Goal: Task Accomplishment & Management: Manage account settings

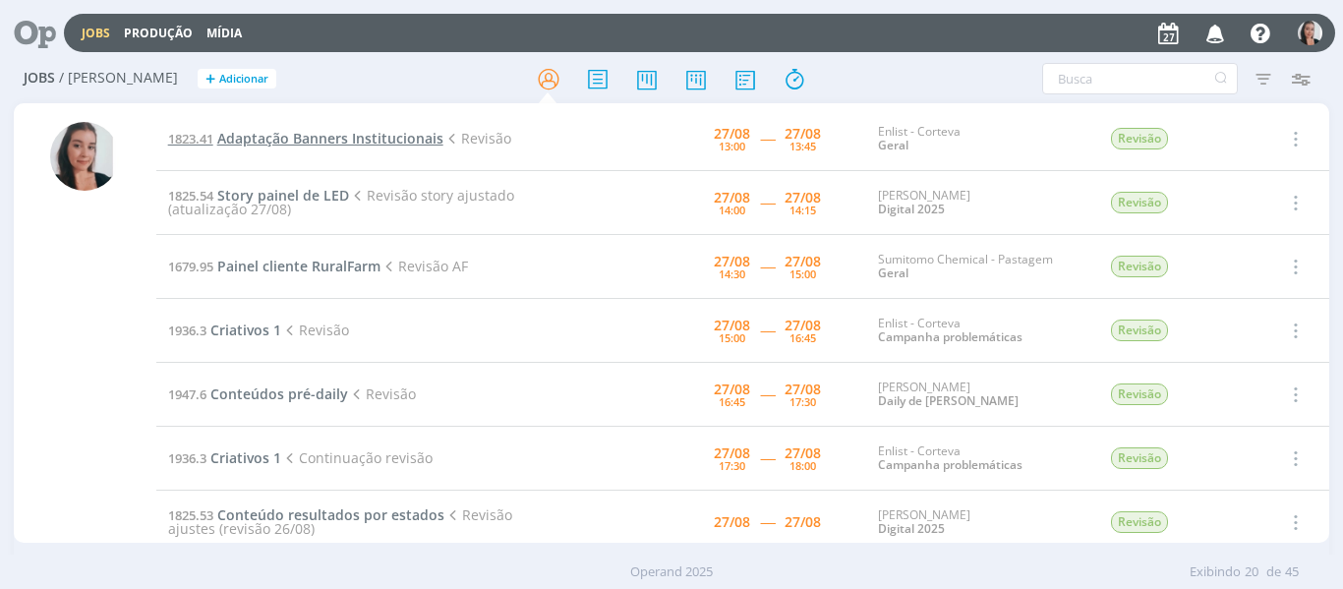
click at [400, 132] on span "Adaptação Banners Institucionais" at bounding box center [330, 138] width 226 height 19
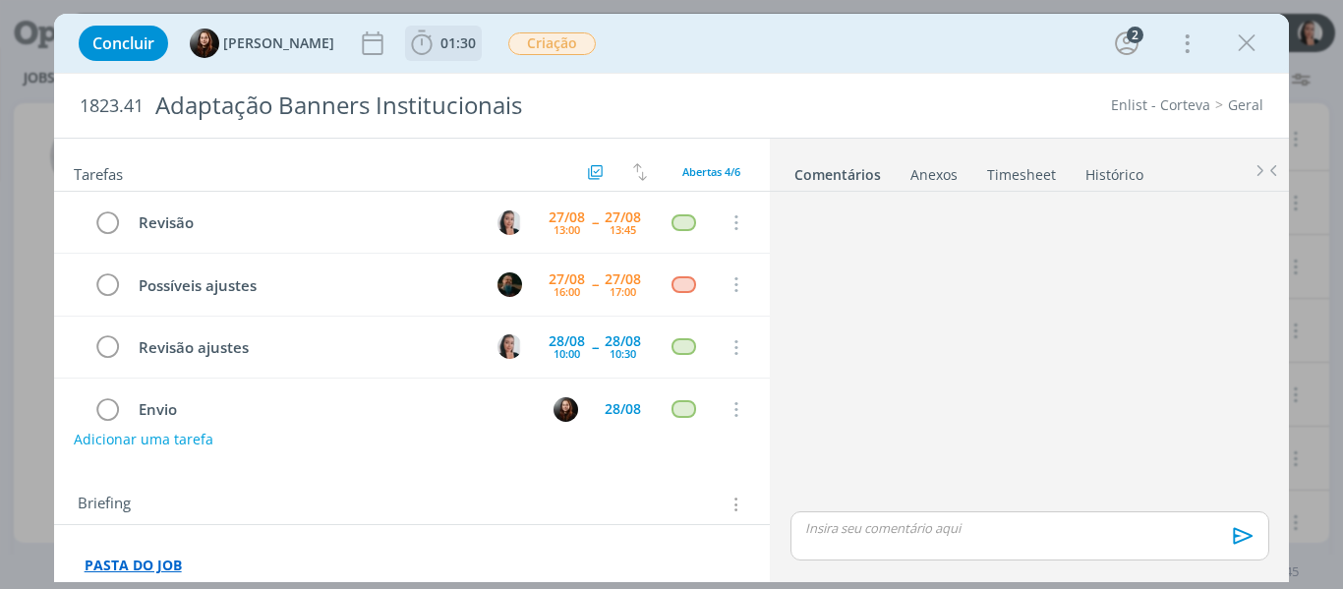
click at [417, 43] on icon "dialog" at bounding box center [421, 42] width 21 height 25
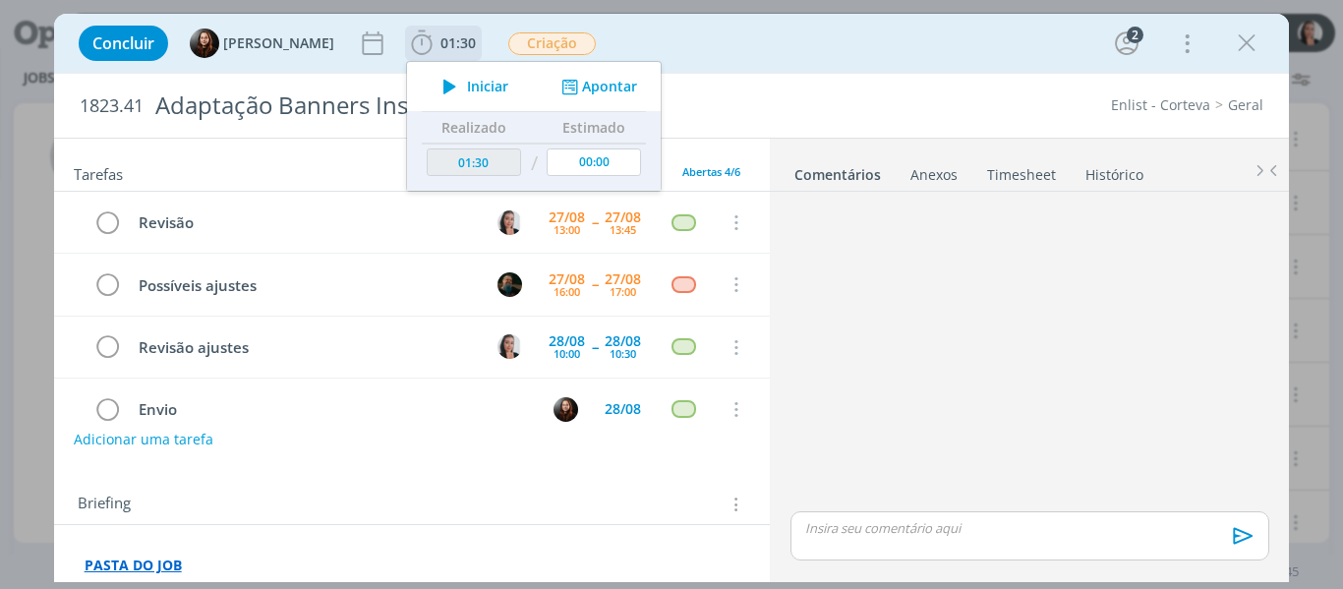
click at [475, 89] on span "Iniciar" at bounding box center [487, 87] width 41 height 14
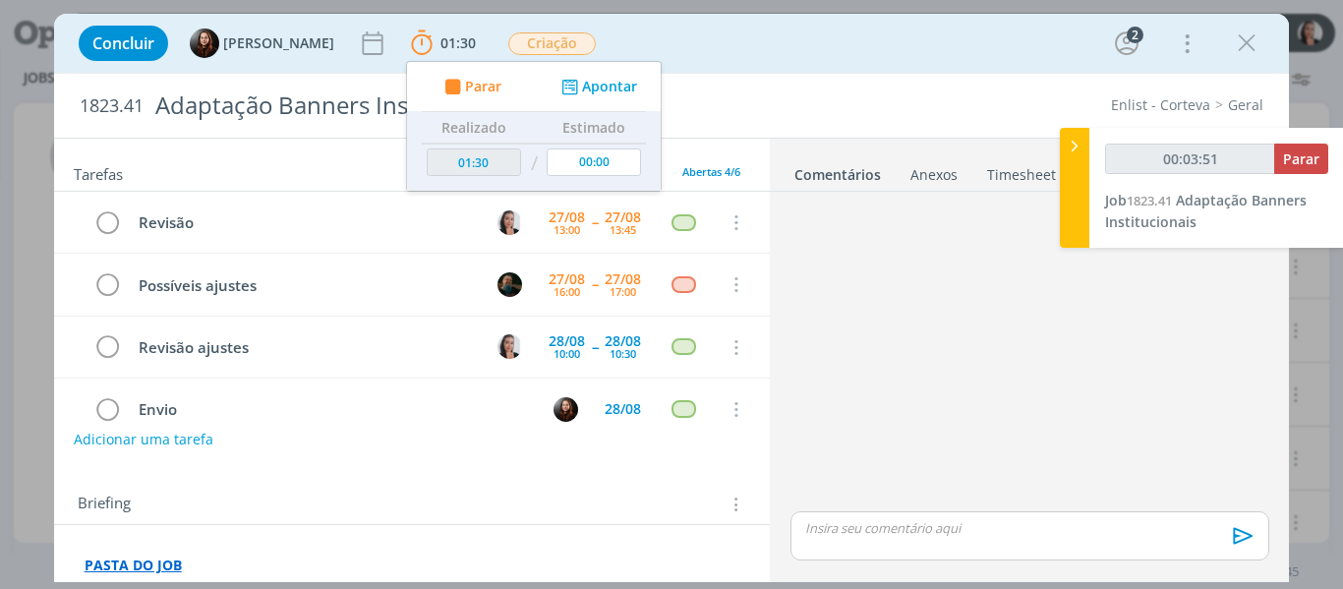
drag, startPoint x: 860, startPoint y: 82, endPoint x: 853, endPoint y: 55, distance: 27.4
click at [858, 75] on div "1823.41 Adaptação Banners Institucionais Enlist - Corteva Geral" at bounding box center [672, 106] width 1236 height 64
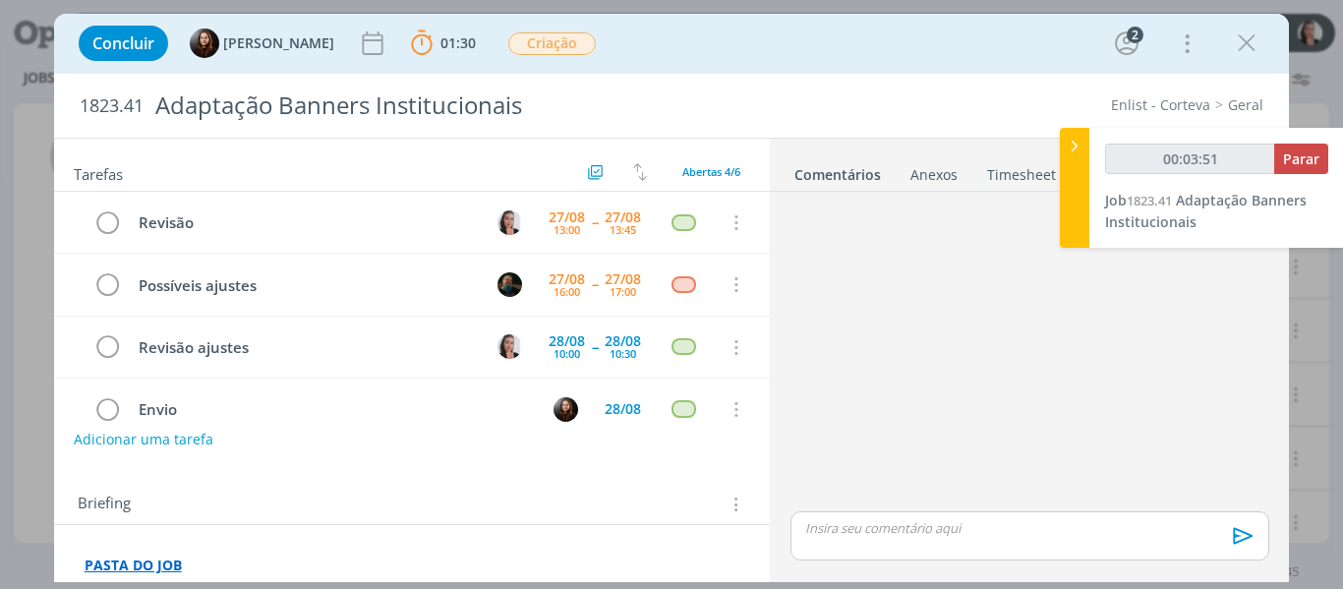
type input "00:03:52"
click at [1078, 154] on icon at bounding box center [1075, 146] width 20 height 21
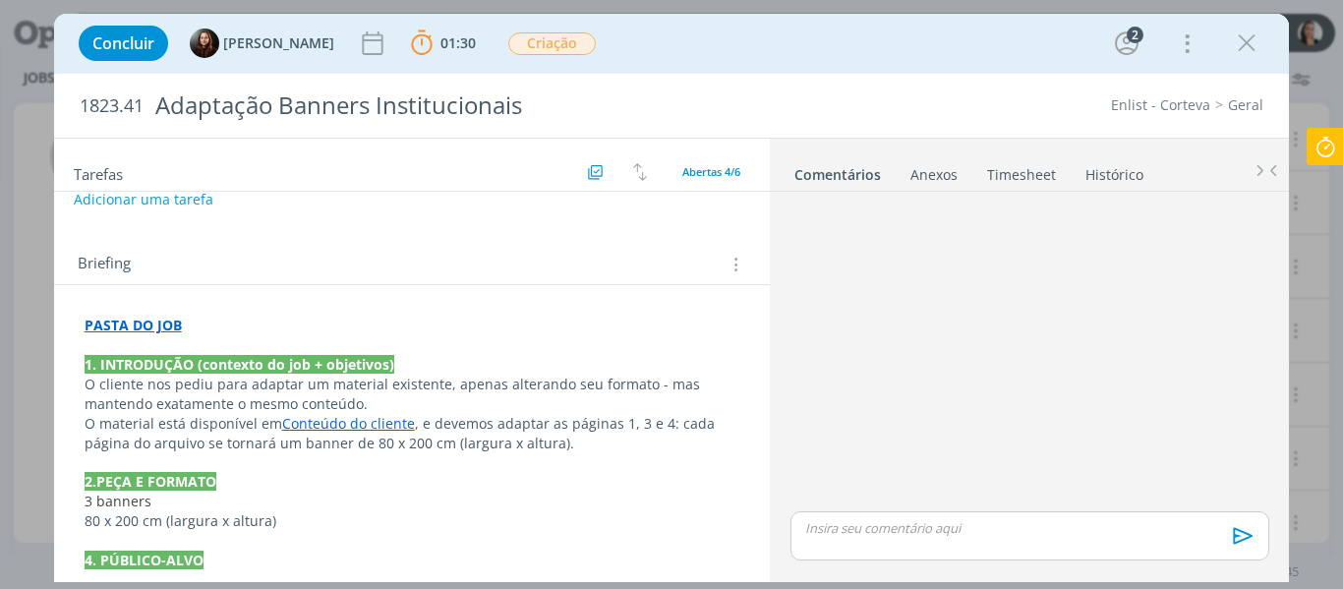
scroll to position [295, 0]
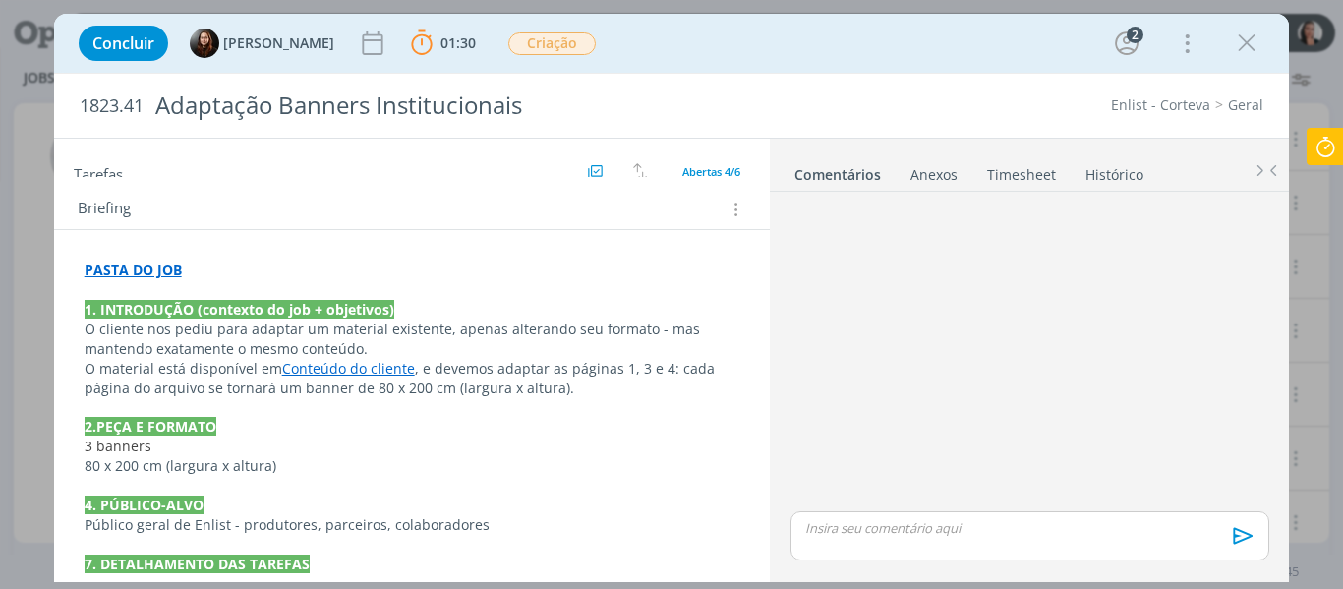
click at [376, 368] on link "Conteúdo do cliente" at bounding box center [348, 368] width 133 height 19
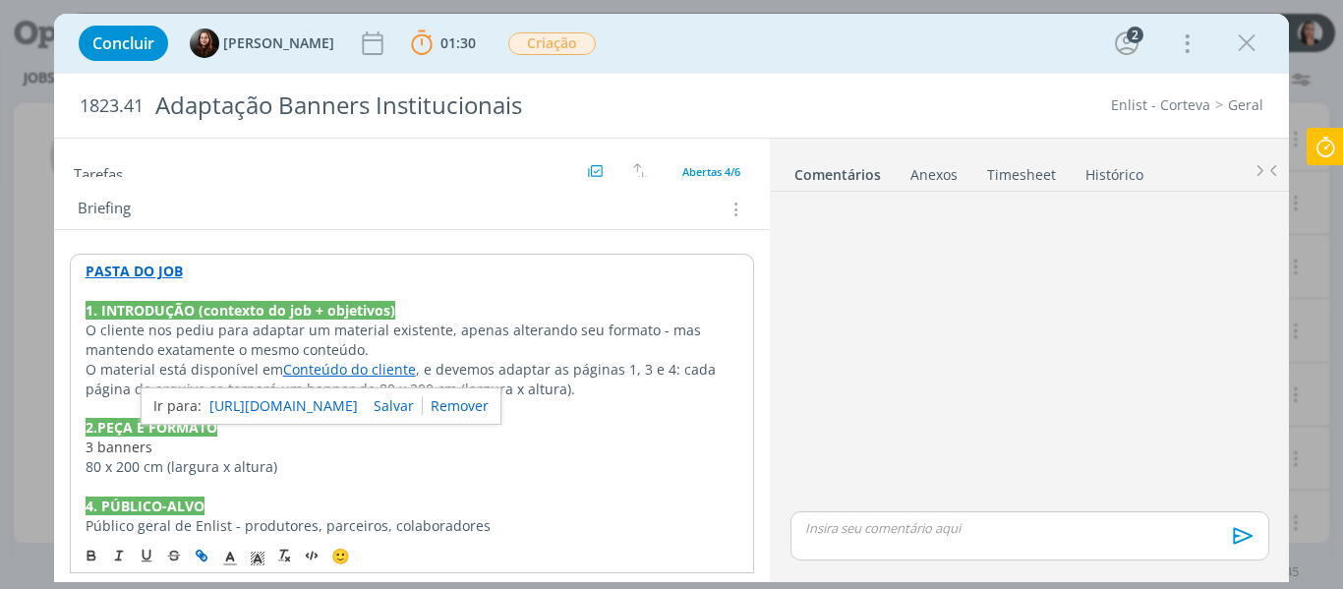
click at [358, 401] on link "https://sobeae.sharepoint.com/:f:/s/SOBEAE/EizIqqwXc3xLhd6D3kGmllkBAtf6jBsx1szA…" at bounding box center [283, 406] width 148 height 26
click at [639, 66] on div "Concluir Eduarda Pereira 01:30 Parar Apontar Data * 27/08/2025 Horas * 00:00 Ta…" at bounding box center [672, 43] width 1206 height 47
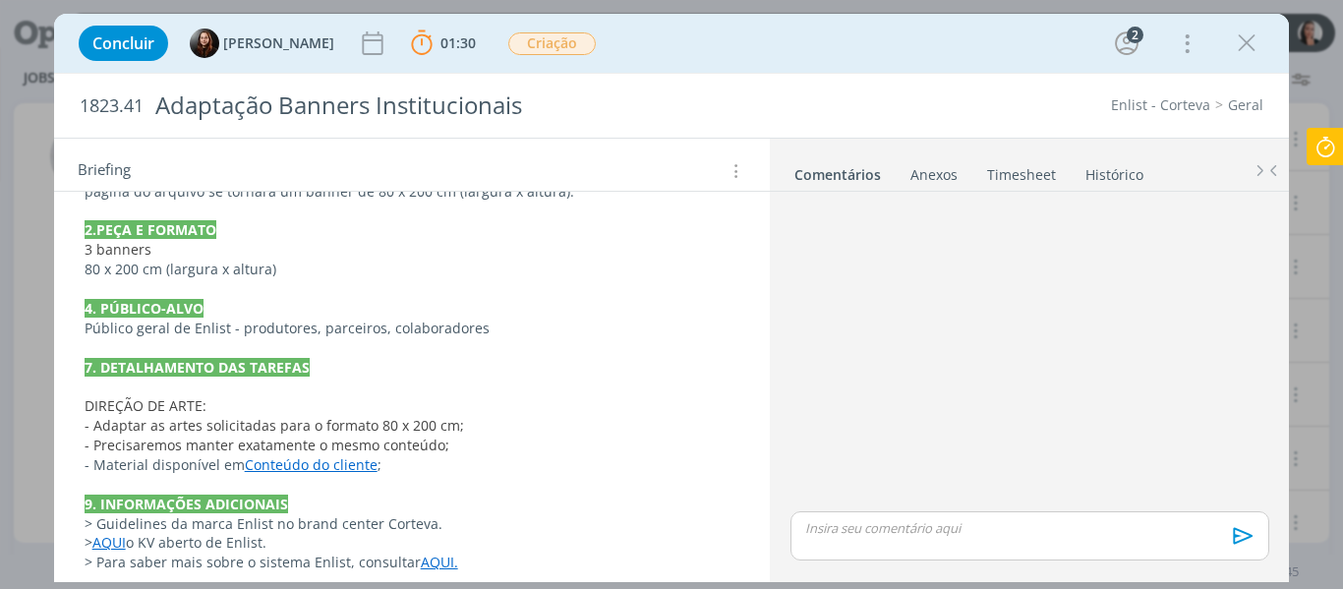
scroll to position [525, 0]
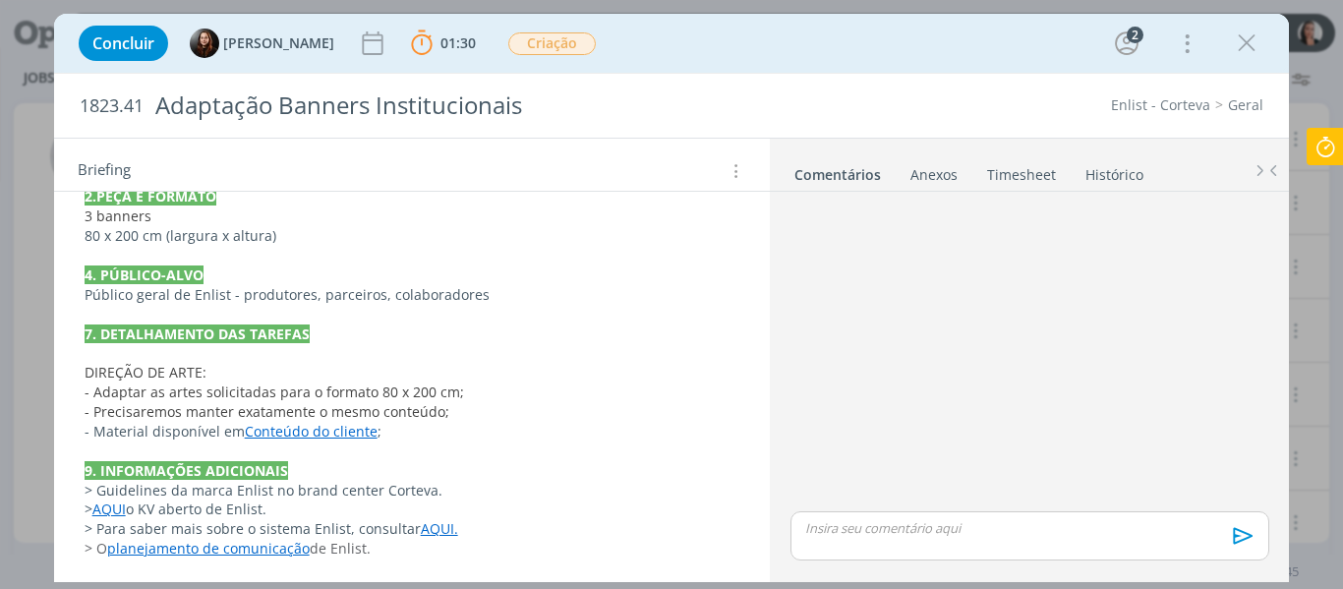
click at [930, 532] on p "dialog" at bounding box center [1029, 528] width 446 height 18
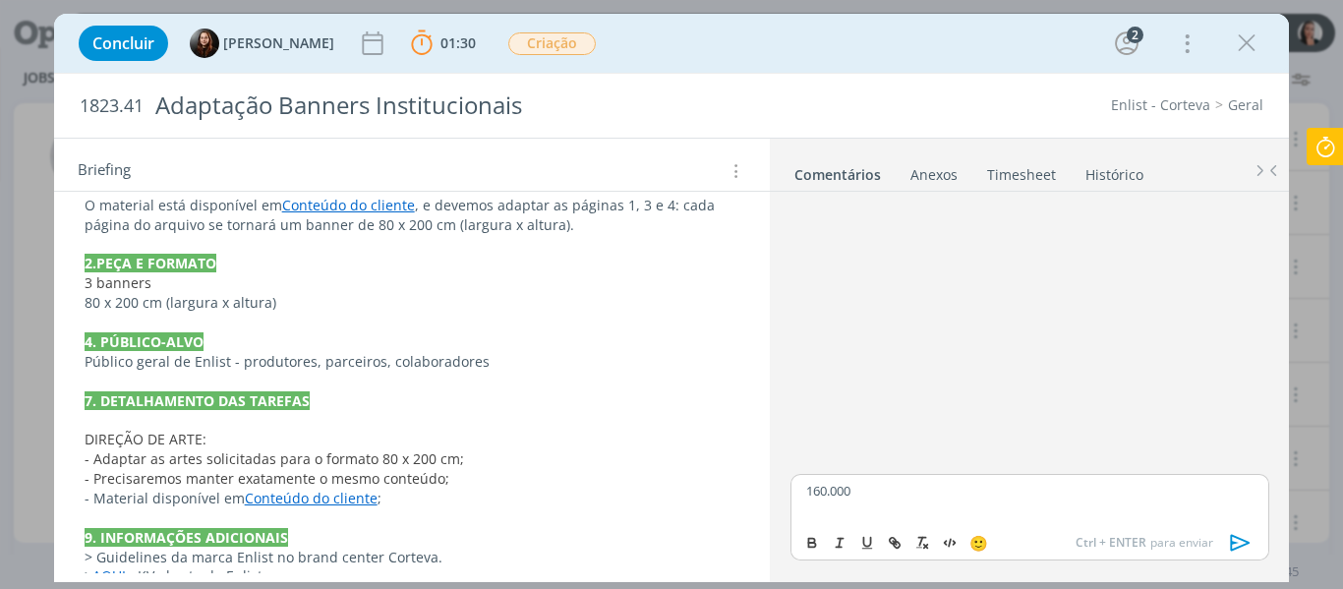
scroll to position [328, 0]
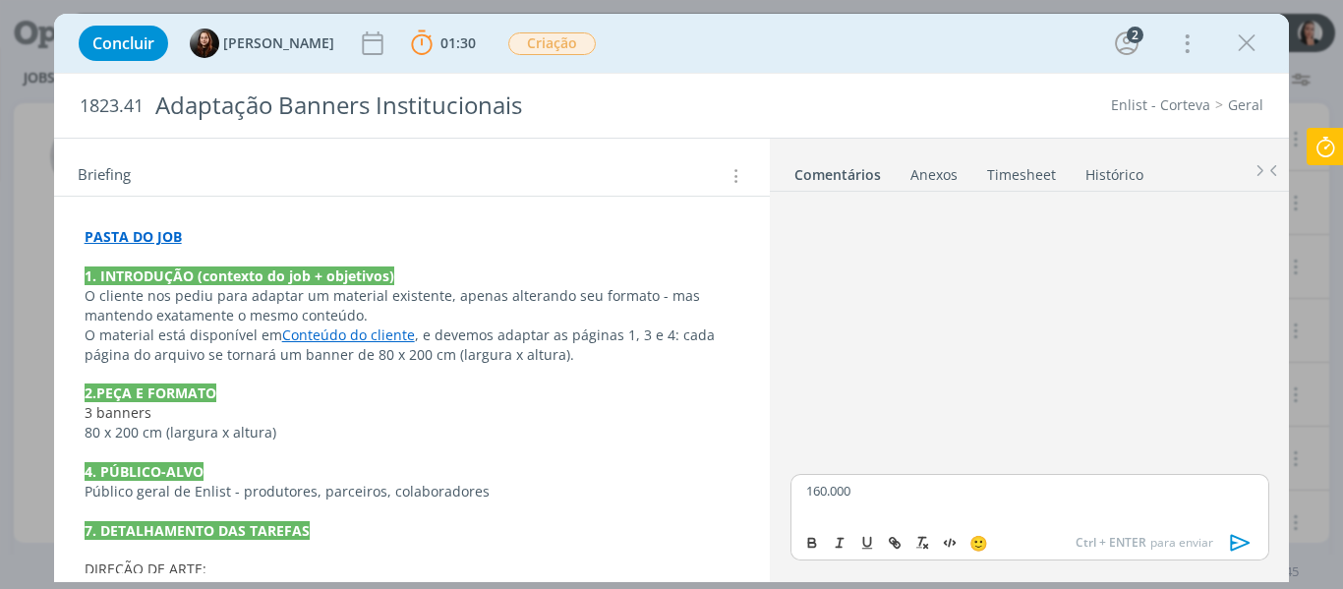
click at [1021, 185] on link "Timesheet" at bounding box center [1021, 170] width 71 height 29
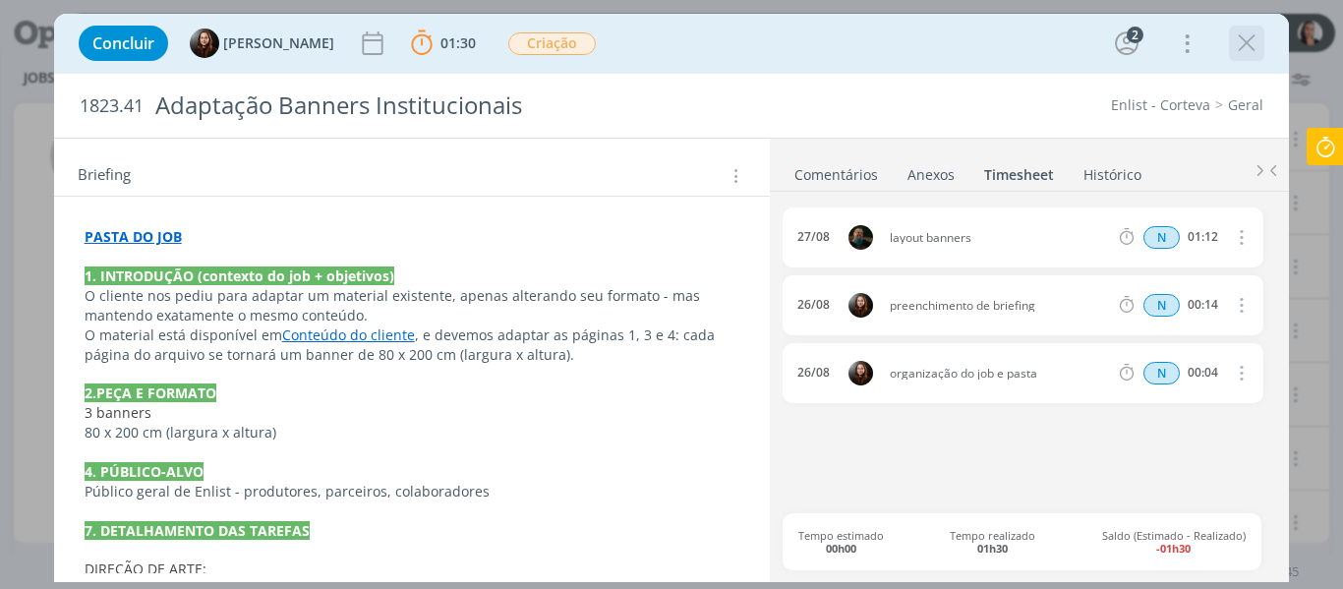
click at [1242, 46] on icon "dialog" at bounding box center [1246, 43] width 29 height 29
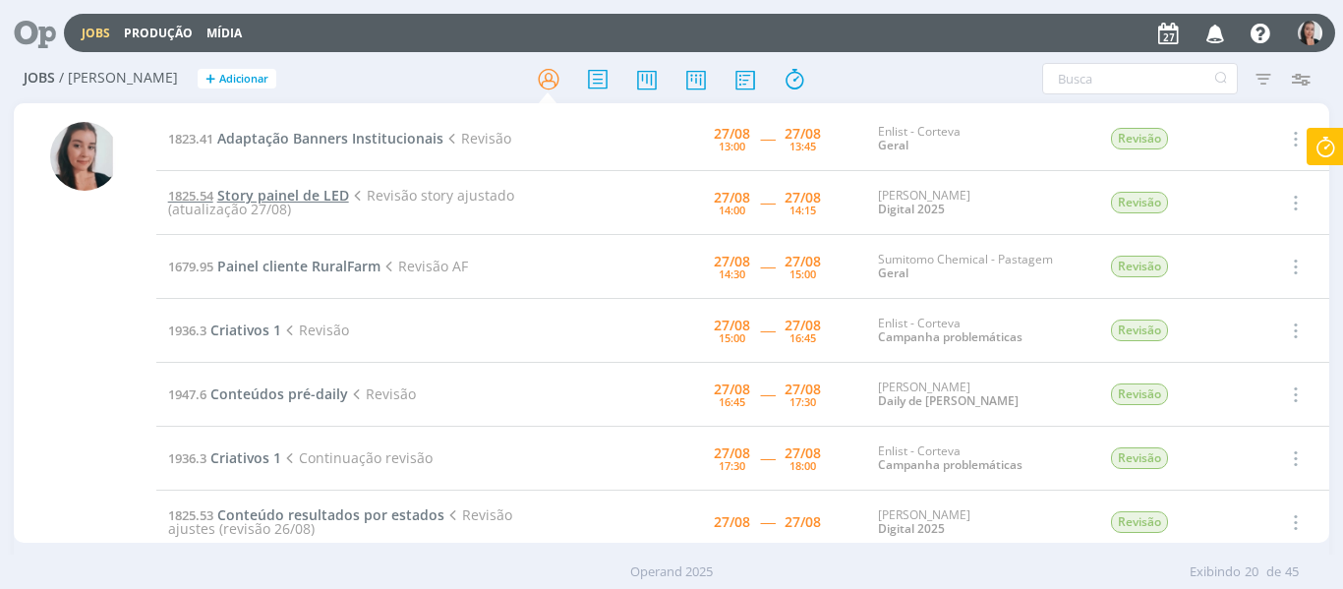
click at [319, 193] on span "Story painel de LED" at bounding box center [283, 195] width 132 height 19
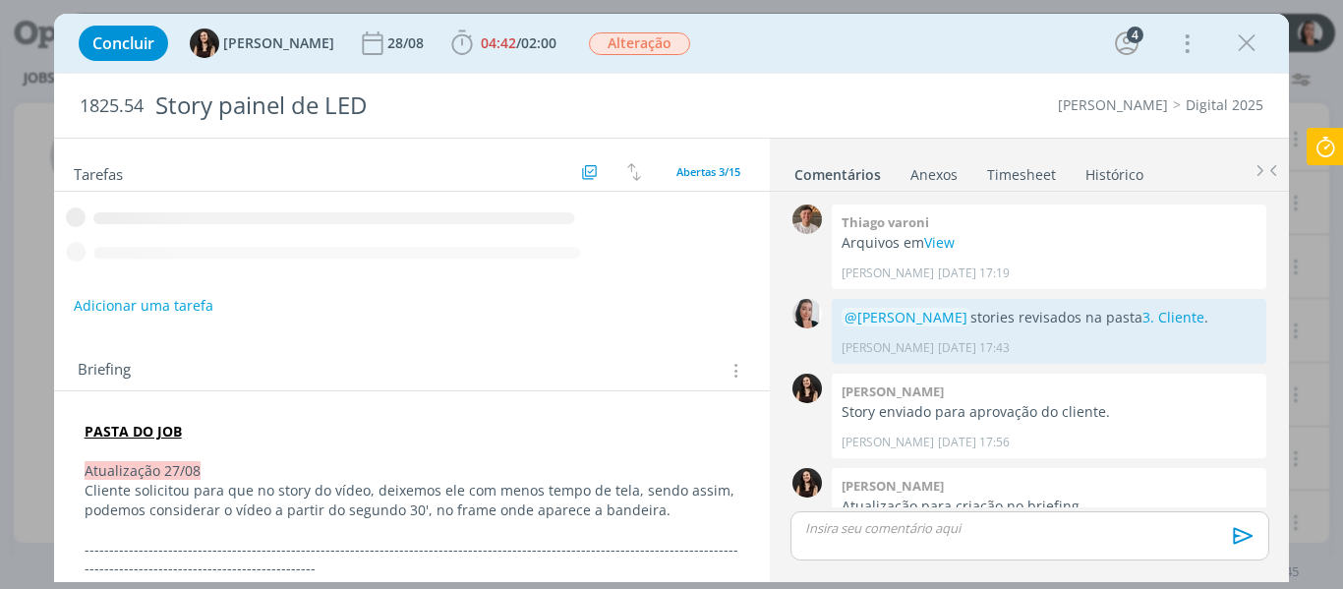
scroll to position [772, 0]
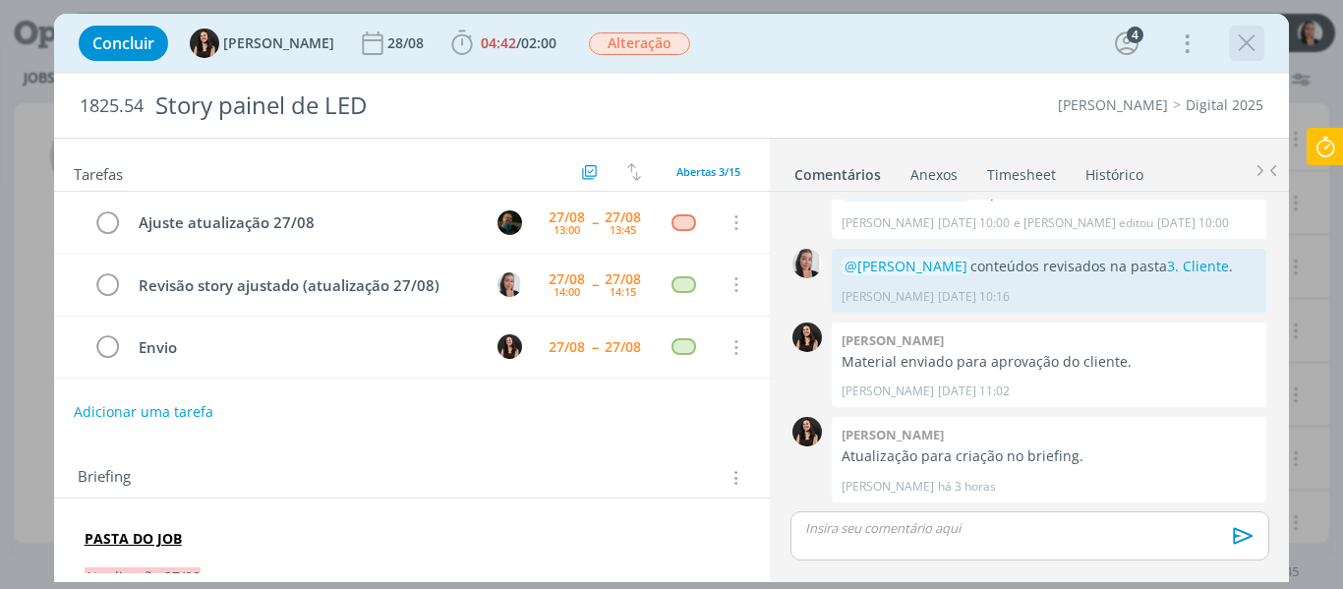
click at [1253, 35] on icon "dialog" at bounding box center [1246, 43] width 29 height 29
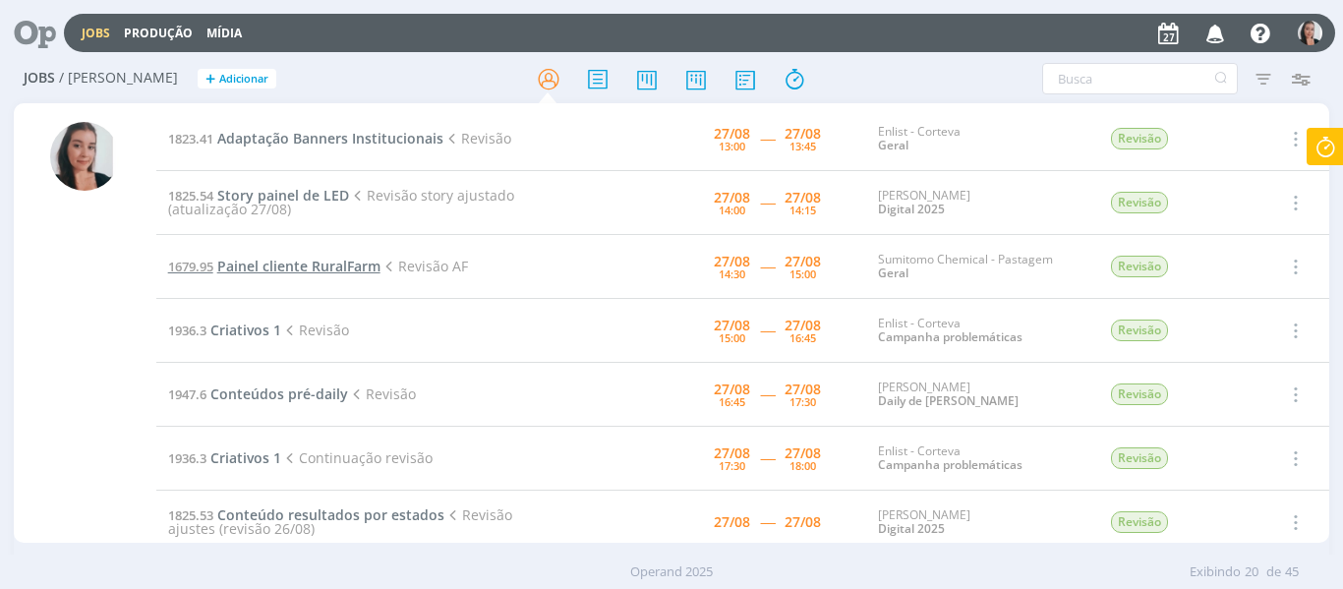
click at [313, 270] on span "Painel cliente RuralFarm" at bounding box center [298, 266] width 163 height 19
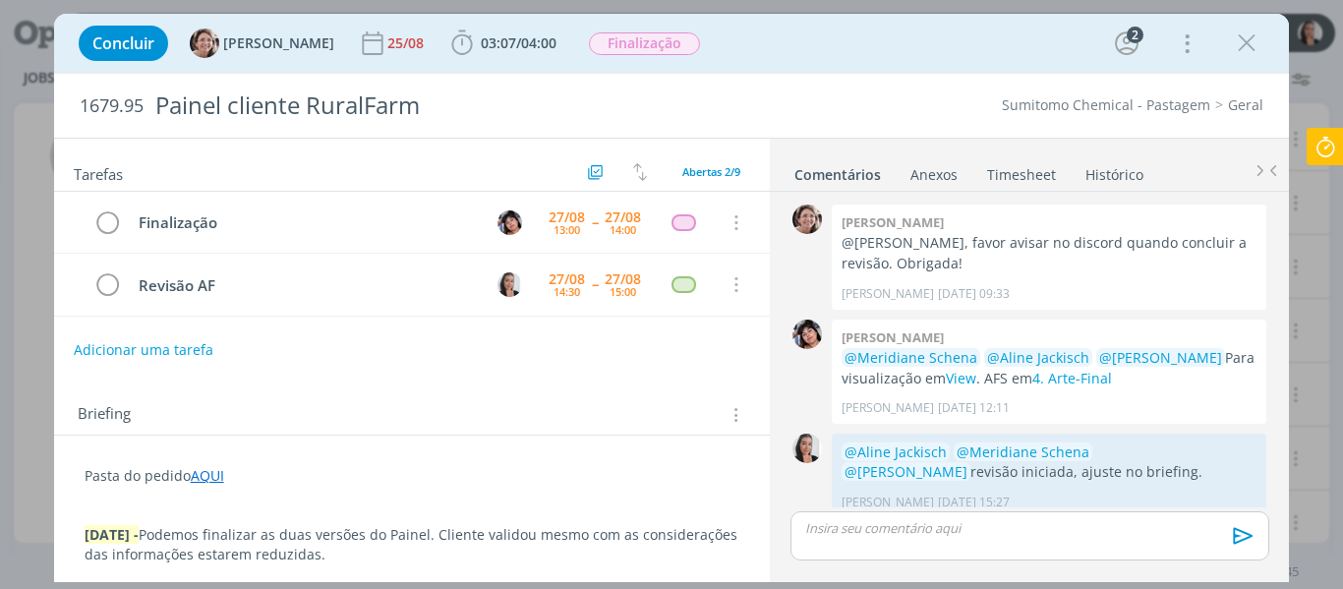
scroll to position [675, 0]
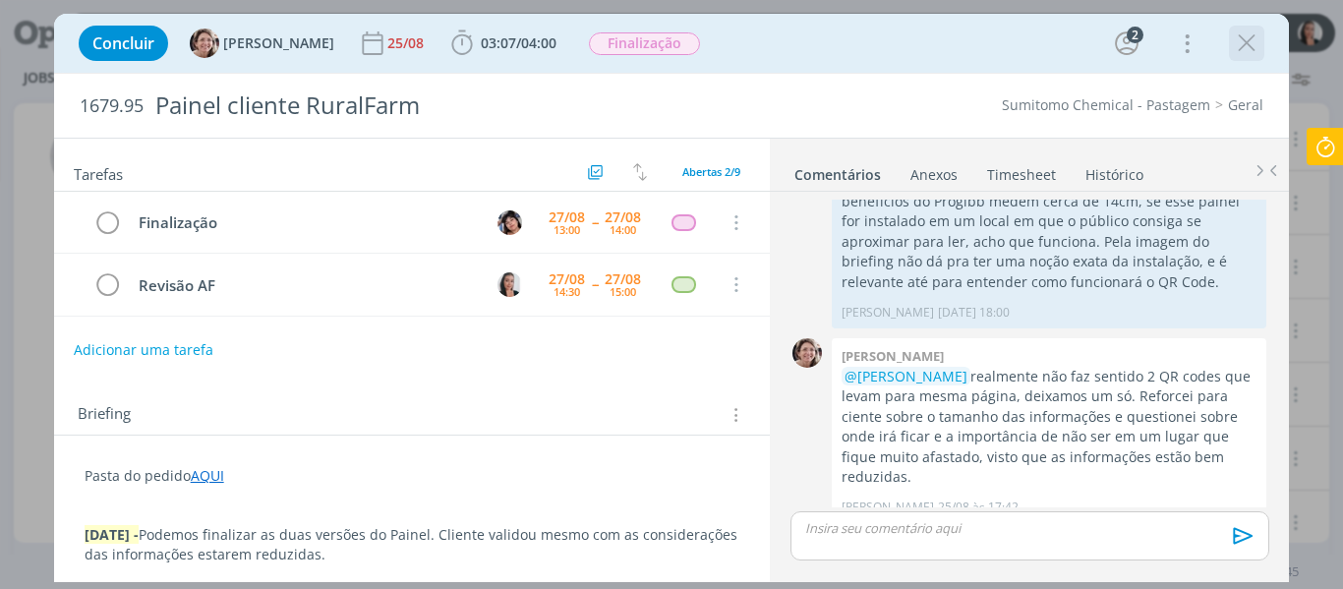
click at [1239, 34] on icon "dialog" at bounding box center [1246, 43] width 29 height 29
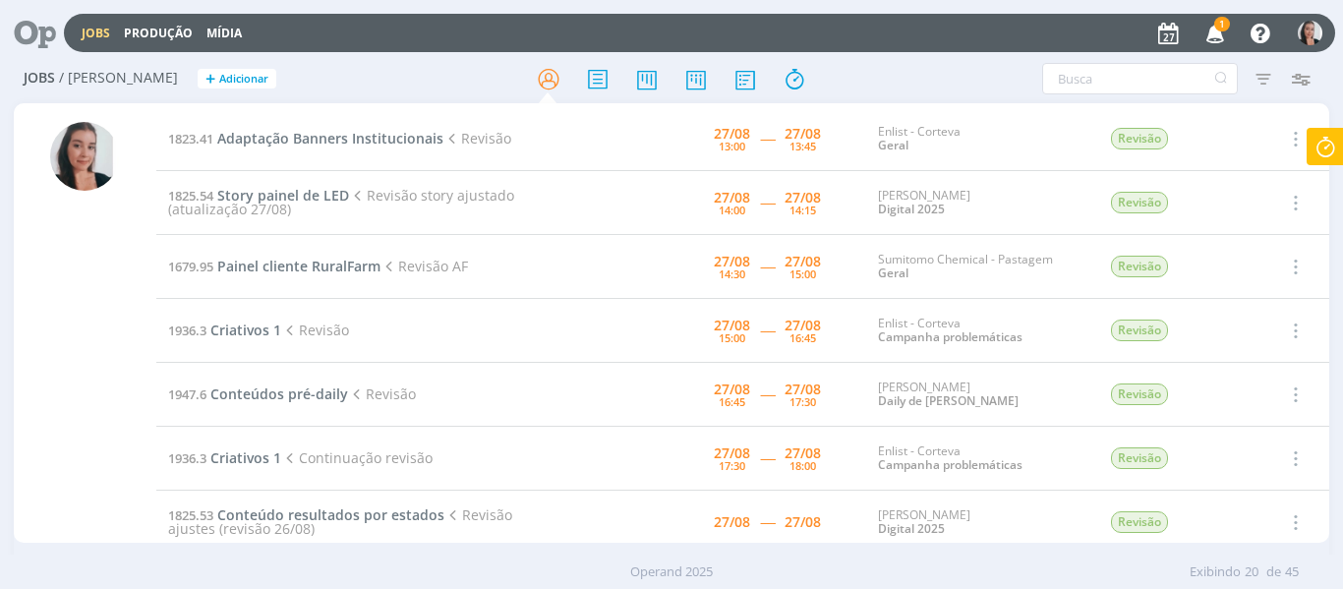
click at [1228, 31] on icon "button" at bounding box center [1216, 32] width 34 height 33
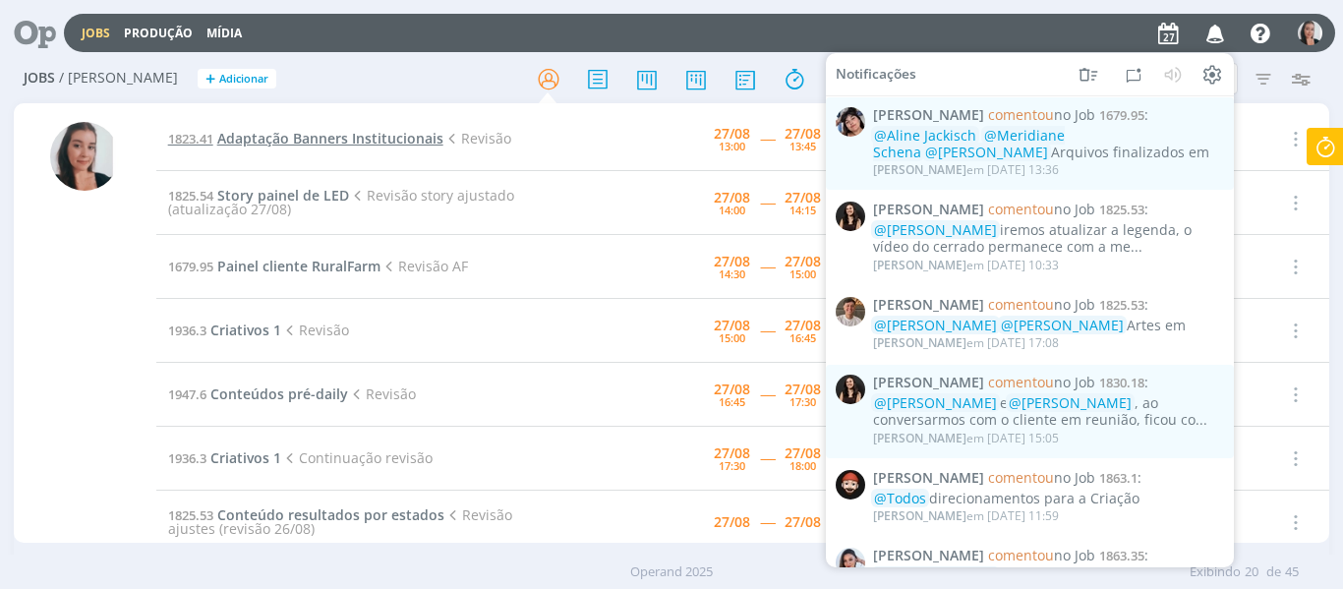
click at [387, 133] on span "Adaptação Banners Institucionais" at bounding box center [330, 138] width 226 height 19
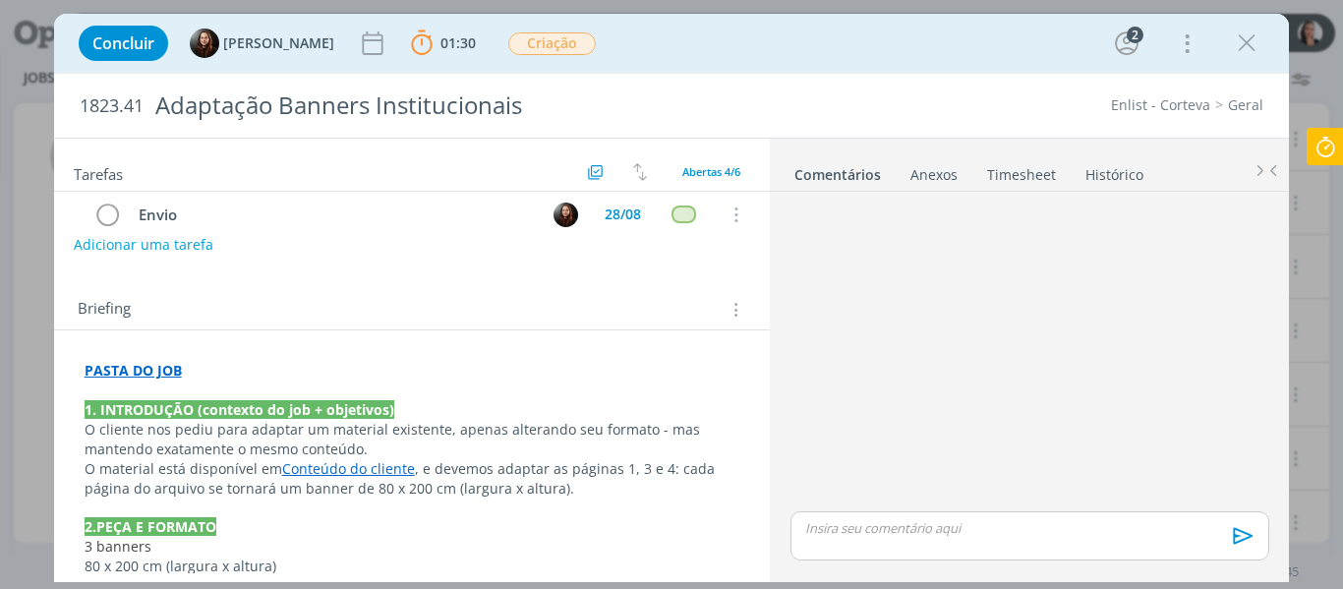
scroll to position [197, 0]
click at [261, 370] on p "PASTA DO JOB" at bounding box center [413, 369] width 656 height 20
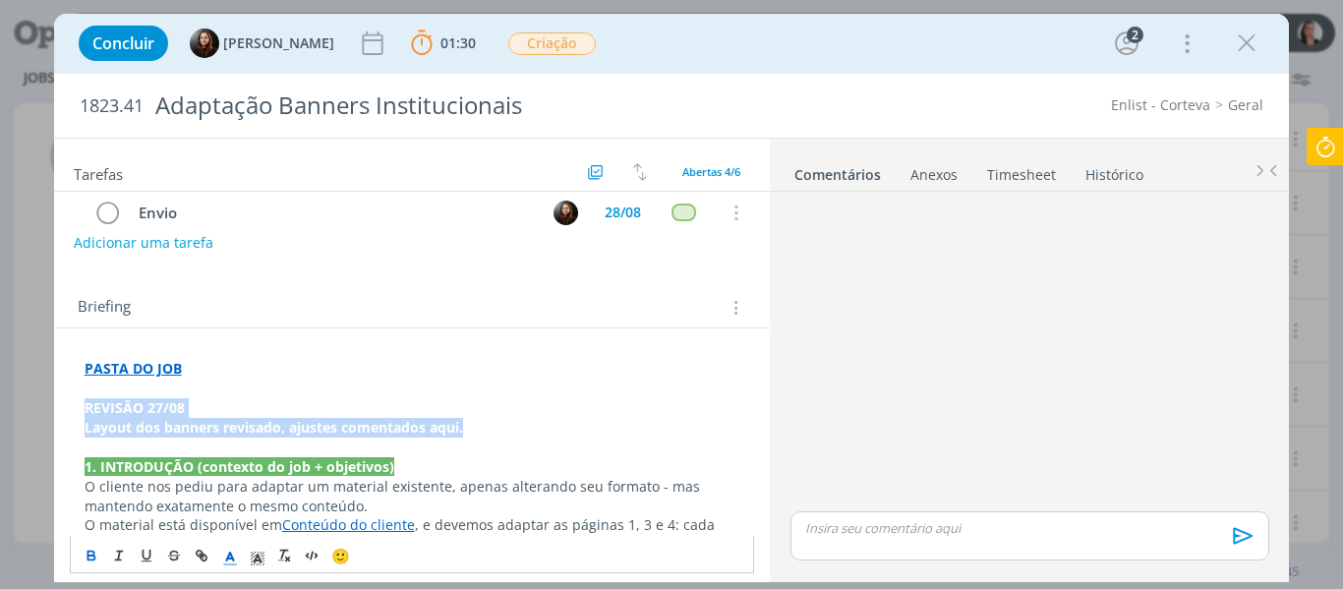
drag, startPoint x: 482, startPoint y: 429, endPoint x: 65, endPoint y: 412, distance: 417.2
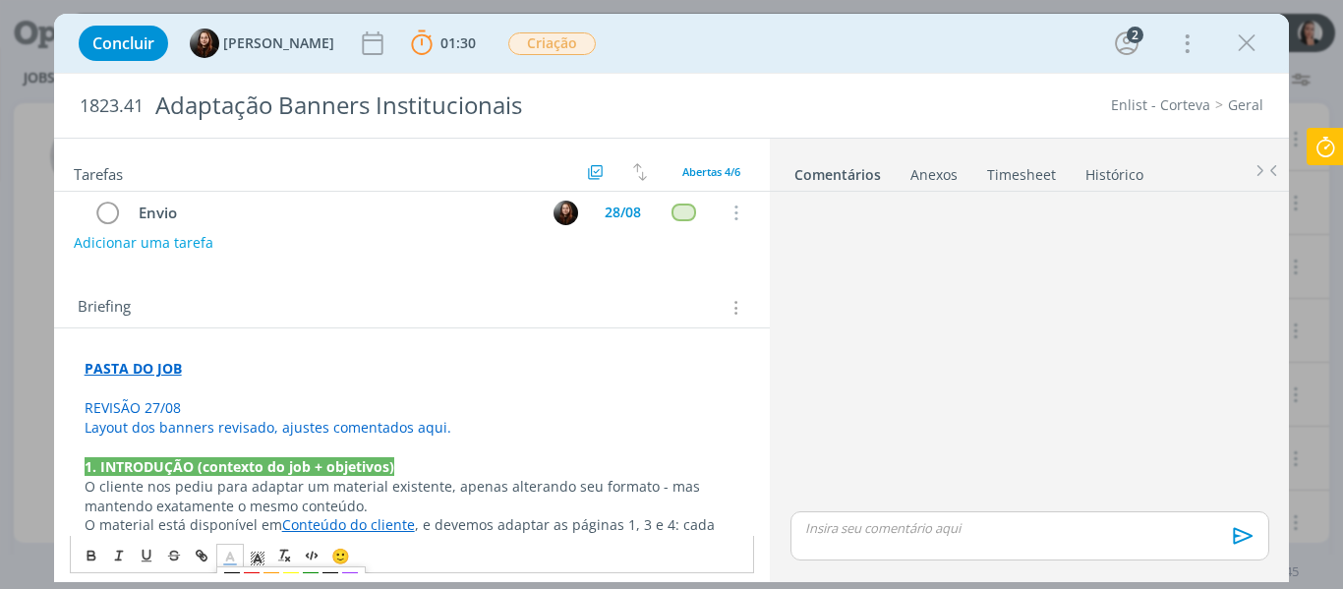
click at [227, 557] on polyline "dialog" at bounding box center [229, 557] width 7 height 8
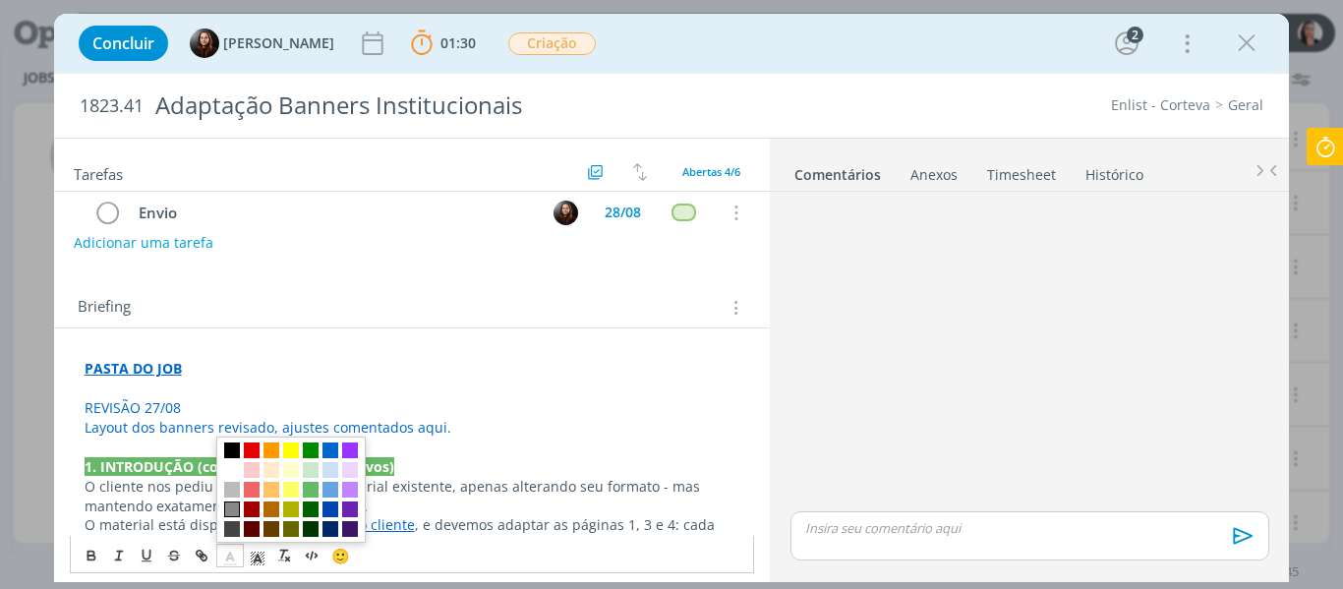
click at [234, 507] on span "dialog" at bounding box center [232, 509] width 16 height 16
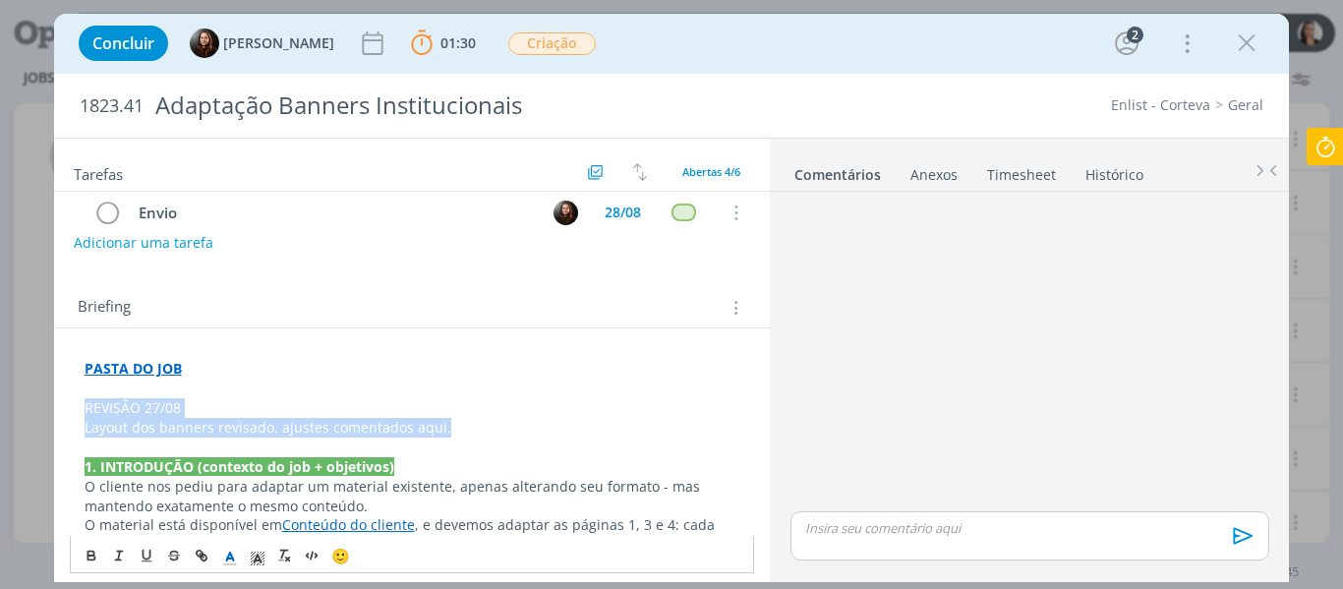
click at [272, 432] on span "Layout dos banners revisado, ajustes comentados aqui." at bounding box center [268, 427] width 367 height 19
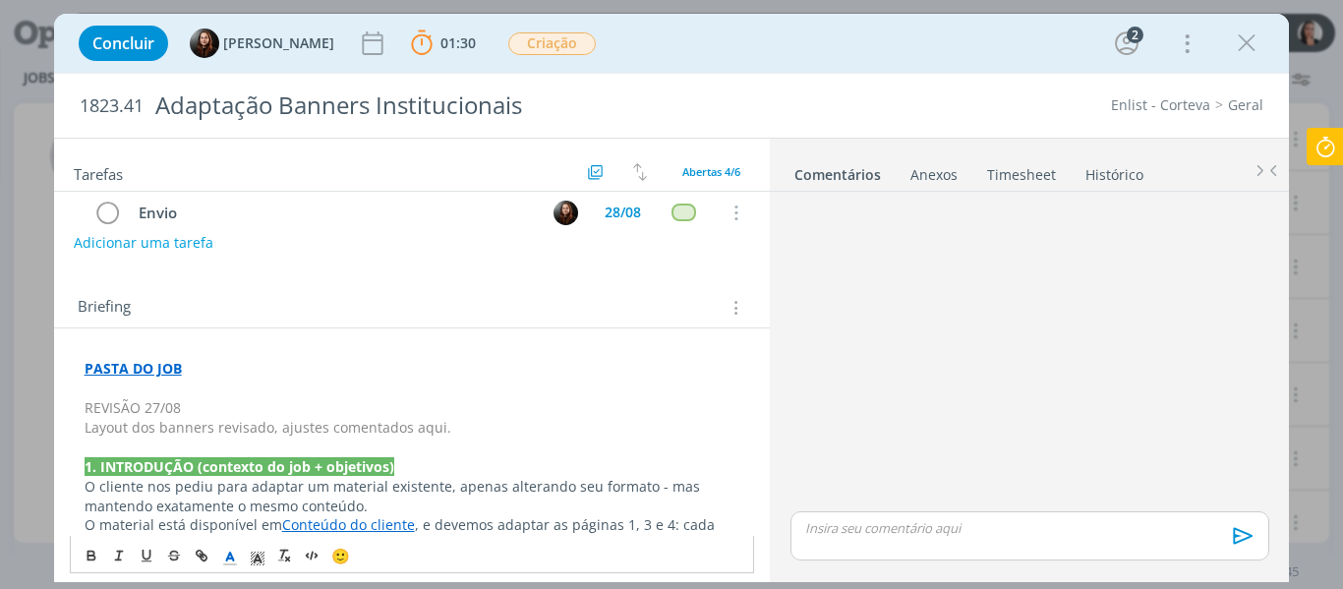
click at [276, 431] on span "Layout dos banners revisado, ajustes comentados aqui." at bounding box center [268, 427] width 367 height 19
click at [461, 439] on p "dialog" at bounding box center [413, 448] width 656 height 20
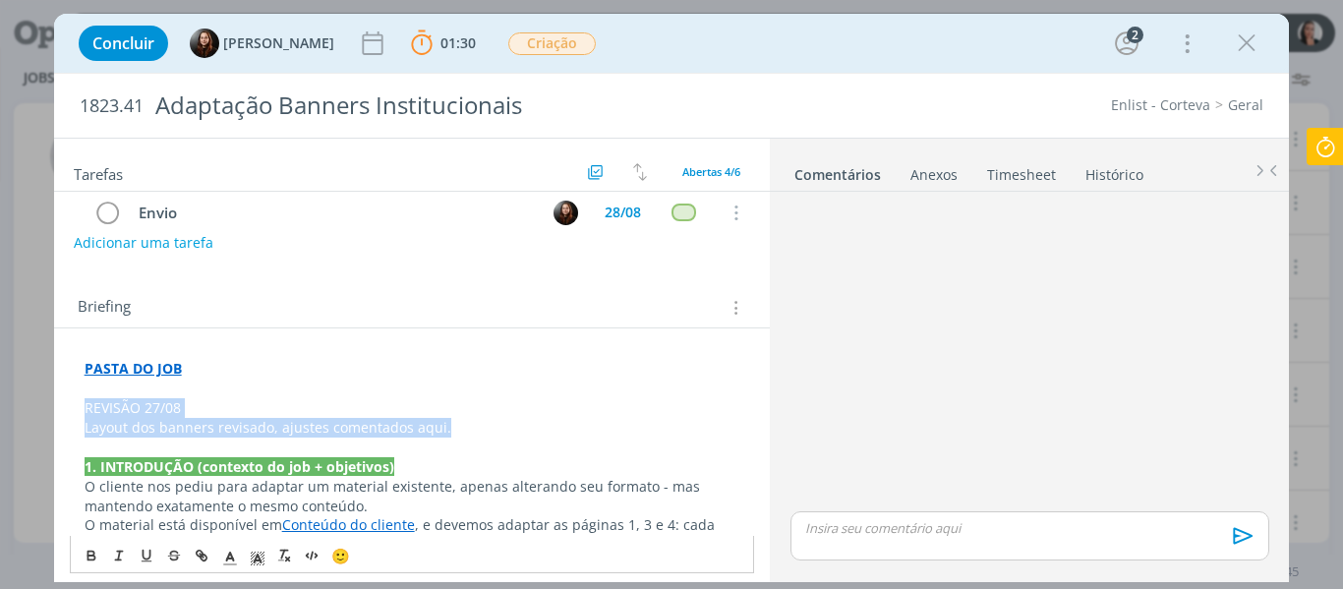
drag, startPoint x: 462, startPoint y: 427, endPoint x: 73, endPoint y: 402, distance: 390.1
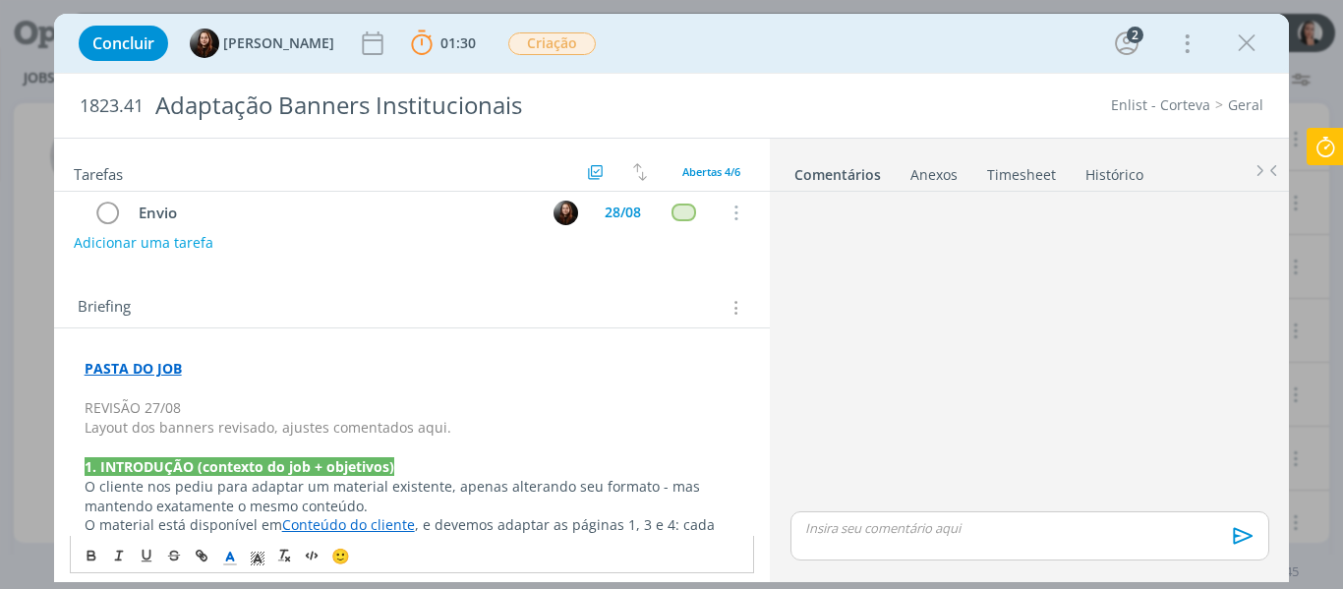
click at [232, 558] on line "dialog" at bounding box center [229, 558] width 5 height 0
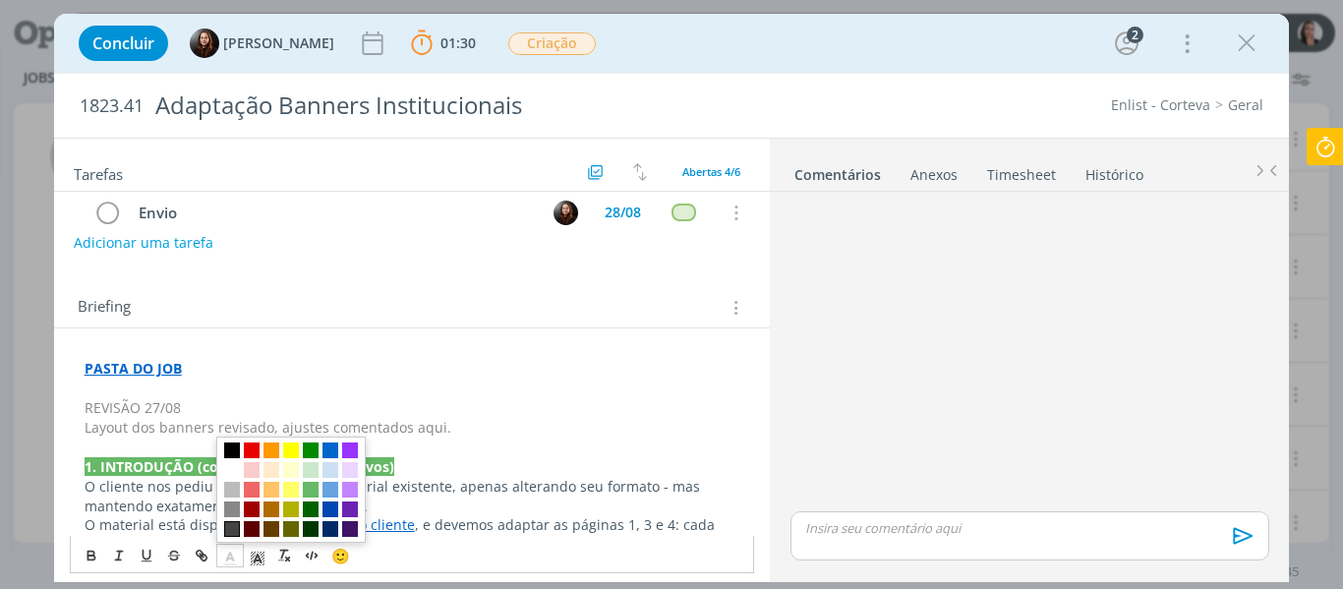
click at [226, 529] on span "dialog" at bounding box center [232, 529] width 16 height 16
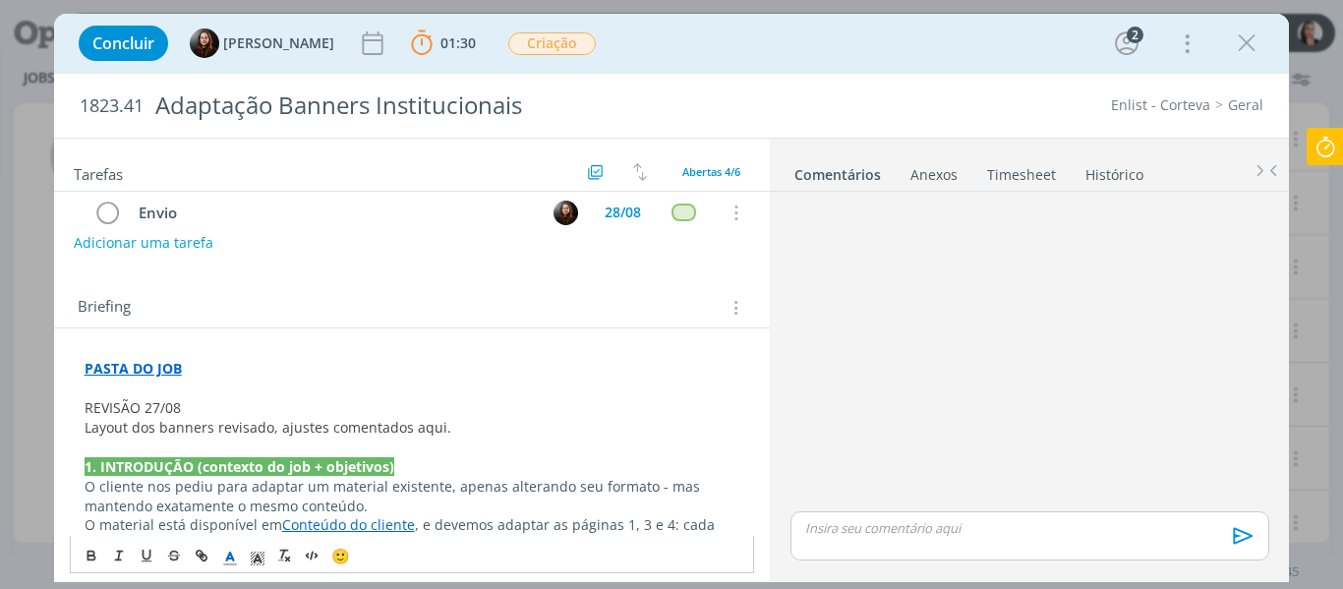
click at [395, 471] on p "1. INTRODUÇÃO (contexto do job + objetivos)" at bounding box center [413, 467] width 656 height 20
click at [410, 427] on span "Layout dos banners revisado, ajustes comentados aqui." at bounding box center [268, 427] width 367 height 19
click at [201, 558] on icon "dialog" at bounding box center [204, 558] width 6 height 6
paste input "https://sobeae.sharepoint.com/:f:/s/SOBEAE/EhT5OQuG23lLv8oeEcsBve4BSLPEVbar7SPA…"
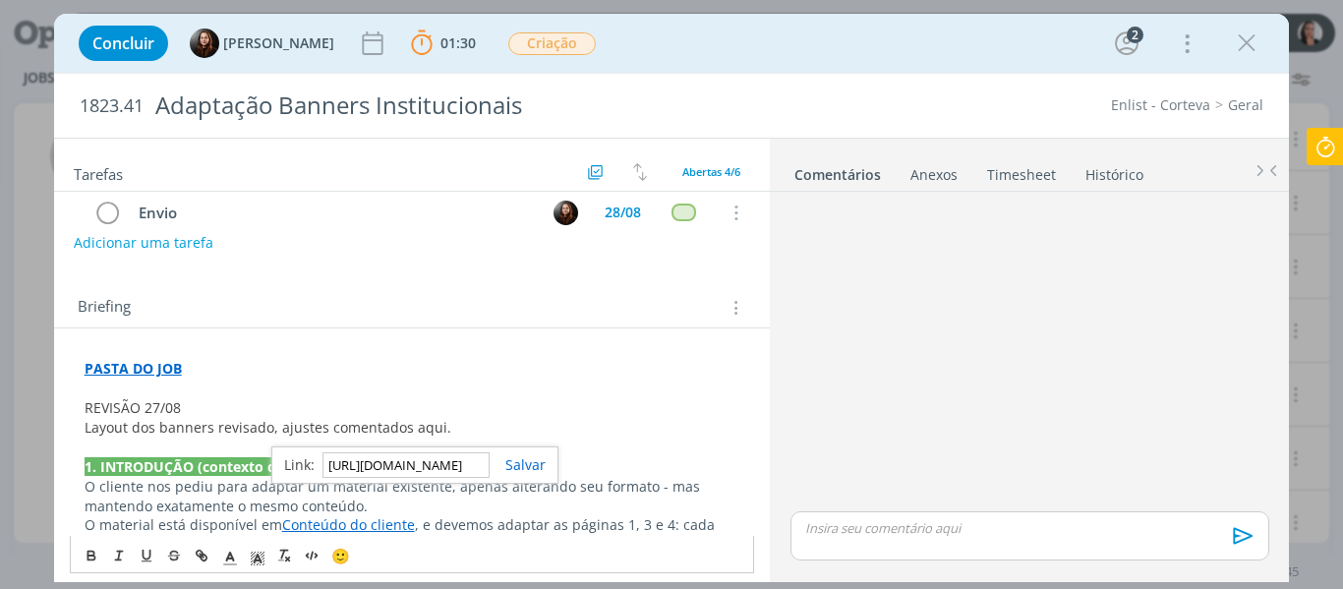
scroll to position [0, 521]
type input "https://sobeae.sharepoint.com/:f:/s/SOBEAE/EhT5OQuG23lLv8oeEcsBve4BSLPEVbar7SPA…"
click at [518, 468] on link "dialog" at bounding box center [518, 464] width 56 height 19
click at [497, 427] on p "Layout dos banners revisado, ajustes comentados aqui ." at bounding box center [413, 428] width 656 height 20
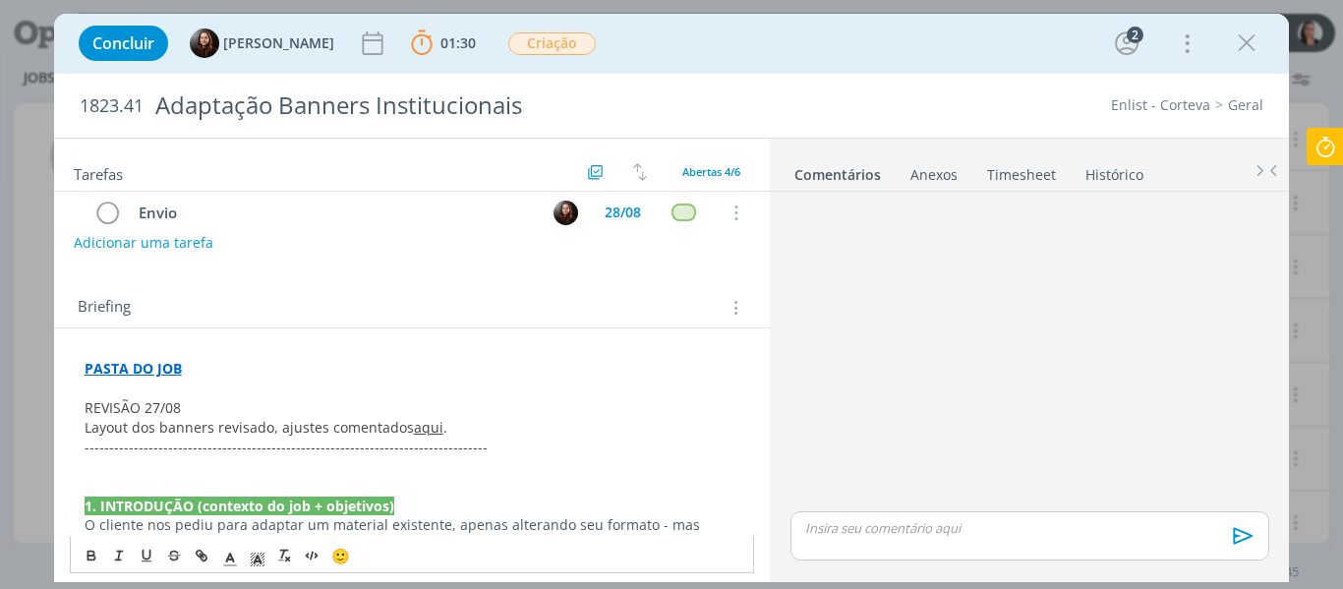
click at [153, 409] on span "REVISÃO 27/08" at bounding box center [133, 407] width 96 height 19
click at [264, 555] on icon "dialog" at bounding box center [258, 559] width 18 height 18
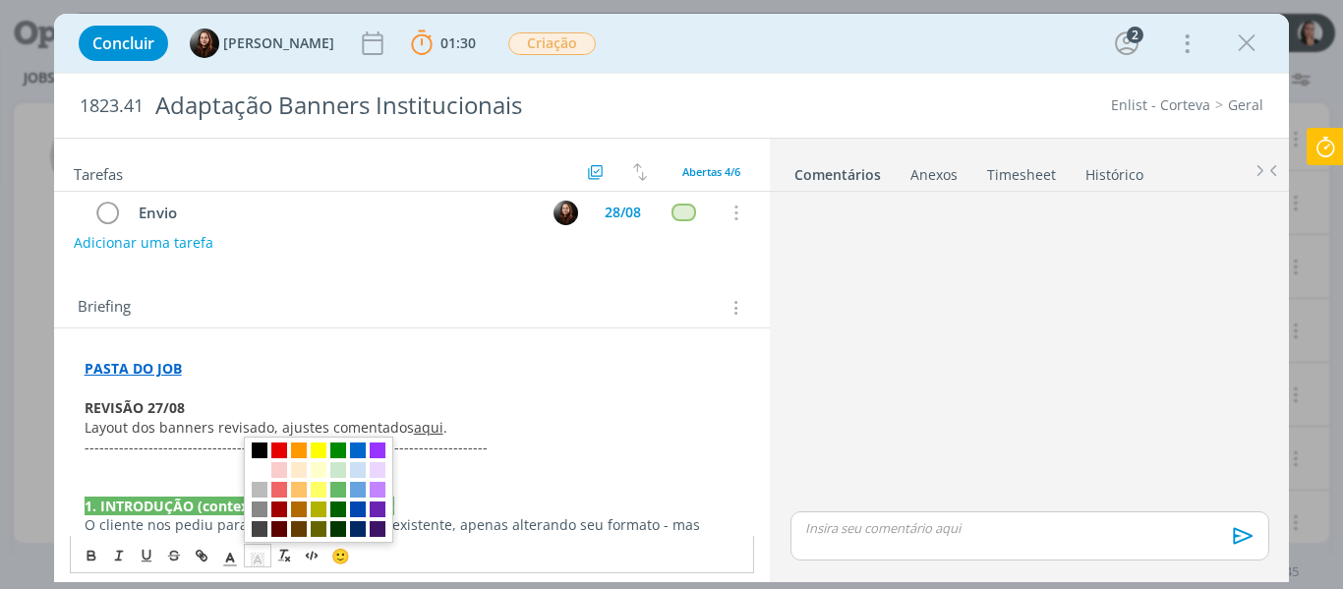
click at [257, 457] on span "dialog" at bounding box center [260, 450] width 16 height 16
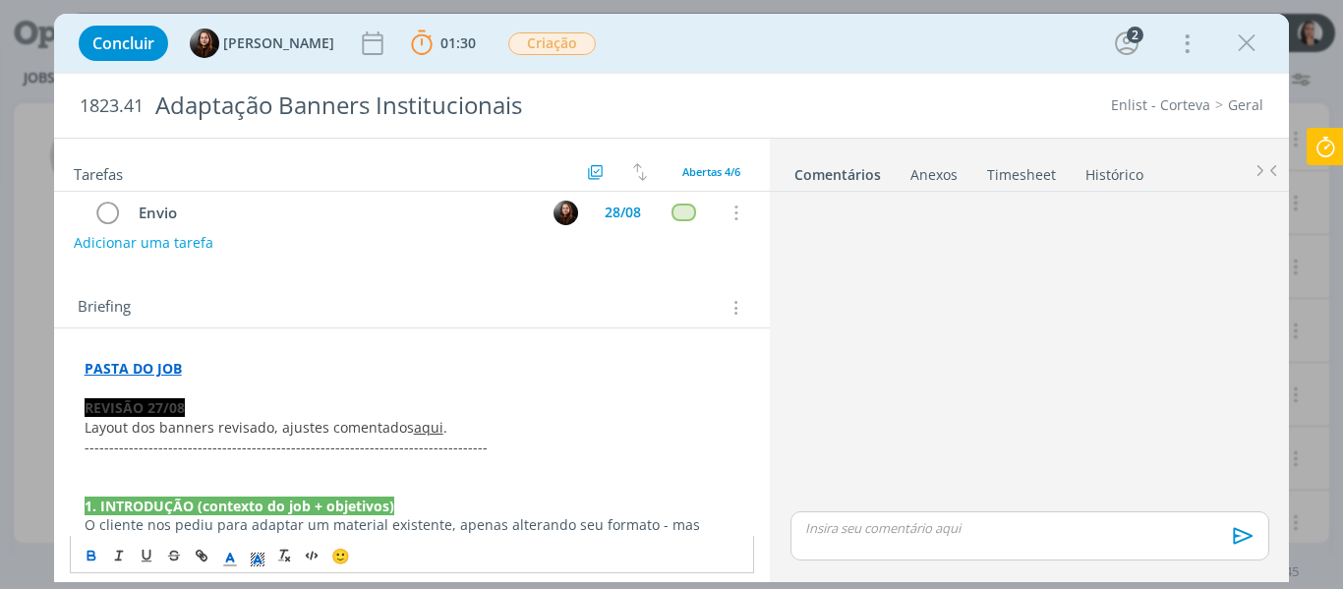
click at [222, 553] on icon "dialog" at bounding box center [230, 559] width 18 height 18
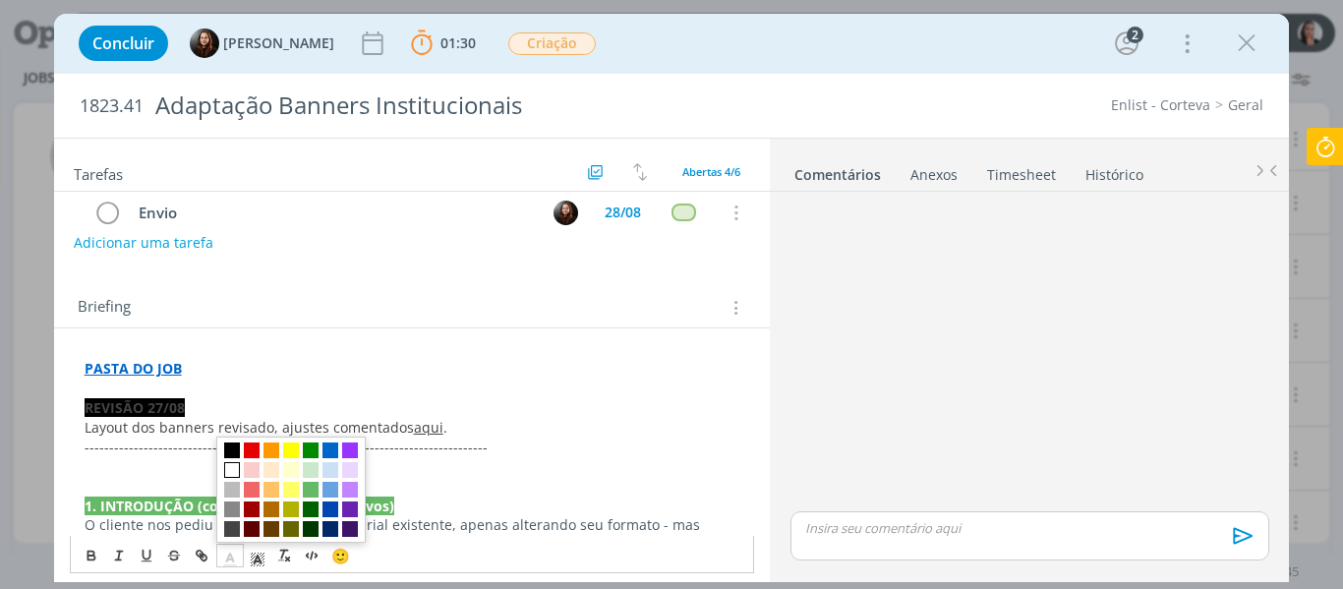
click at [224, 463] on span "dialog" at bounding box center [232, 470] width 16 height 16
click at [288, 439] on span "-------------------------------------------------------------------------------…" at bounding box center [286, 447] width 403 height 19
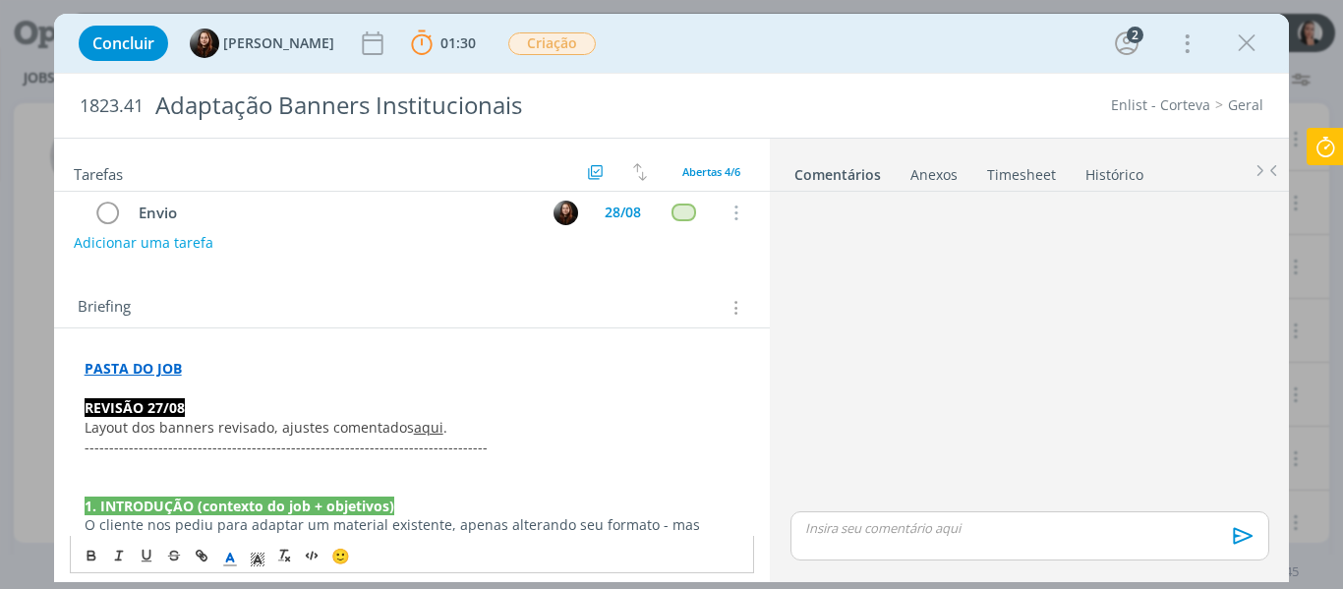
click at [499, 444] on p "-------------------------------------------------------------------------------…" at bounding box center [413, 448] width 656 height 20
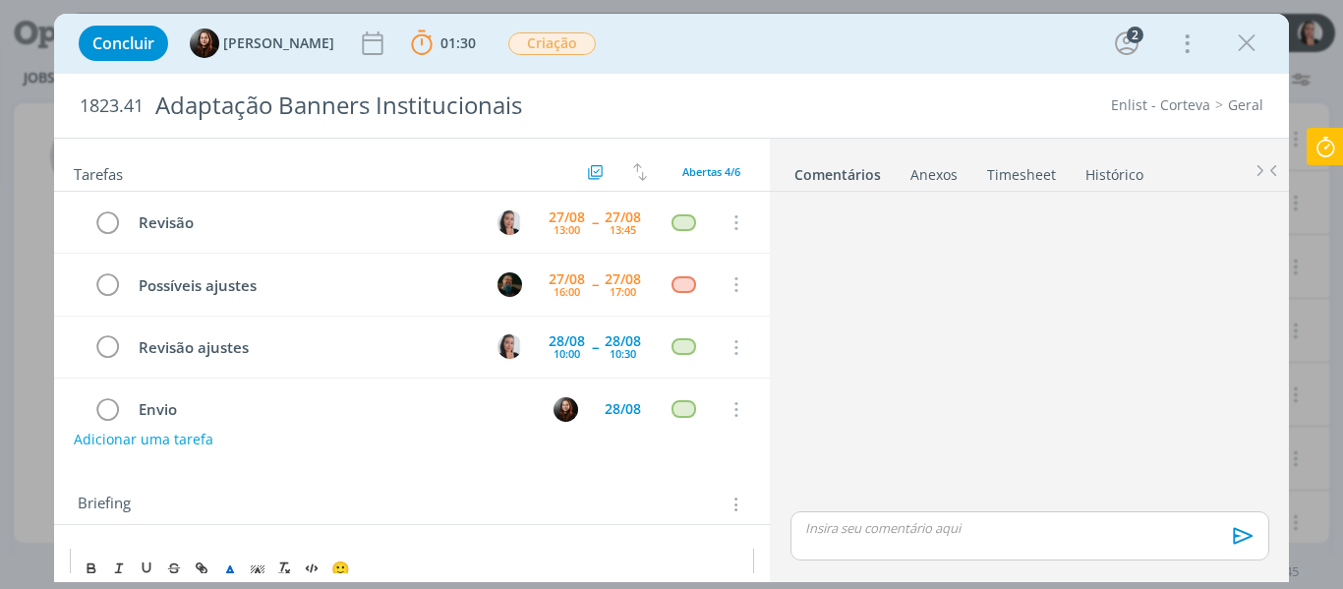
click at [836, 532] on p "dialog" at bounding box center [1029, 528] width 446 height 18
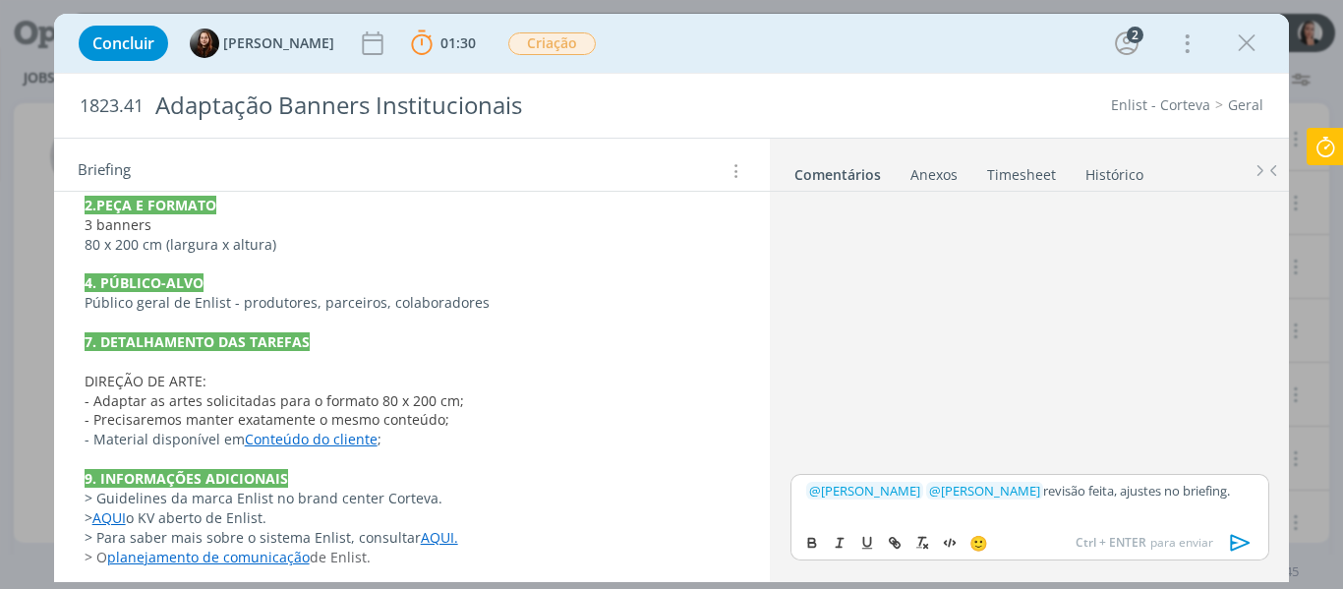
scroll to position [622, 0]
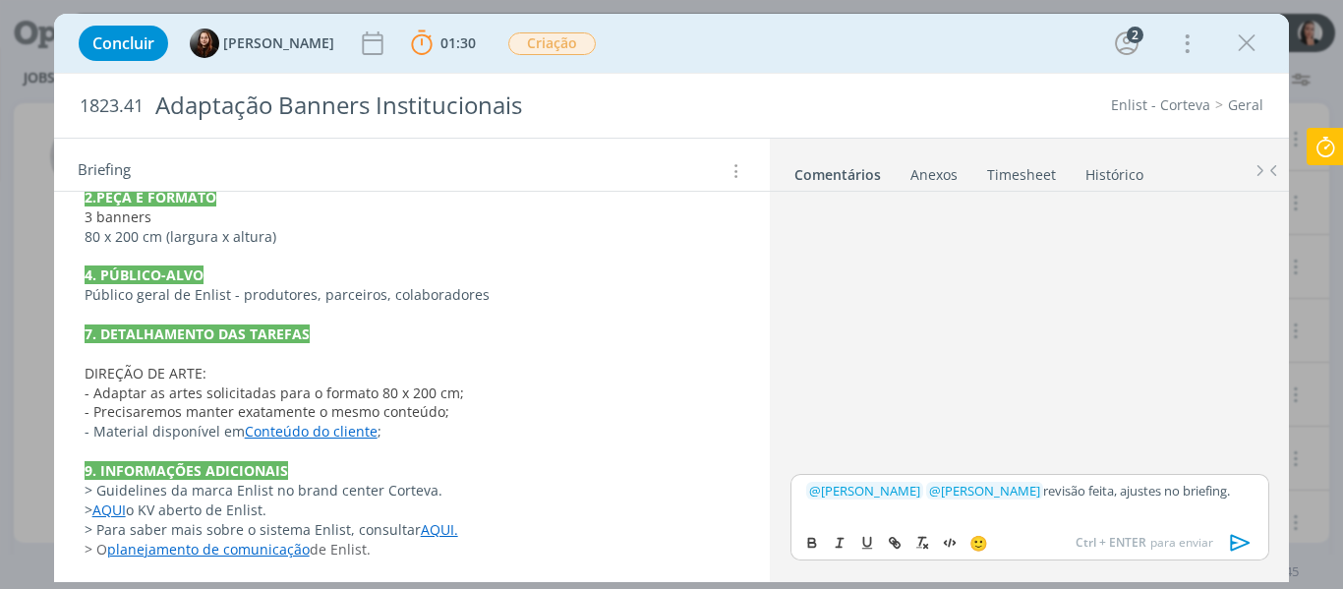
click at [1237, 544] on icon "dialog" at bounding box center [1240, 542] width 29 height 29
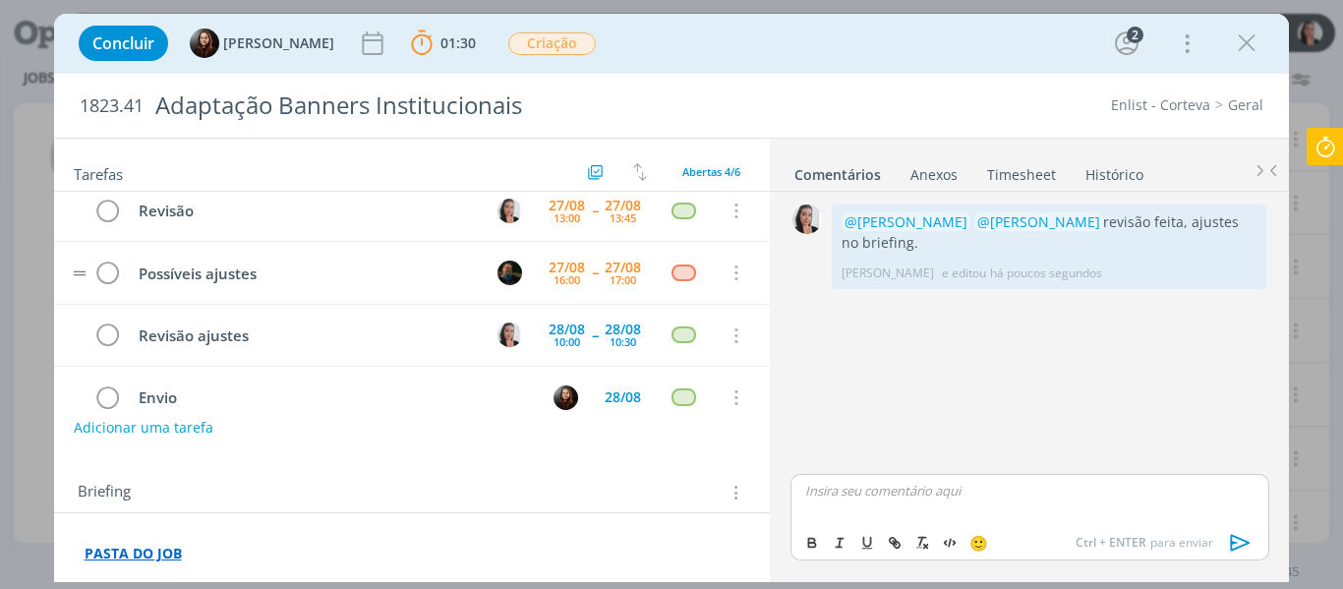
scroll to position [0, 0]
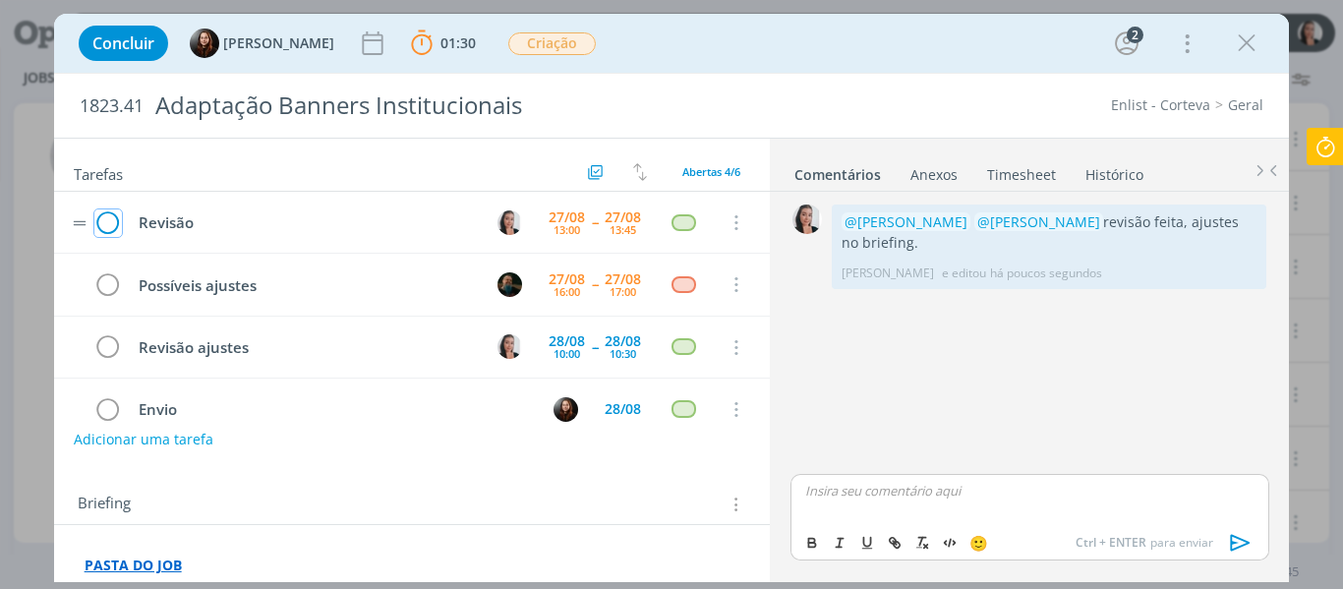
click at [104, 215] on icon "dialog" at bounding box center [108, 222] width 28 height 29
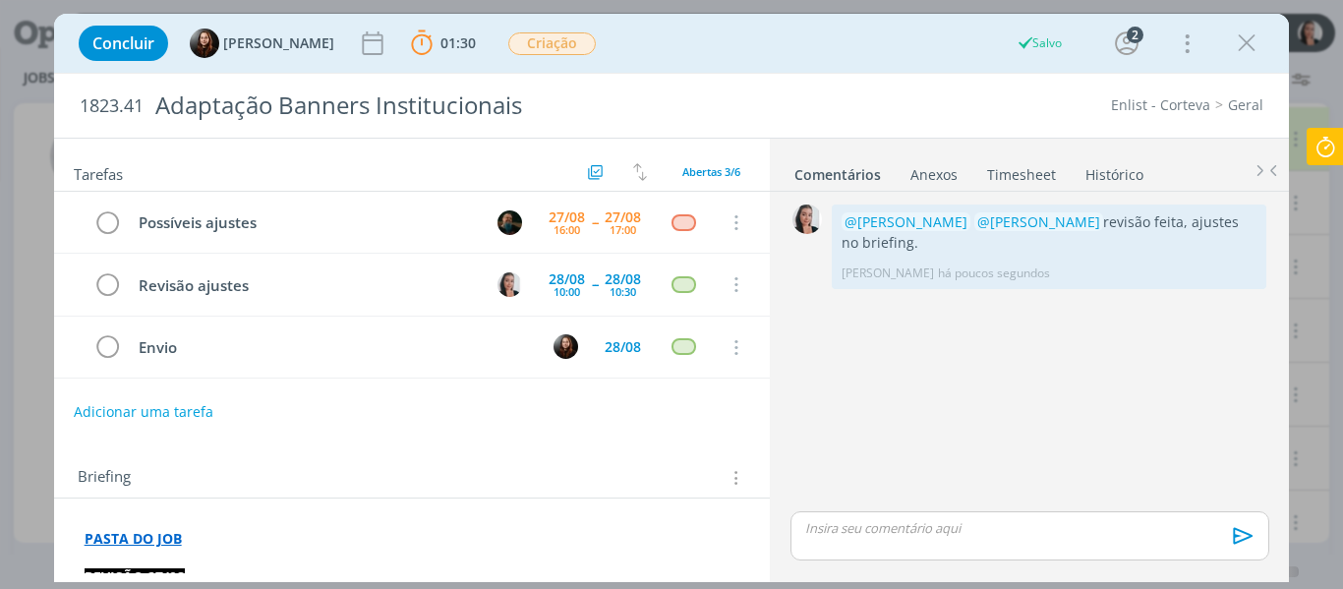
click at [1323, 142] on icon at bounding box center [1325, 147] width 35 height 38
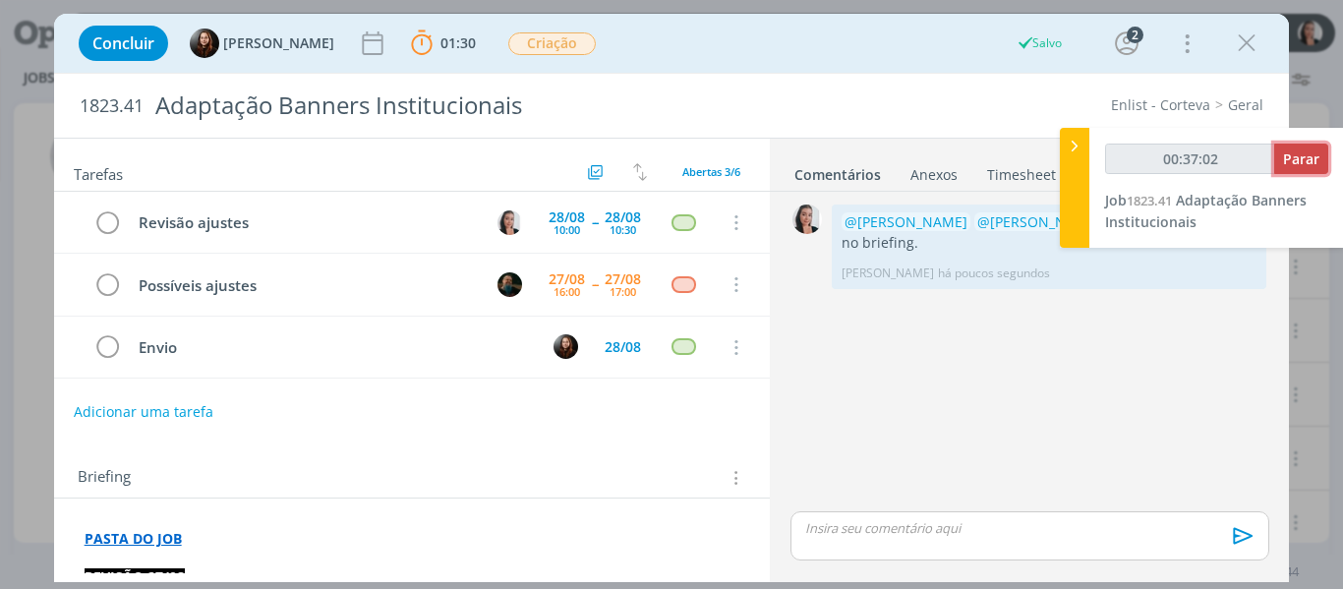
click at [1291, 165] on button "Parar" at bounding box center [1301, 159] width 54 height 30
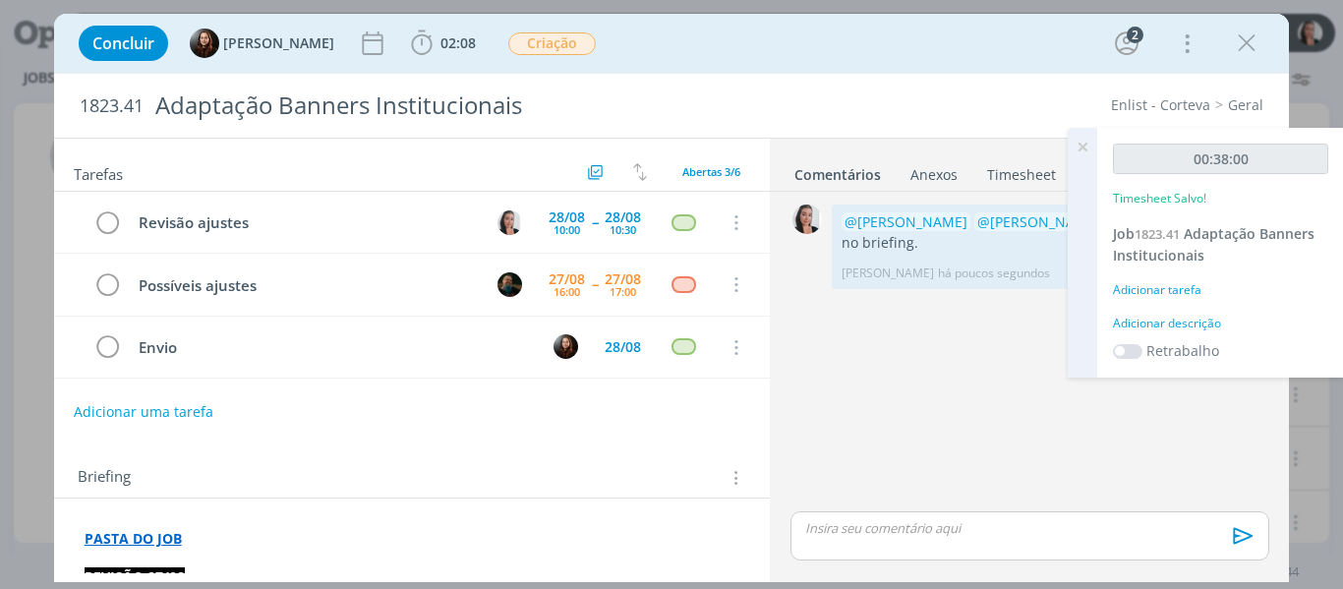
click at [1200, 319] on div "Adicionar descrição" at bounding box center [1220, 324] width 215 height 18
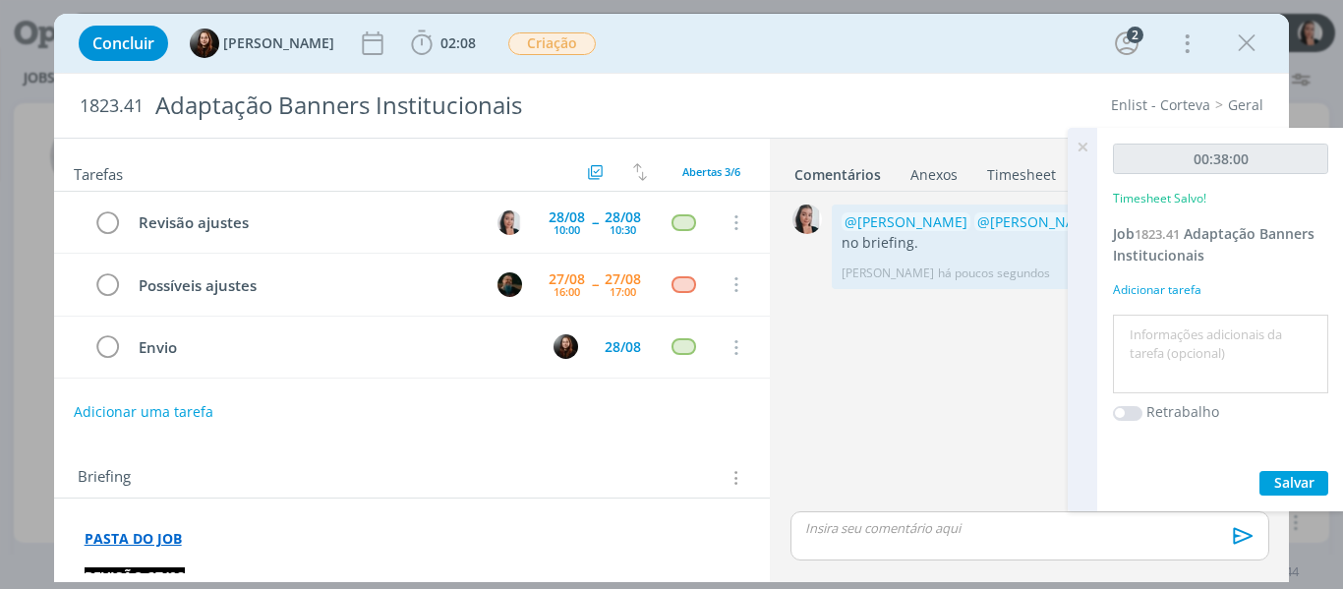
click at [1206, 330] on textarea at bounding box center [1221, 355] width 206 height 70
type textarea "revisão layout banners"
click at [1310, 492] on span "Salvar" at bounding box center [1294, 482] width 40 height 19
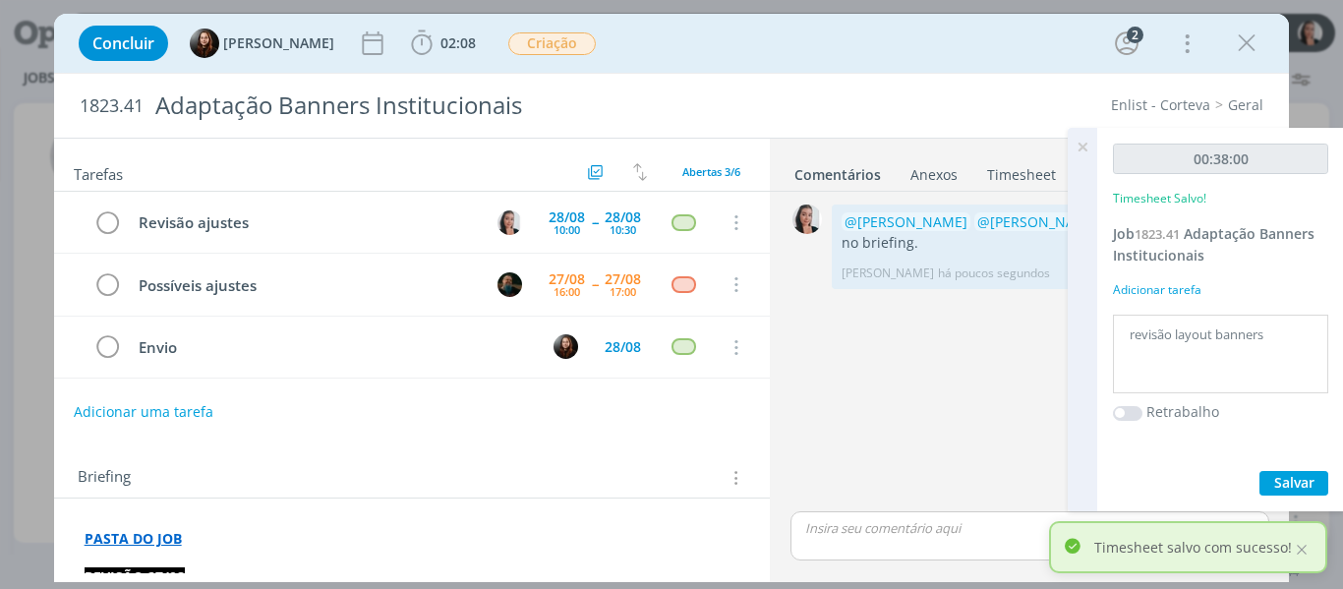
click at [1087, 147] on icon at bounding box center [1082, 147] width 35 height 38
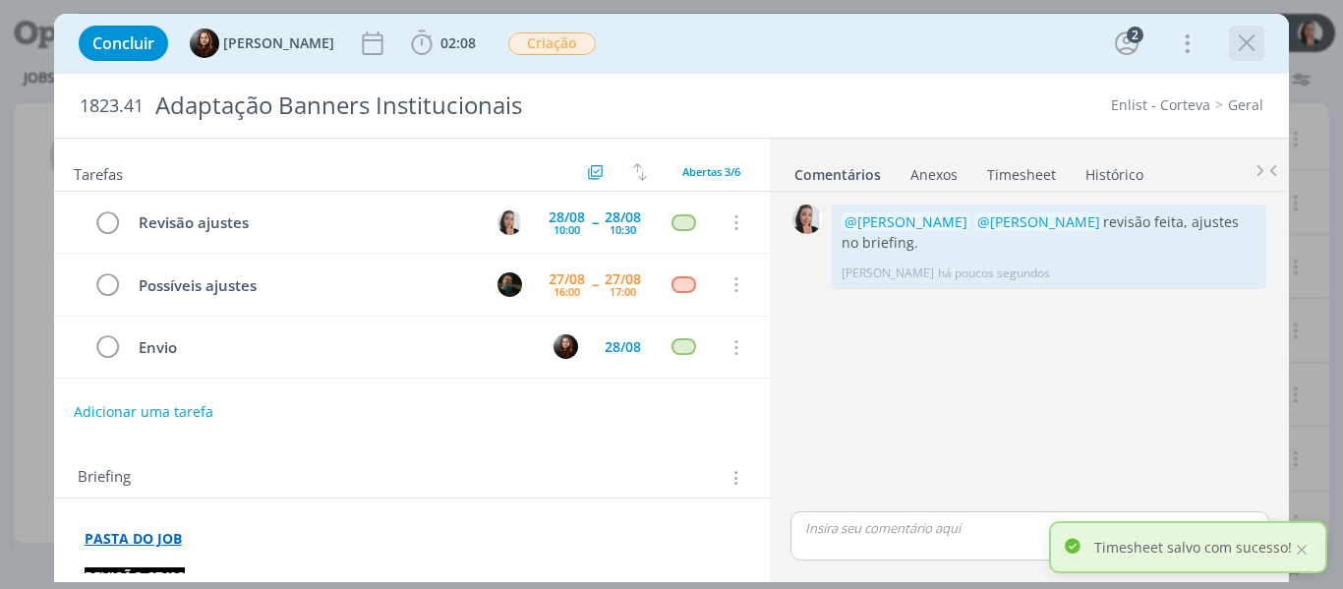
click at [1257, 37] on icon "dialog" at bounding box center [1246, 43] width 29 height 29
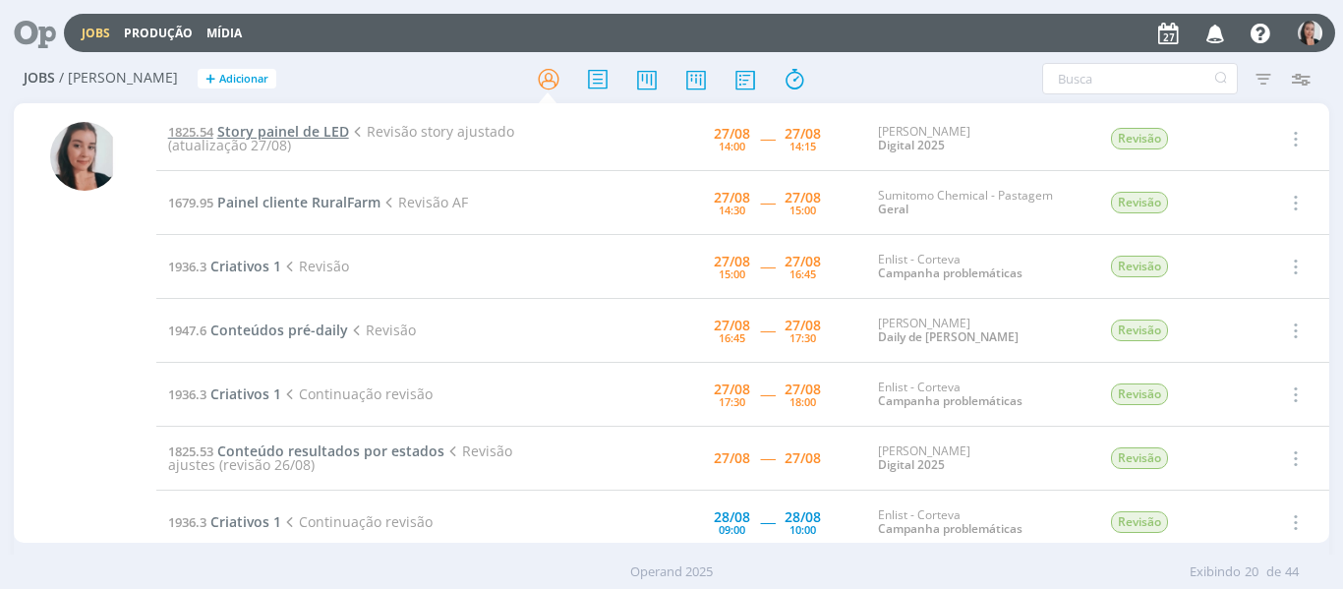
click at [280, 134] on span "Story painel de LED" at bounding box center [283, 131] width 132 height 19
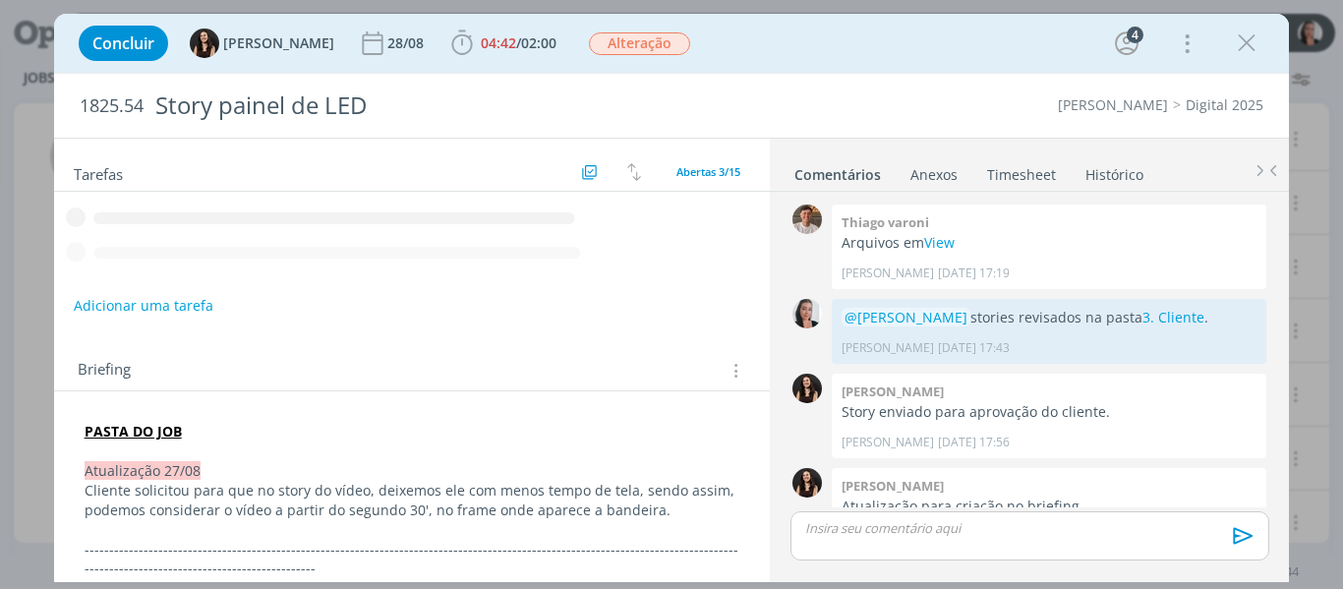
scroll to position [772, 0]
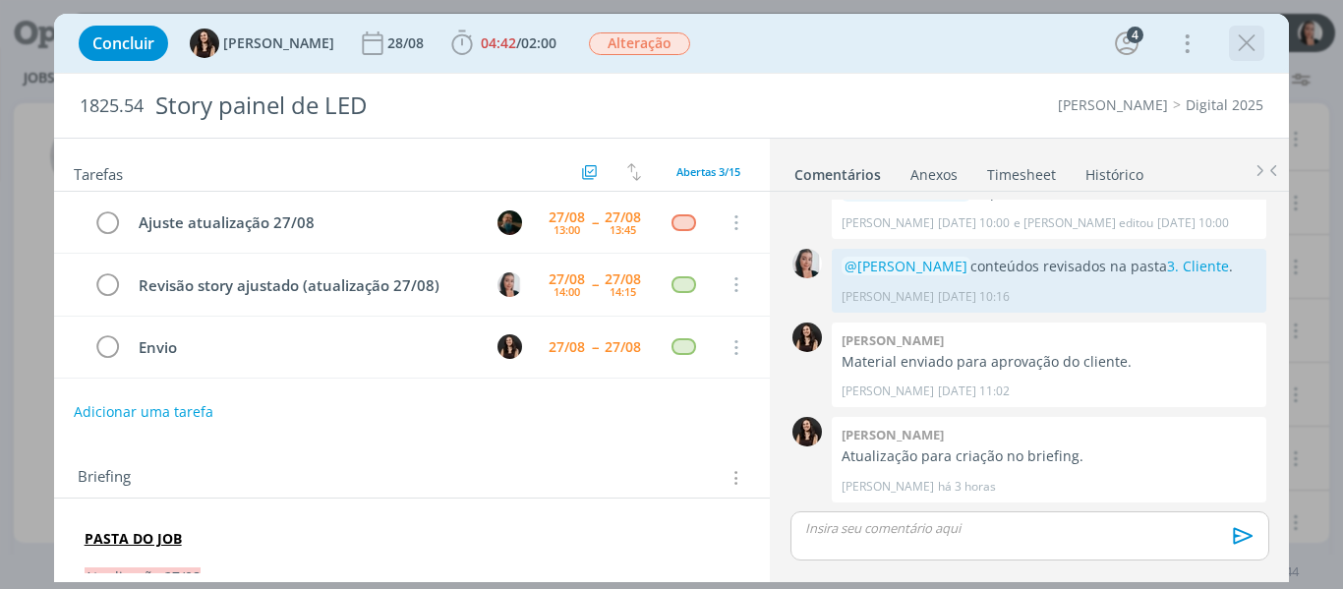
click at [1247, 45] on icon "dialog" at bounding box center [1246, 43] width 29 height 29
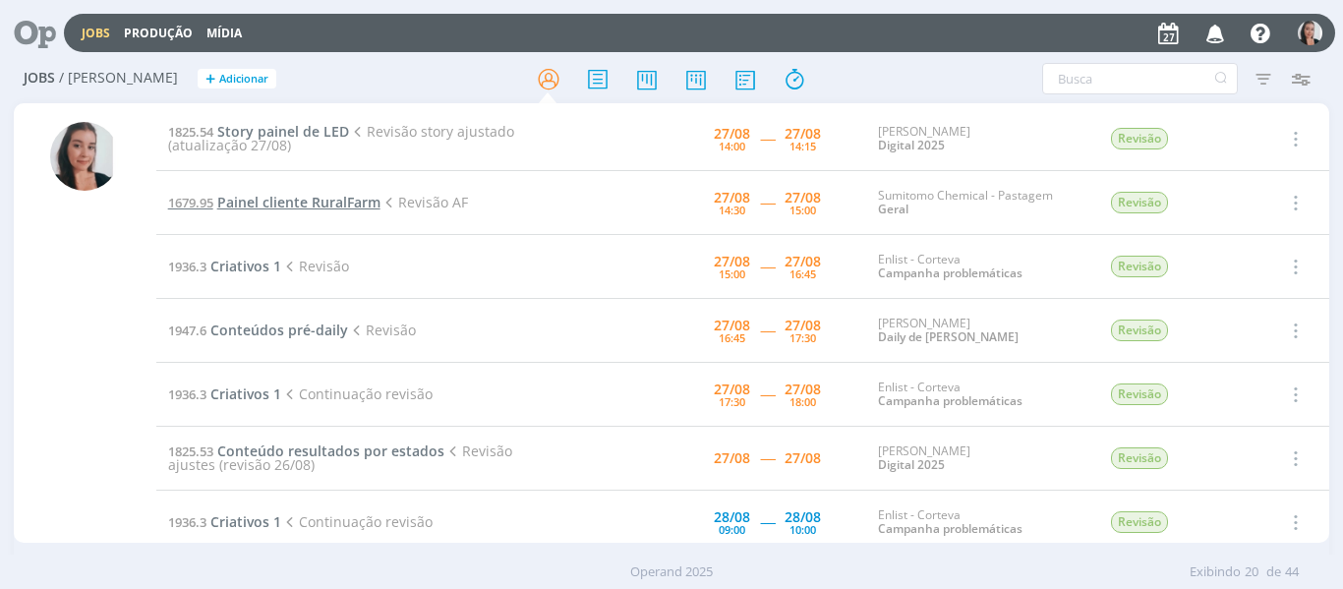
click at [296, 204] on span "Painel cliente RuralFarm" at bounding box center [298, 202] width 163 height 19
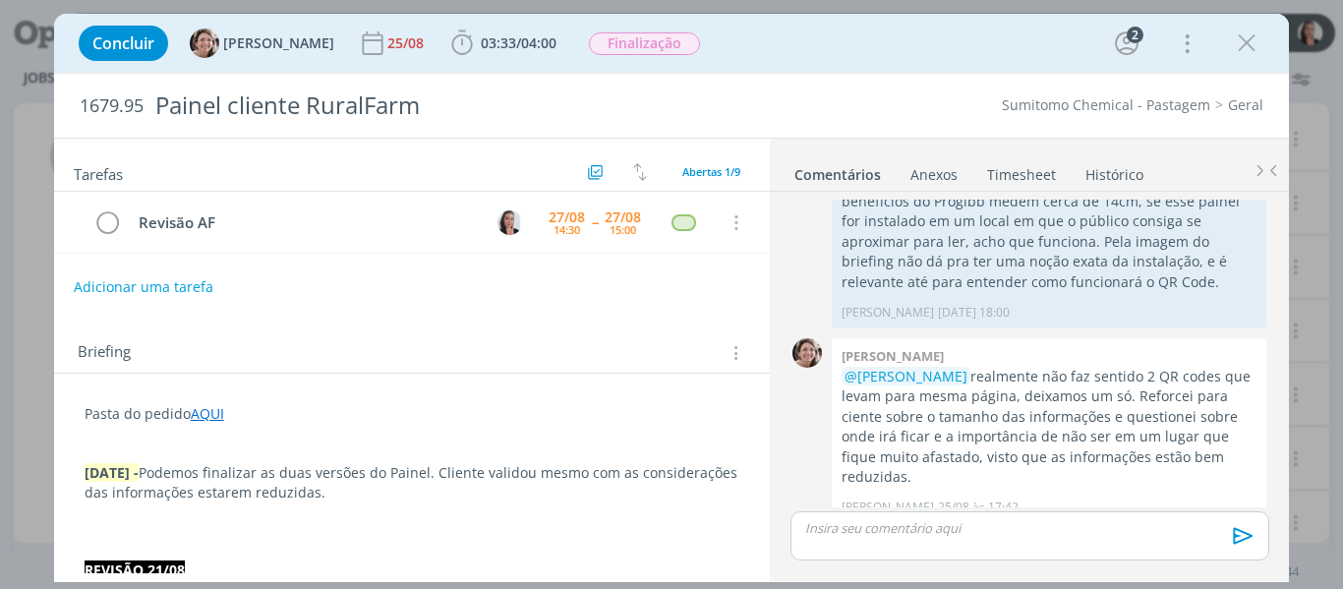
scroll to position [790, 0]
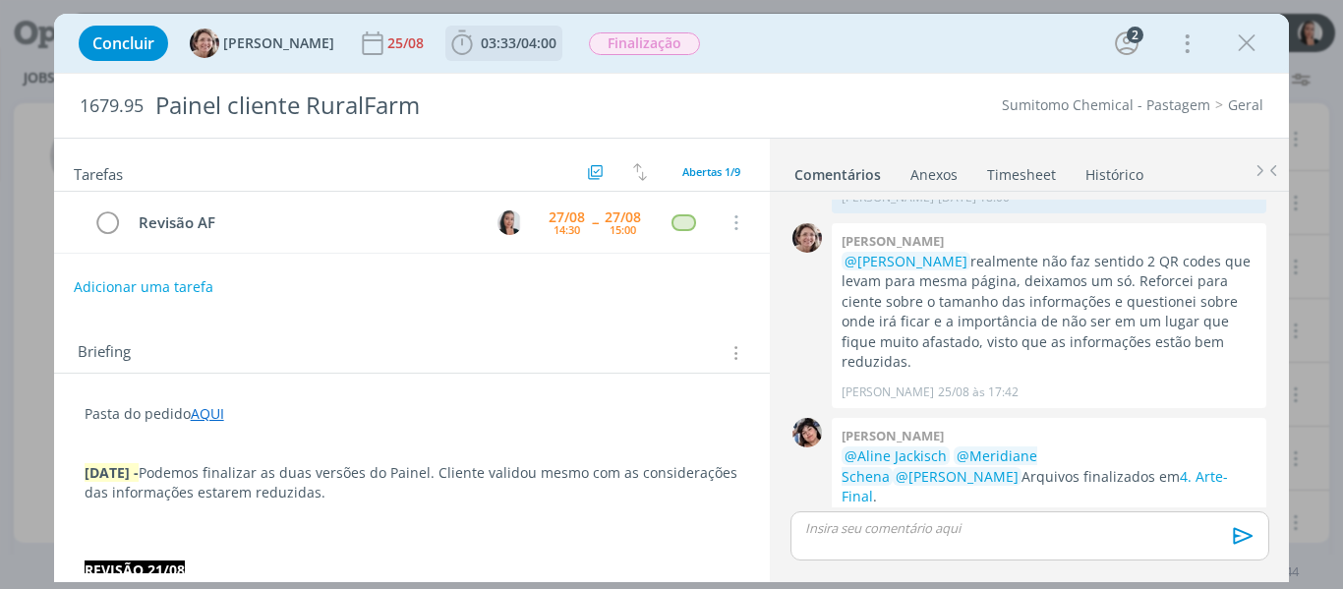
click at [451, 35] on icon "dialog" at bounding box center [461, 42] width 21 height 25
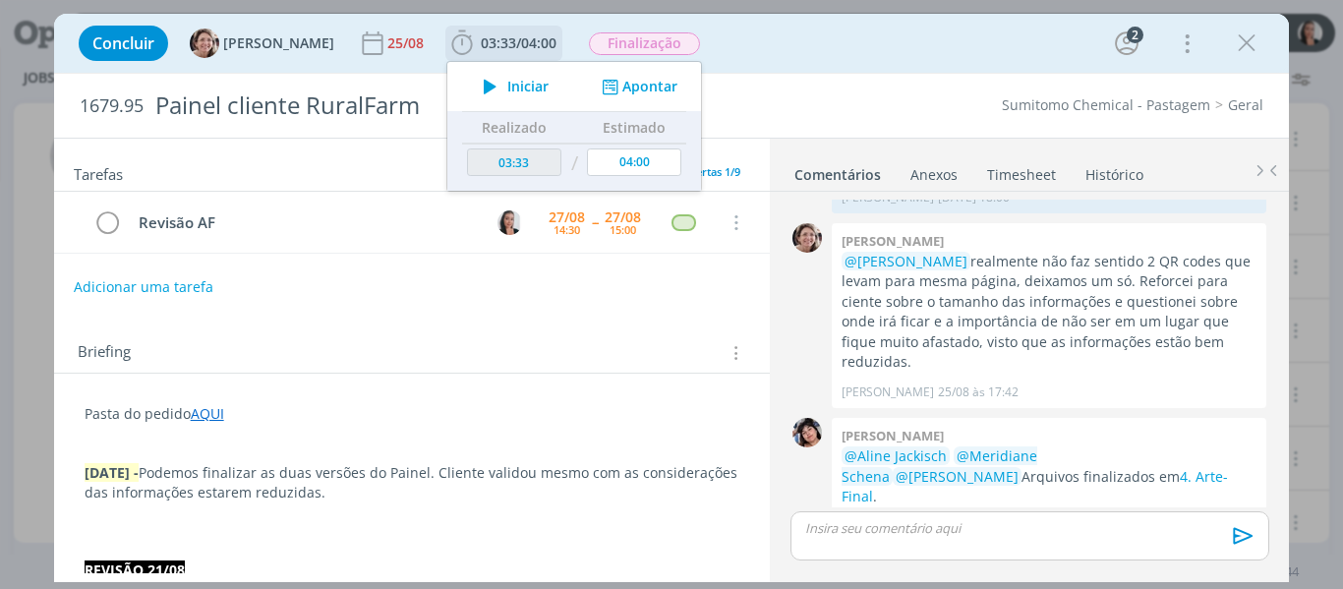
click at [477, 82] on icon "dialog" at bounding box center [490, 87] width 34 height 26
click at [825, 57] on div "Concluir Aline Jackisch 25/08 03:33 / 04:00 Parar Apontar Data * 27/08/2025 Hor…" at bounding box center [672, 43] width 1206 height 47
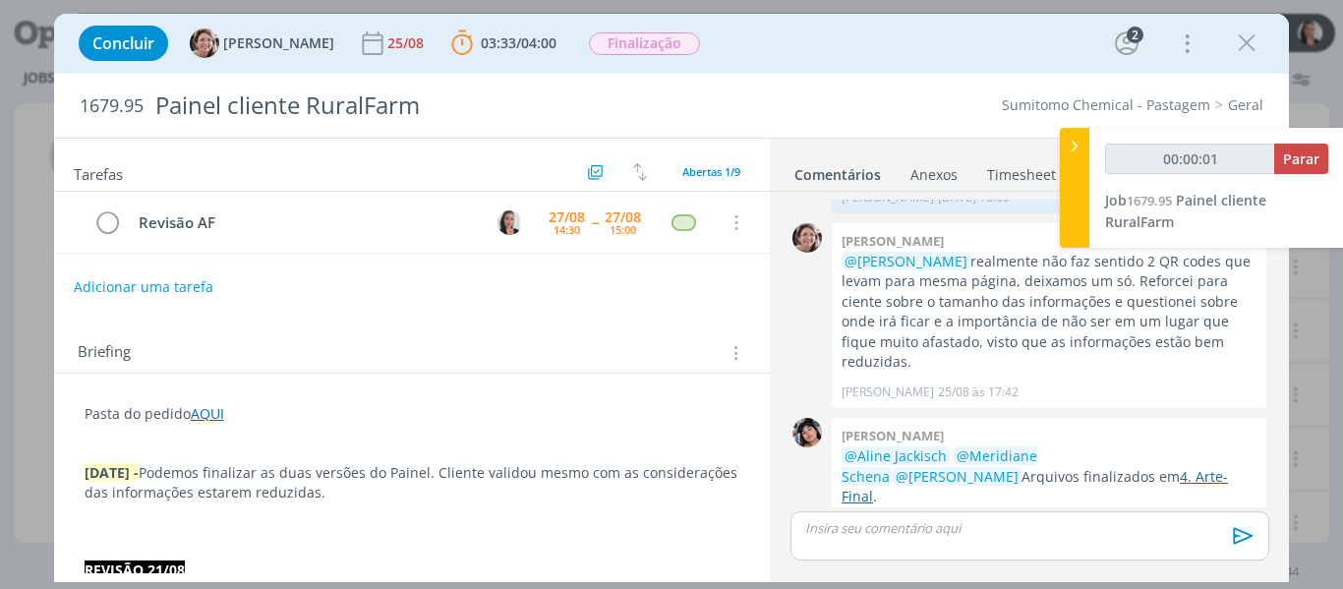
click at [1022, 467] on link "4. Arte-Final" at bounding box center [1035, 486] width 386 height 38
type input "00:00:21"
click at [1067, 192] on div at bounding box center [1074, 188] width 29 height 120
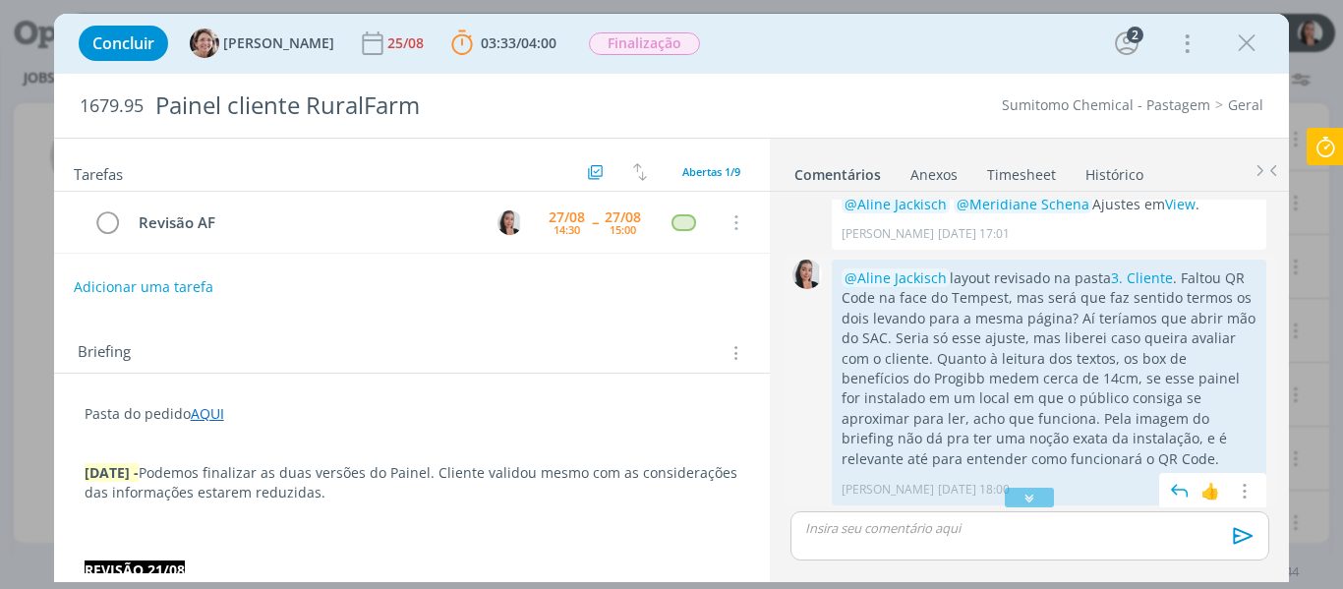
scroll to position [495, 0]
click at [1132, 271] on link "3. Cliente" at bounding box center [1142, 280] width 62 height 19
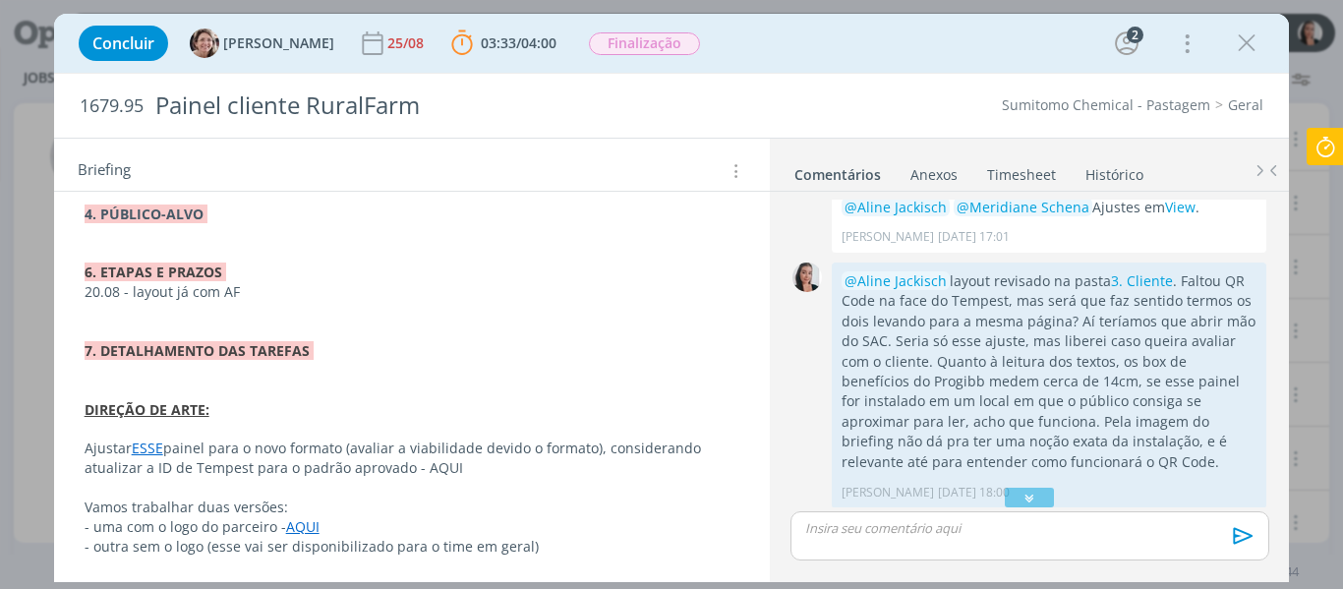
scroll to position [1077, 0]
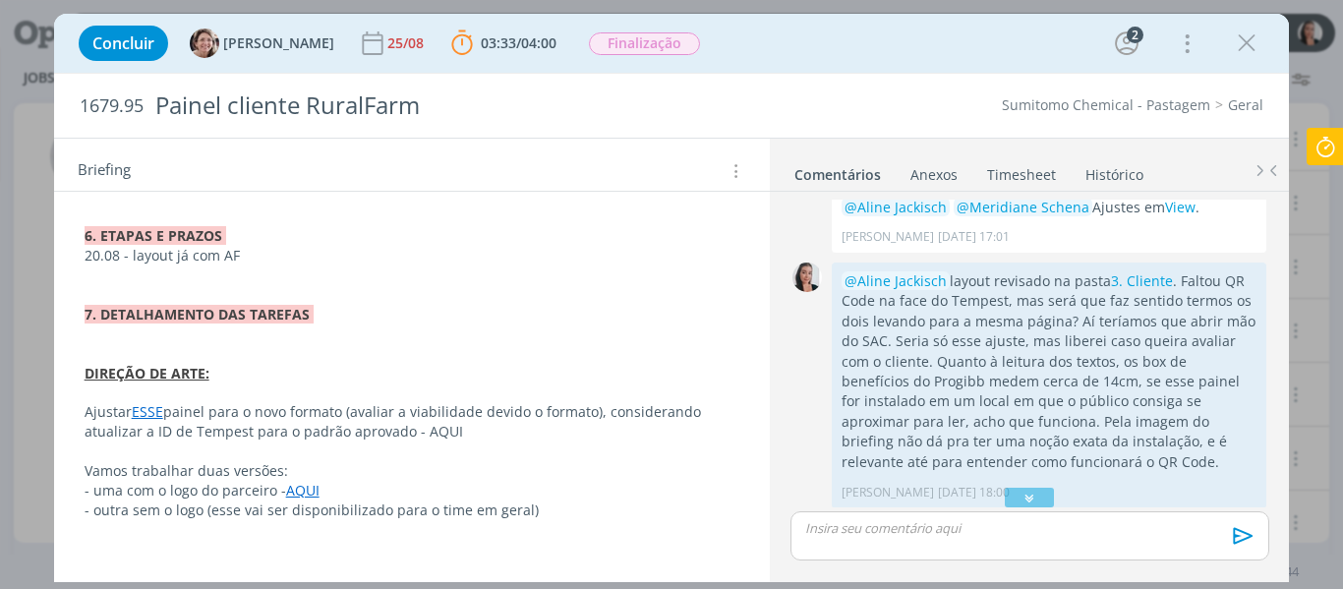
click at [152, 406] on link "ESSE" at bounding box center [147, 411] width 31 height 19
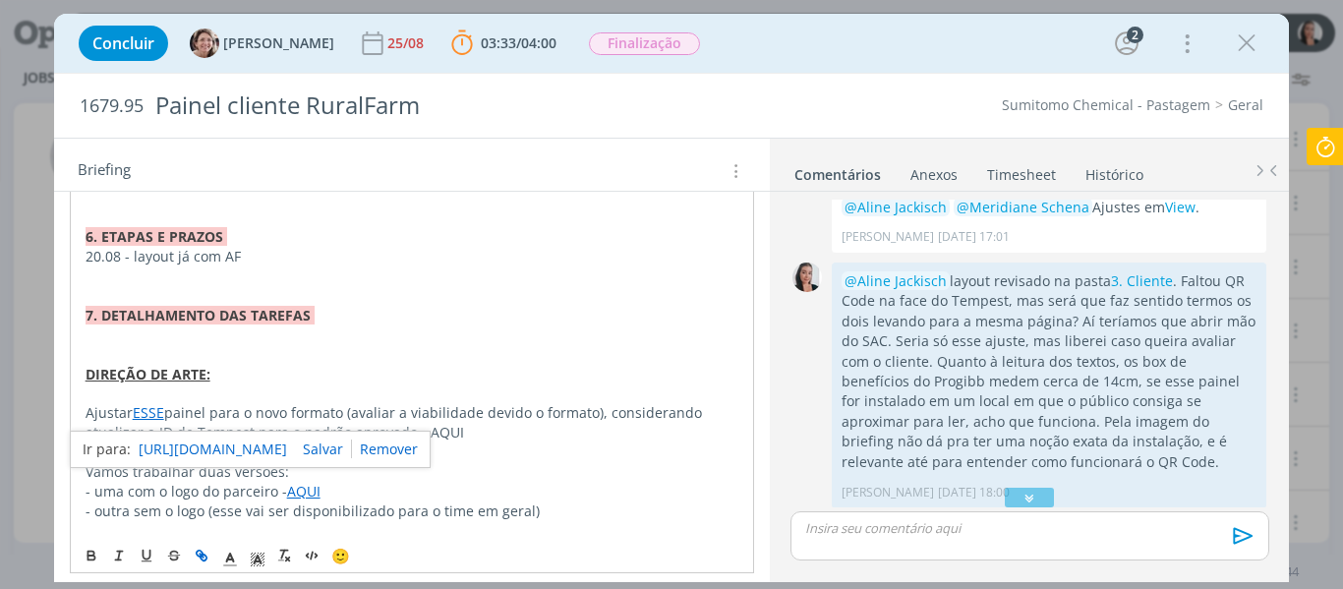
click at [186, 445] on link "https://sobeae.sharepoint.com/:f:/s/SOBEAE/Em_xRW8SyXVGgn7QdtFjUfIBmv-htyk1Kn7C…" at bounding box center [213, 450] width 148 height 26
click at [540, 313] on p "7. DETALHAMENTO DAS TAREFAS" at bounding box center [413, 316] width 654 height 20
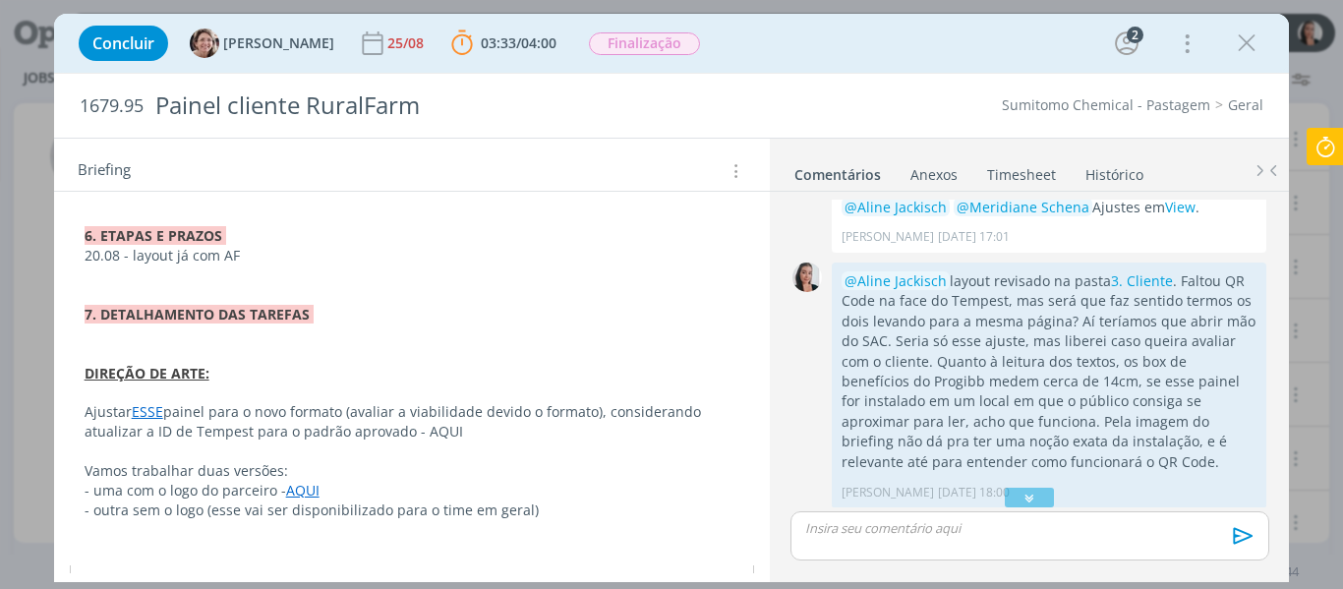
click at [908, 526] on p "dialog" at bounding box center [1029, 528] width 446 height 18
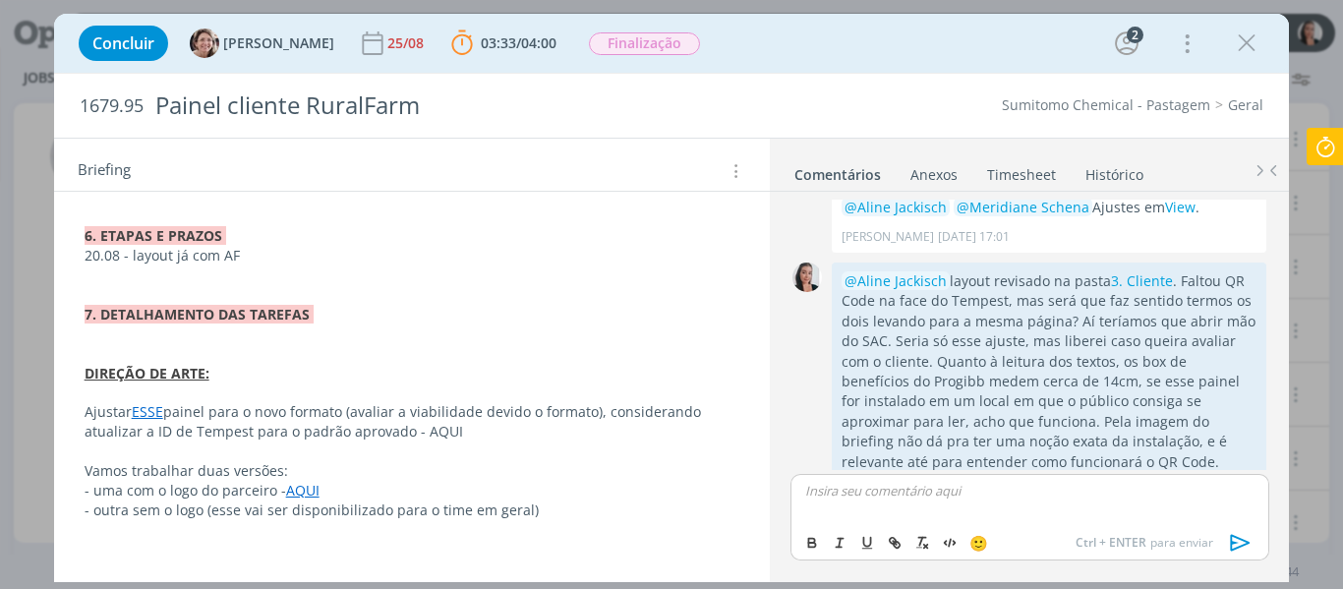
scroll to position [827, 0]
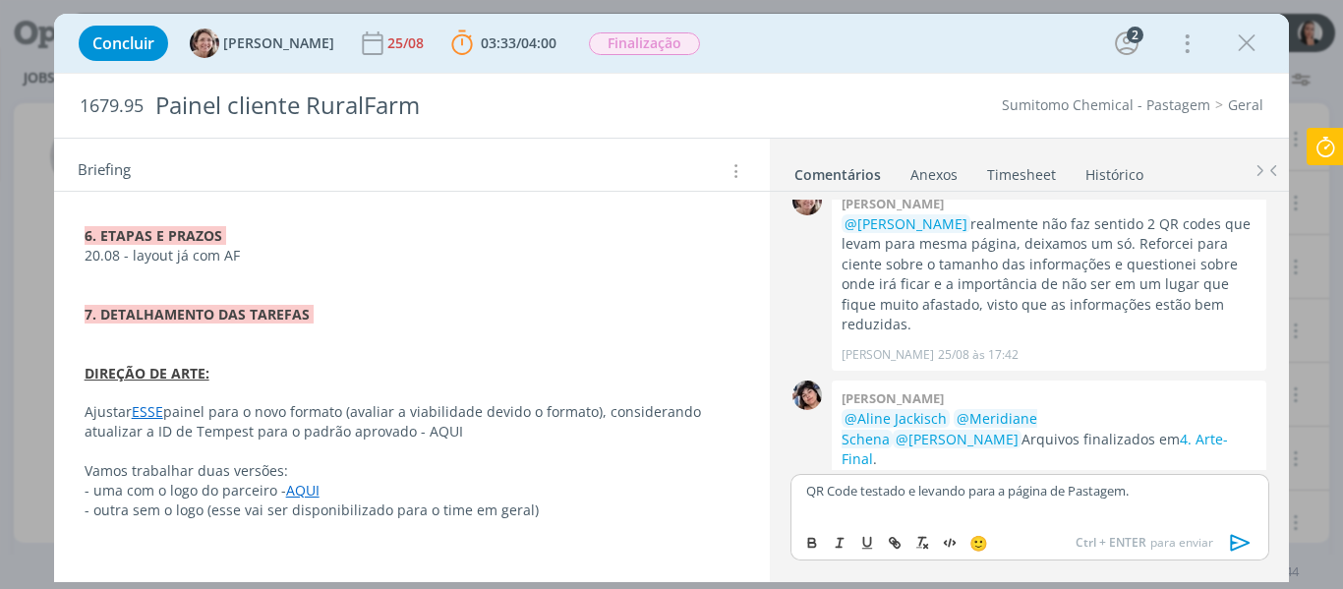
click at [1331, 147] on icon at bounding box center [1325, 147] width 35 height 38
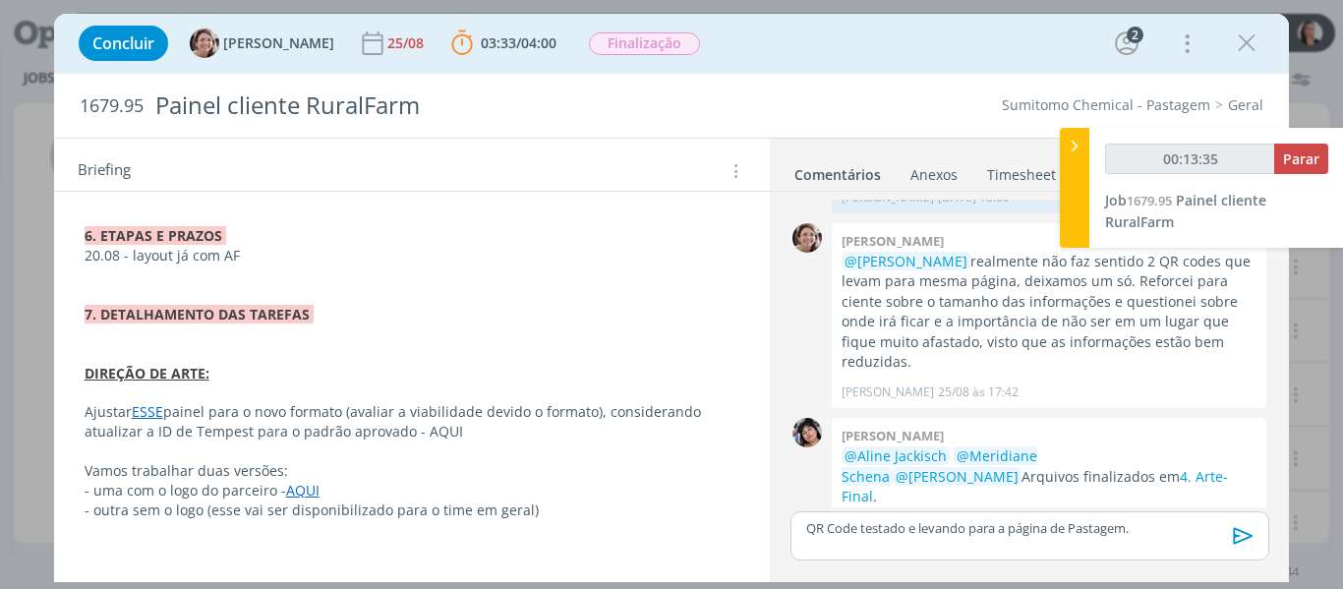
type input "00:13:36"
click at [1067, 168] on div at bounding box center [1074, 188] width 29 height 120
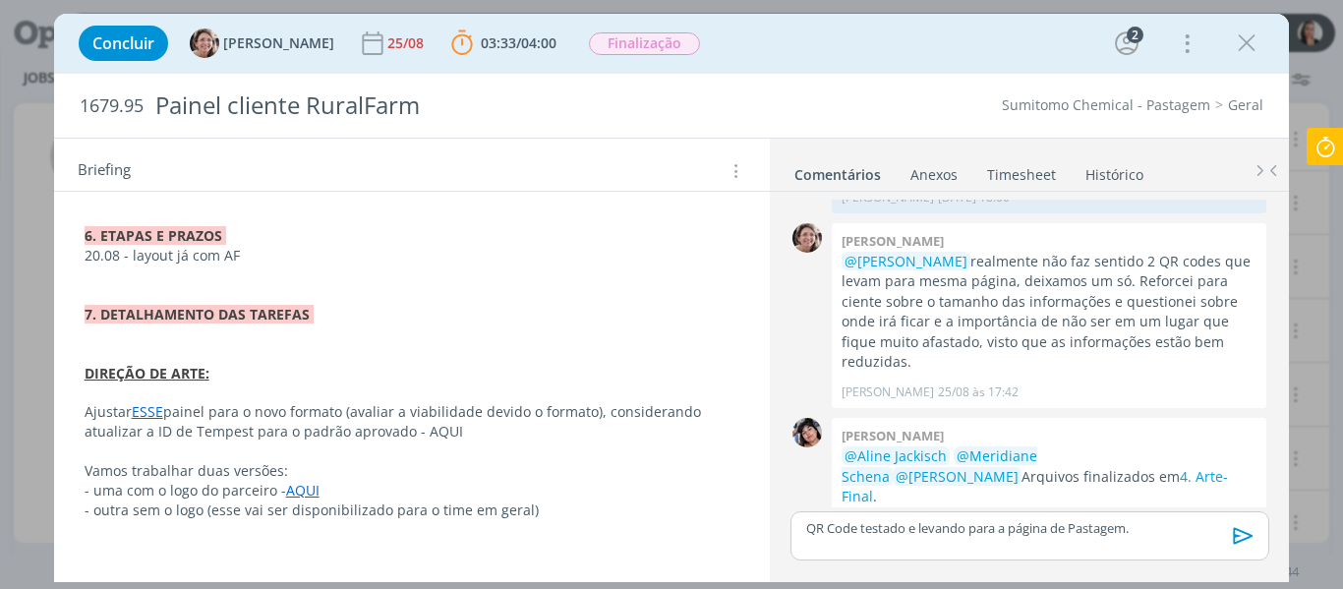
click at [1335, 133] on icon at bounding box center [1325, 147] width 35 height 38
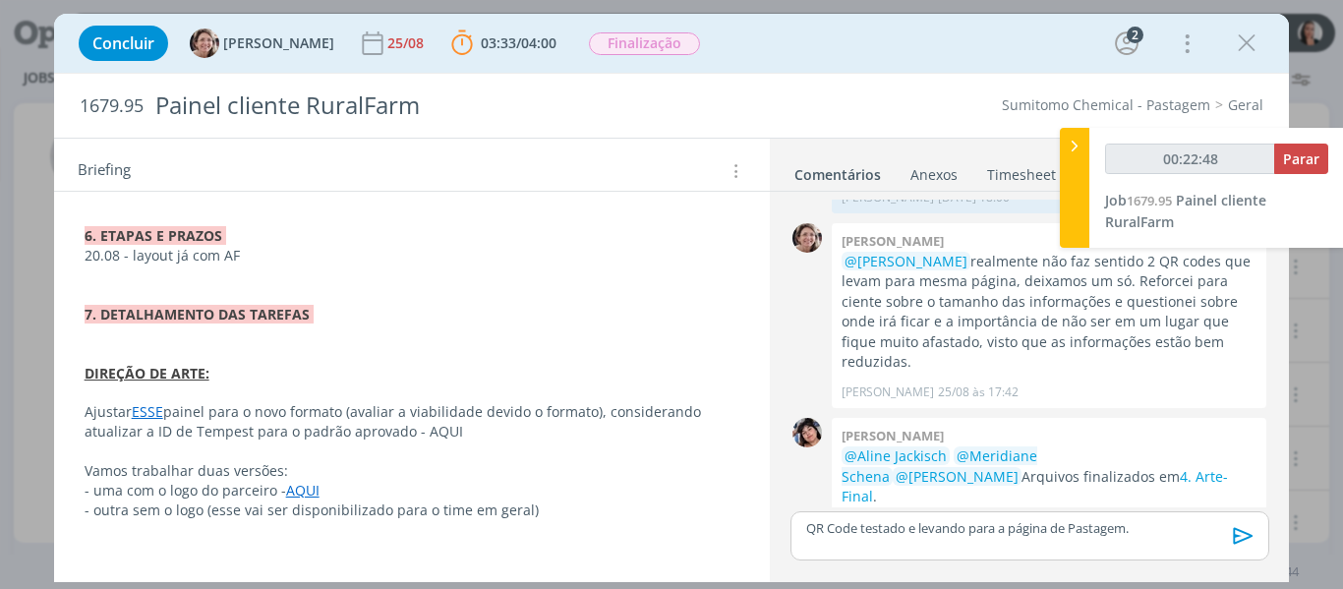
type input "00:22:49"
click at [1079, 171] on div at bounding box center [1074, 188] width 29 height 120
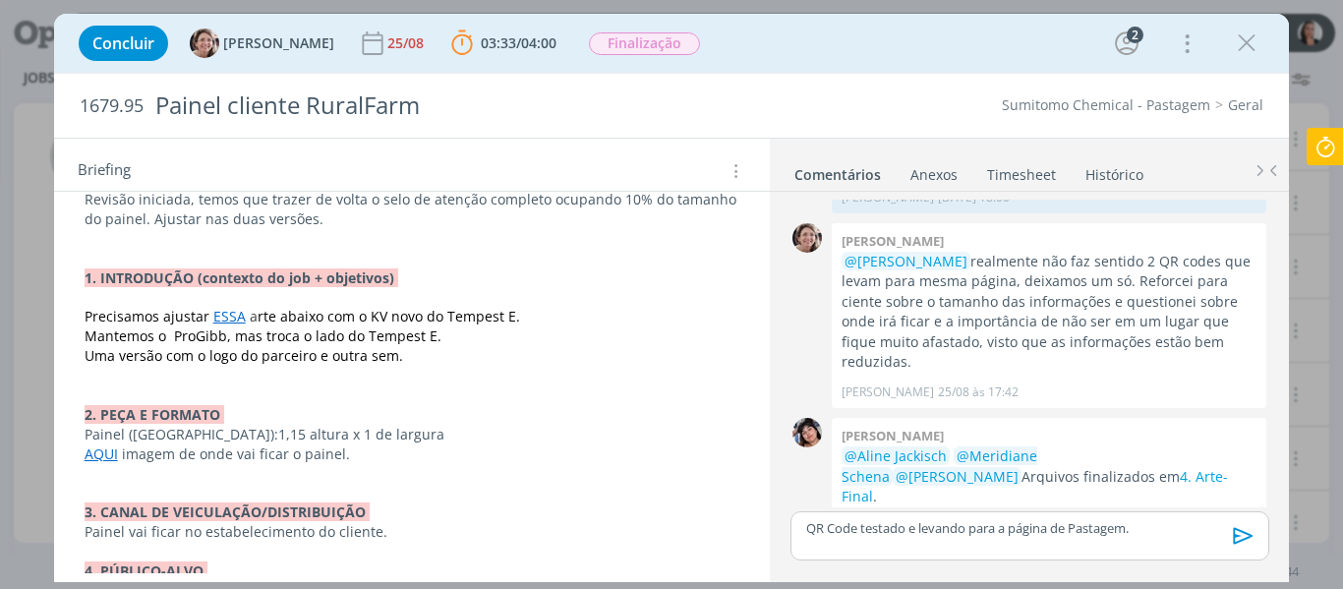
scroll to position [388, 0]
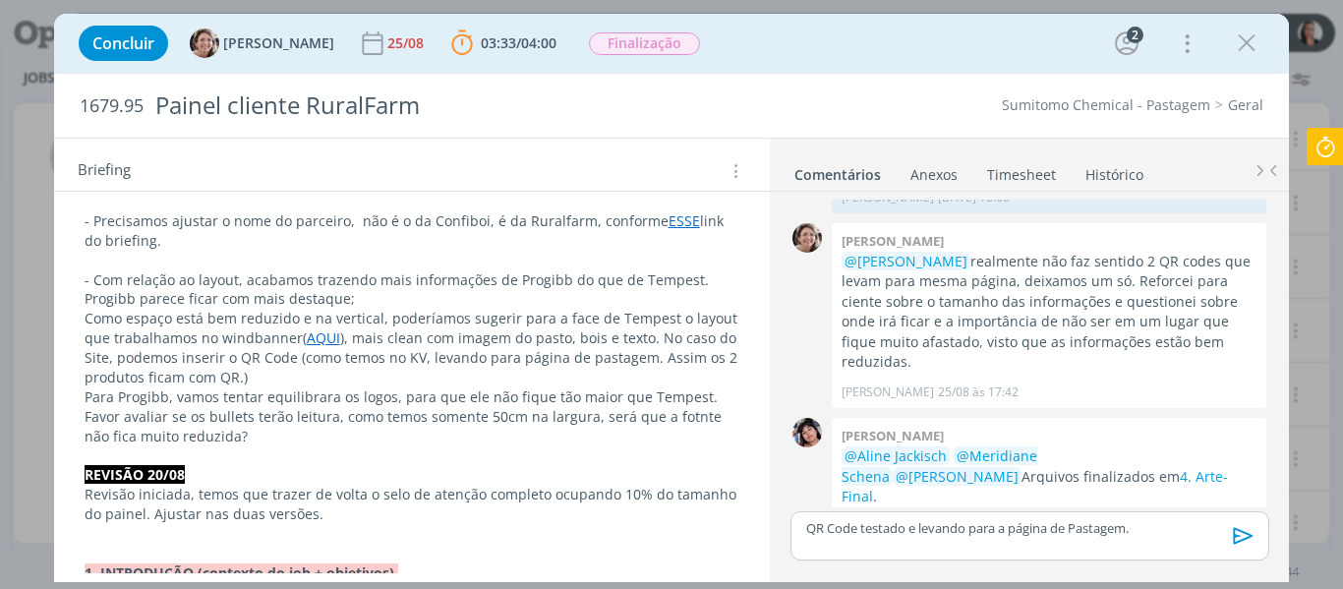
click at [808, 526] on p "QR Code testado e levando para a página de Pastagem." at bounding box center [1029, 528] width 446 height 18
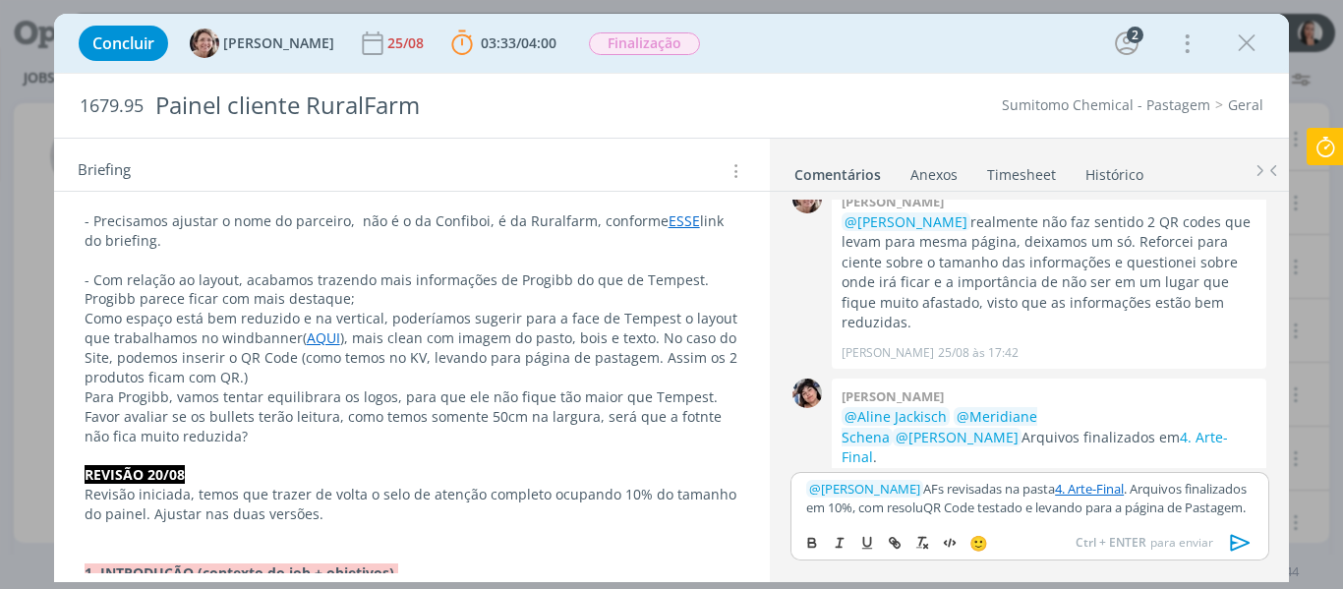
scroll to position [847, 0]
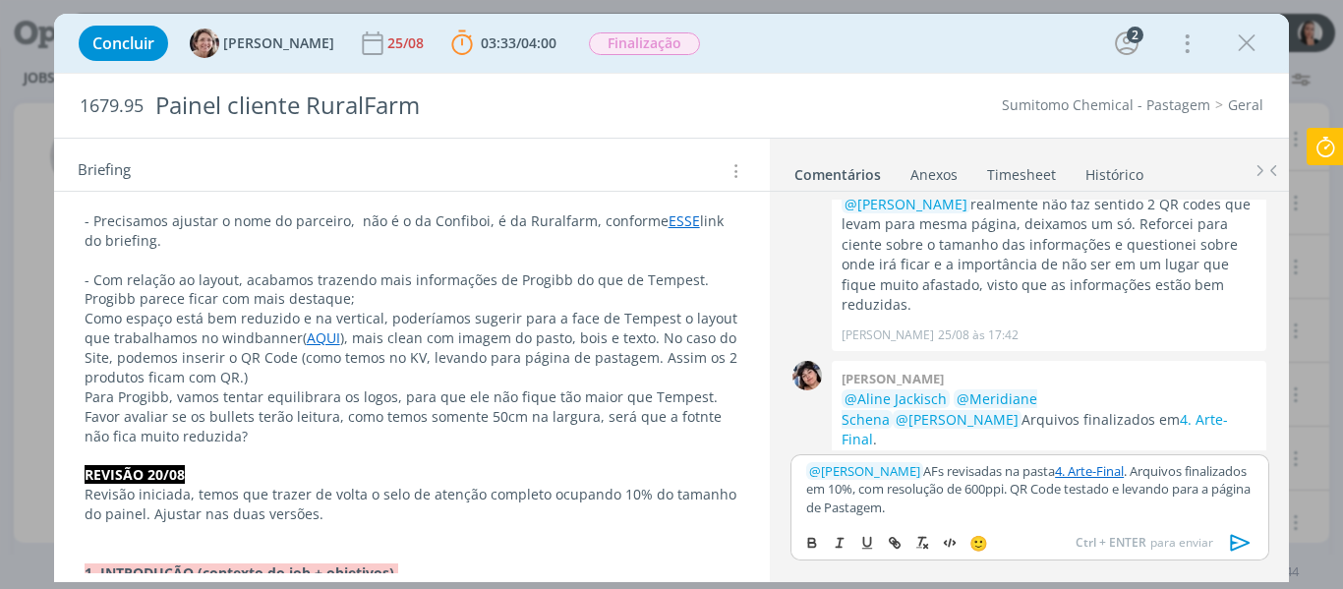
click at [1053, 502] on p "﻿ @ Aline Jackisch ﻿ AFs revisadas na pasta 4. Arte-Final . Arquivos finalizado…" at bounding box center [1029, 489] width 446 height 54
click at [1074, 506] on p "﻿ @ Aline Jackisch ﻿ AFs revisadas na pasta 4. Arte-Final . Arquivos finalizado…" at bounding box center [1029, 489] width 446 height 54
click at [1084, 504] on p "﻿ @ Aline Jackisch ﻿ AFs revisadas na pasta 4. Arte-Final . Arquivos finalizado…" at bounding box center [1029, 489] width 446 height 54
click at [1204, 493] on p "﻿ @ Aline Jackisch ﻿ AFs revisadas na pasta 4. Arte-Final . Arquivos finalizado…" at bounding box center [1029, 489] width 446 height 54
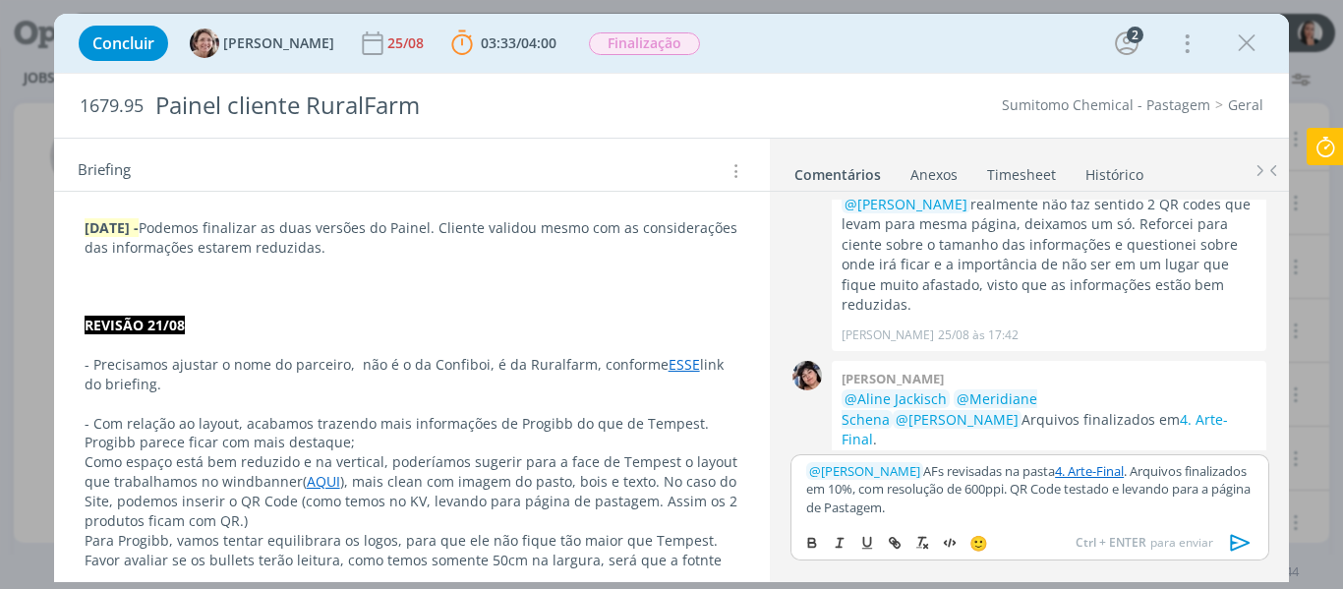
scroll to position [0, 0]
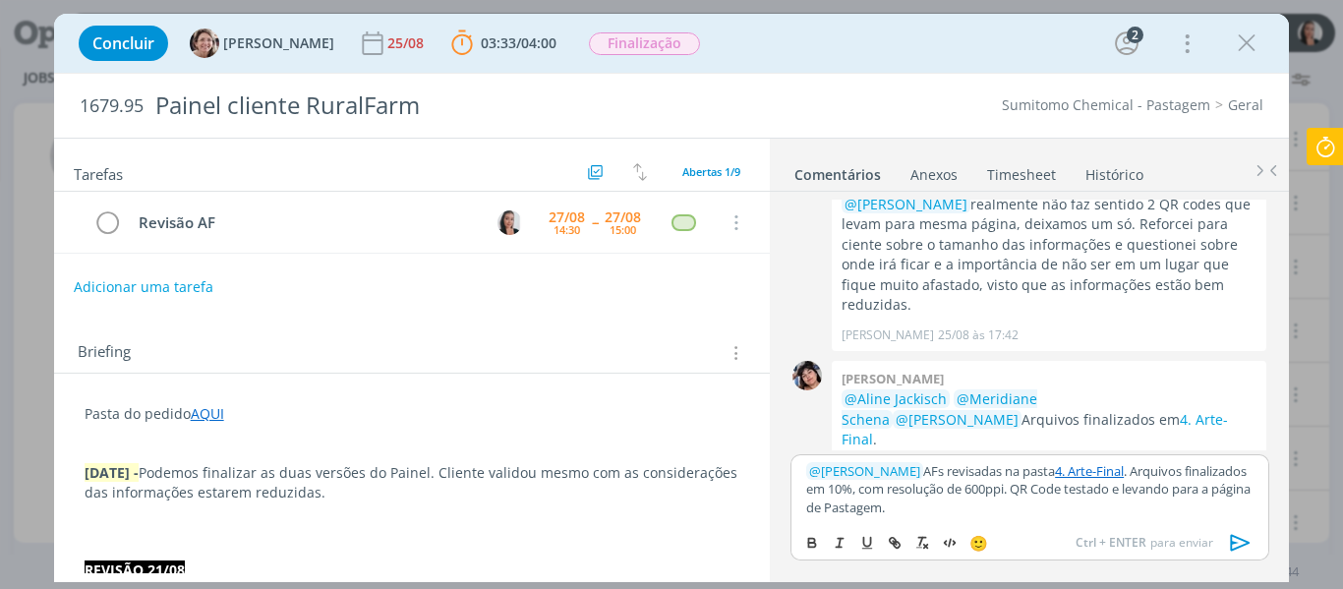
click at [1246, 548] on icon "dialog" at bounding box center [1240, 542] width 29 height 29
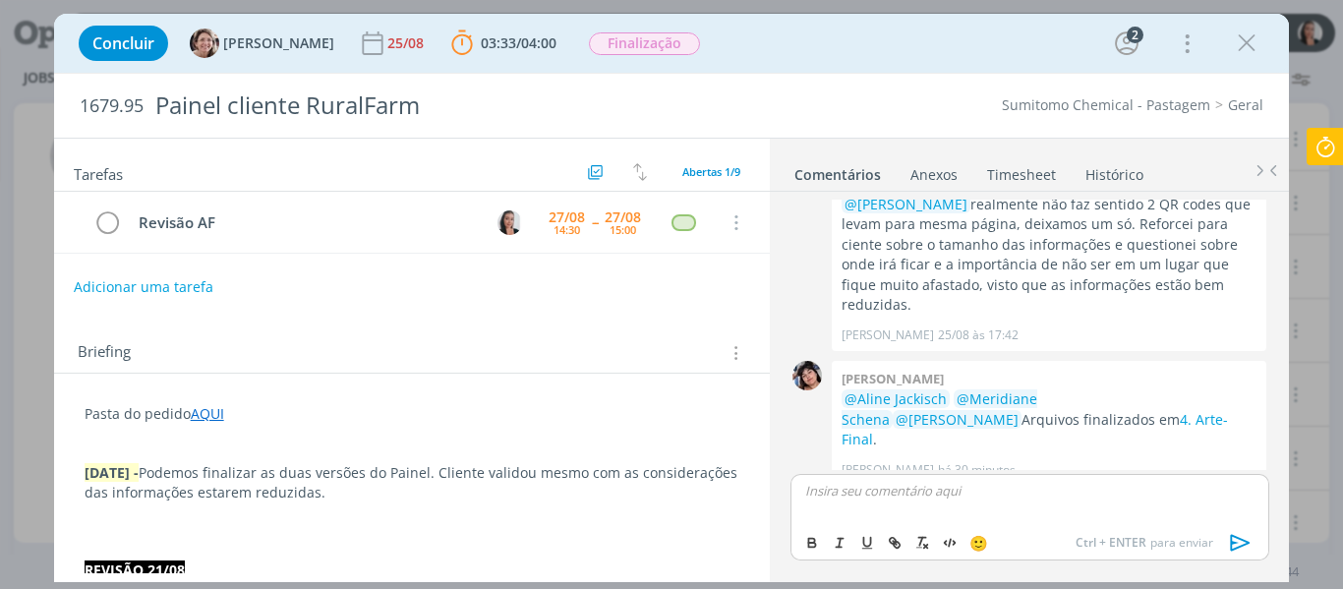
scroll to position [941, 0]
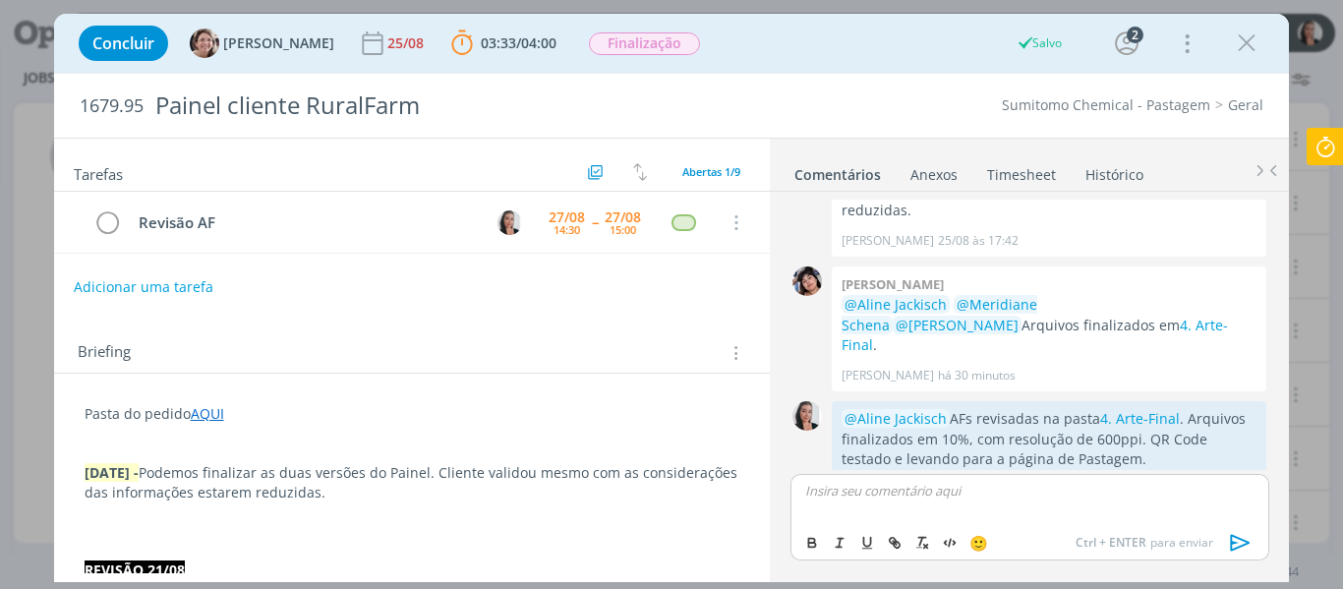
click at [1327, 145] on icon at bounding box center [1325, 147] width 35 height 38
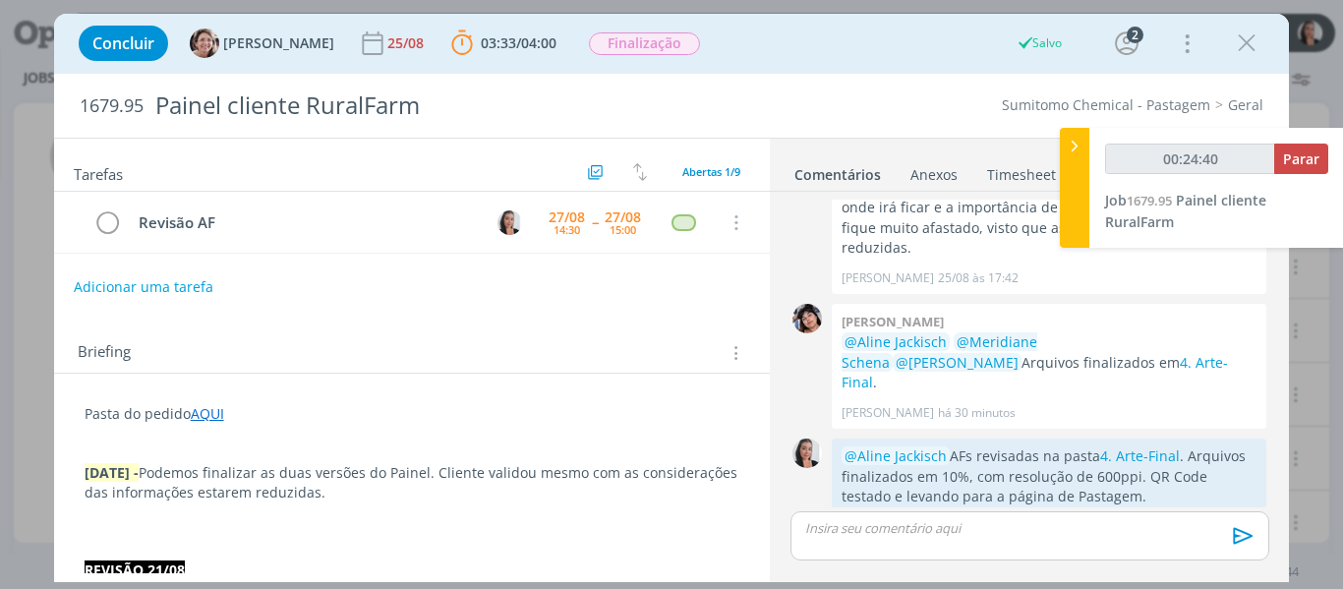
type input "00:24:41"
click at [1306, 166] on span "Parar" at bounding box center [1301, 158] width 36 height 19
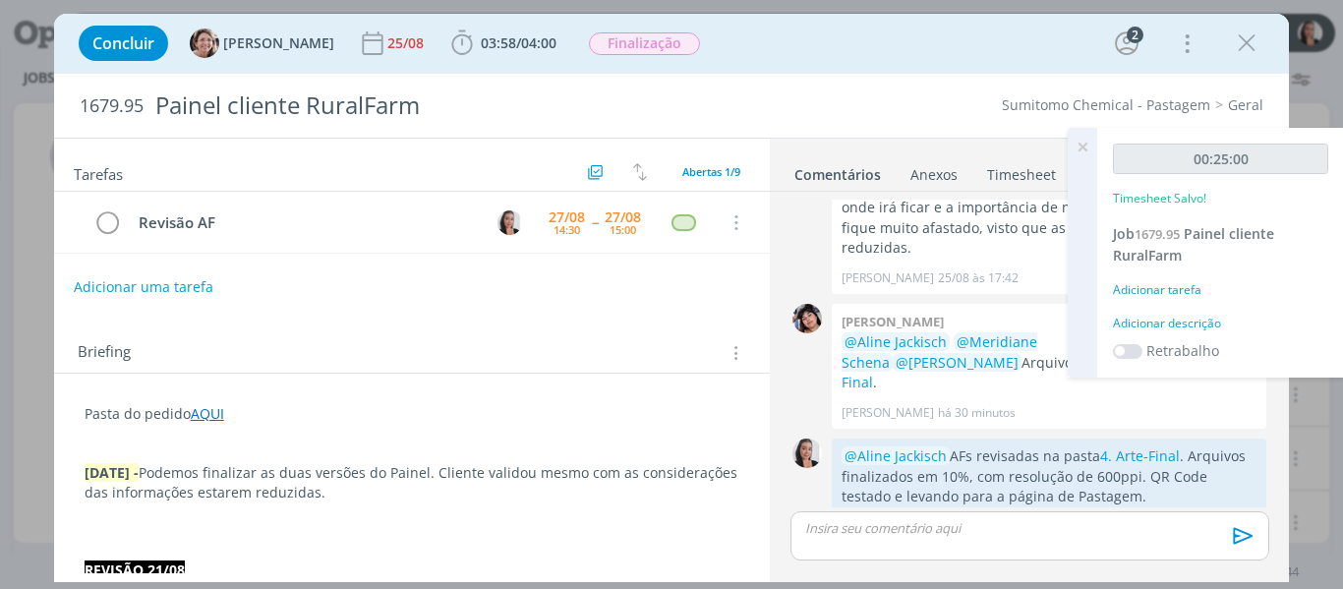
click at [1212, 322] on div "Adicionar descrição" at bounding box center [1220, 324] width 215 height 18
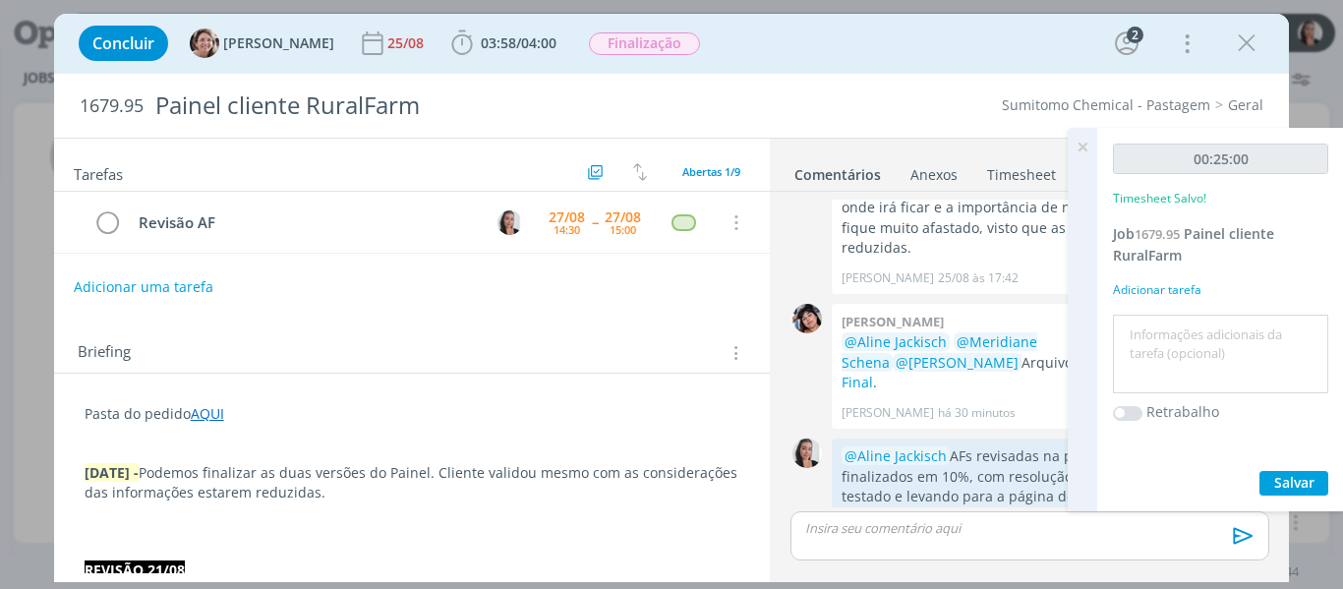
click at [1215, 325] on textarea at bounding box center [1221, 355] width 206 height 70
type textarea "revisão AFs"
click at [1295, 478] on span "Salvar" at bounding box center [1294, 482] width 40 height 19
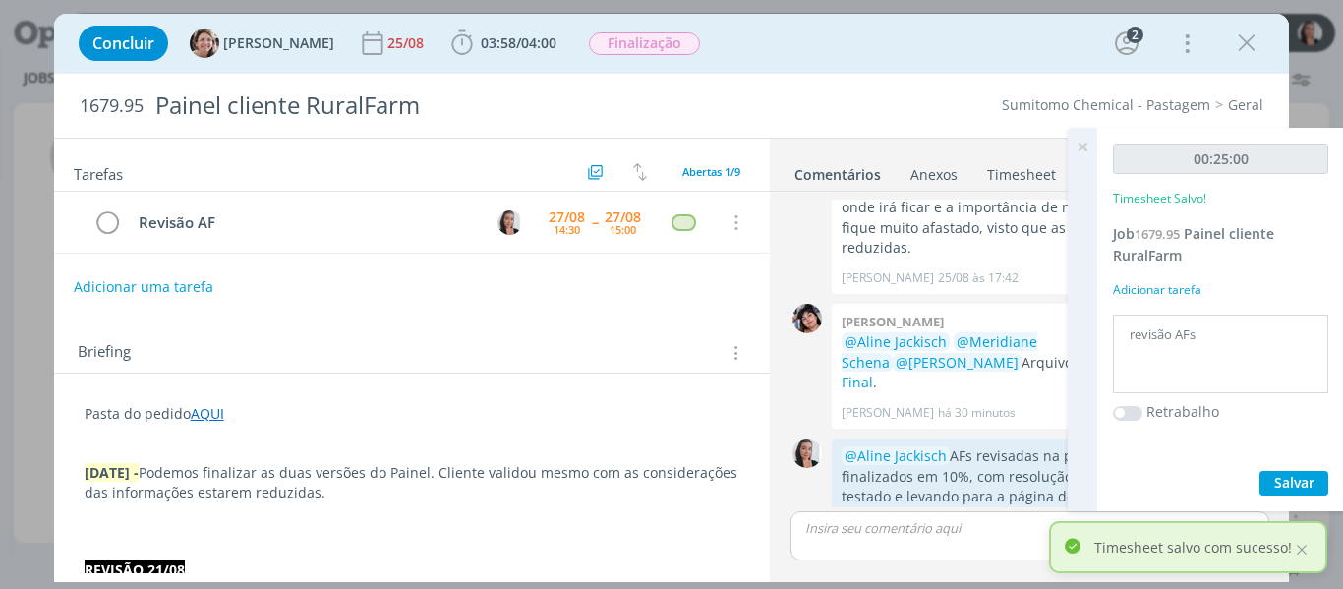
click at [1084, 143] on icon at bounding box center [1082, 147] width 35 height 38
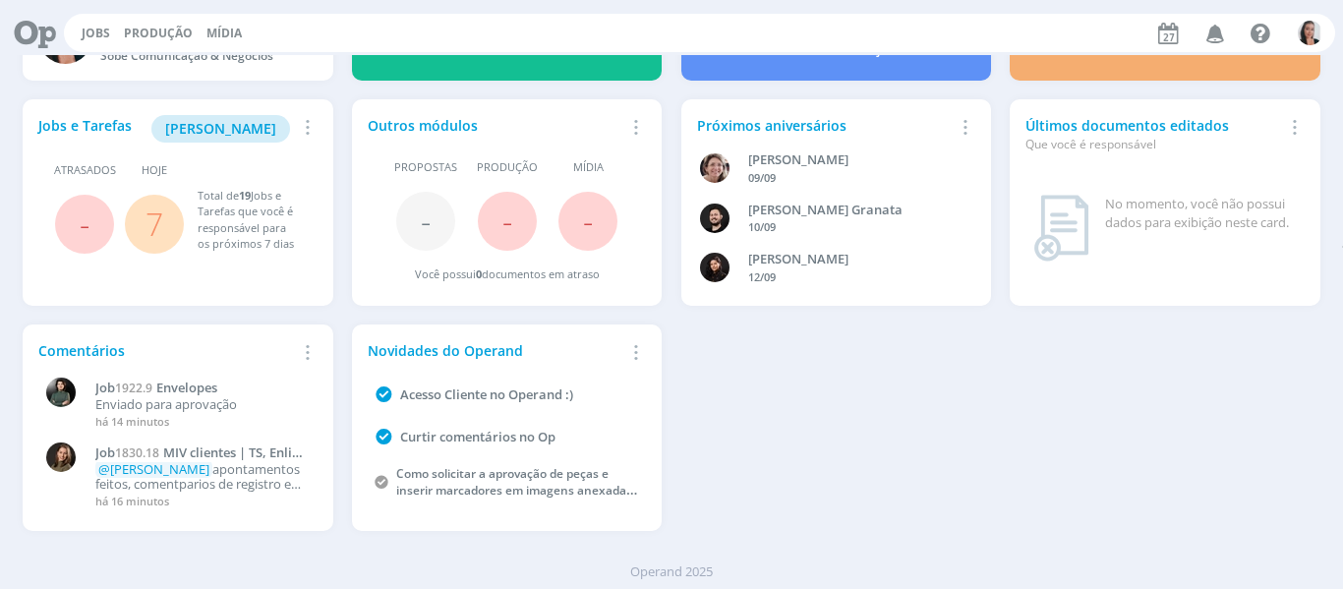
scroll to position [107, 0]
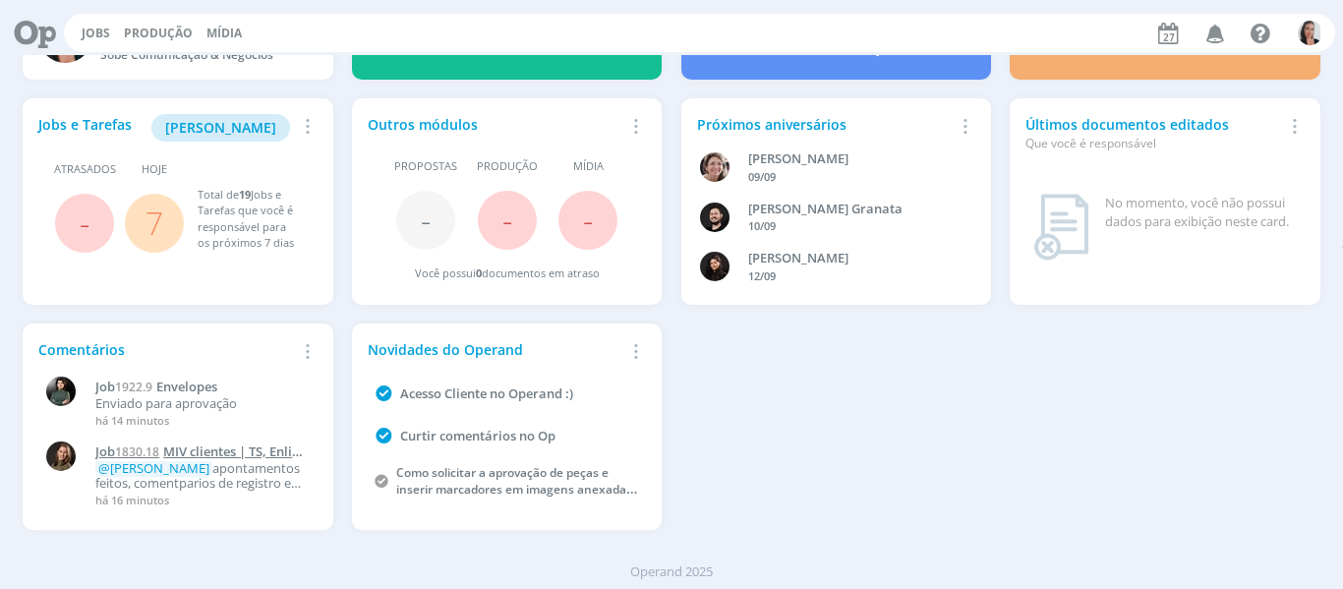
click at [206, 457] on span "MIV clientes | TS, Enlist e [PERSON_NAME]" at bounding box center [198, 458] width 207 height 33
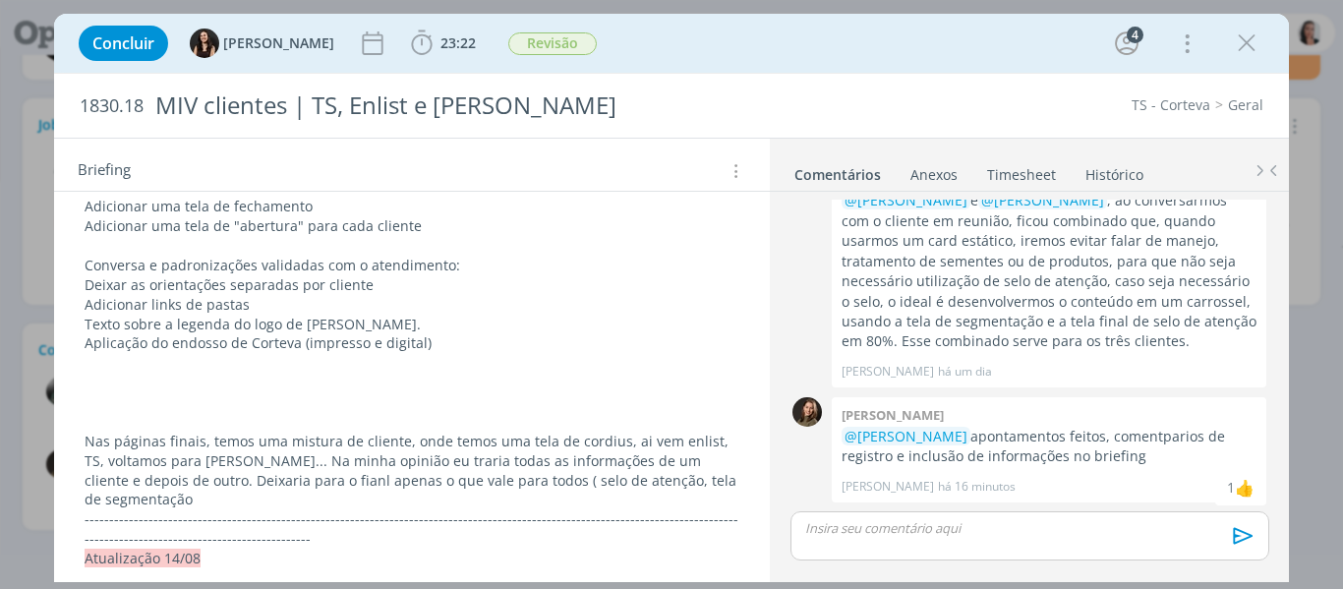
scroll to position [492, 0]
click at [1241, 38] on icon "dialog" at bounding box center [1246, 43] width 29 height 29
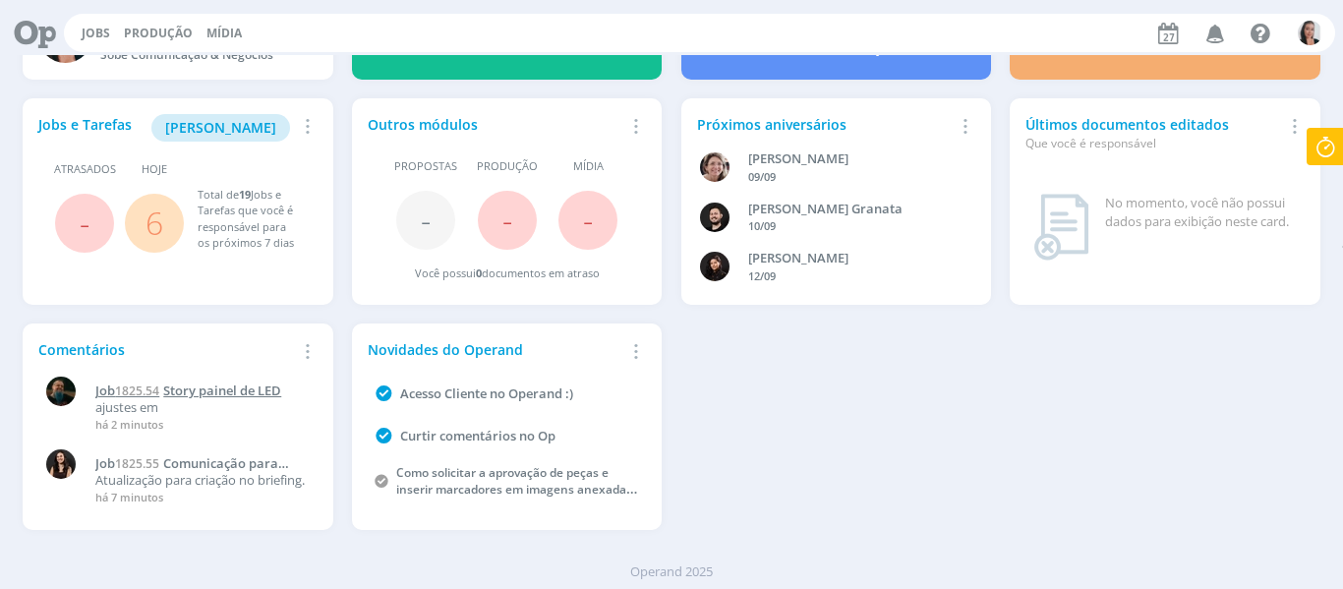
click at [251, 386] on span "Story painel de LED" at bounding box center [222, 391] width 118 height 18
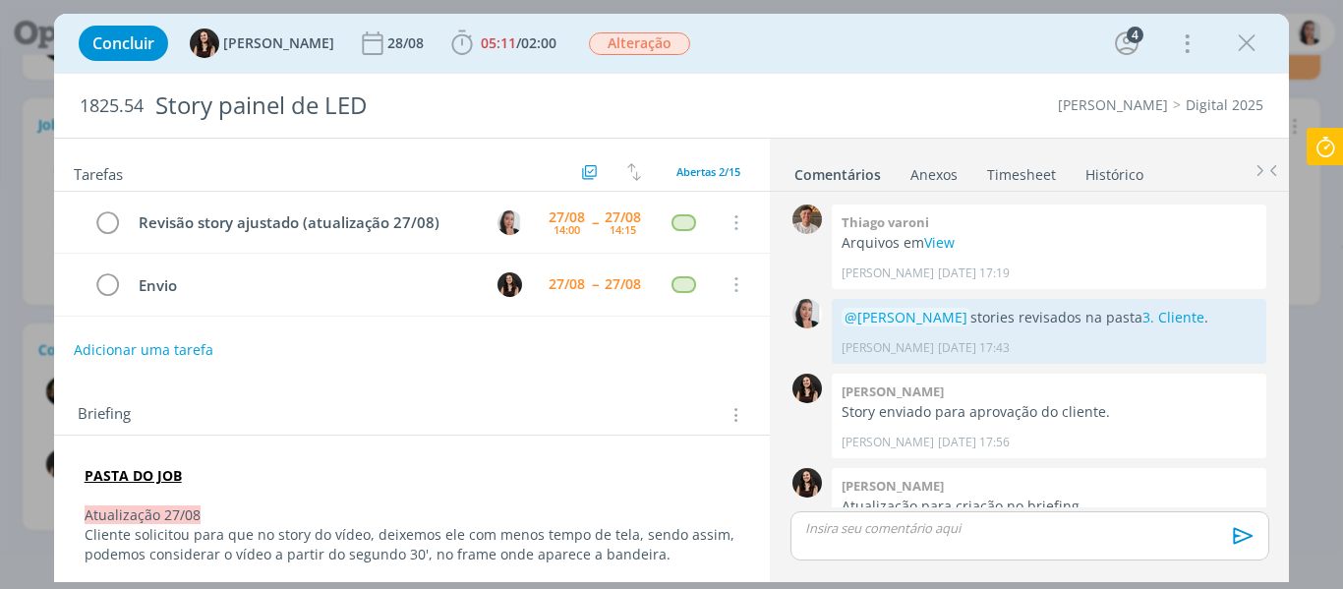
scroll to position [866, 0]
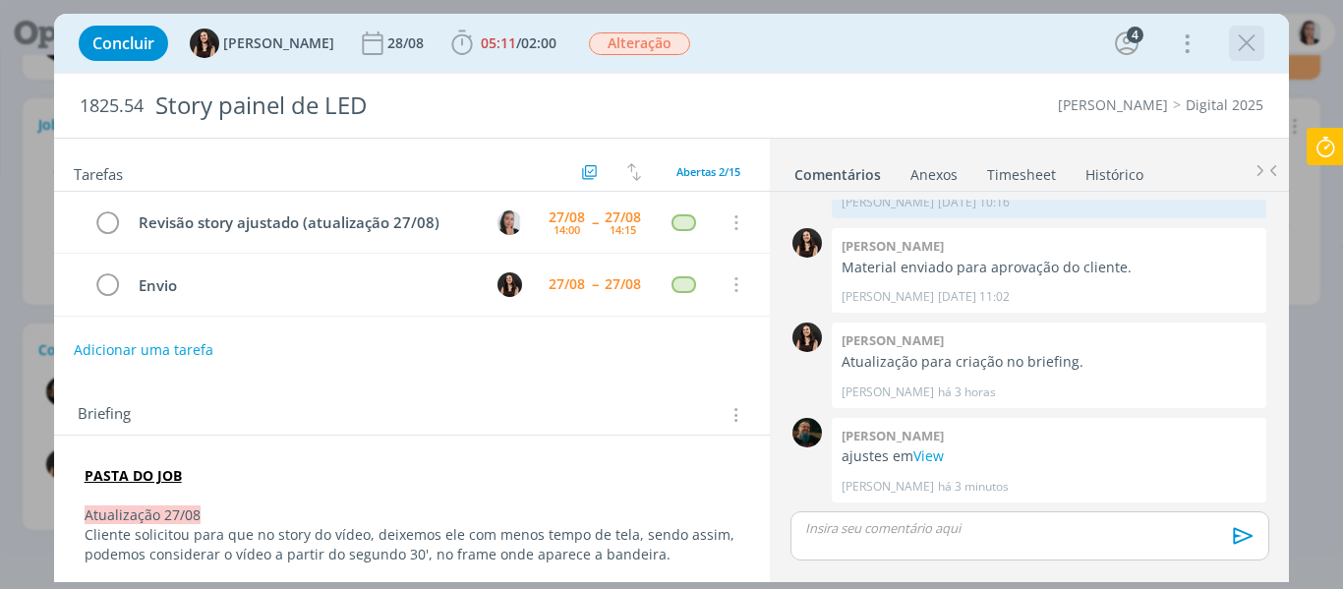
click at [1255, 43] on icon "dialog" at bounding box center [1246, 43] width 29 height 29
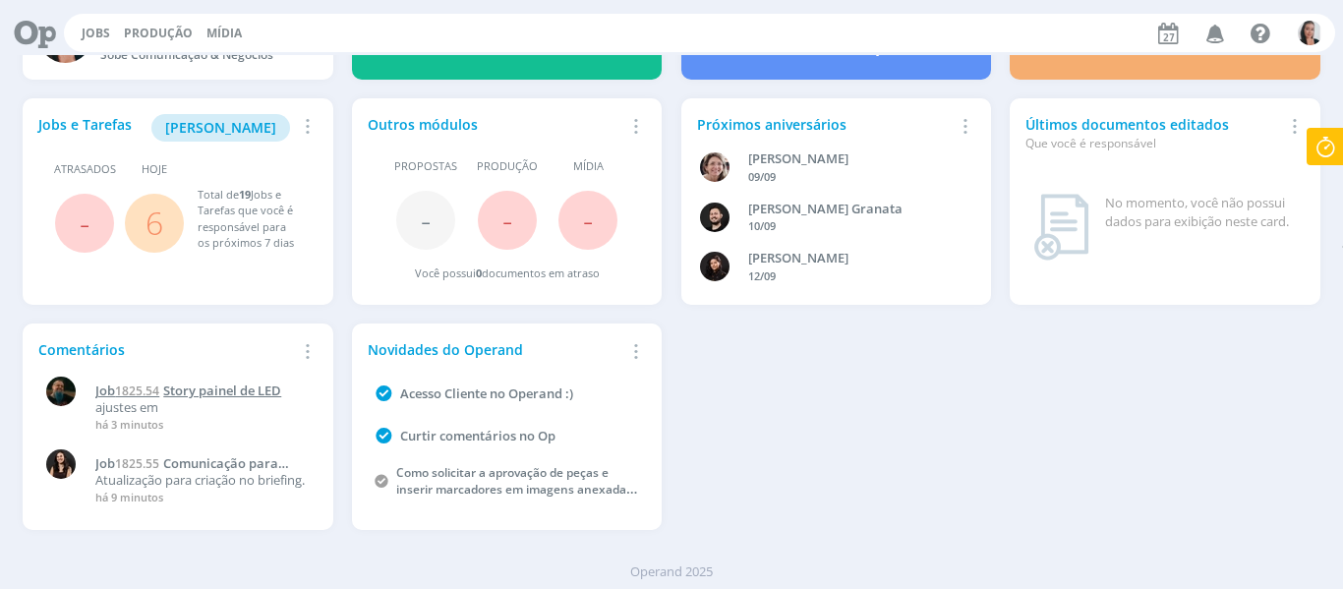
click at [217, 387] on span "Story painel de LED" at bounding box center [222, 391] width 118 height 18
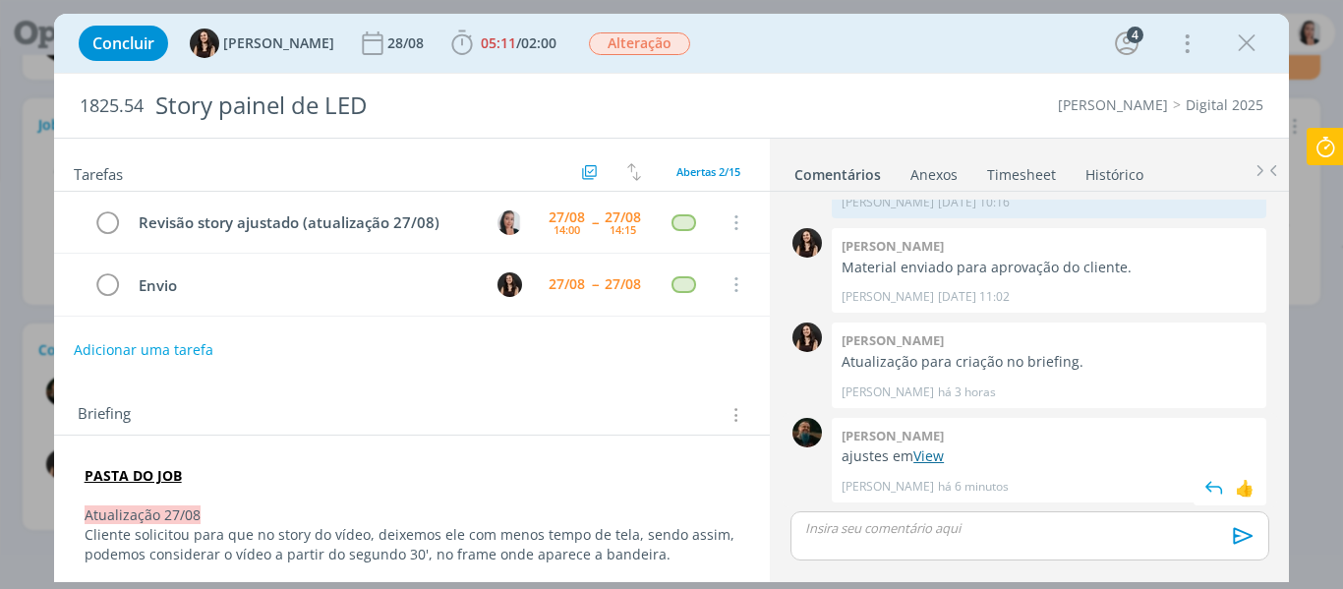
click at [927, 455] on link "View" at bounding box center [928, 455] width 30 height 19
click at [447, 42] on icon "dialog" at bounding box center [461, 43] width 29 height 29
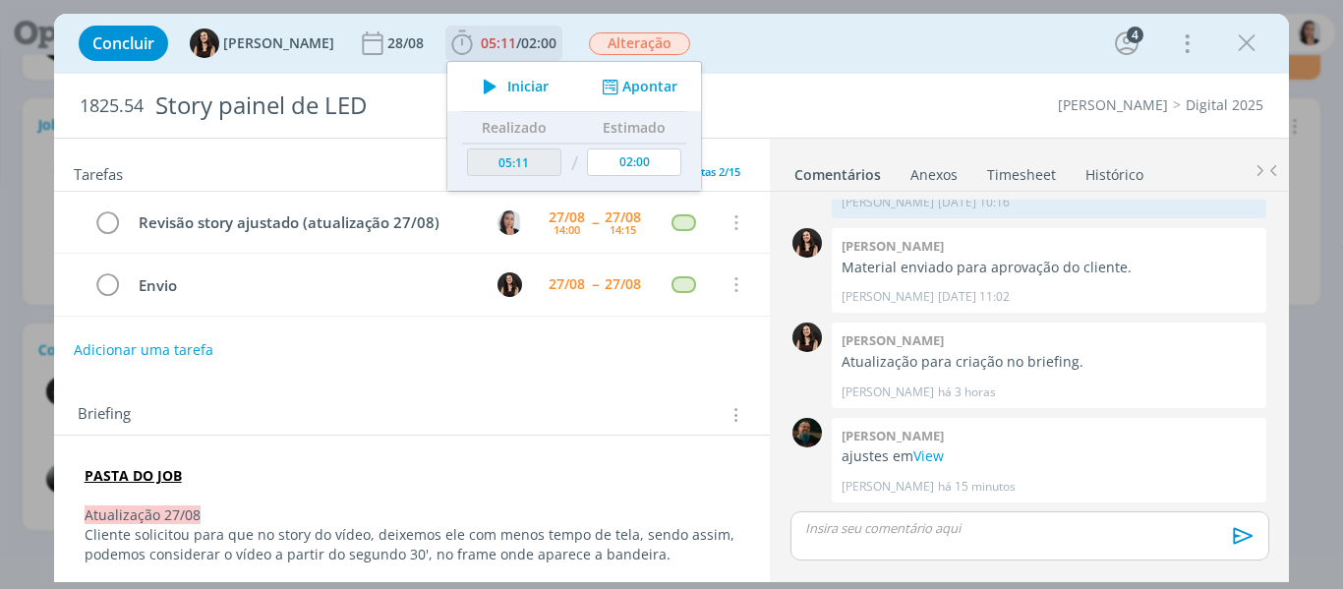
click at [475, 85] on icon "dialog" at bounding box center [490, 87] width 34 height 26
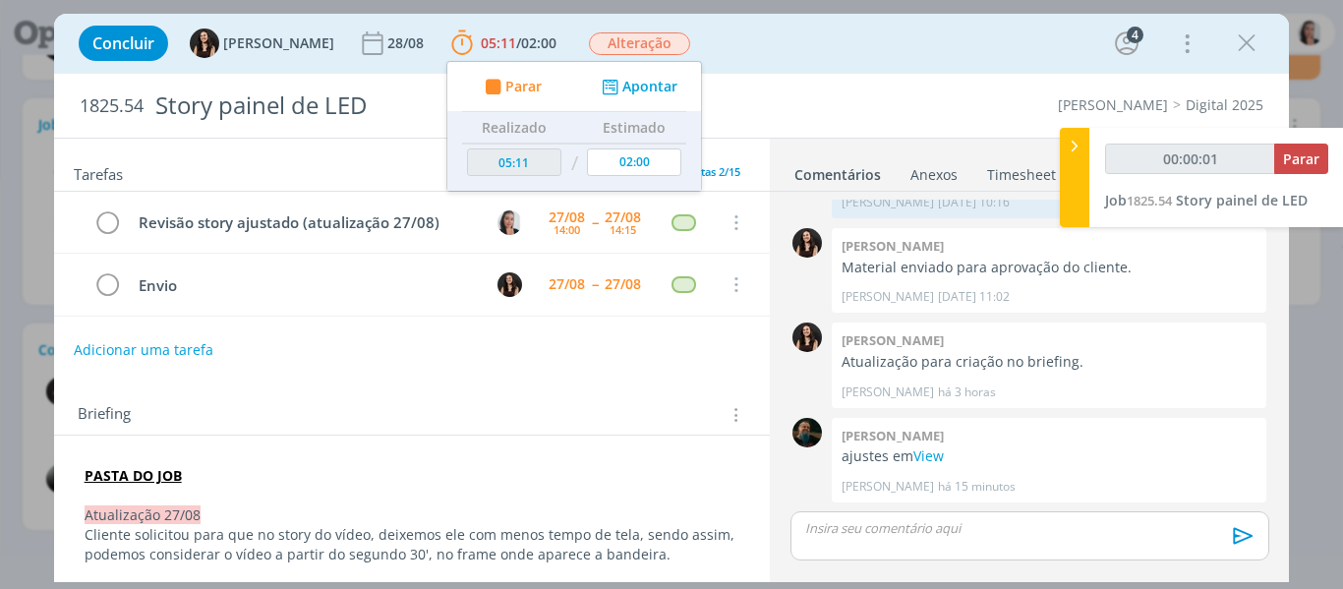
type input "00:00:02"
drag, startPoint x: 1073, startPoint y: 162, endPoint x: 1022, endPoint y: 151, distance: 52.3
click at [1073, 162] on div at bounding box center [1074, 177] width 29 height 99
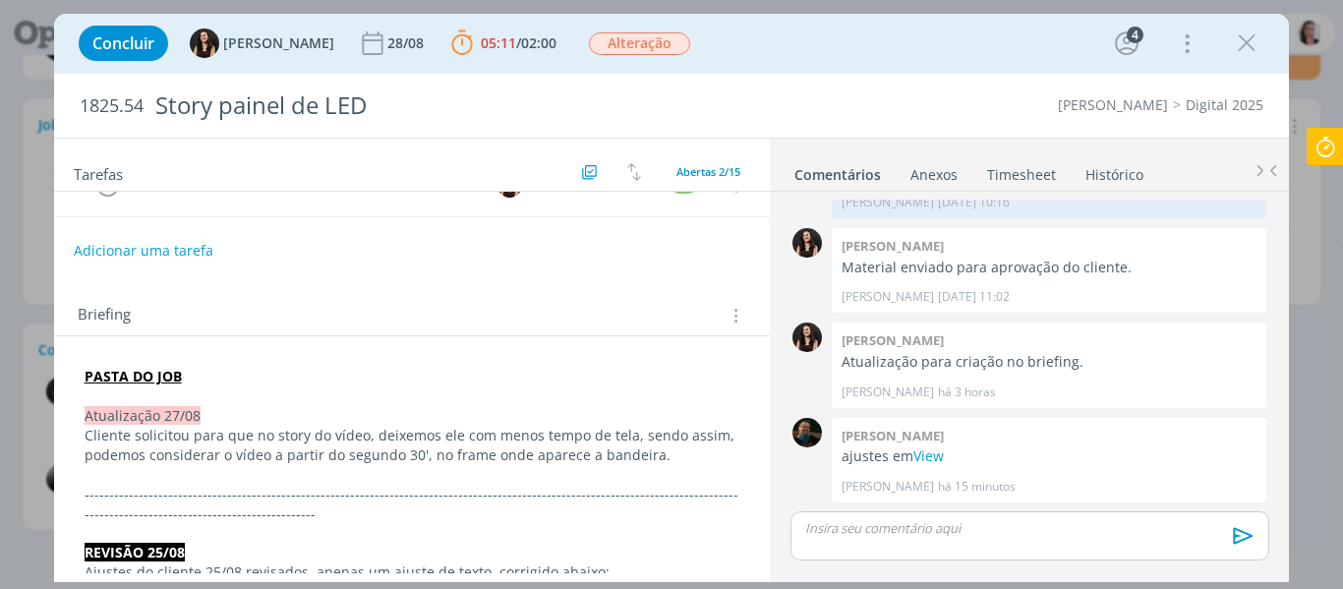
scroll to position [197, 0]
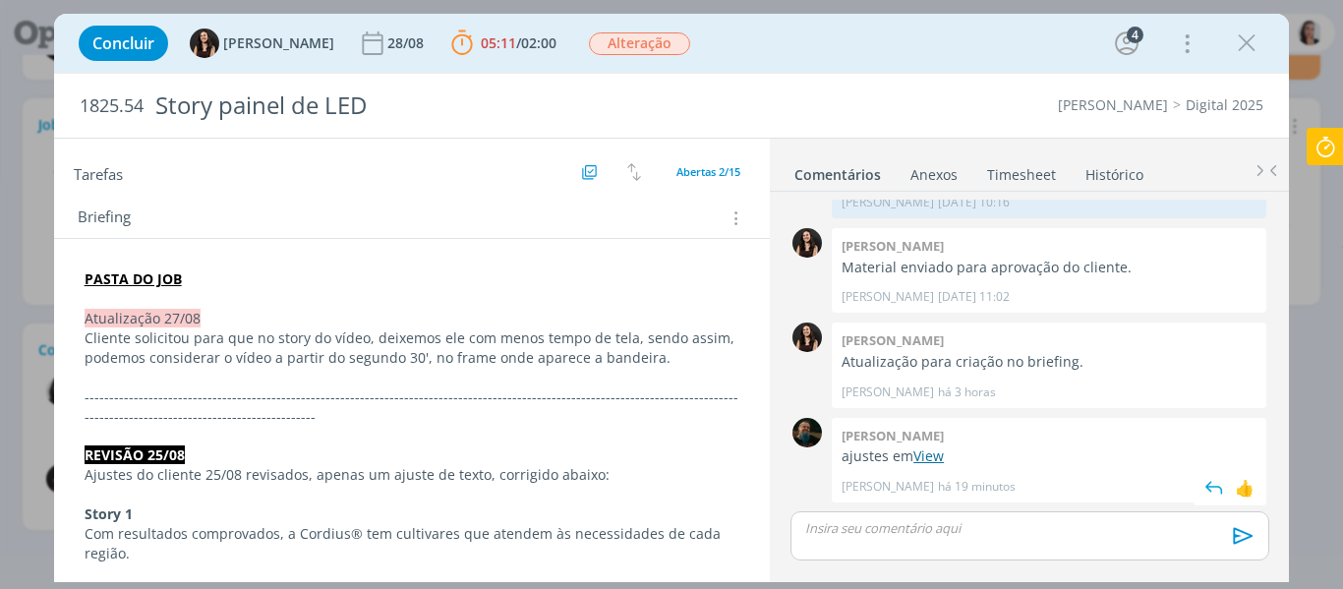
click at [941, 455] on link "View" at bounding box center [928, 455] width 30 height 19
click at [835, 539] on div "dialog" at bounding box center [1030, 535] width 478 height 49
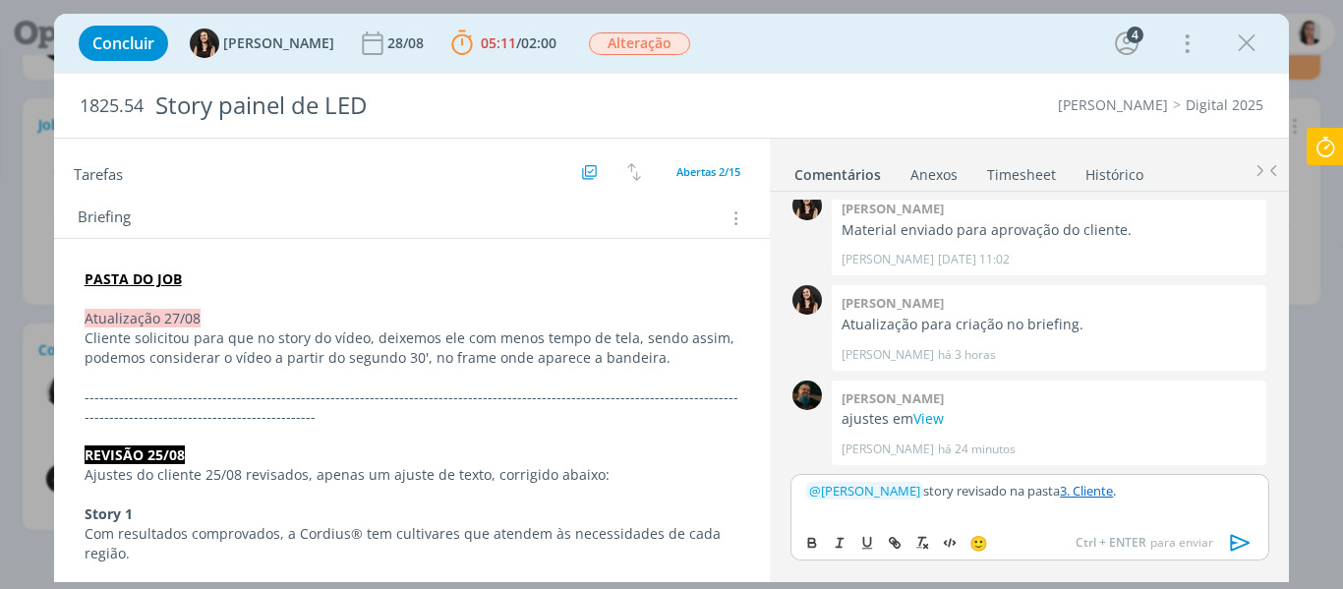
click at [1239, 541] on icon "dialog" at bounding box center [1240, 542] width 29 height 29
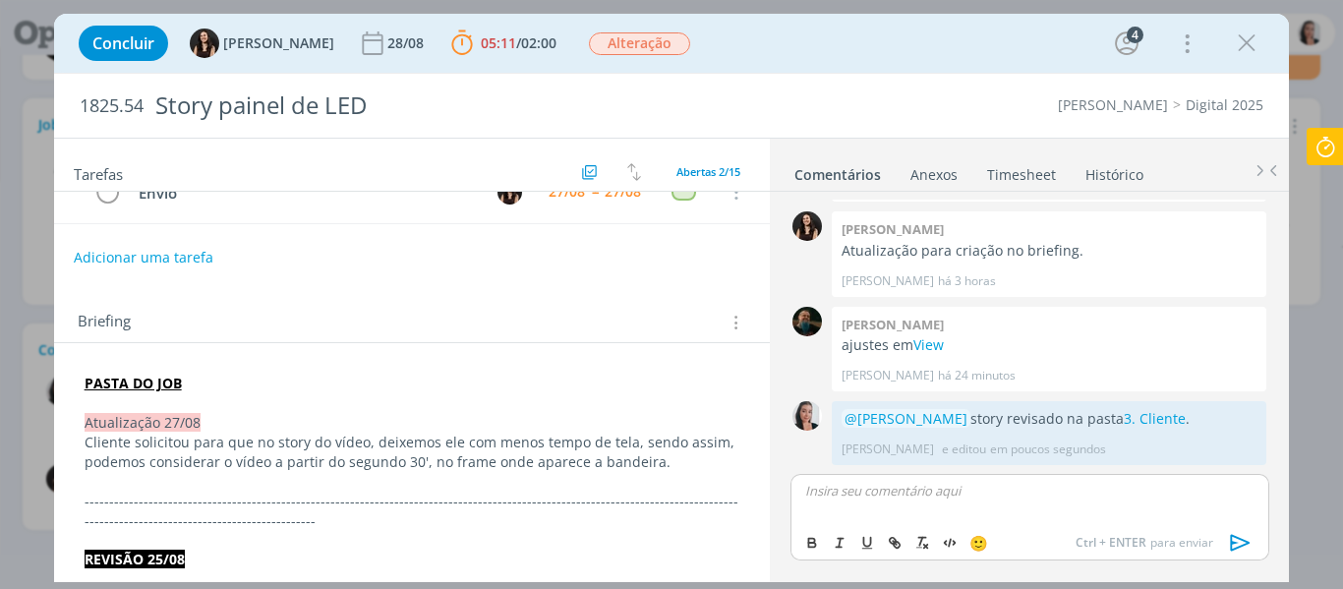
scroll to position [0, 0]
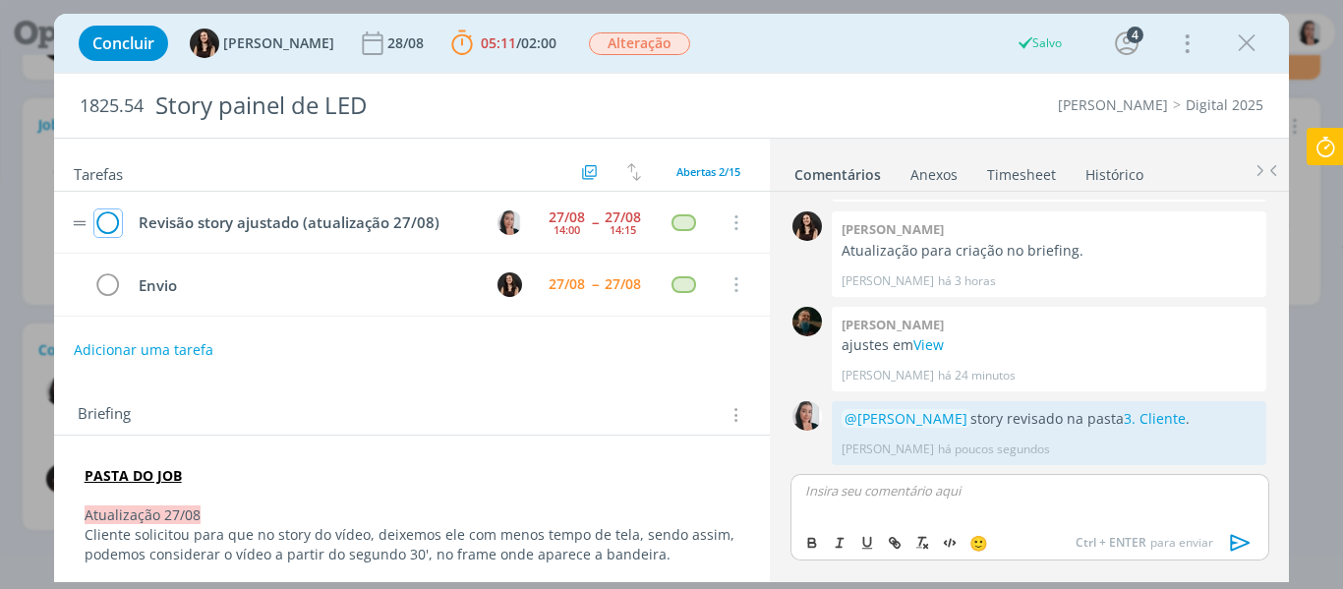
click at [114, 222] on icon "dialog" at bounding box center [108, 222] width 28 height 29
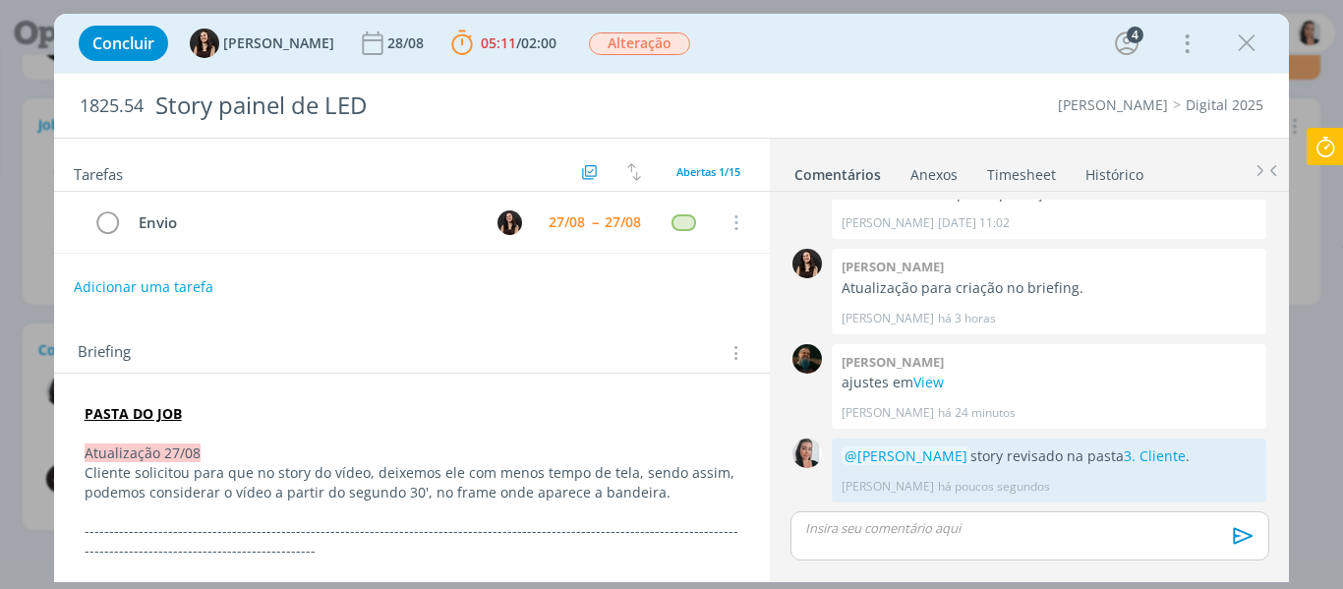
click at [1322, 139] on icon at bounding box center [1325, 147] width 35 height 38
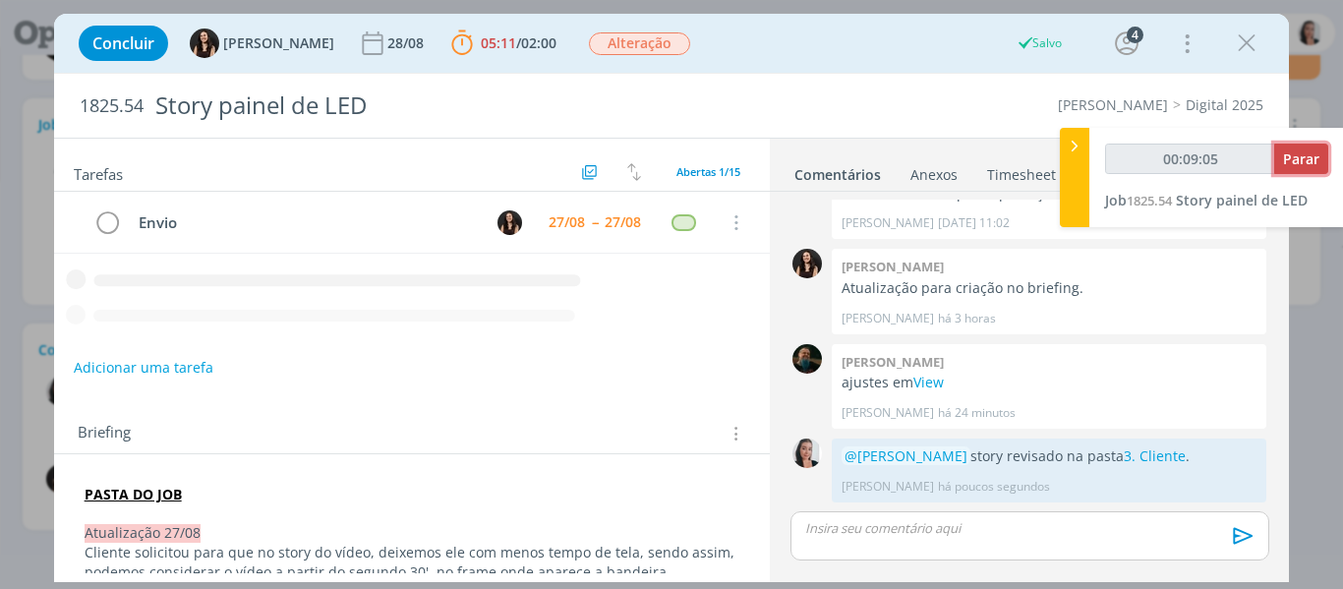
click at [1307, 163] on span "Parar" at bounding box center [1301, 158] width 36 height 19
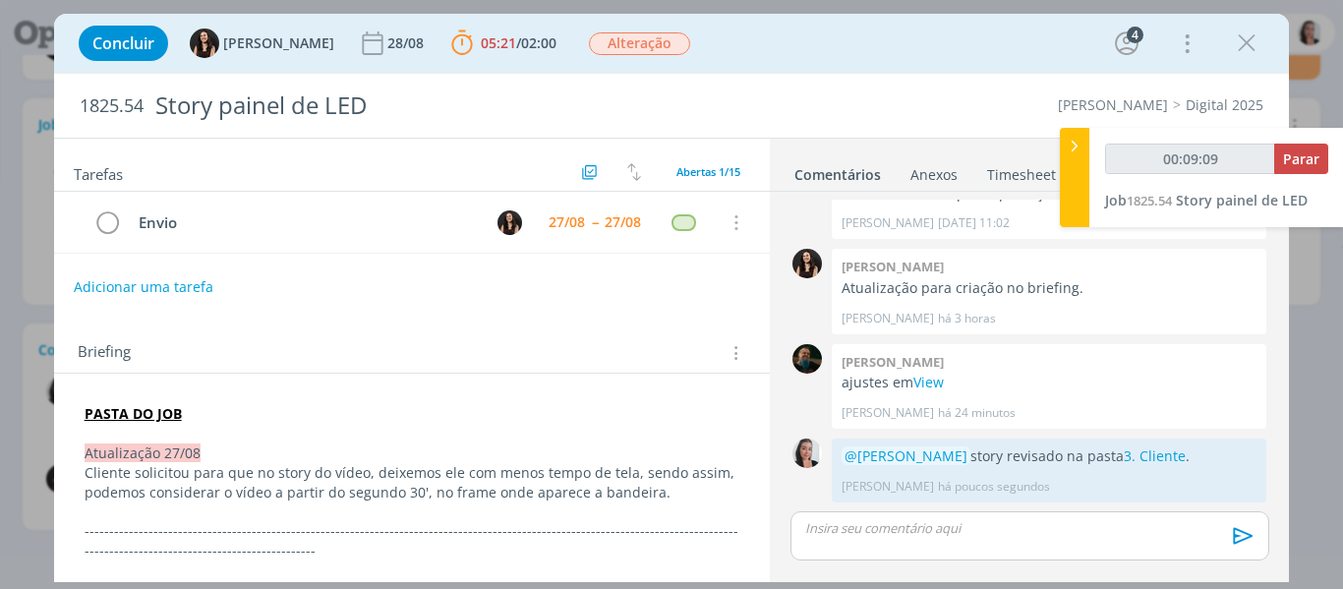
type input "00:10:00"
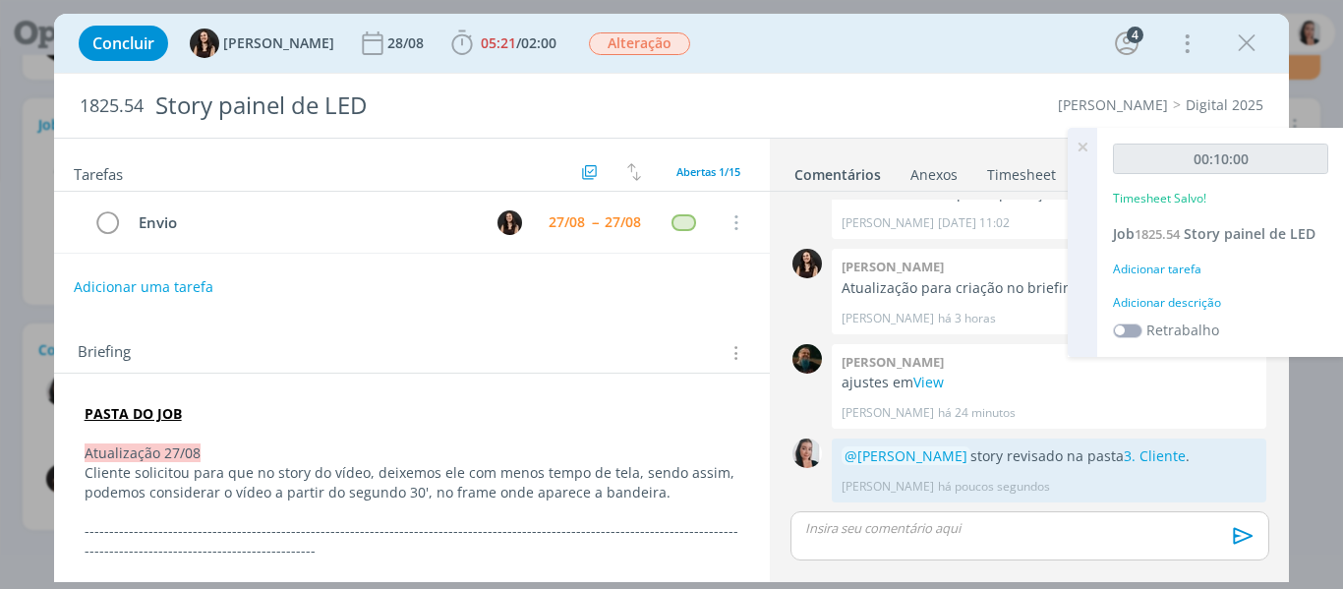
click at [1190, 301] on div "Adicionar descrição" at bounding box center [1220, 303] width 215 height 18
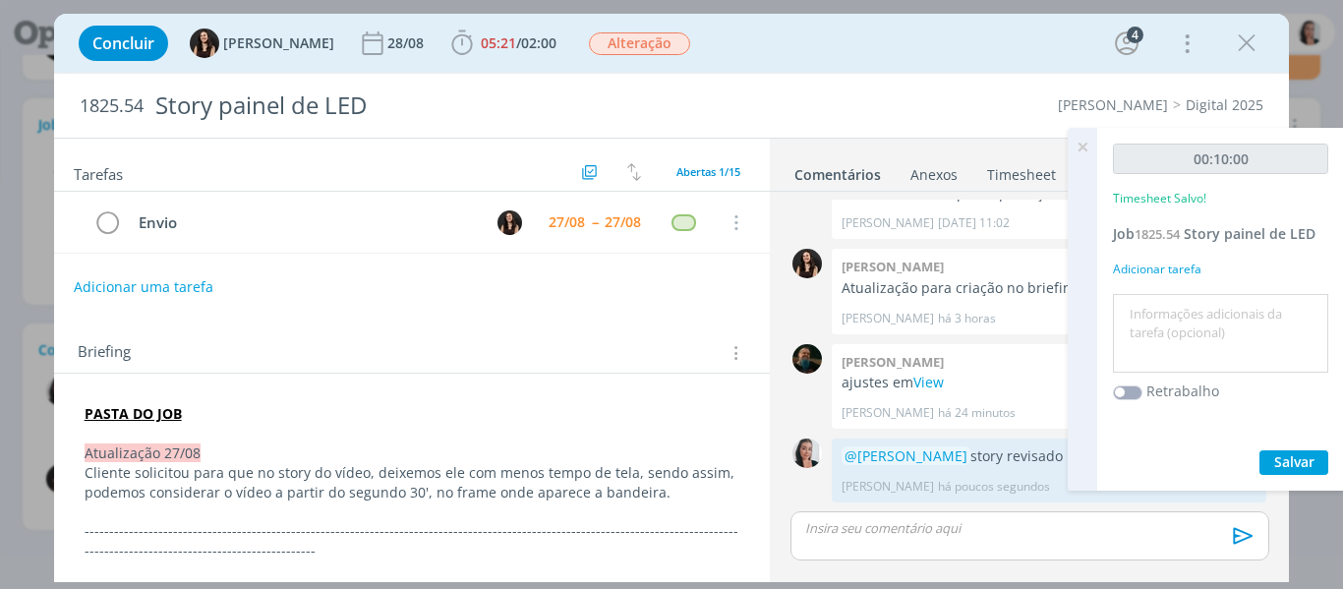
click at [1193, 314] on textarea at bounding box center [1221, 334] width 206 height 70
type textarea "revisão story ajustado"
click at [1289, 459] on span "Salvar" at bounding box center [1294, 461] width 40 height 19
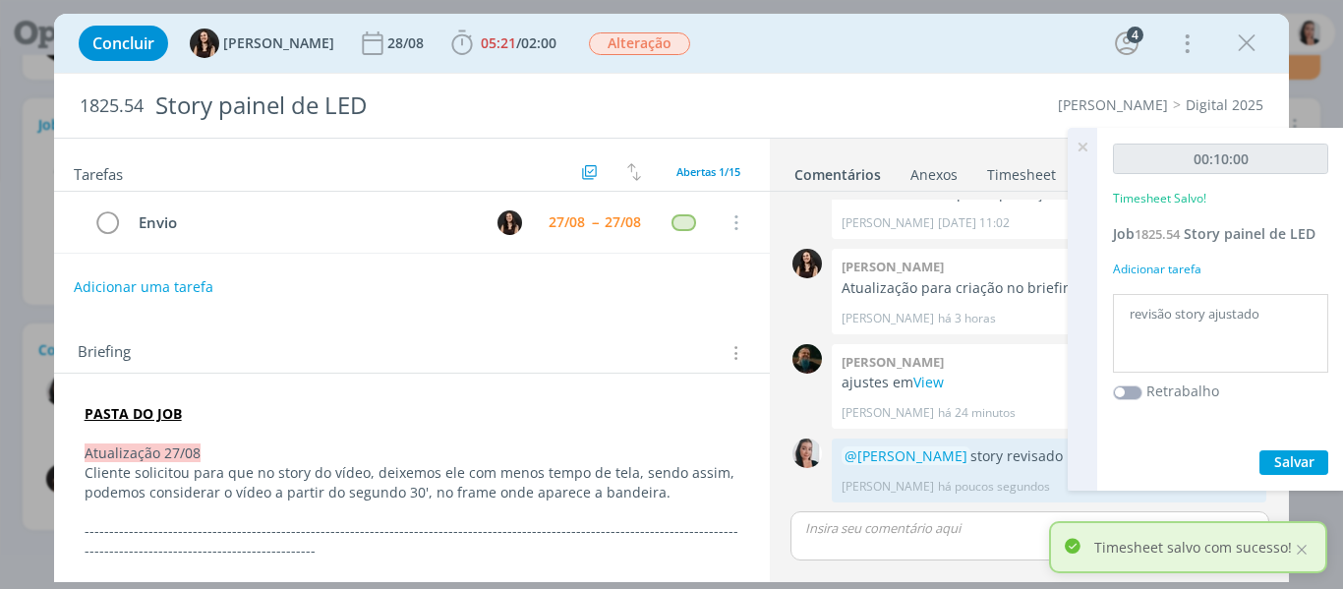
drag, startPoint x: 1080, startPoint y: 142, endPoint x: 1105, endPoint y: 116, distance: 36.2
click at [1080, 142] on icon at bounding box center [1082, 147] width 35 height 38
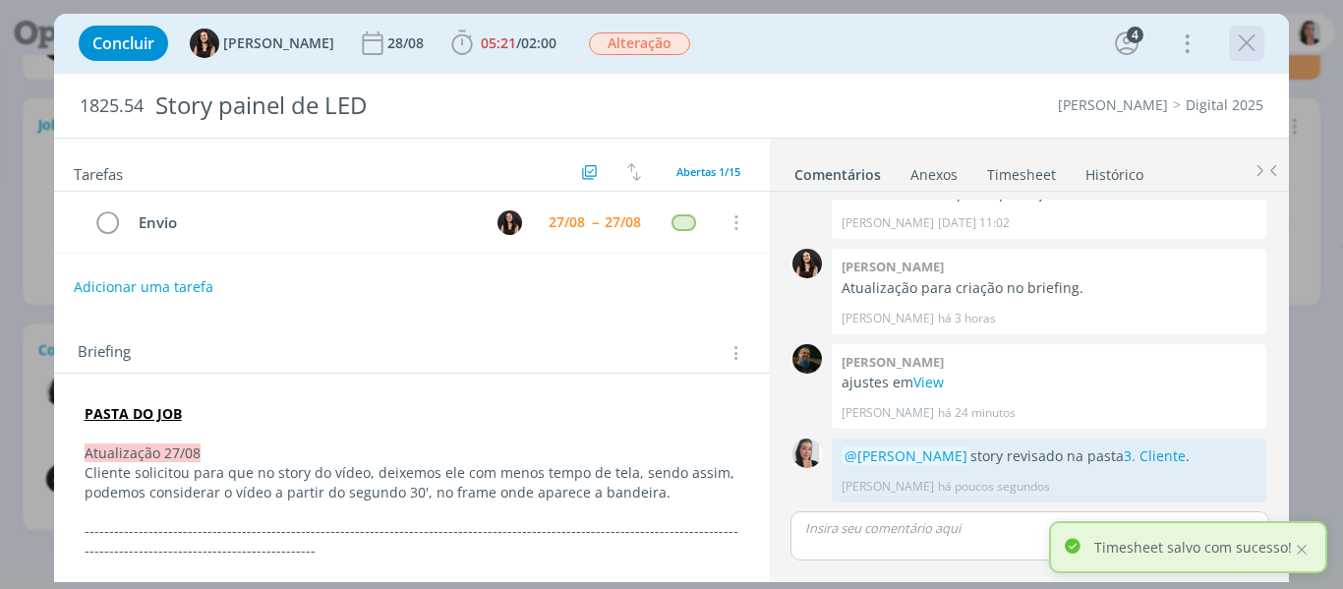
click at [1244, 30] on icon "dialog" at bounding box center [1246, 43] width 29 height 29
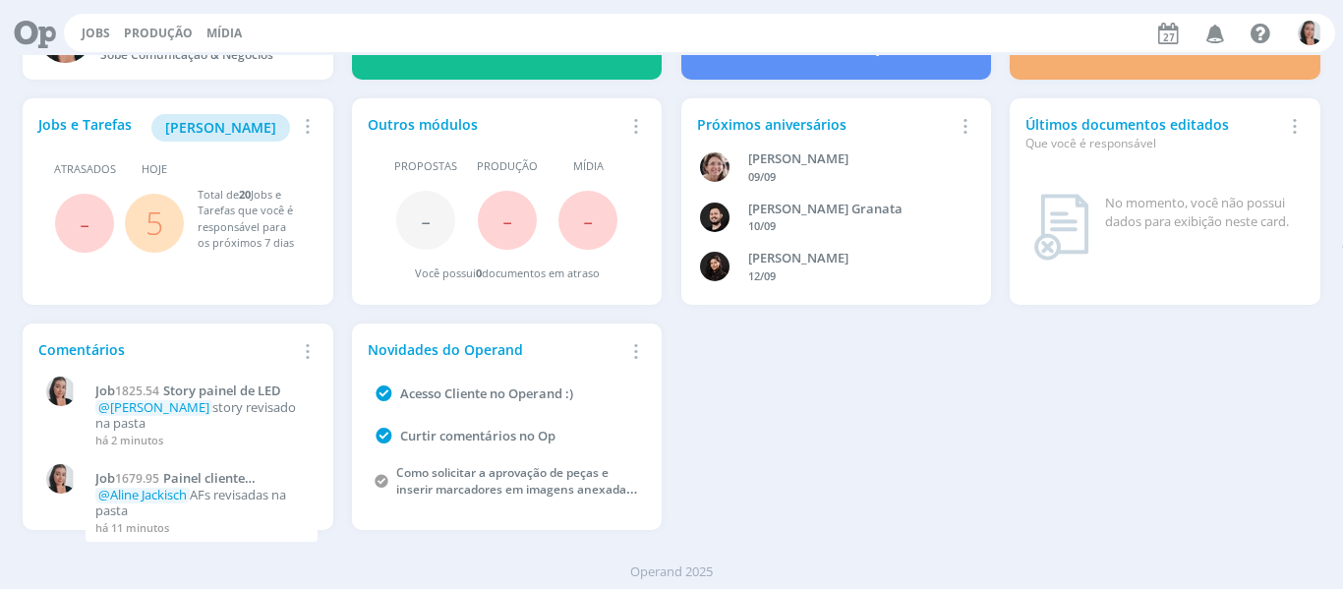
click at [1037, 535] on div "Jobs e Tarefas Minha Pauta Remover Card Atrasados - Hoje 5 Total de 20 Jobs e T…" at bounding box center [672, 314] width 1317 height 450
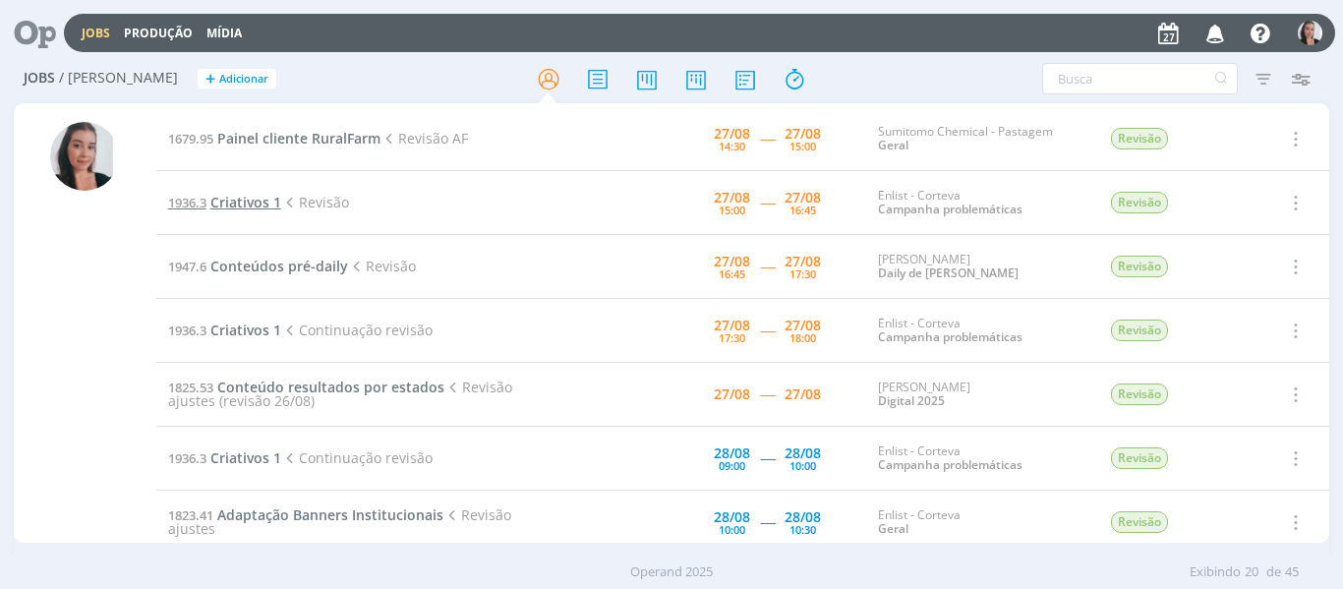
click at [255, 200] on span "Criativos 1" at bounding box center [245, 202] width 71 height 19
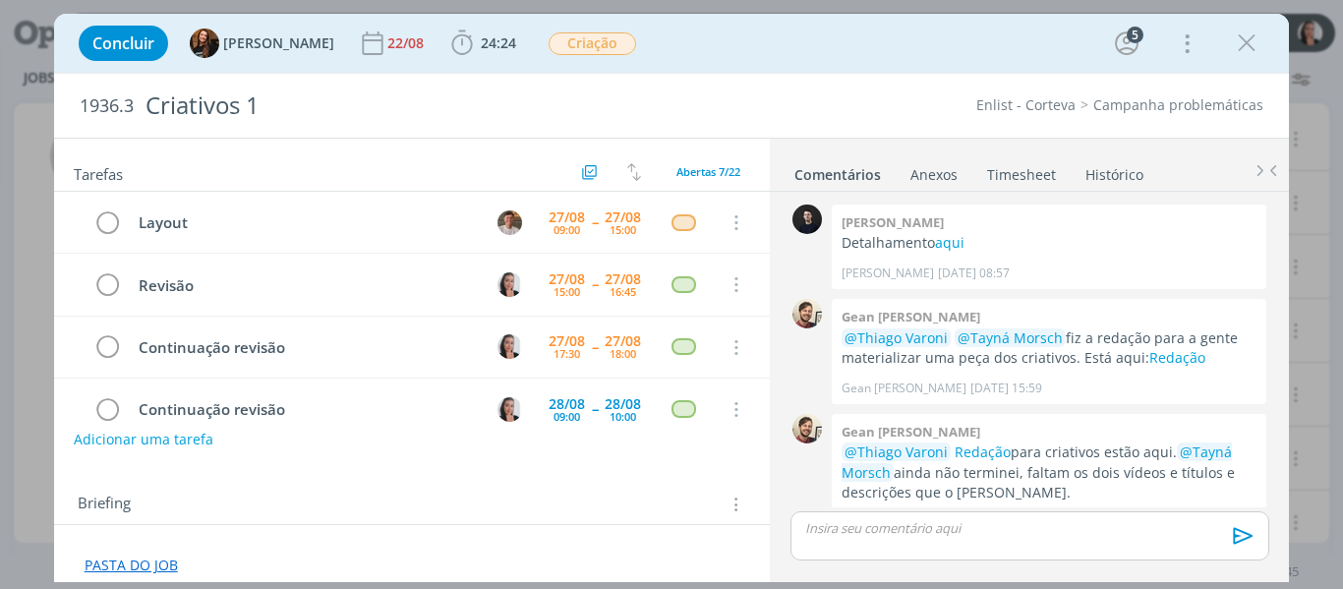
scroll to position [171, 0]
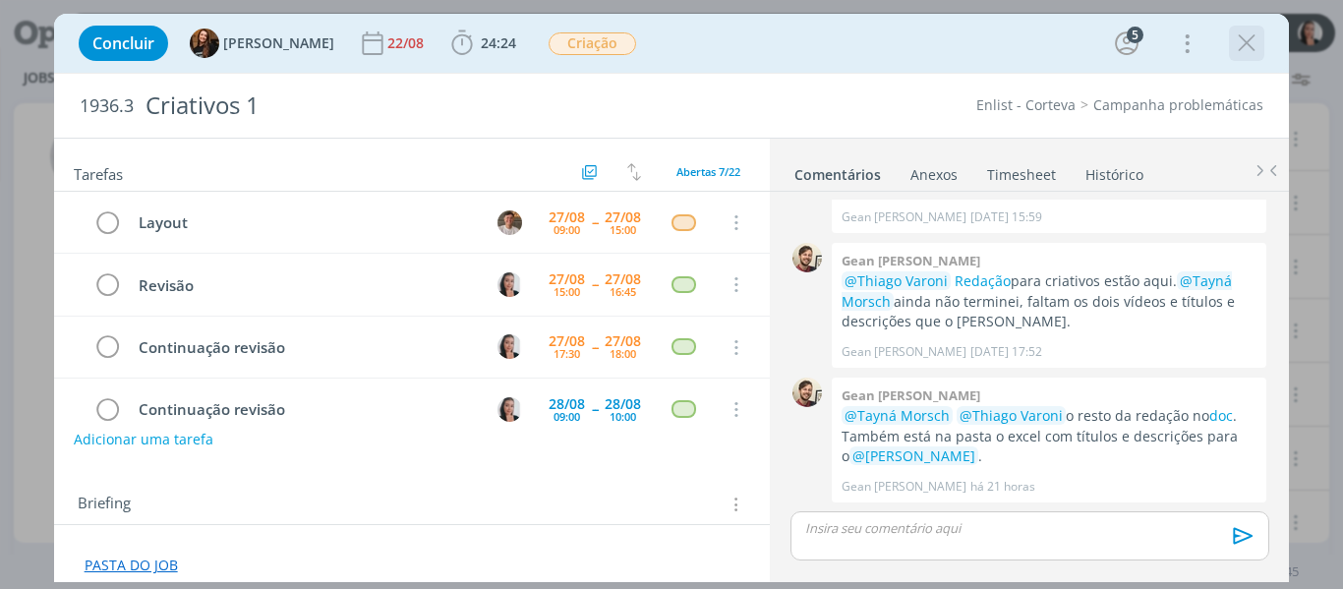
click at [1255, 44] on icon "dialog" at bounding box center [1246, 43] width 29 height 29
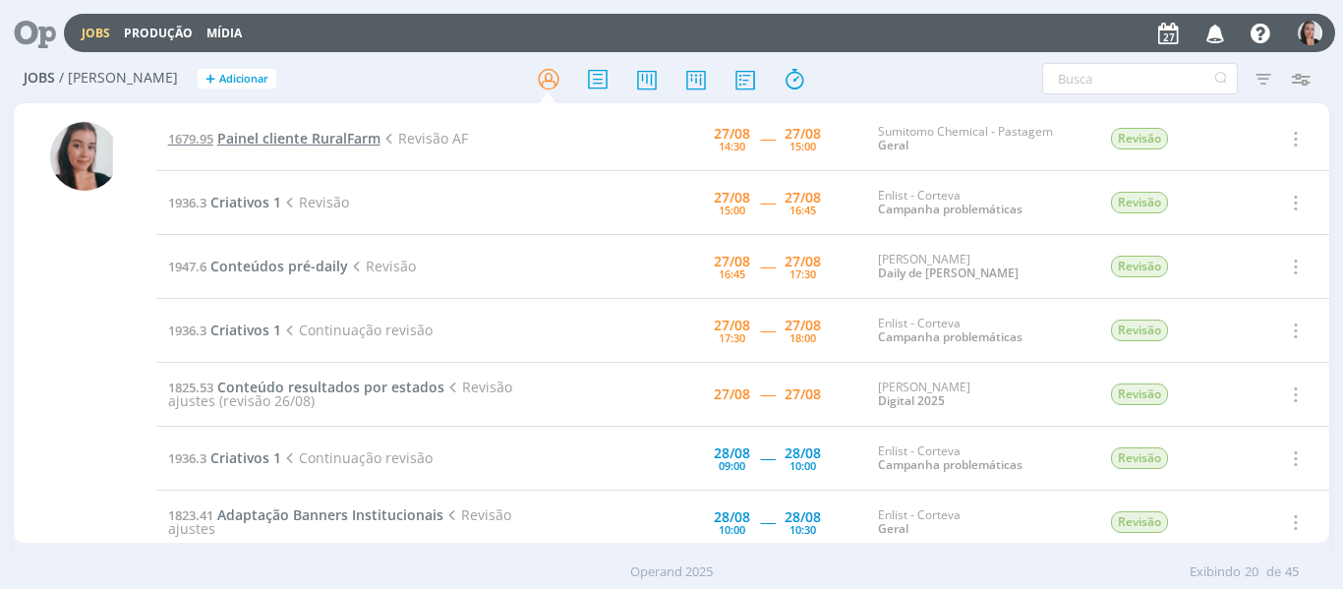
click at [259, 129] on span "Painel cliente RuralFarm" at bounding box center [298, 138] width 163 height 19
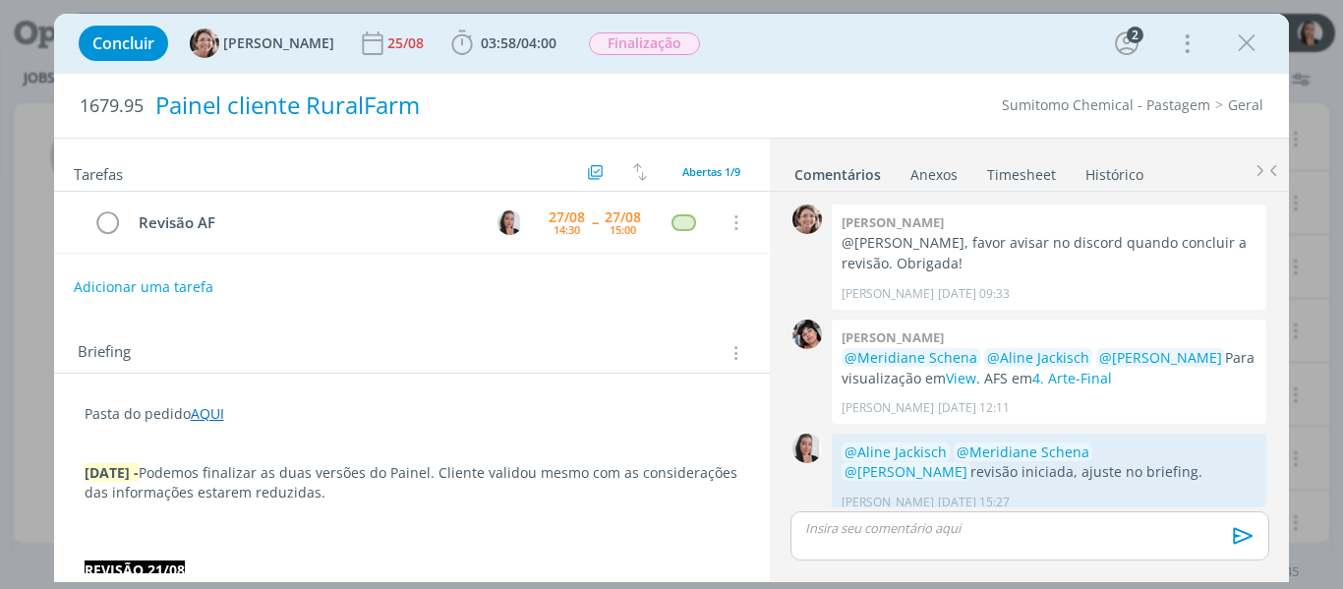
scroll to position [904, 0]
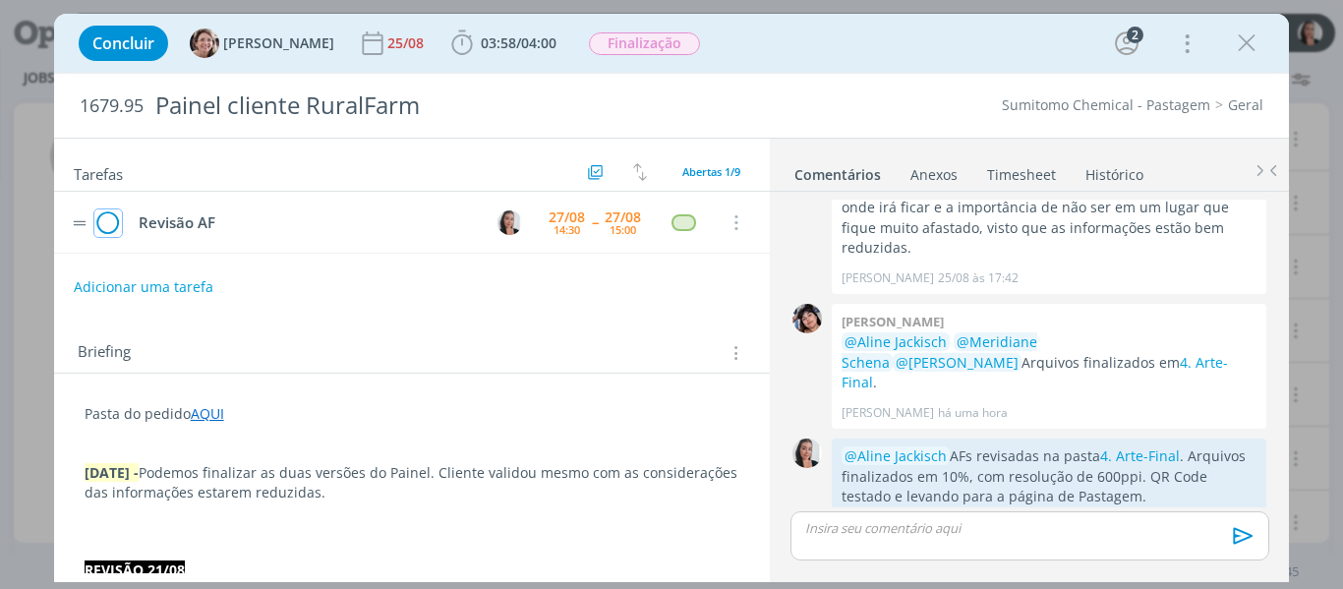
click at [101, 223] on icon "dialog" at bounding box center [108, 222] width 28 height 29
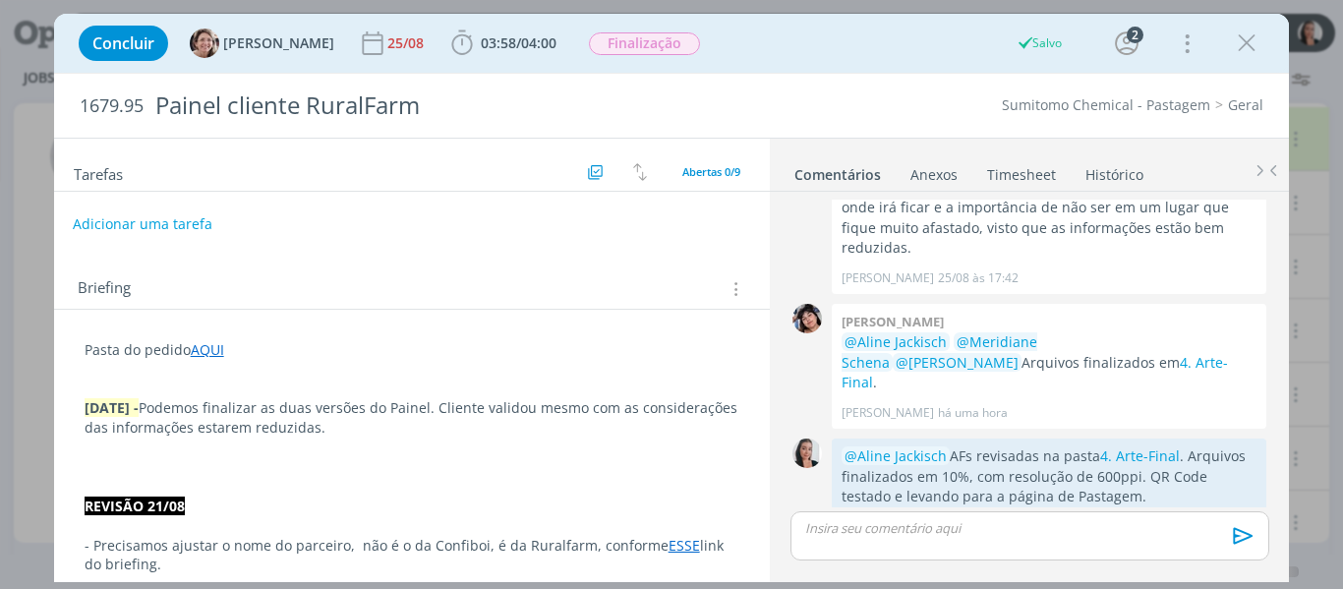
click at [173, 219] on button "Adicionar uma tarefa" at bounding box center [143, 223] width 140 height 33
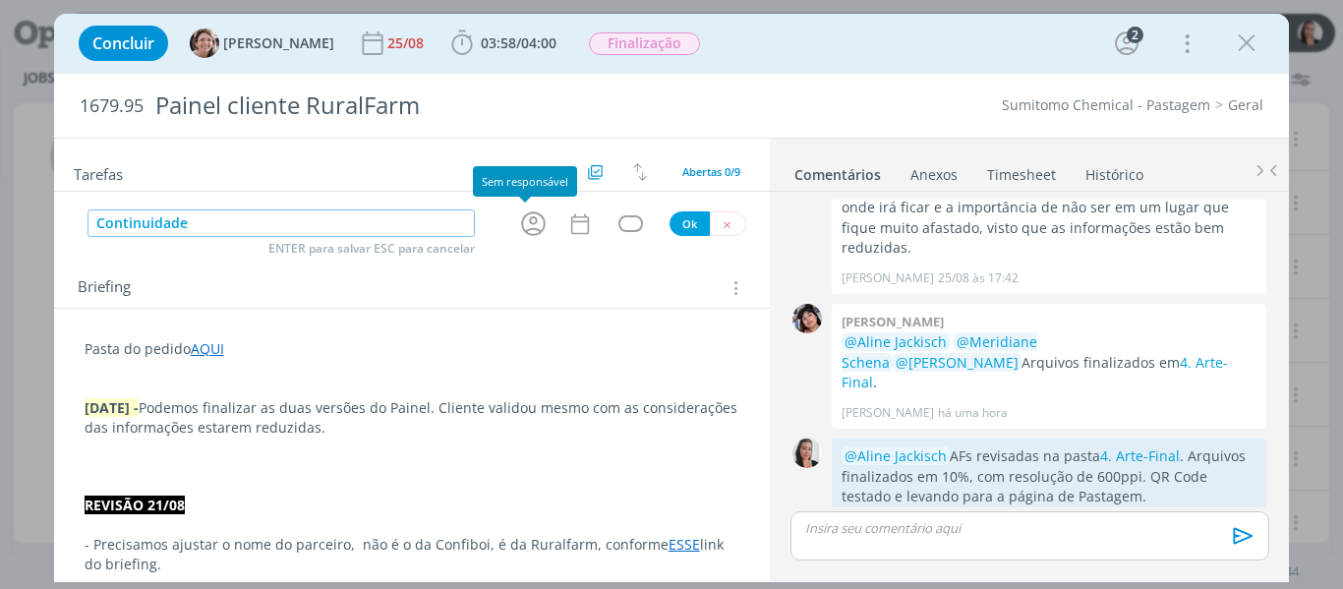
click at [523, 227] on icon "dialog" at bounding box center [533, 223] width 30 height 30
type input "Continuidade"
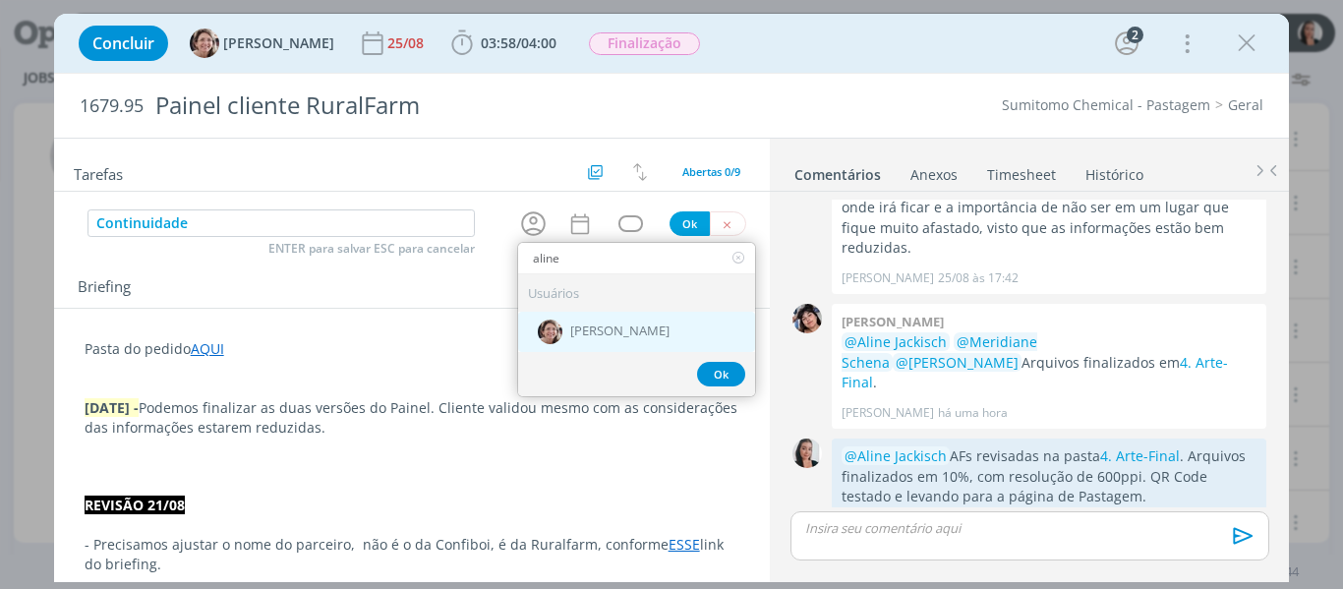
type input "aline"
click at [616, 347] on div "[PERSON_NAME]" at bounding box center [636, 332] width 237 height 40
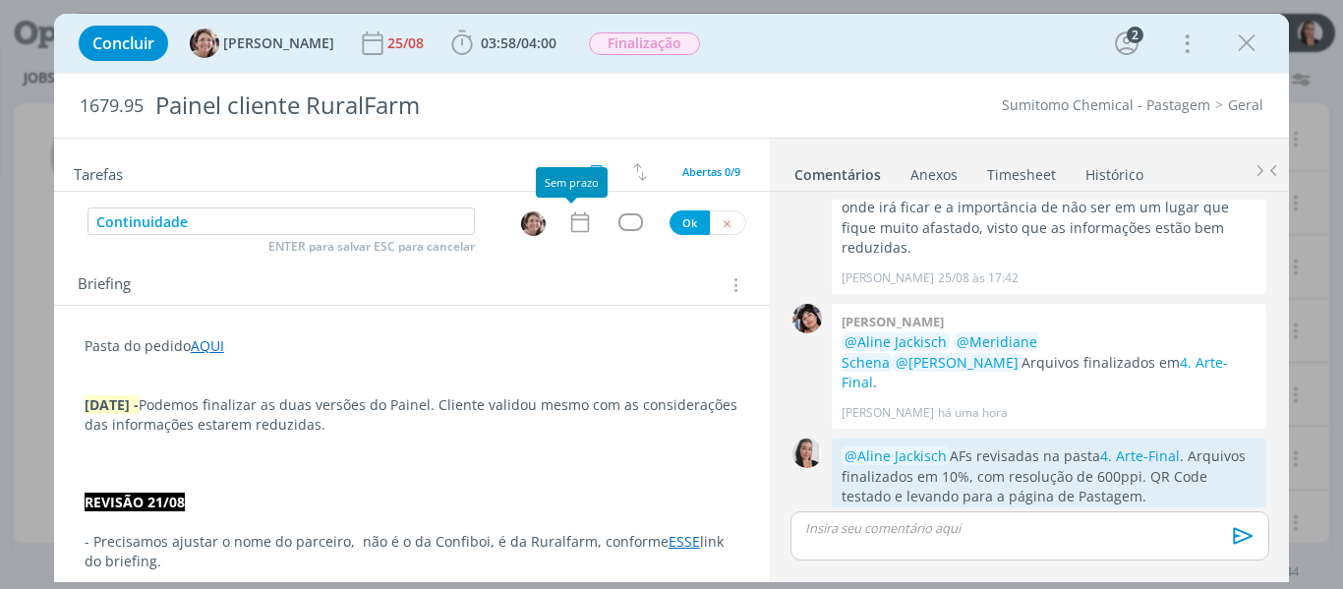
click at [582, 219] on icon "dialog" at bounding box center [580, 222] width 26 height 26
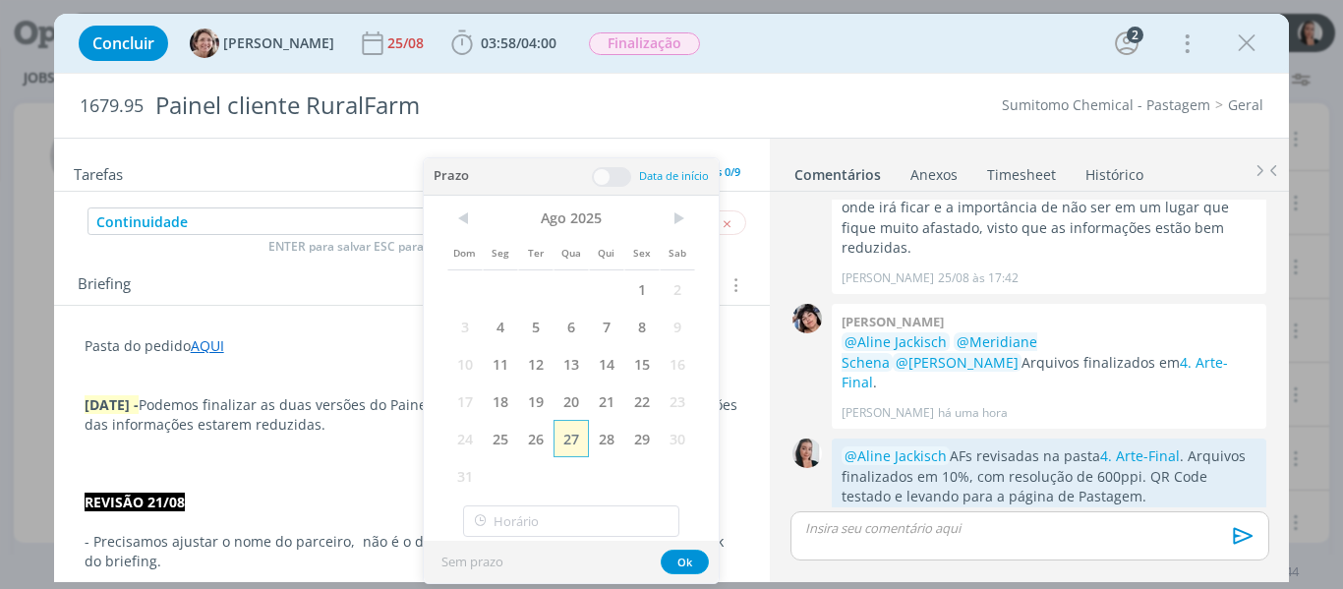
click at [575, 437] on span "27" at bounding box center [571, 438] width 35 height 37
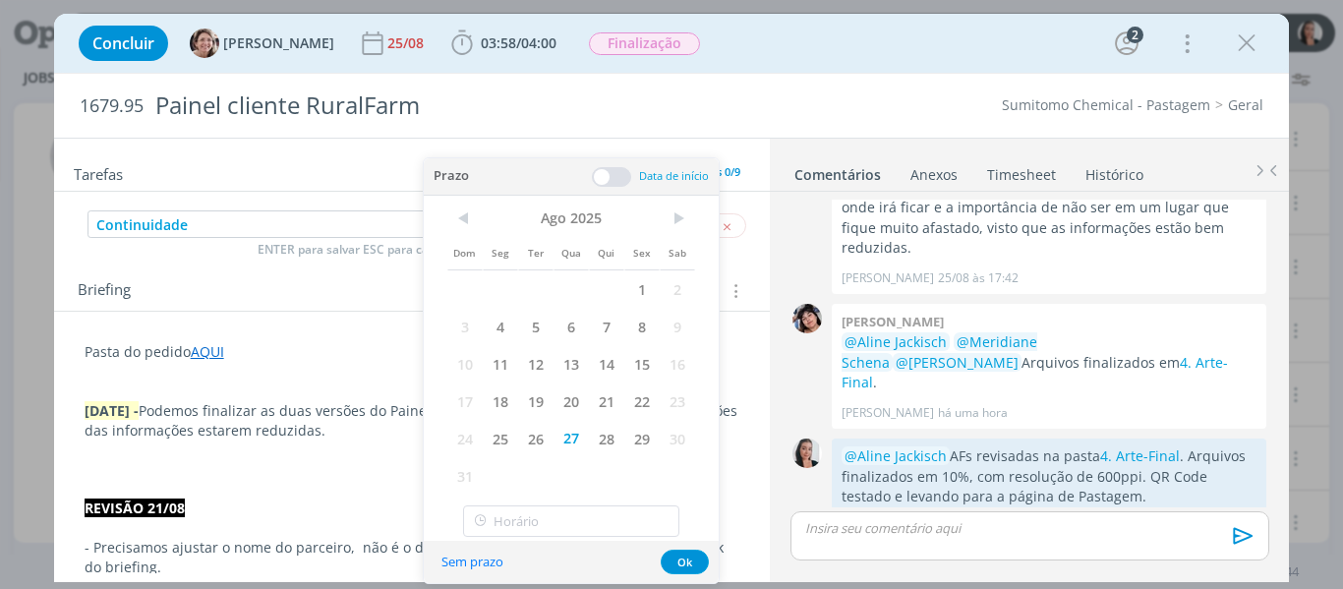
click at [579, 504] on div "< Ago 2025 > Dom Seg Ter Qua Qui Sex Sab 1 2 3 4 5 6 7 8 9 10 11 12 13 14 15 16…" at bounding box center [571, 369] width 295 height 346
type input "15:00"
click at [571, 527] on input "15:00" at bounding box center [571, 520] width 216 height 31
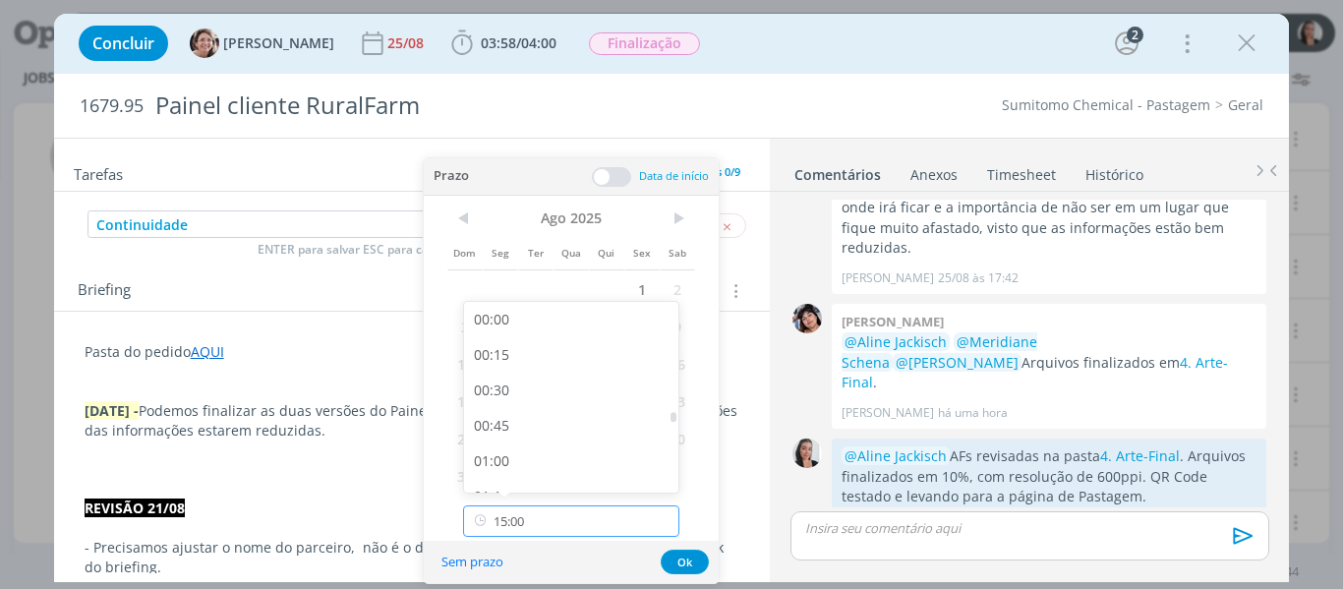
scroll to position [1974, 0]
click at [513, 465] on div "15:00" at bounding box center [574, 468] width 220 height 35
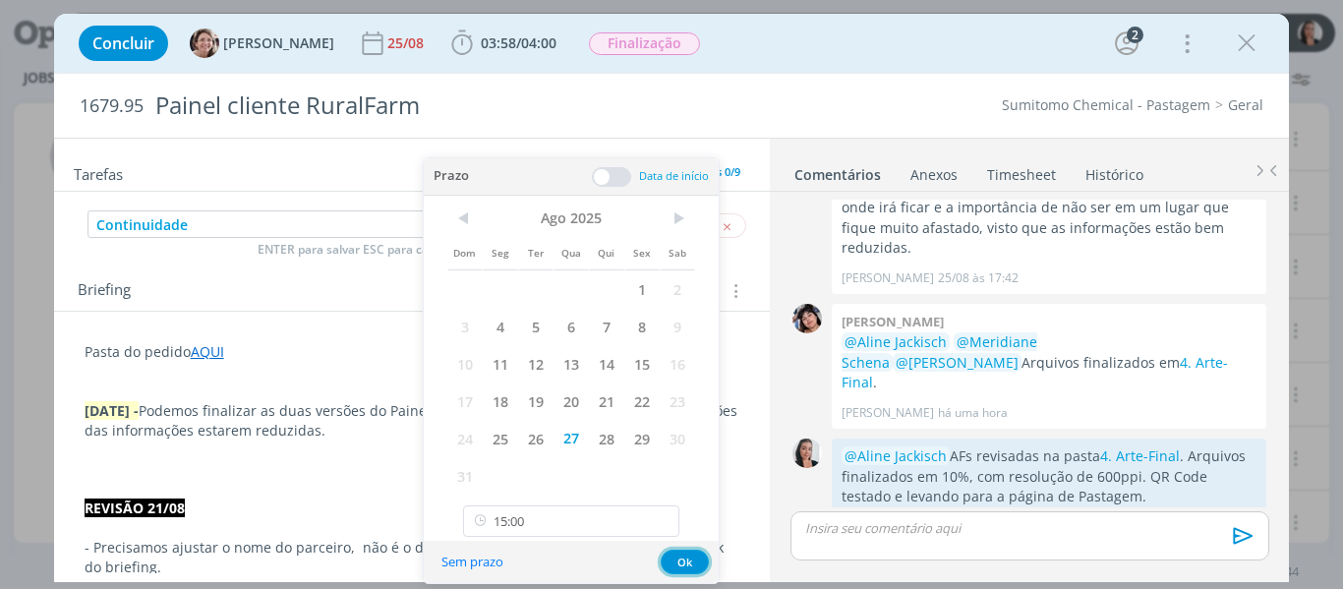
click at [687, 569] on button "Ok" at bounding box center [685, 562] width 48 height 25
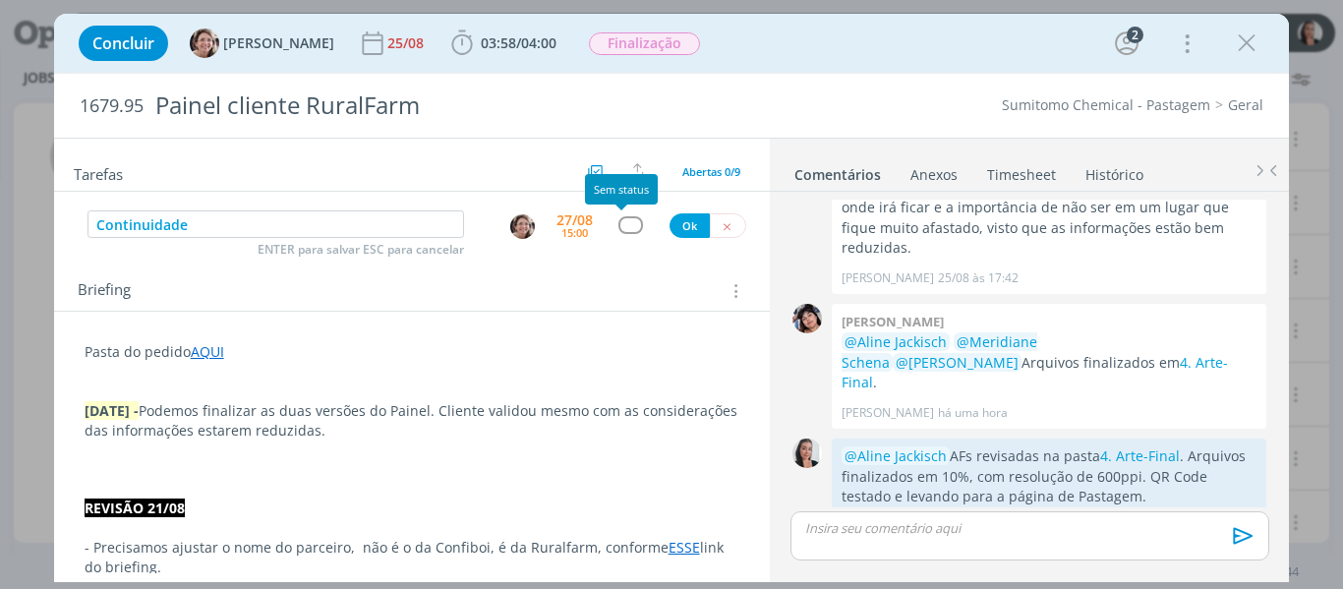
click at [626, 222] on div "dialog" at bounding box center [630, 224] width 25 height 17
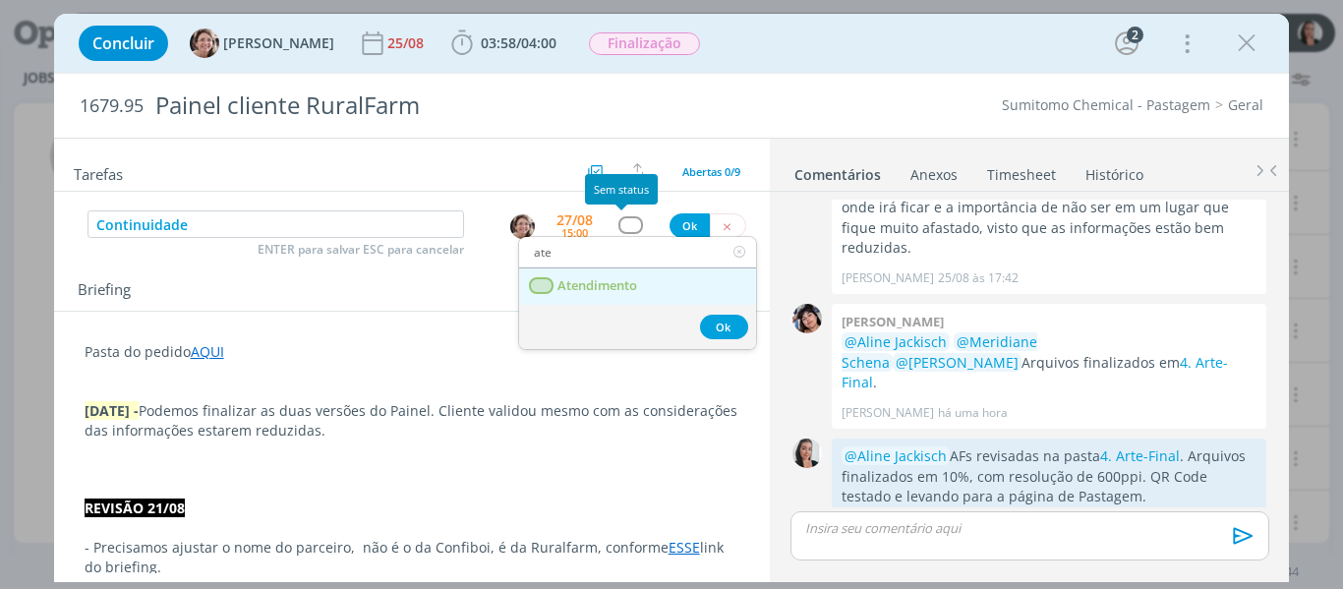
type input "ate"
click at [589, 283] on span "Atendimento" at bounding box center [598, 286] width 80 height 16
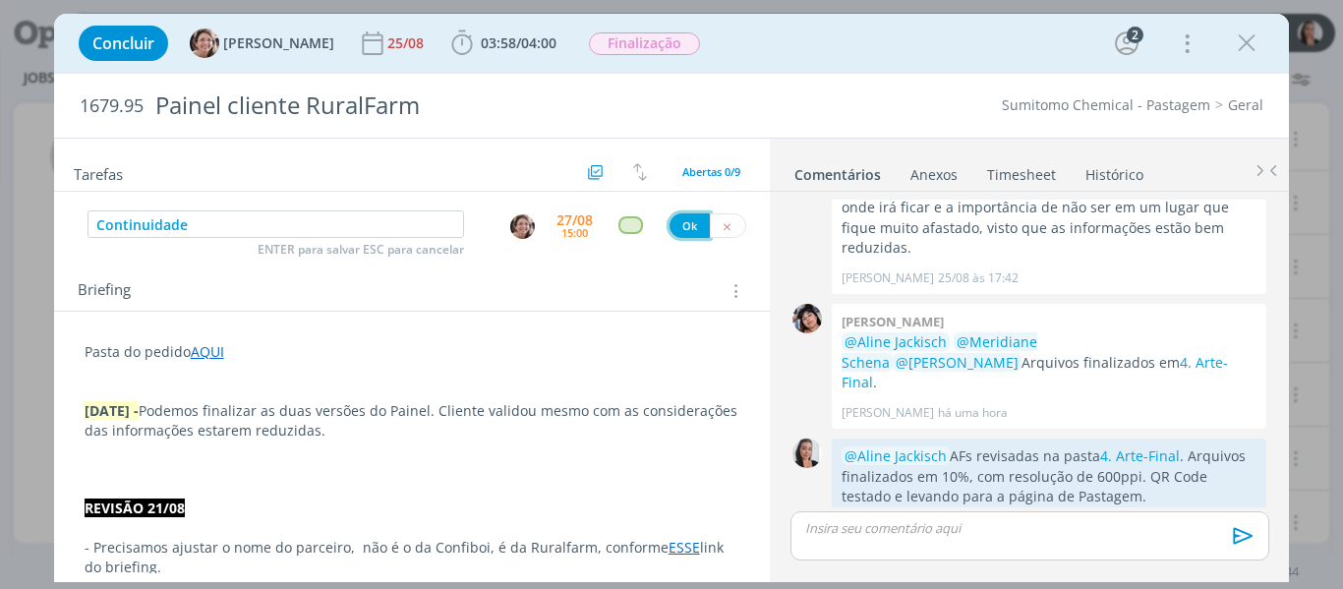
click at [680, 229] on button "Ok" at bounding box center [690, 225] width 40 height 25
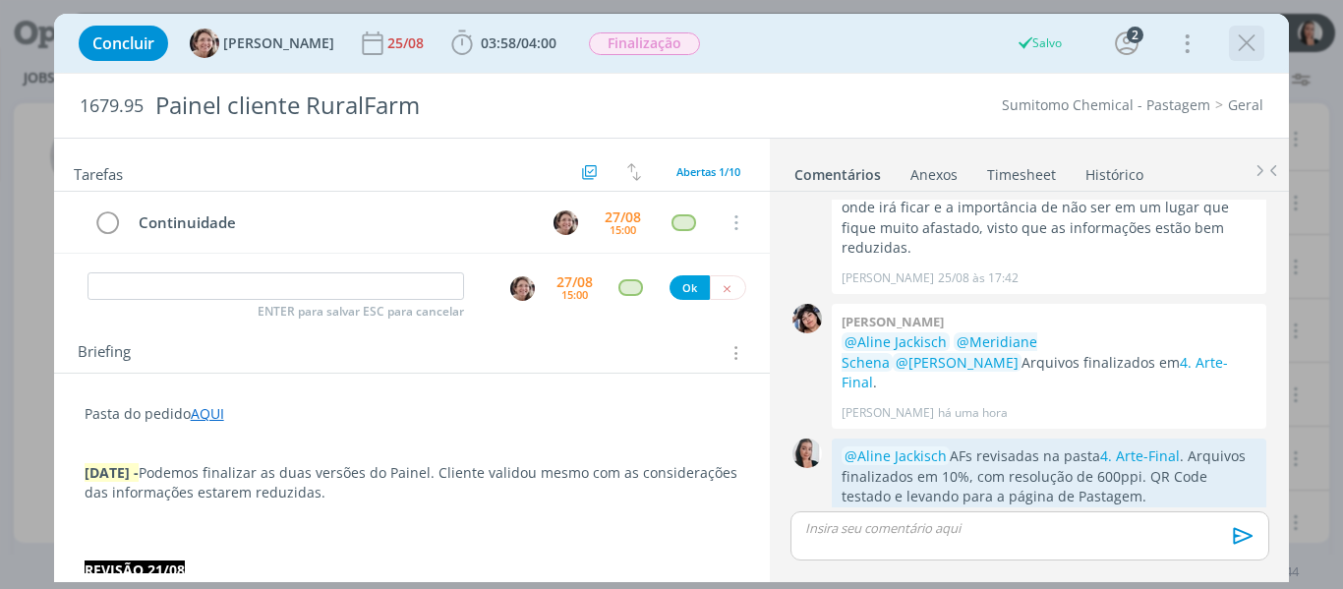
click at [1260, 45] on icon "dialog" at bounding box center [1246, 43] width 29 height 29
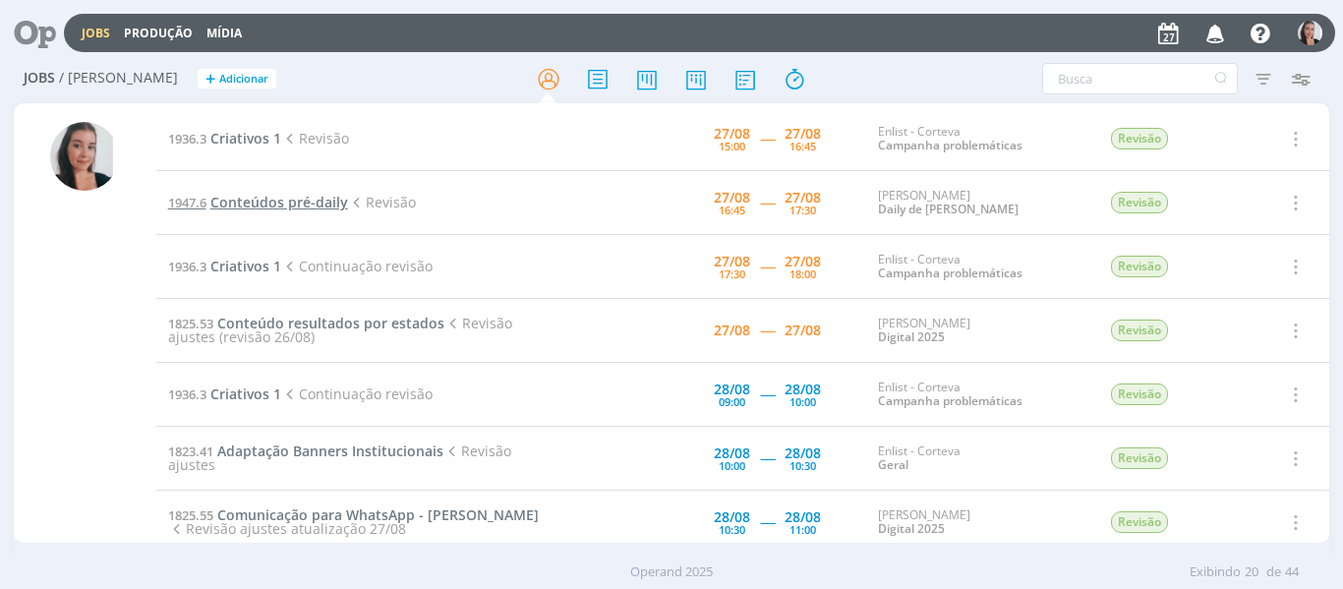
click at [256, 196] on span "Conteúdos pré-daily" at bounding box center [279, 202] width 138 height 19
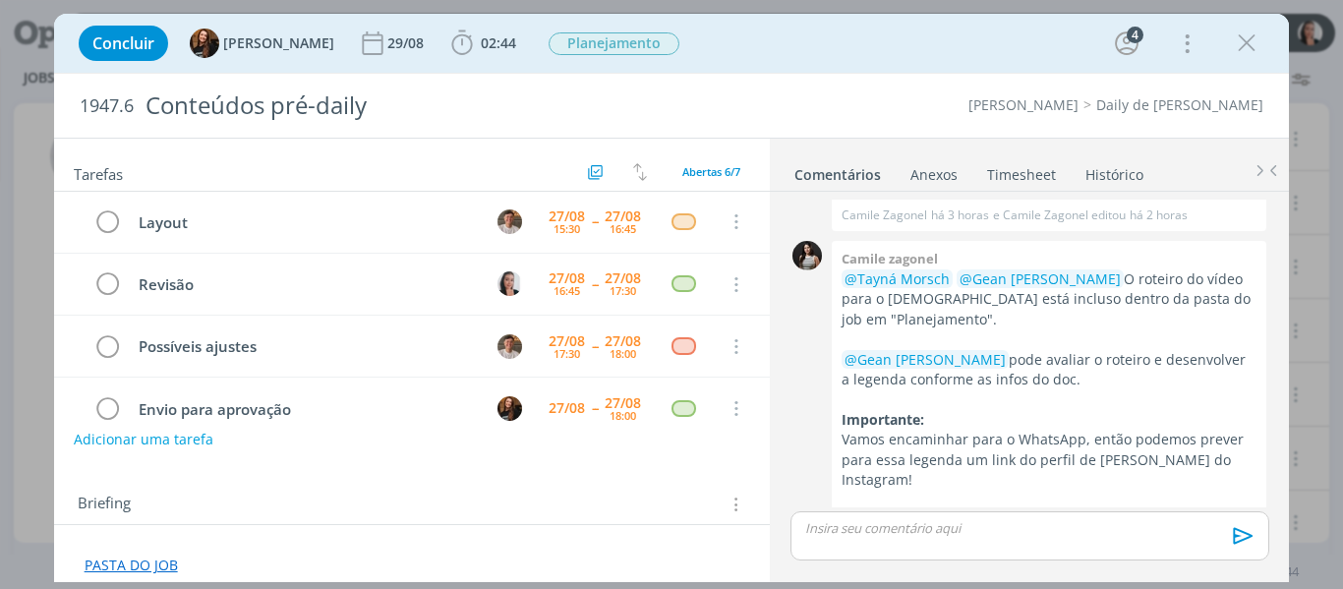
scroll to position [203, 0]
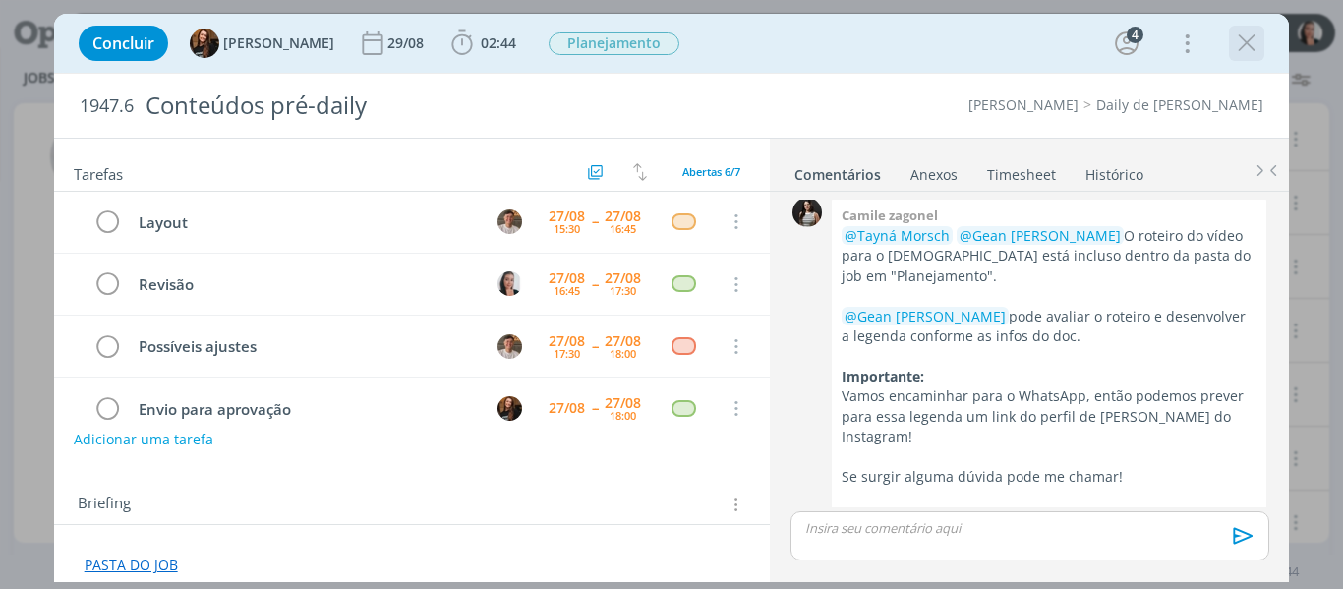
click at [1246, 47] on icon "dialog" at bounding box center [1246, 43] width 29 height 29
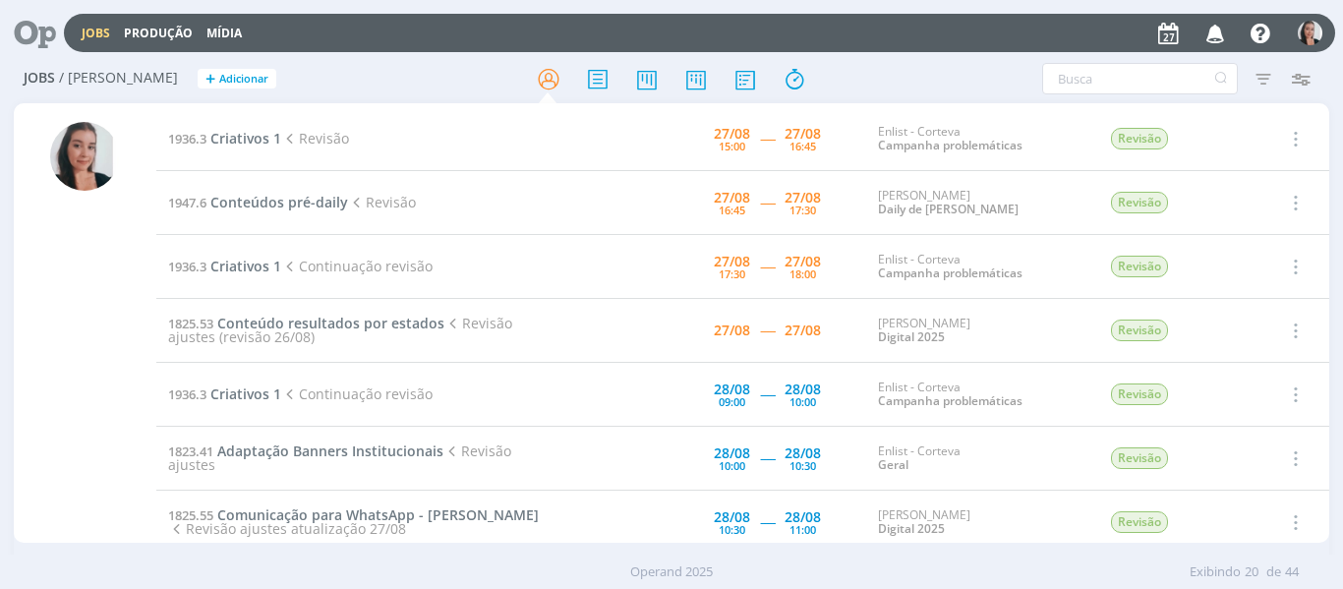
click at [264, 328] on span "Revisão ajustes (revisão 26/08)" at bounding box center [340, 330] width 344 height 32
click at [264, 320] on span "Conteúdo resultados por estados" at bounding box center [330, 323] width 227 height 19
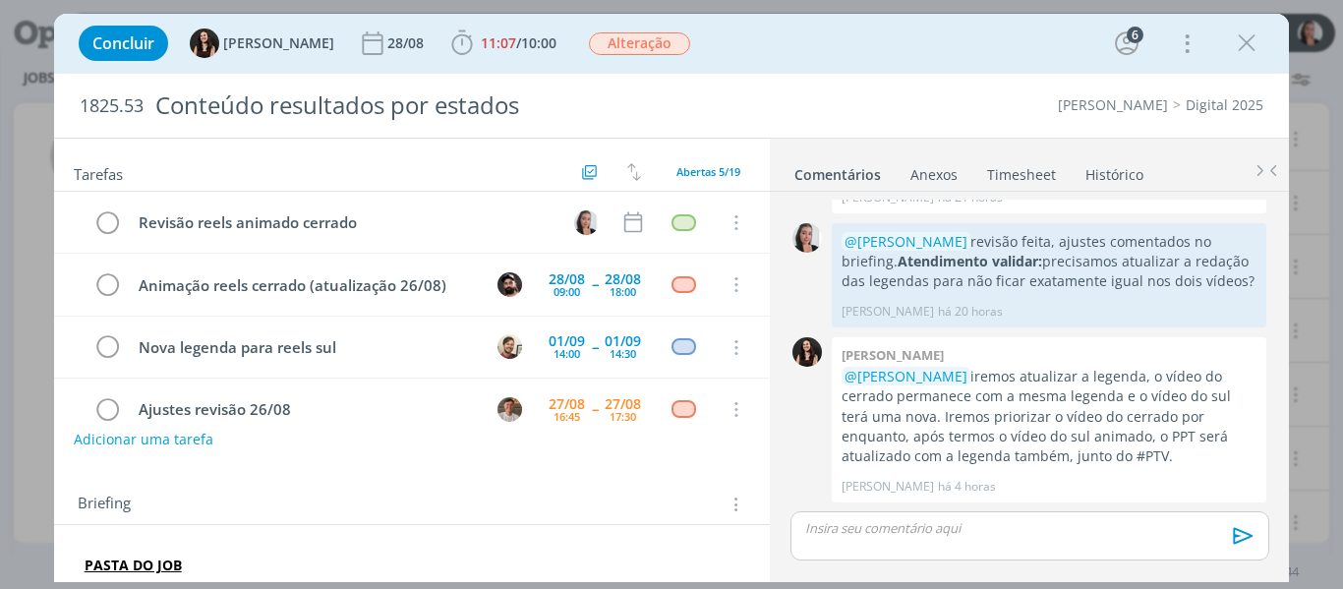
scroll to position [96, 0]
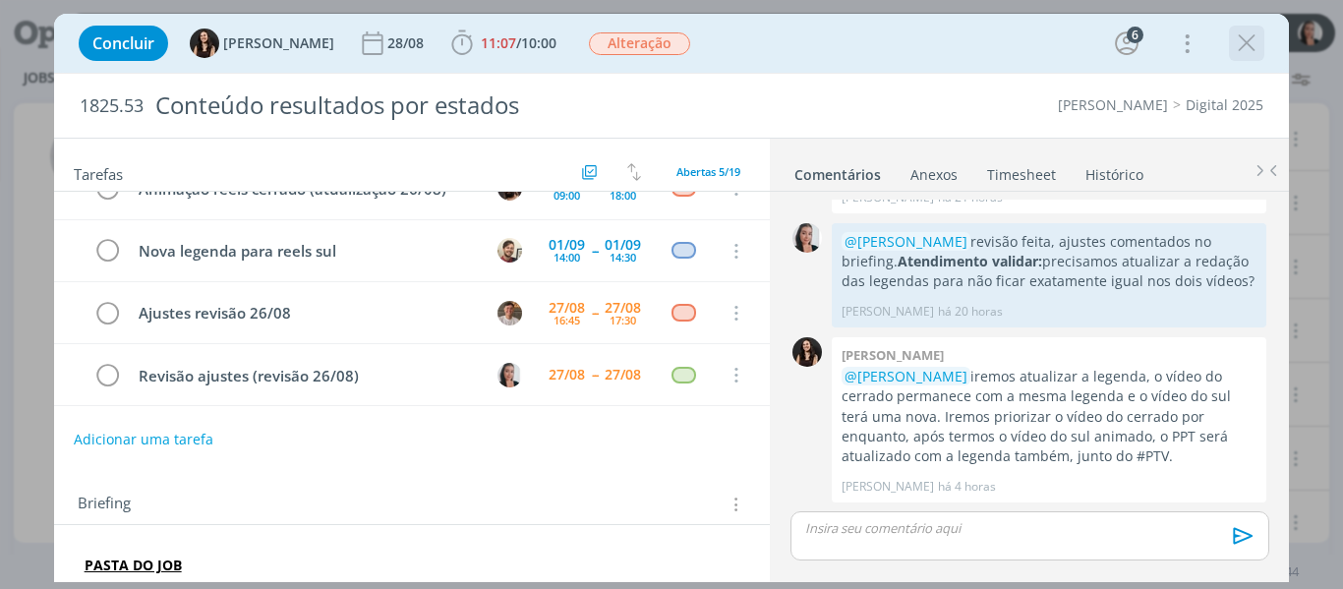
click at [1251, 55] on icon "dialog" at bounding box center [1246, 43] width 29 height 29
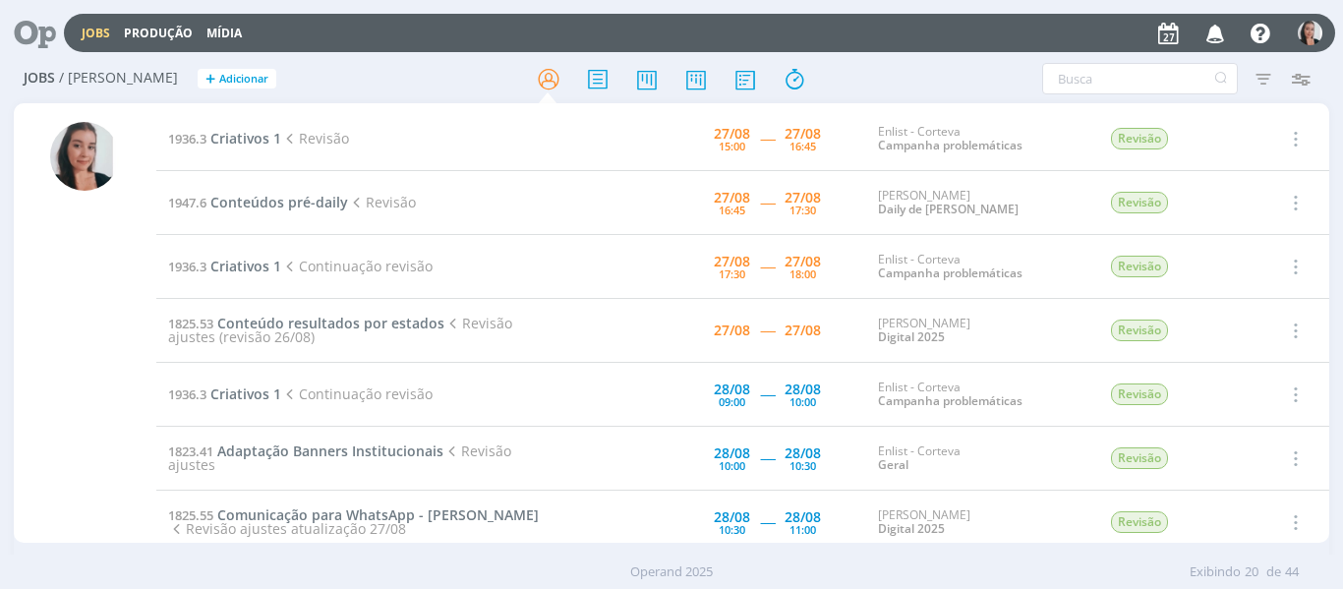
click at [921, 73] on div "Filtros Filtrar Limpar Tipo Jobs e Tarefas Data Personalizado a Situação dos jo…" at bounding box center [1110, 78] width 419 height 31
click at [251, 139] on span "Criativos 1" at bounding box center [245, 138] width 71 height 19
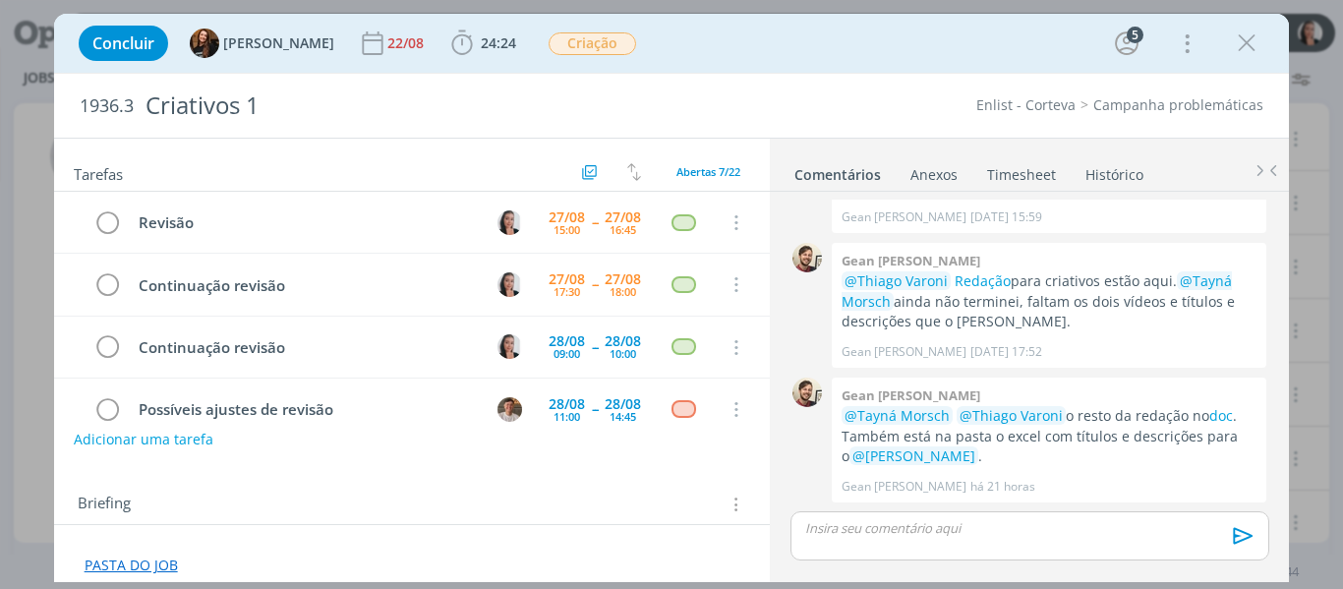
scroll to position [326, 0]
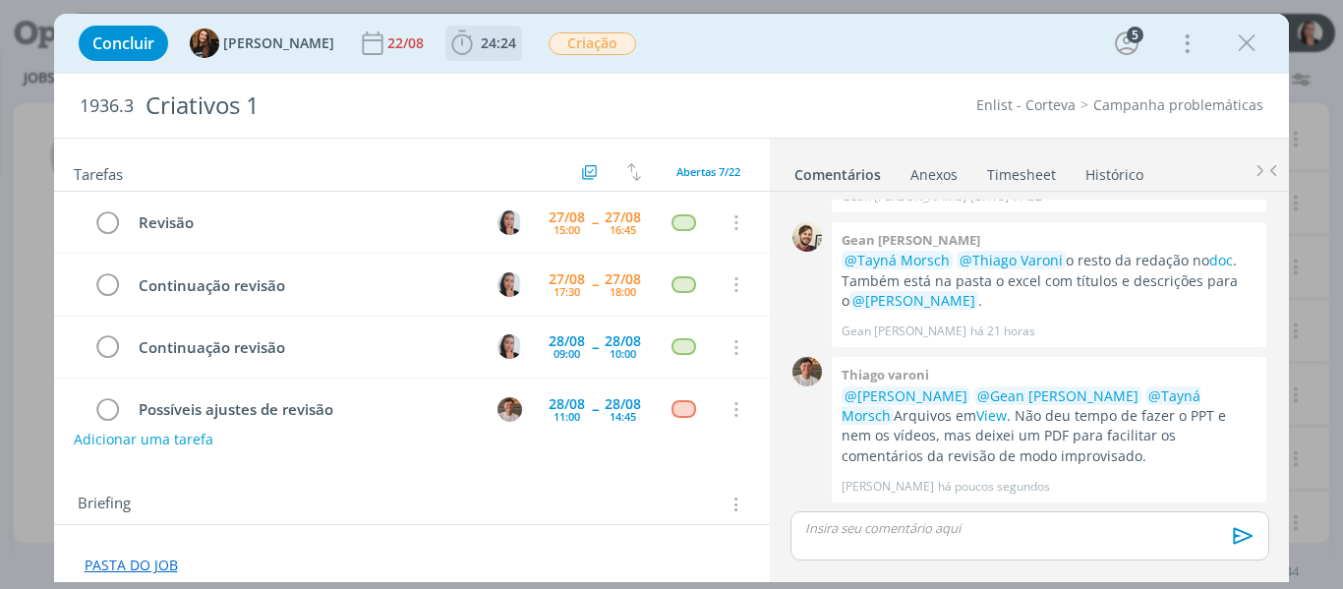
click at [447, 46] on icon "dialog" at bounding box center [461, 43] width 29 height 29
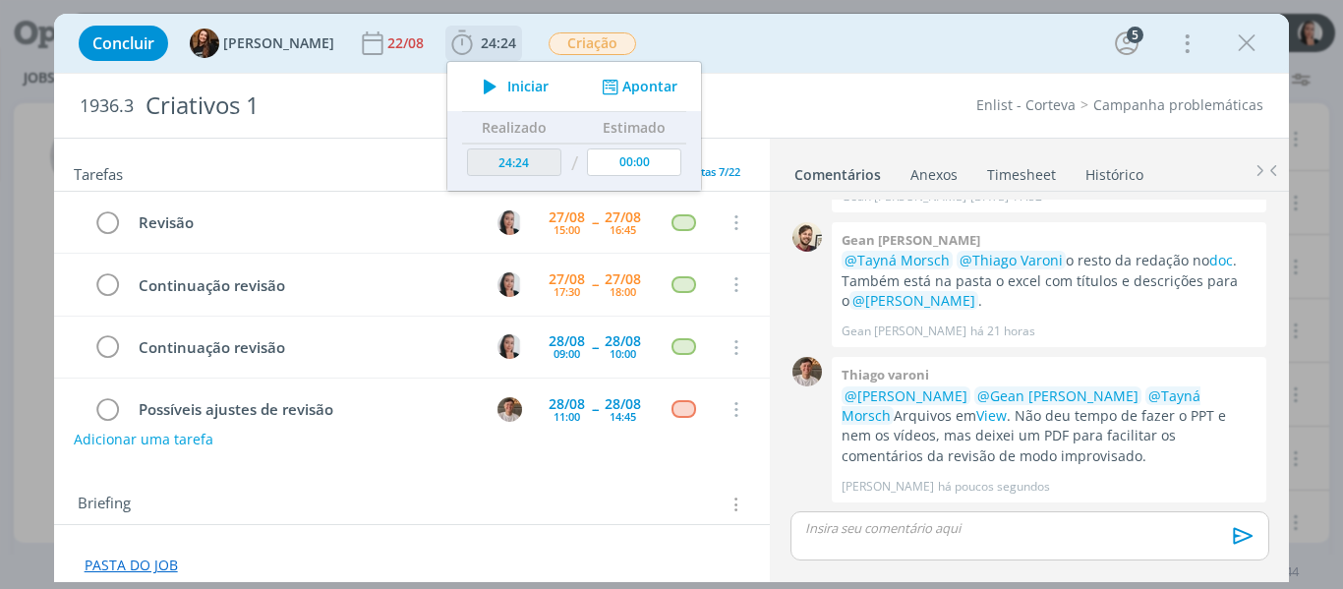
click at [476, 80] on icon "dialog" at bounding box center [490, 87] width 34 height 26
click at [890, 56] on div "Concluir Tayná Morsch 22/08 24:24 Iniciar Apontar Data * [DATE] Horas * 00:00 T…" at bounding box center [672, 43] width 1206 height 47
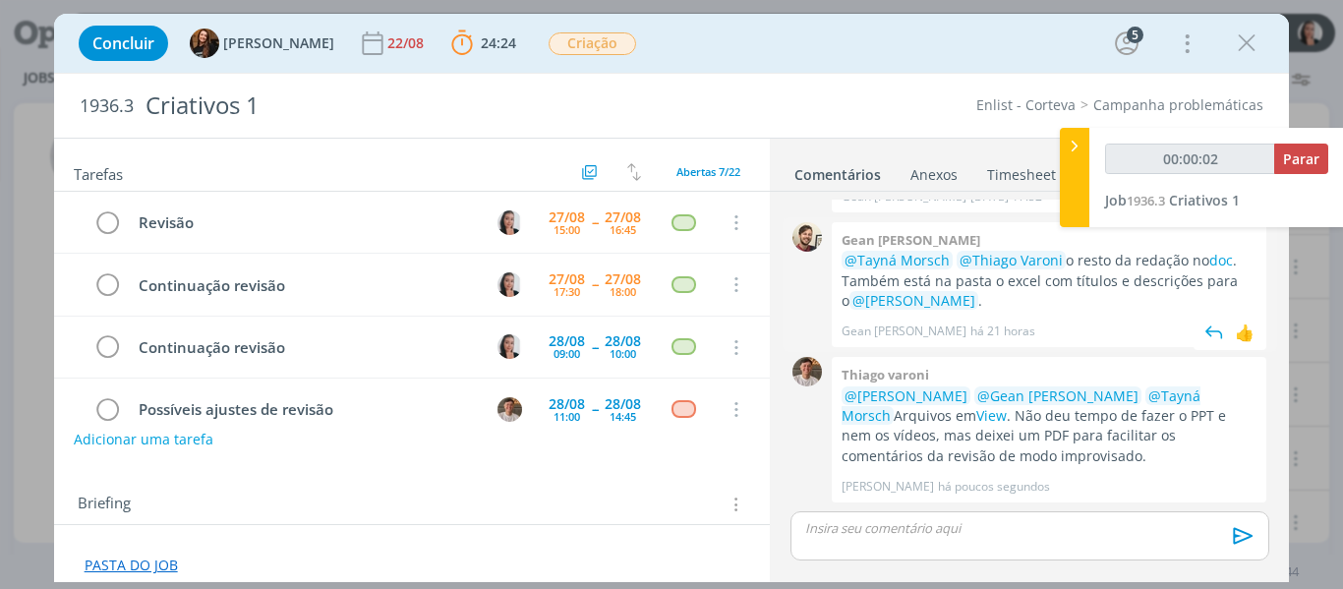
type input "00:00:03"
drag, startPoint x: 1076, startPoint y: 166, endPoint x: 1089, endPoint y: 177, distance: 17.5
click at [1076, 166] on div at bounding box center [1074, 177] width 29 height 99
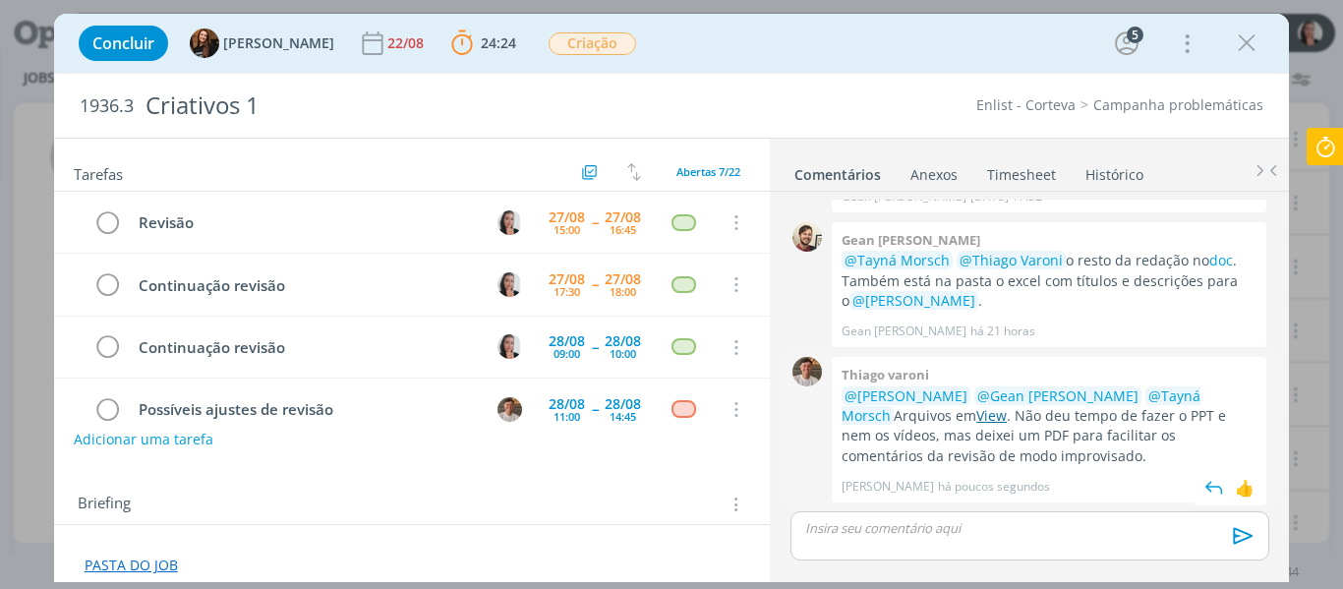
click at [976, 421] on link "View" at bounding box center [991, 415] width 30 height 19
click at [1216, 264] on link "doc" at bounding box center [1221, 260] width 24 height 19
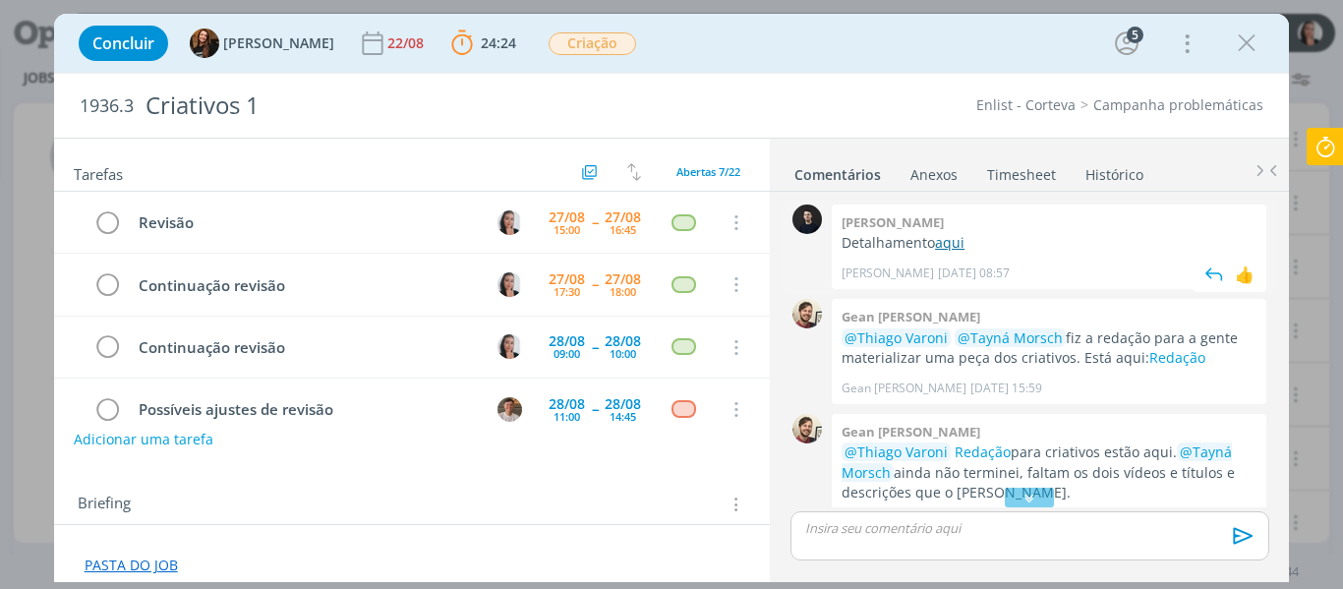
click at [960, 239] on link "aqui" at bounding box center [949, 242] width 29 height 19
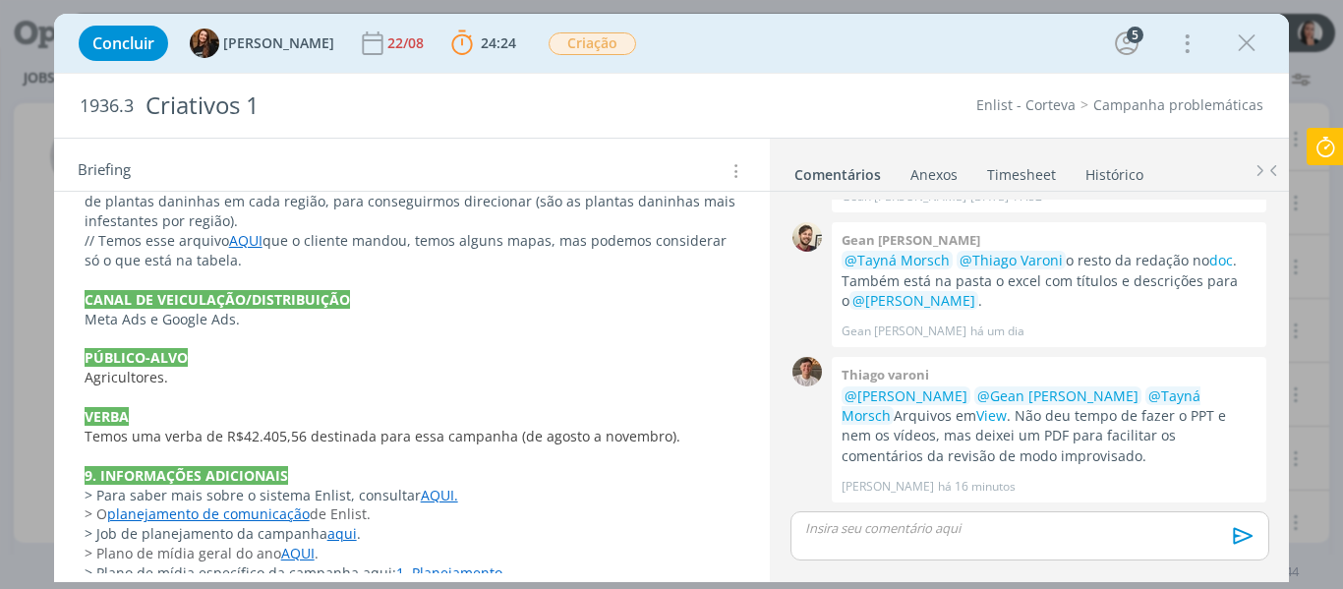
scroll to position [857, 0]
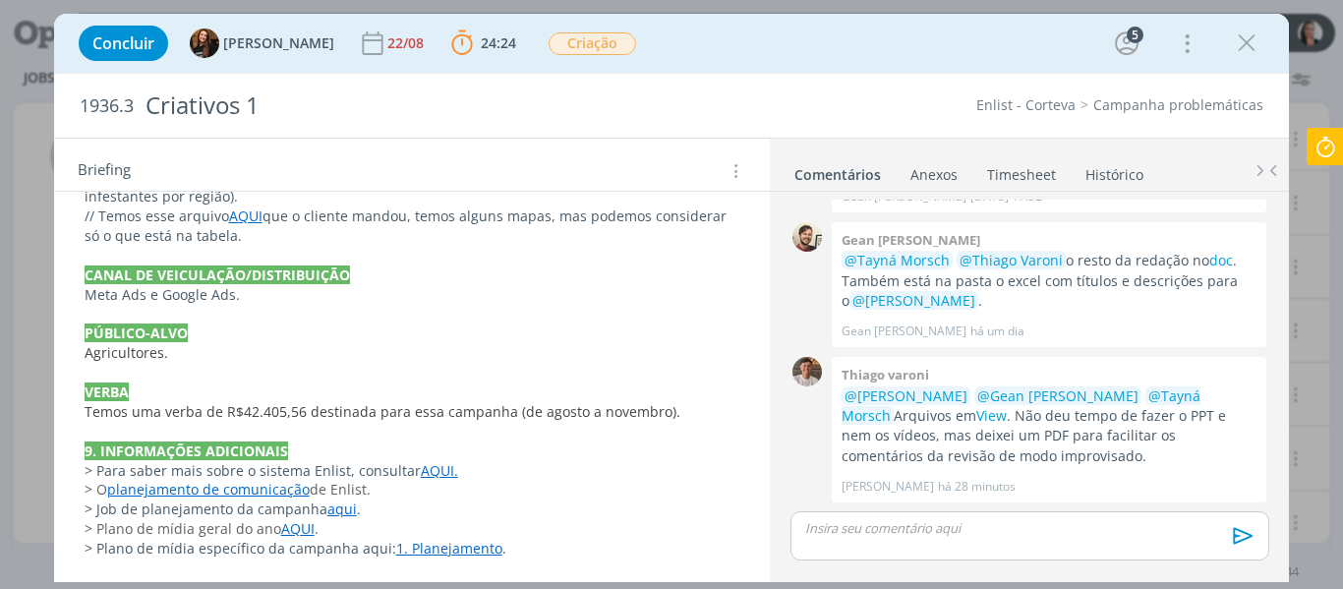
click at [1043, 174] on link "Timesheet" at bounding box center [1021, 170] width 71 height 29
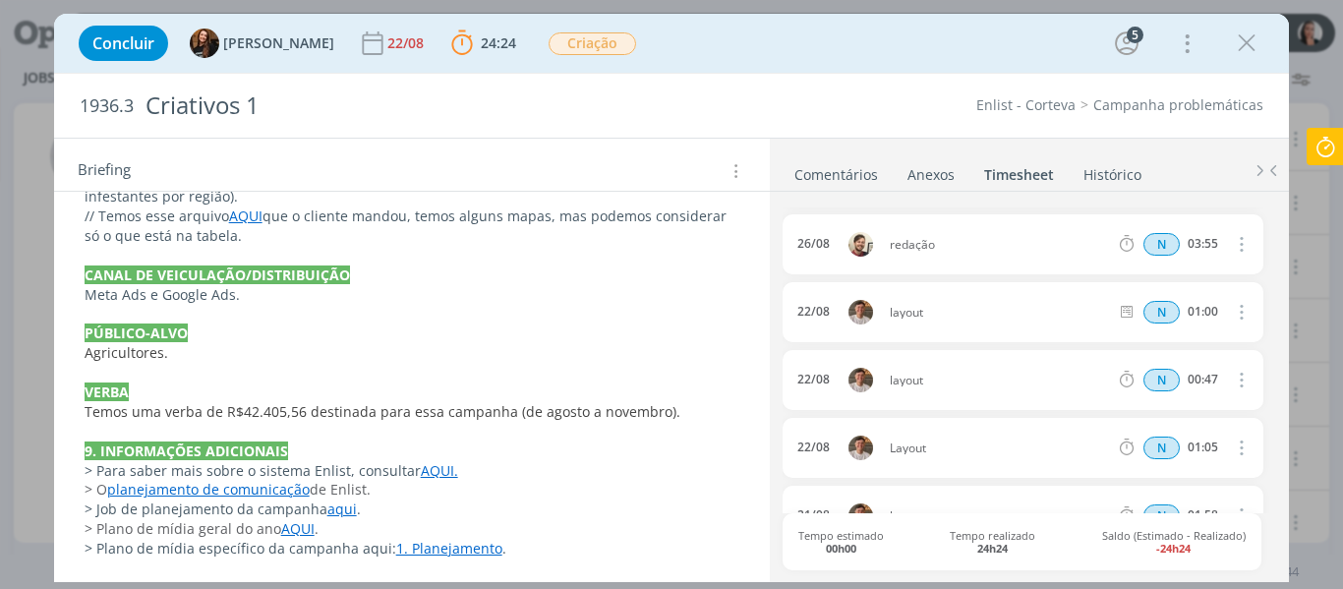
scroll to position [295, 0]
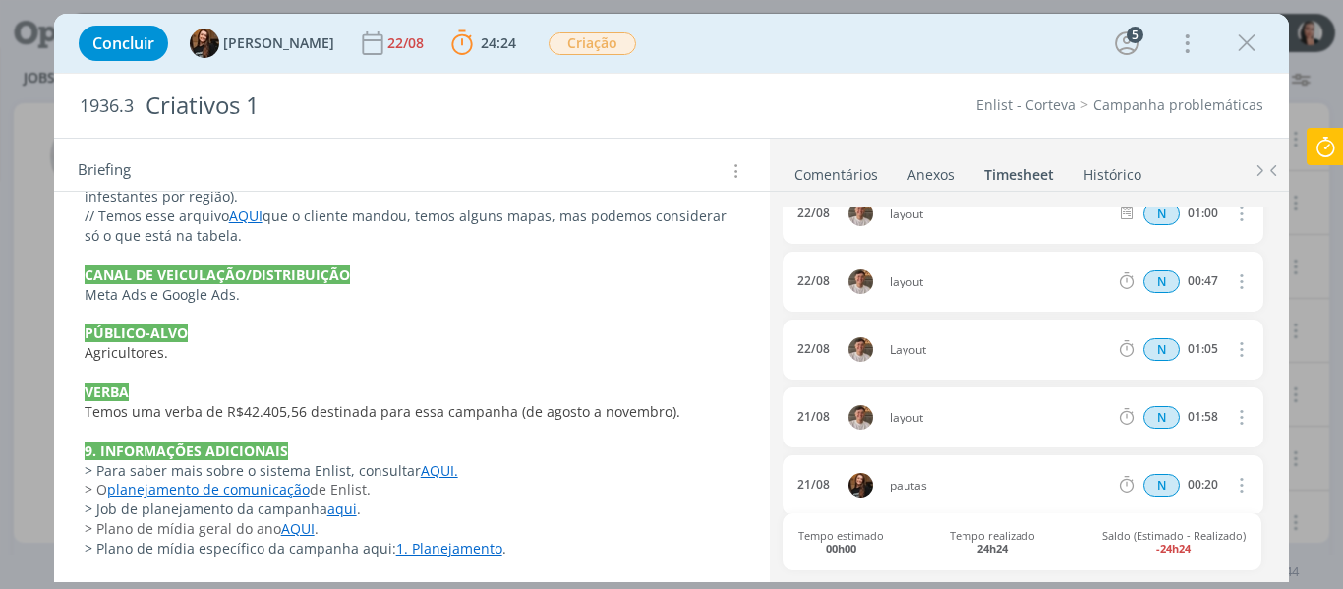
click at [849, 172] on link "Comentários" at bounding box center [836, 170] width 86 height 29
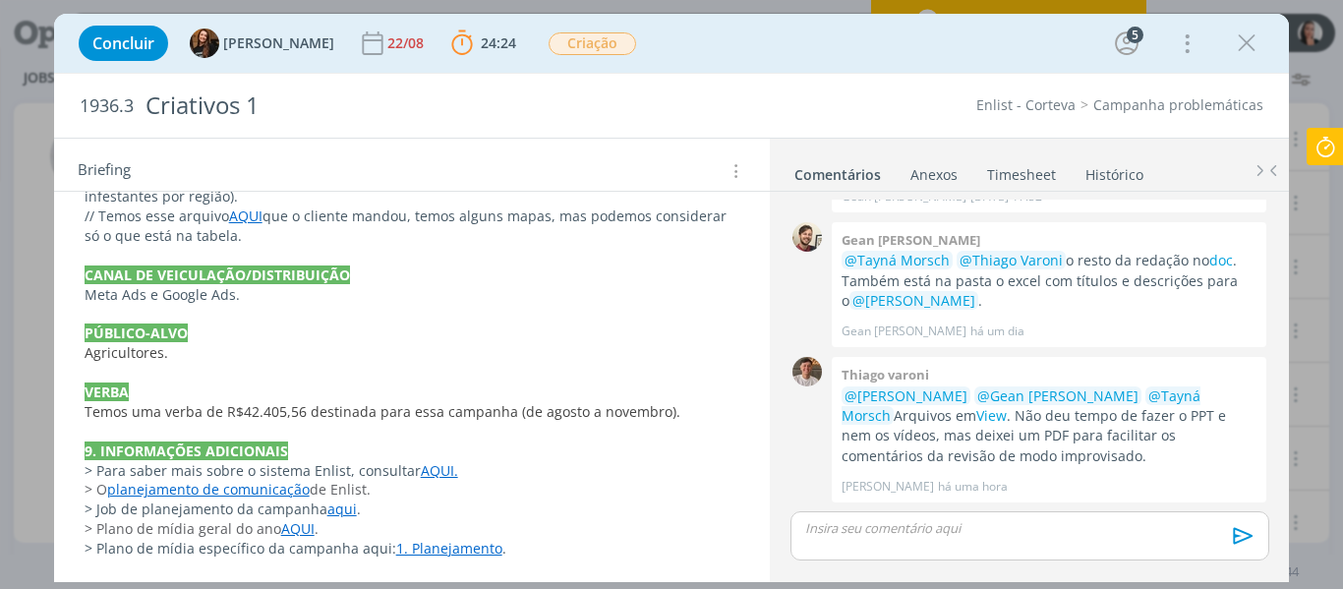
click at [894, 37] on div "Concluir Tayná Morsch 22/08 24:24 Parar Apontar Data * [DATE] Horas * 00:00 Tar…" at bounding box center [672, 43] width 1206 height 47
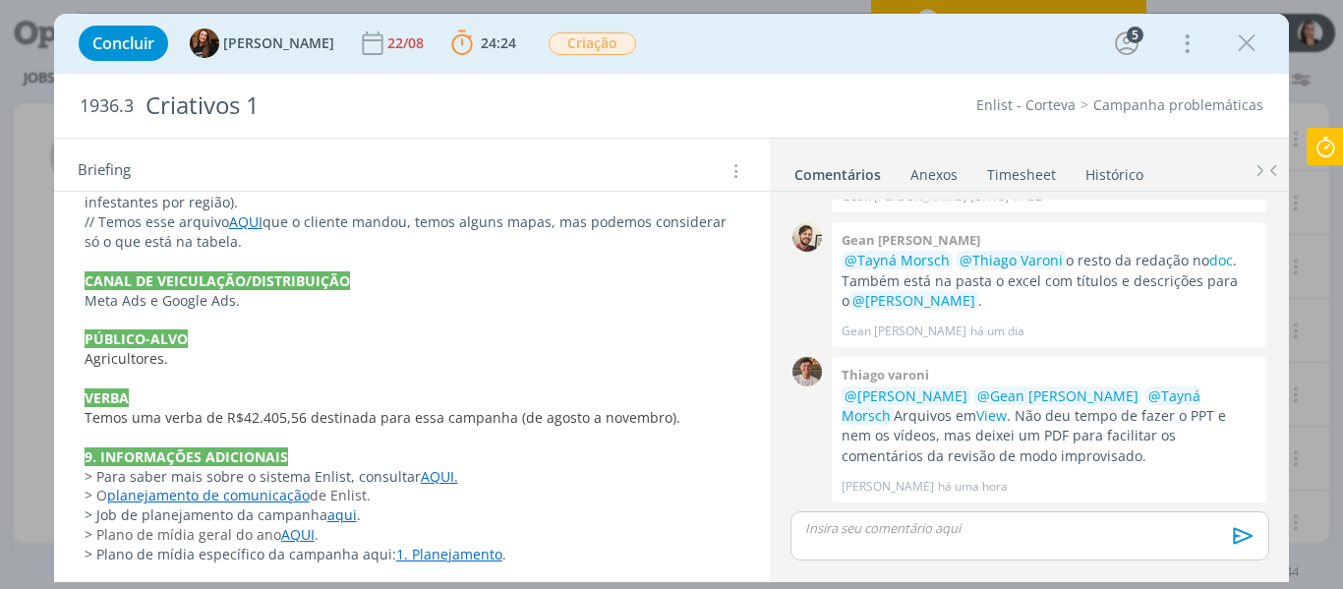
scroll to position [857, 0]
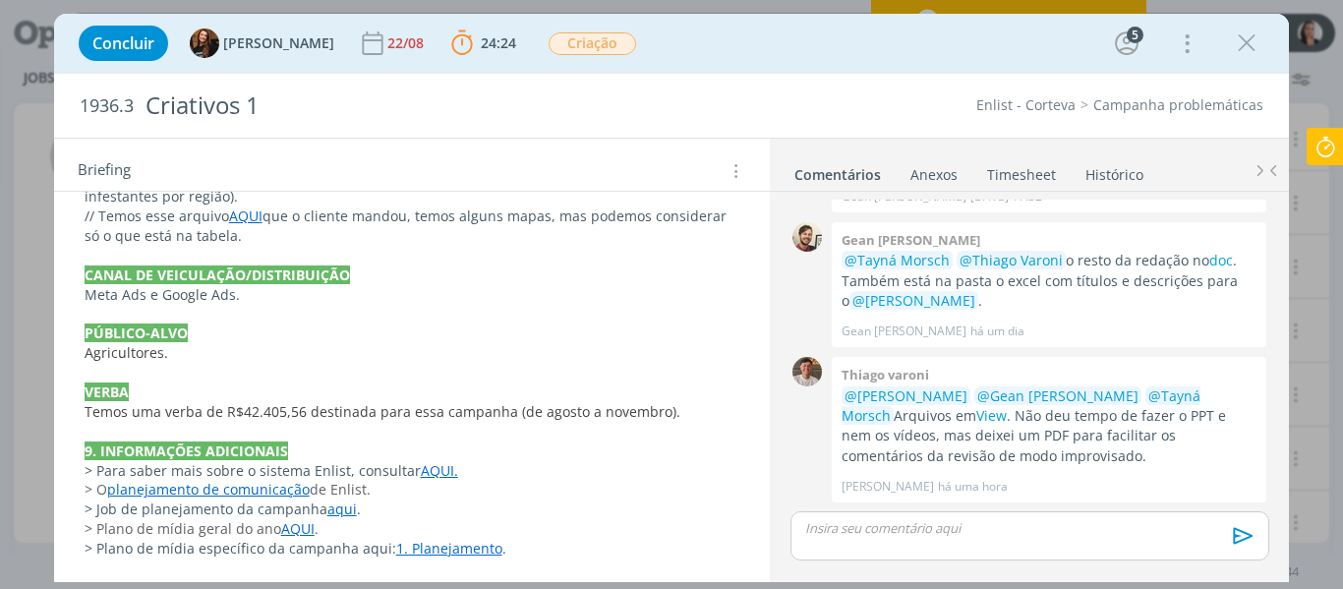
click at [914, 37] on div "Concluir Tayná Morsch 22/08 24:24 Parar Apontar Data * [DATE] Horas * 00:00 Tar…" at bounding box center [672, 43] width 1206 height 47
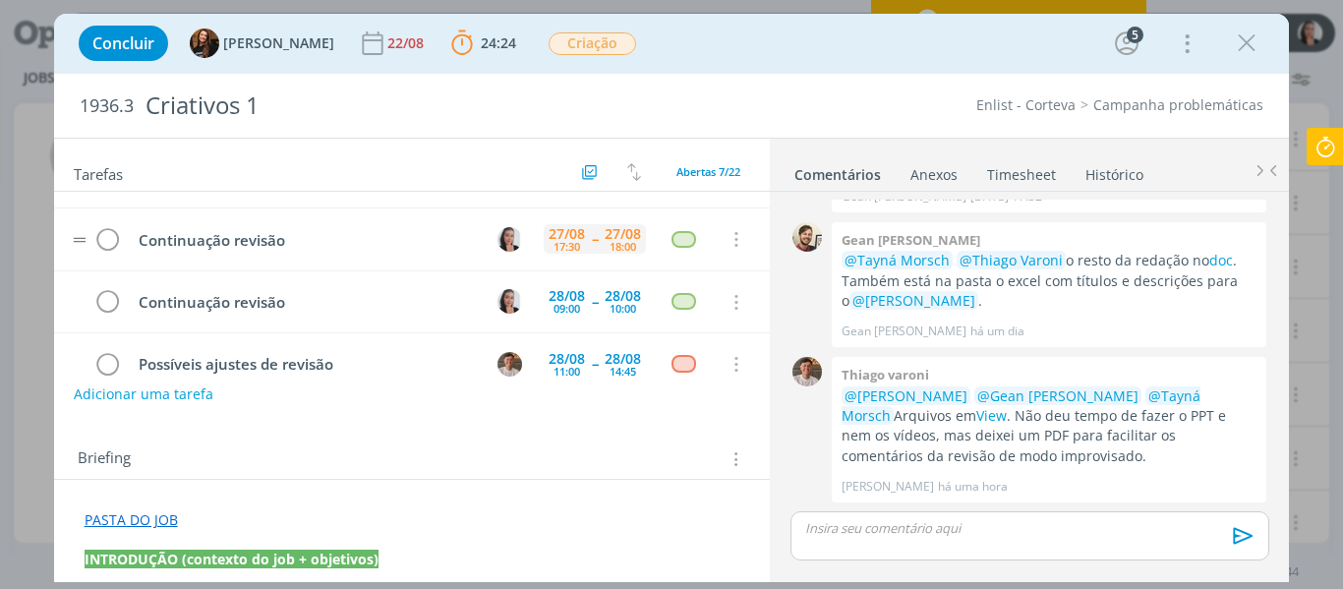
scroll to position [0, 0]
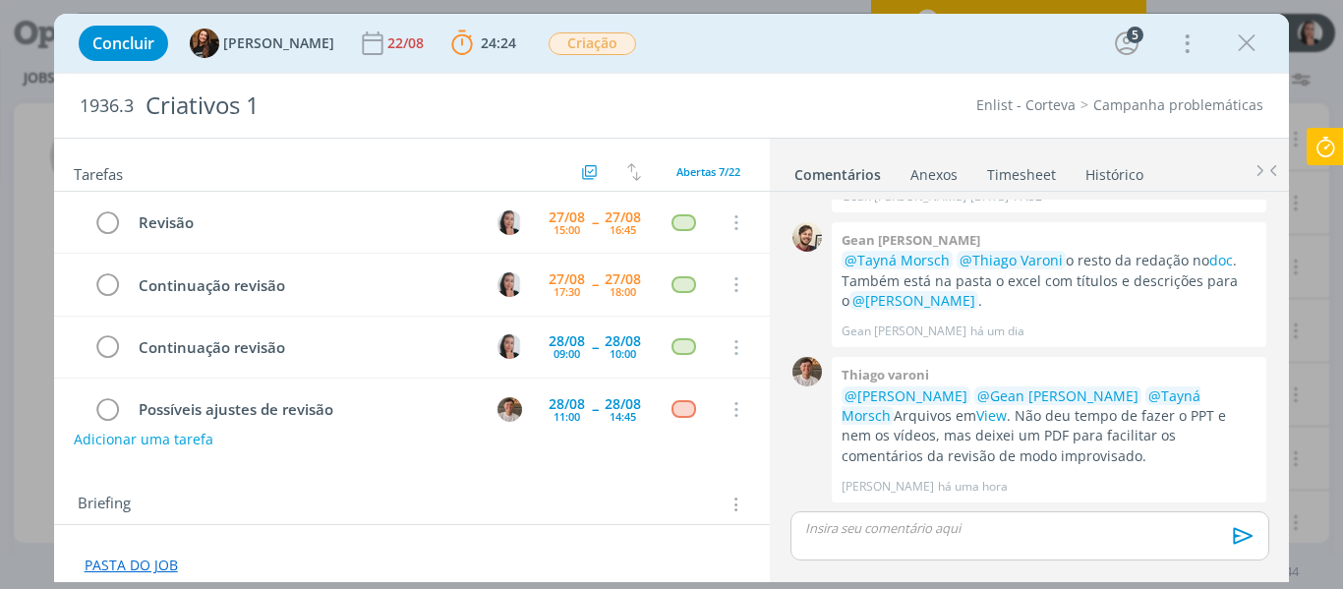
click at [700, 49] on div "Concluir Tayná Morsch 22/08 24:24 Parar Apontar Data * [DATE] Horas * 00:00 Tar…" at bounding box center [672, 43] width 1206 height 47
click at [751, 51] on div "Concluir Tayná Morsch 22/08 24:24 Parar Apontar Data * [DATE] Horas * 00:00 Tar…" at bounding box center [672, 43] width 1206 height 47
click at [692, 56] on div "Concluir Tayná Morsch 22/08 24:24 Parar Apontar Data * [DATE] Horas * 00:00 Tar…" at bounding box center [672, 43] width 1206 height 47
click at [782, 35] on div "Concluir Tayná Morsch 22/08 24:24 Parar Apontar Data * [DATE] Horas * 00:00 Tar…" at bounding box center [672, 43] width 1206 height 47
click at [809, 18] on div "Concluir Tayná Morsch 22/08 24:24 Parar Apontar Data * [DATE] Horas * 00:00 Tar…" at bounding box center [672, 43] width 1236 height 59
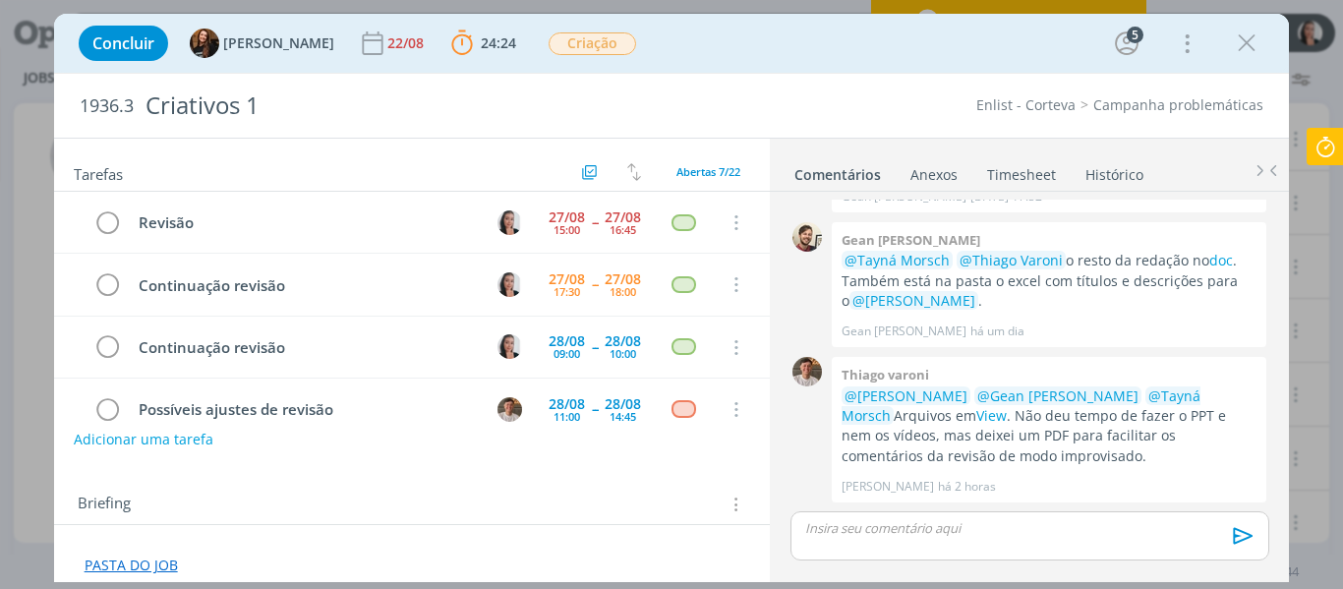
click at [1327, 149] on icon at bounding box center [1325, 147] width 35 height 38
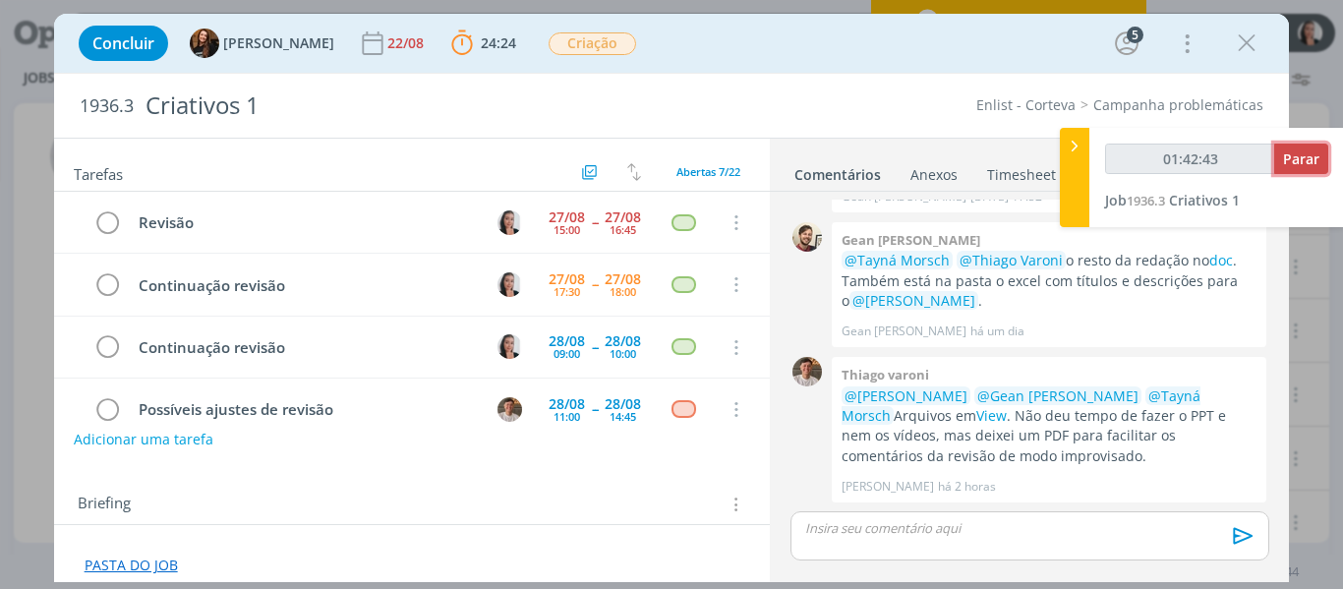
click at [1297, 151] on span "Parar" at bounding box center [1301, 158] width 36 height 19
type input "00:28:46"
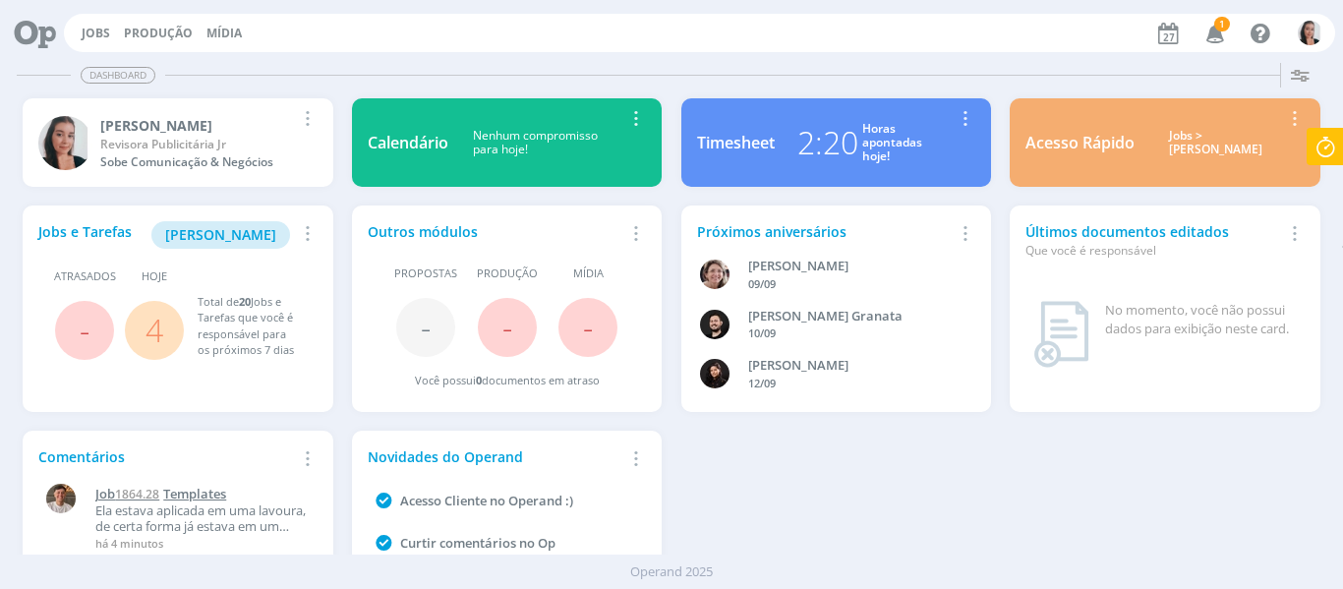
click at [217, 493] on span "Templates" at bounding box center [194, 494] width 63 height 18
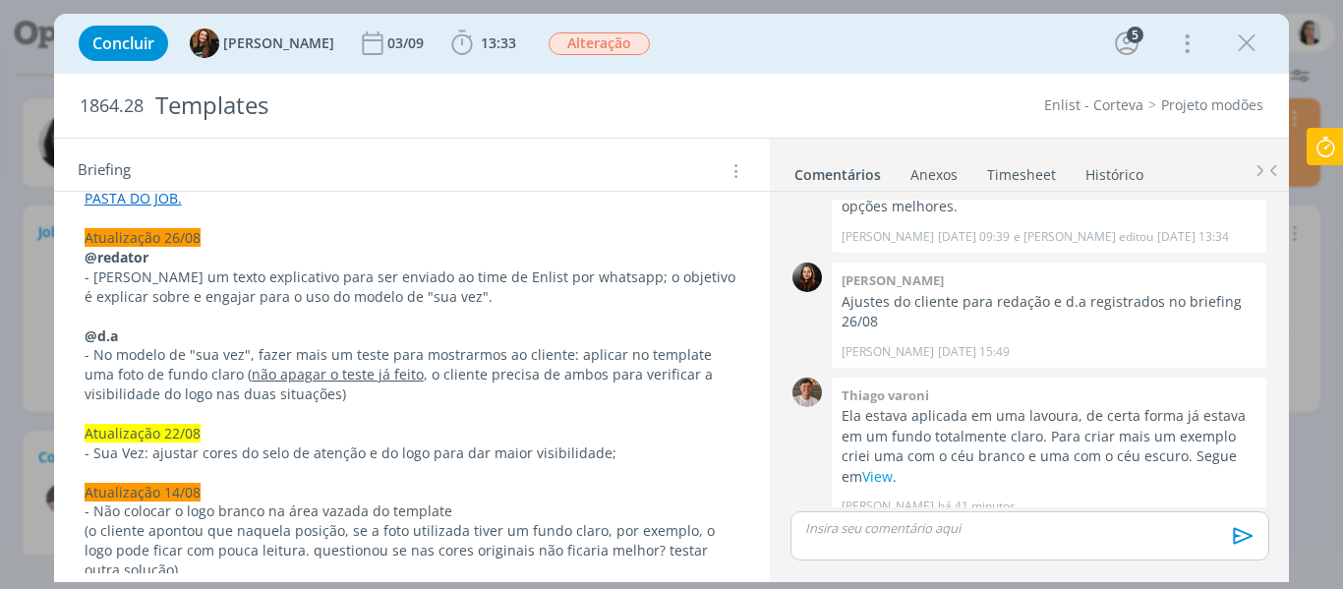
scroll to position [393, 0]
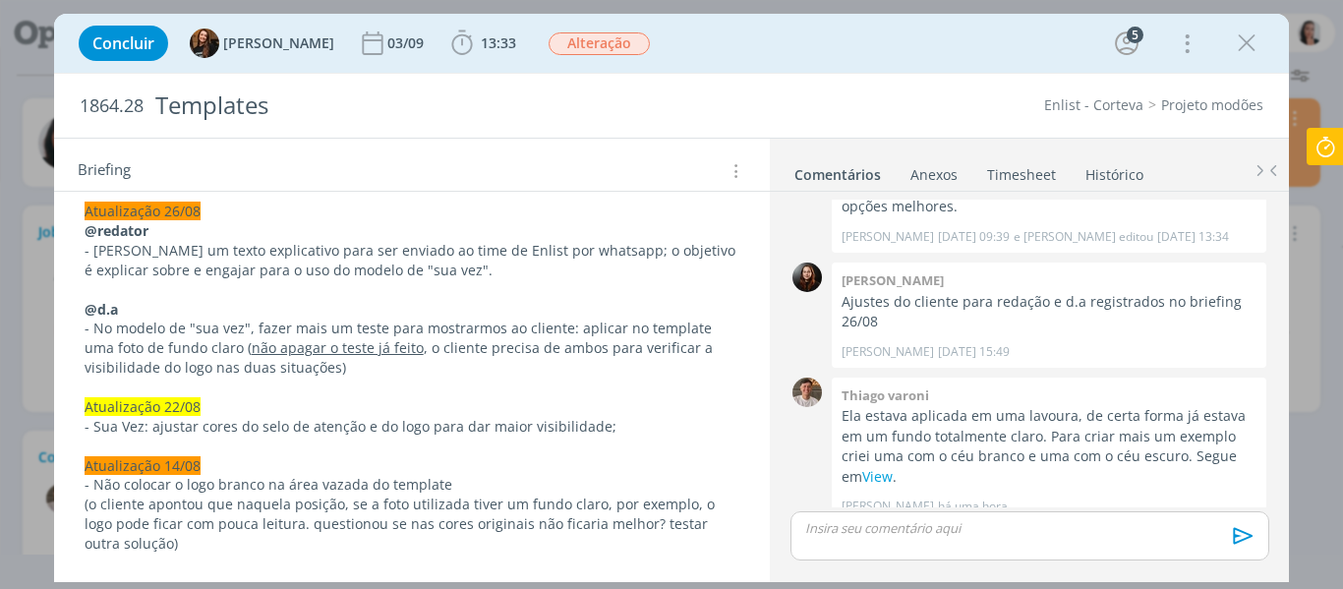
drag, startPoint x: 1247, startPoint y: 36, endPoint x: 1233, endPoint y: 22, distance: 20.2
click at [1247, 37] on icon "dialog" at bounding box center [1246, 43] width 29 height 29
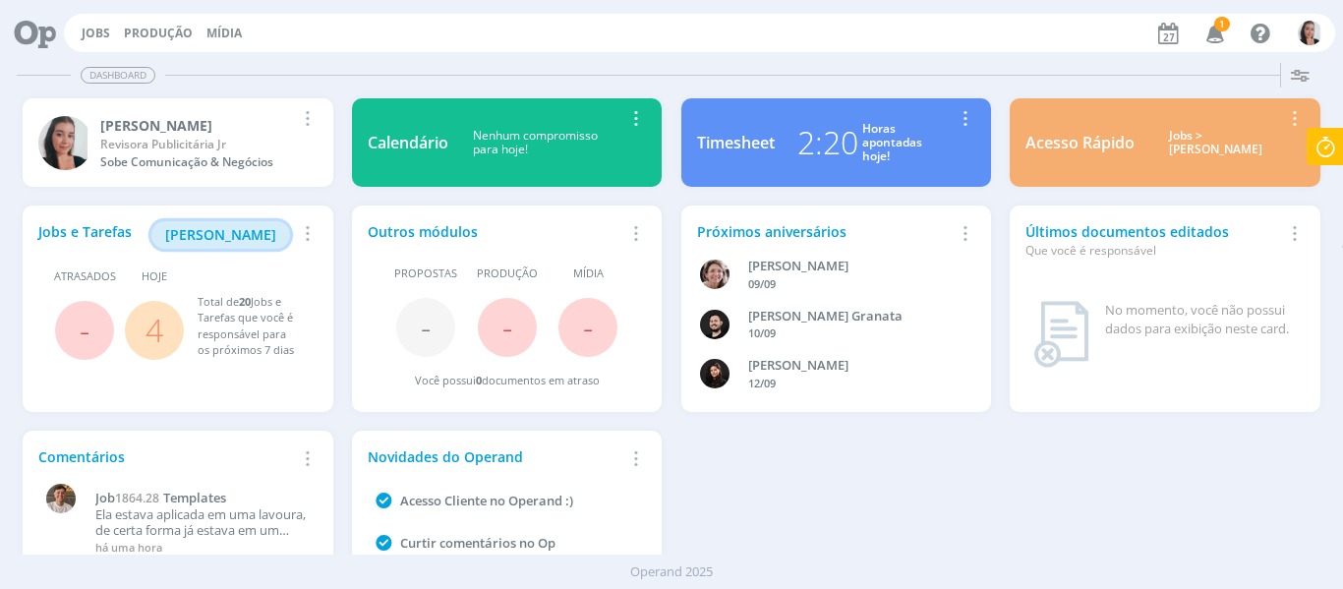
click at [1214, 33] on icon "button" at bounding box center [1216, 32] width 34 height 33
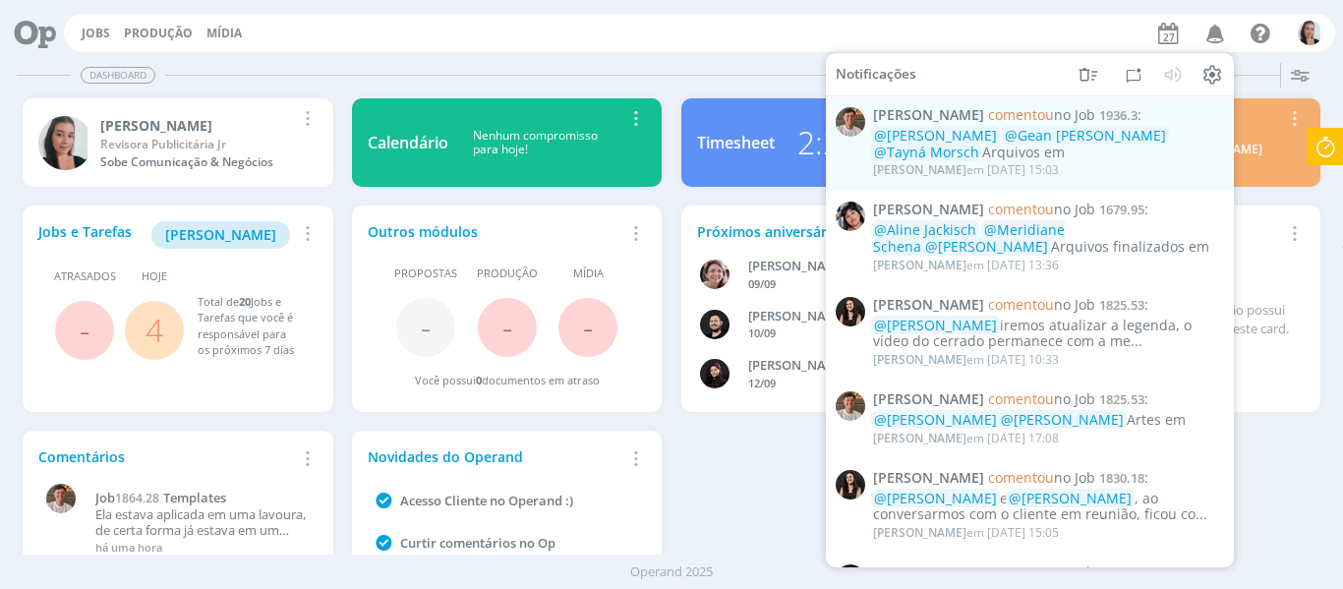
click at [1214, 36] on icon "button" at bounding box center [1216, 32] width 34 height 33
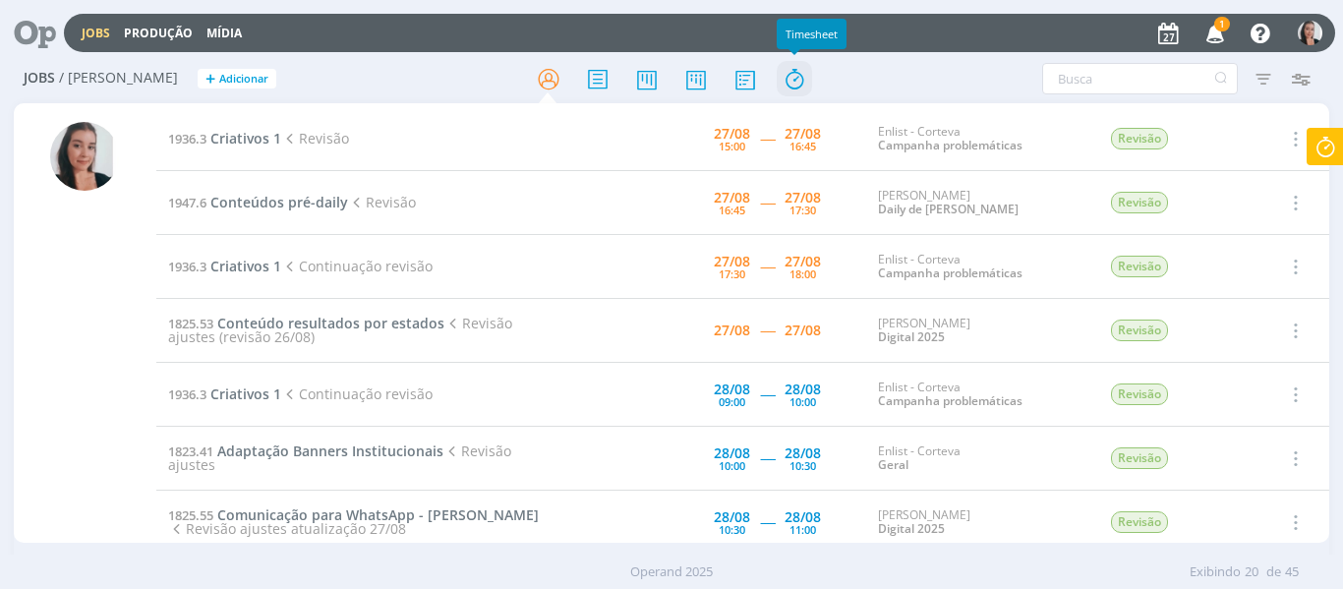
click at [792, 83] on icon at bounding box center [794, 79] width 35 height 38
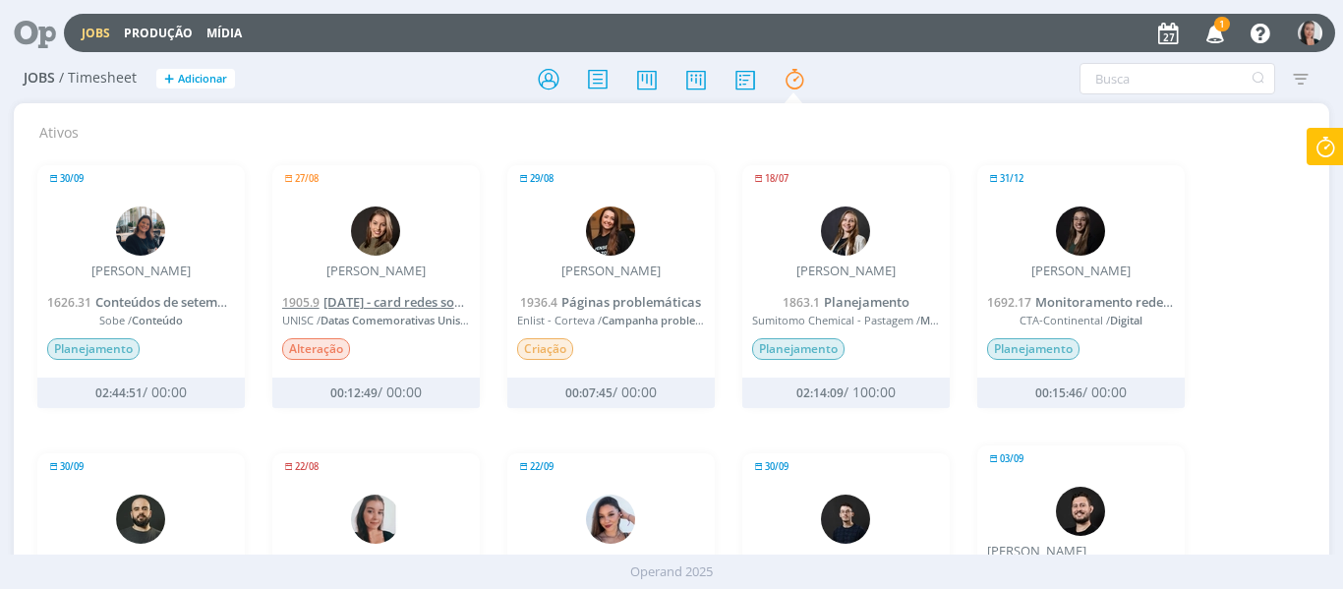
click at [398, 299] on span "[DATE] - card redes sociais" at bounding box center [402, 302] width 158 height 18
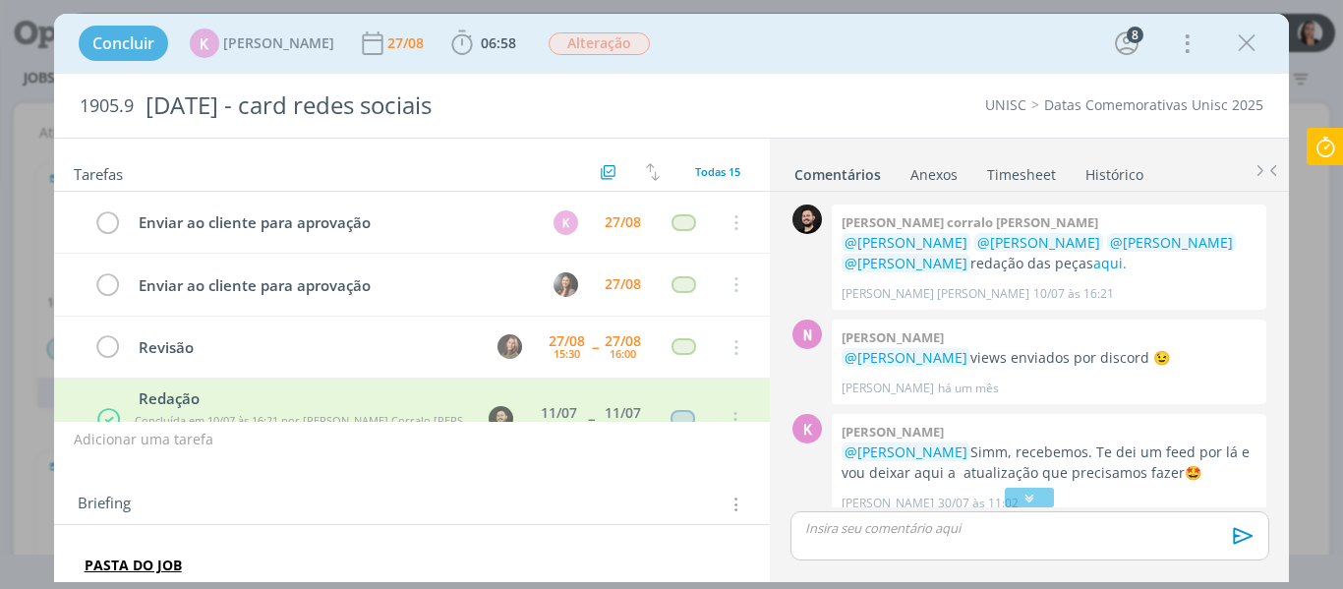
click at [1113, 173] on link "Histórico" at bounding box center [1115, 170] width 60 height 29
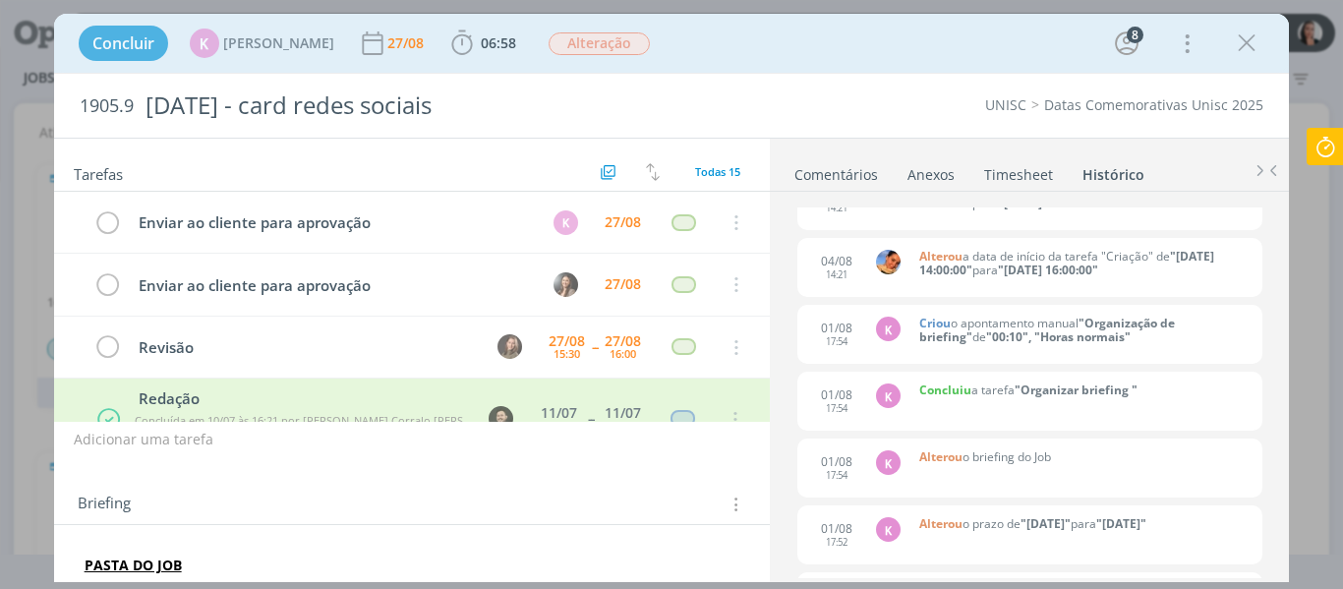
scroll to position [3933, 0]
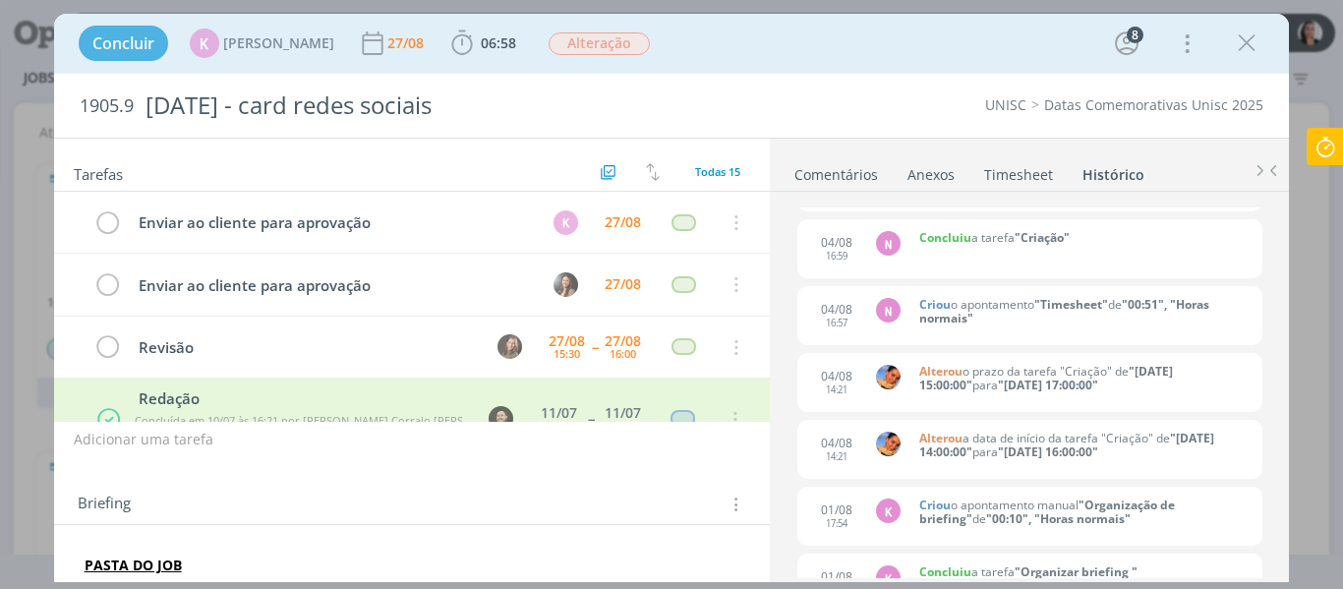
click at [1252, 41] on icon "dialog" at bounding box center [1246, 43] width 29 height 29
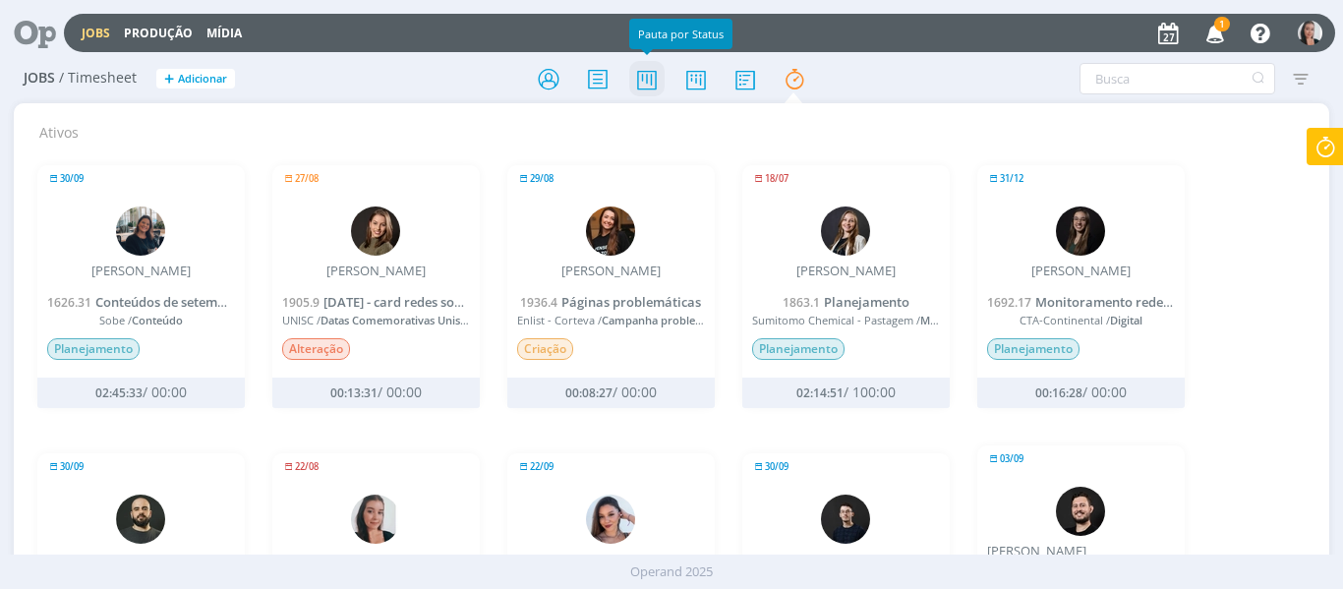
click at [653, 84] on icon at bounding box center [646, 79] width 35 height 38
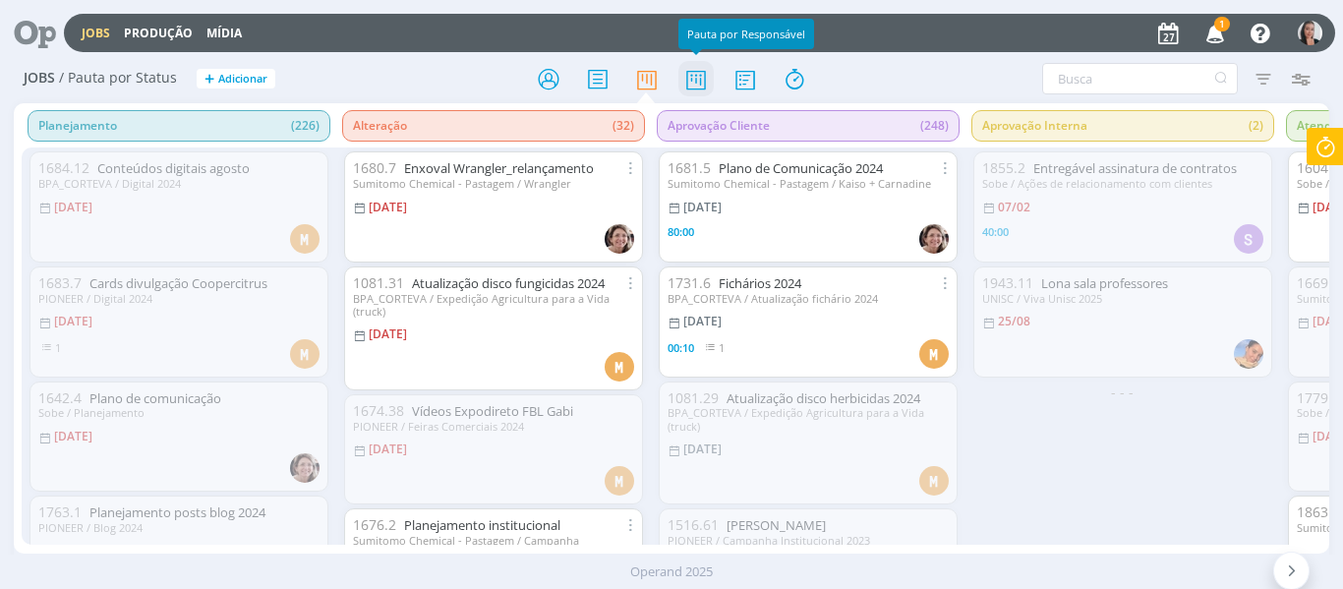
click at [700, 82] on icon at bounding box center [695, 79] width 35 height 38
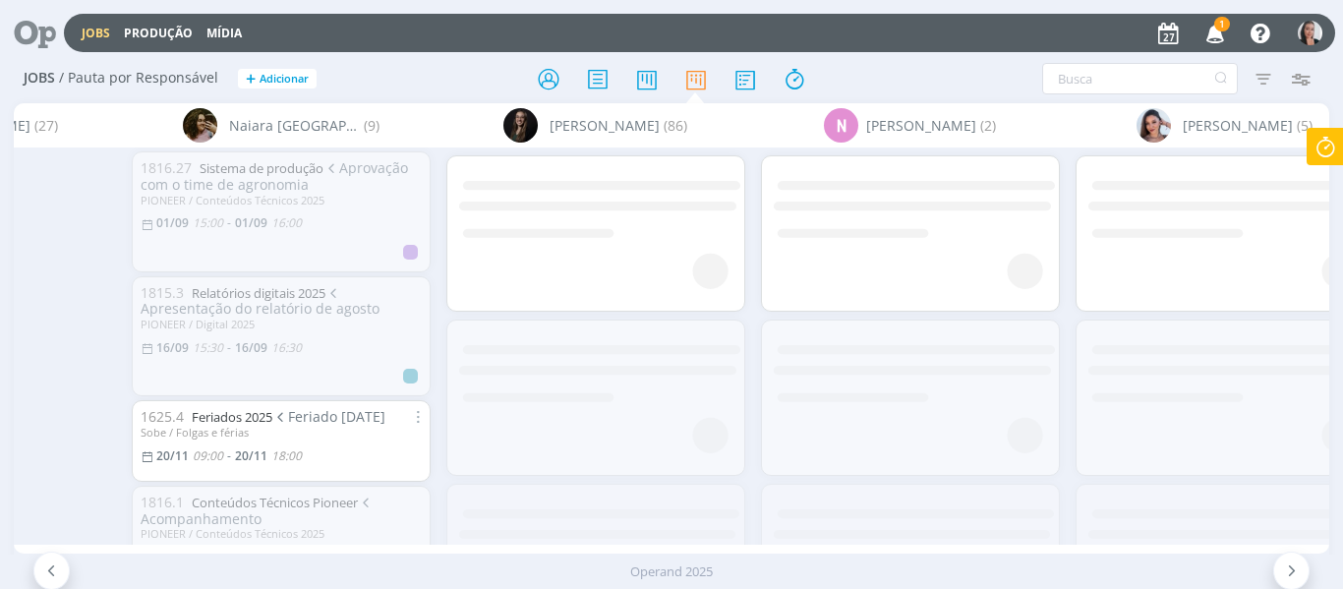
scroll to position [0, 12760]
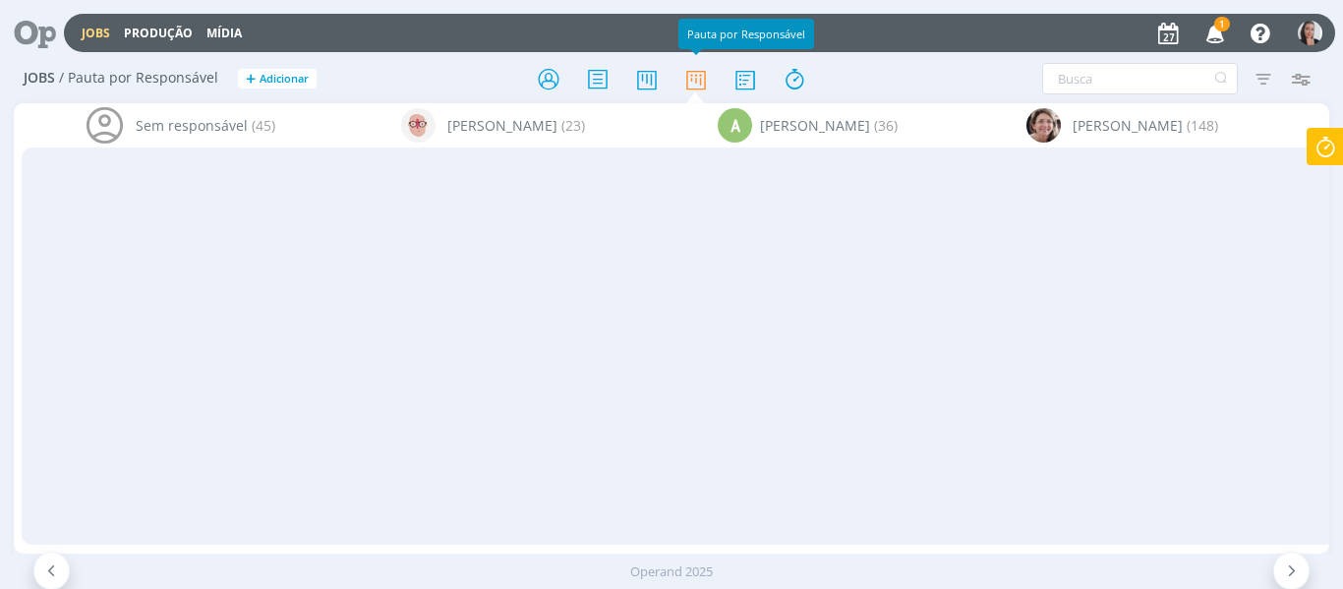
scroll to position [0, 12760]
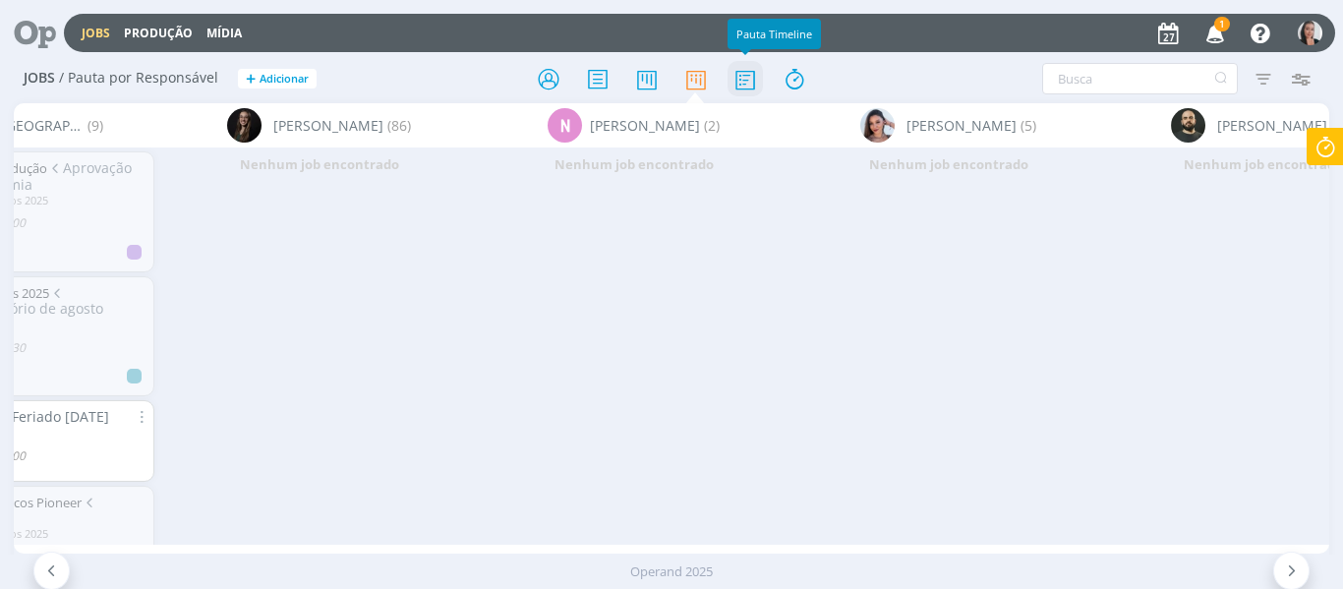
click at [751, 85] on icon at bounding box center [745, 79] width 35 height 38
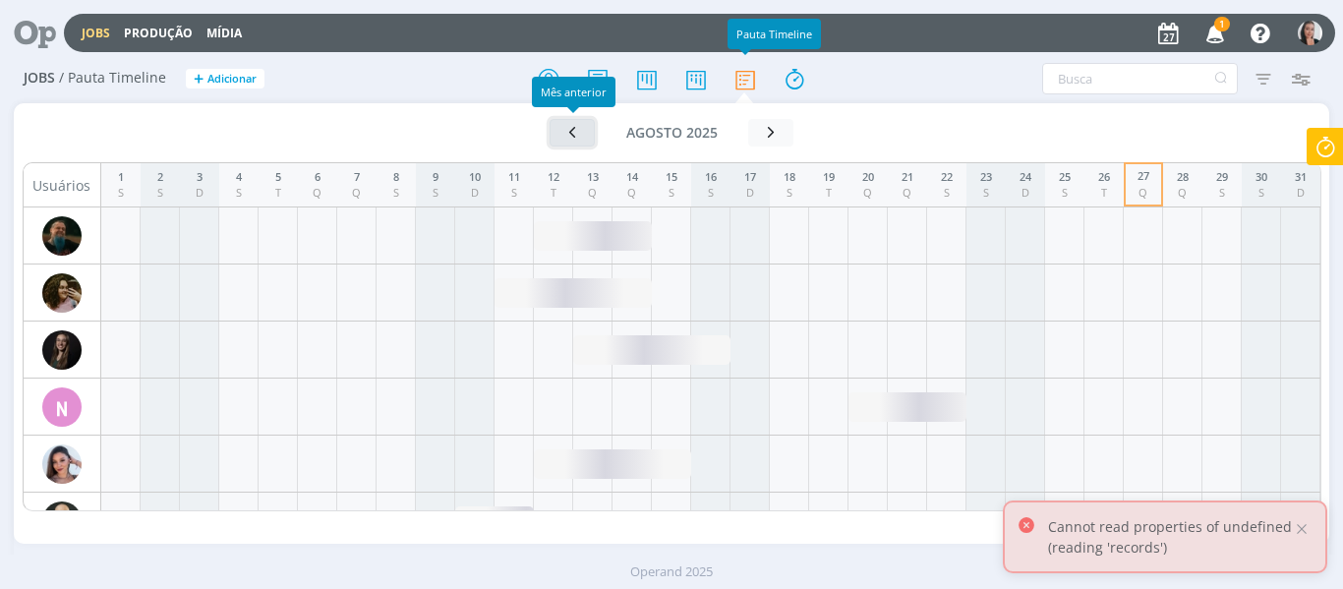
click at [567, 133] on icon "button" at bounding box center [572, 132] width 20 height 19
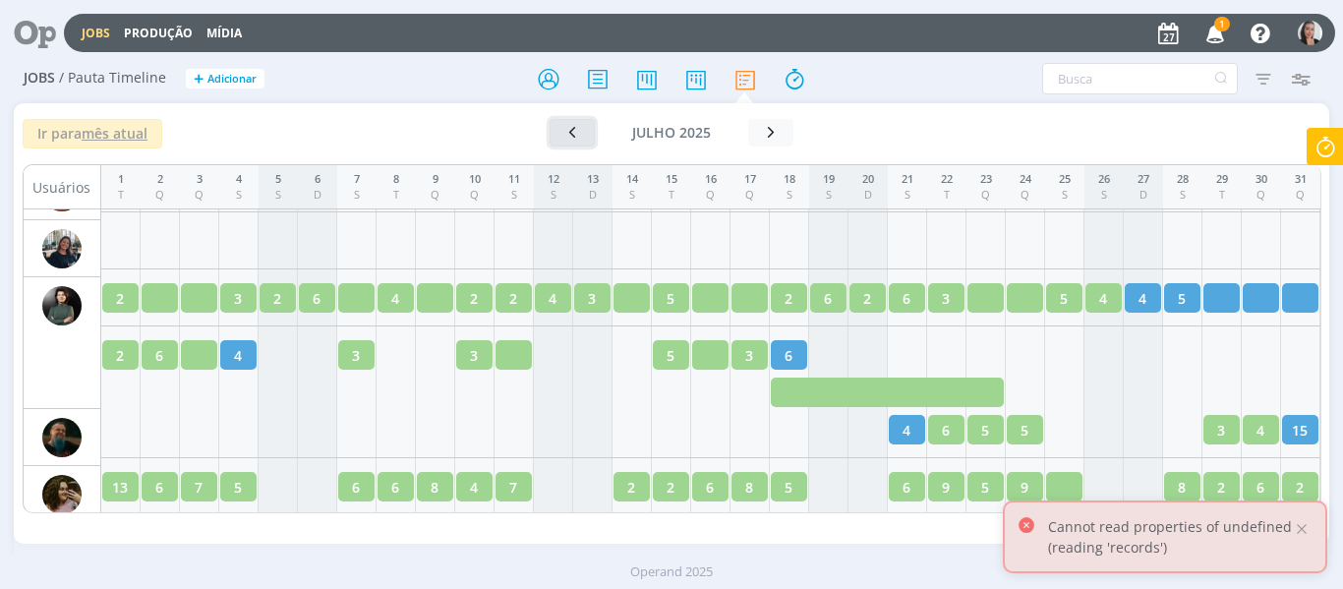
scroll to position [2533, 0]
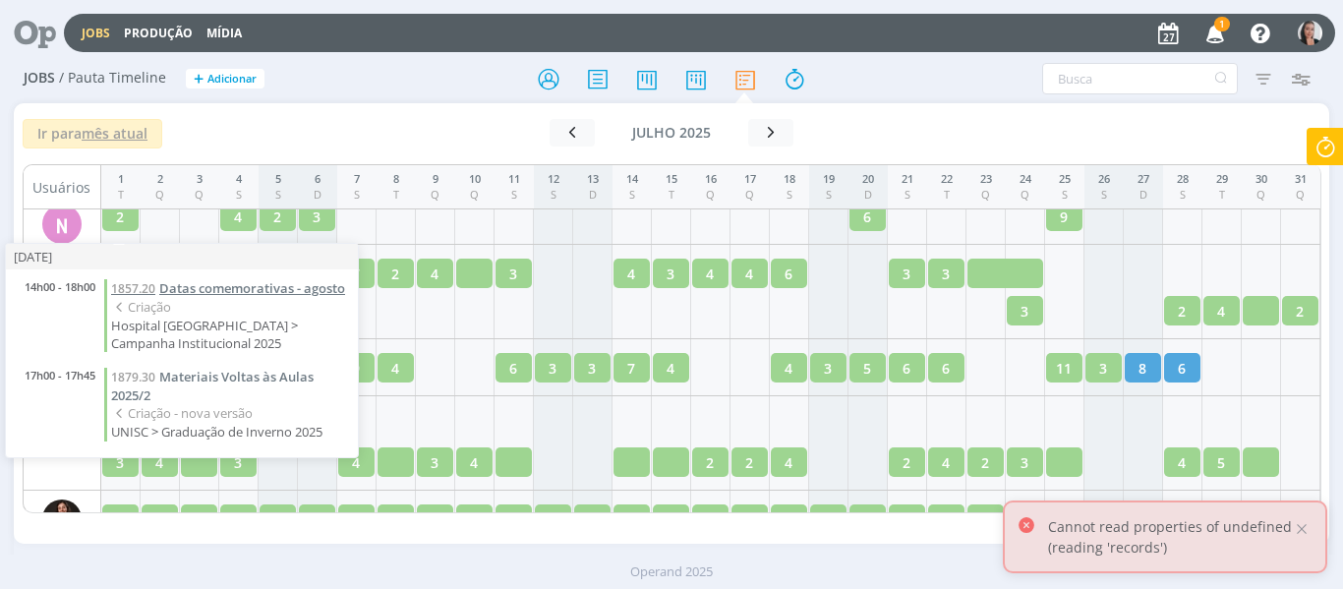
click at [203, 291] on span "Datas comemorativas - agosto" at bounding box center [252, 288] width 186 height 18
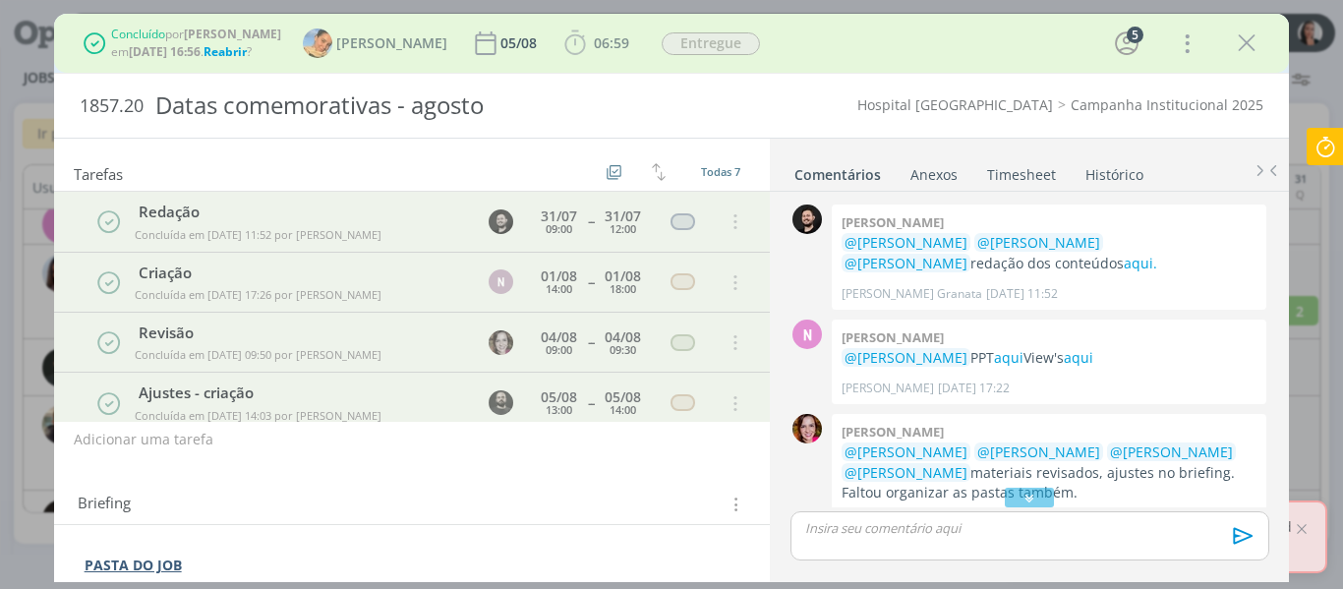
drag, startPoint x: 1247, startPoint y: 30, endPoint x: 754, endPoint y: 17, distance: 492.8
click at [1247, 30] on icon "dialog" at bounding box center [1246, 43] width 29 height 29
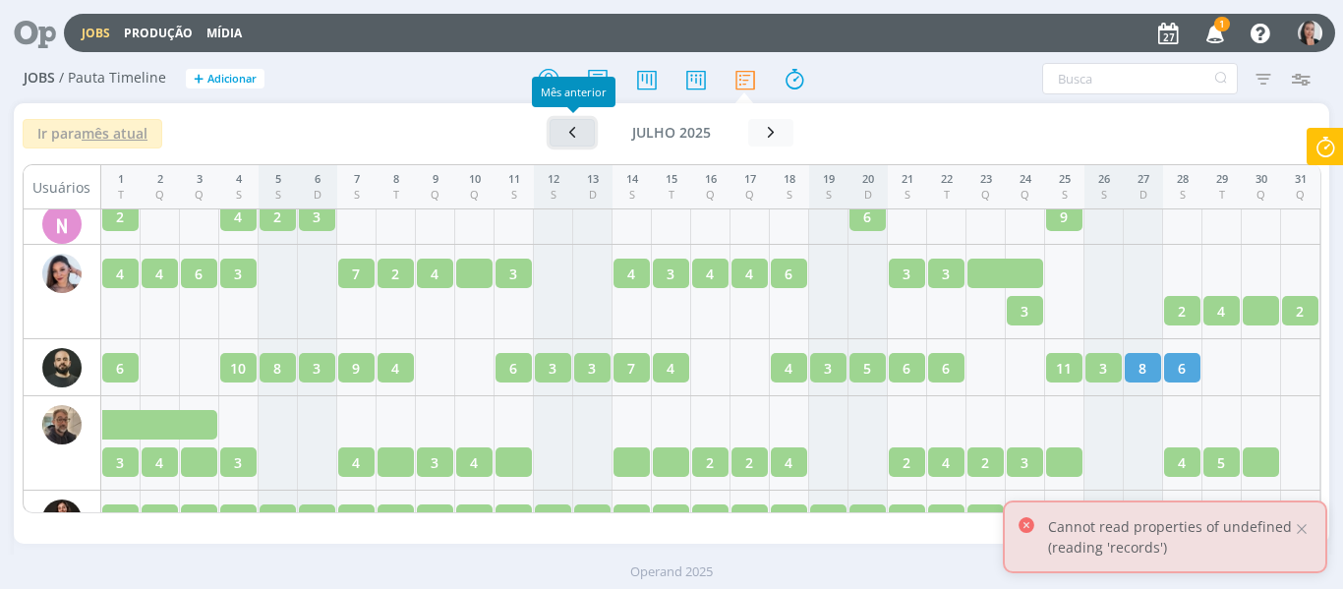
click at [573, 133] on icon "button" at bounding box center [572, 132] width 20 height 19
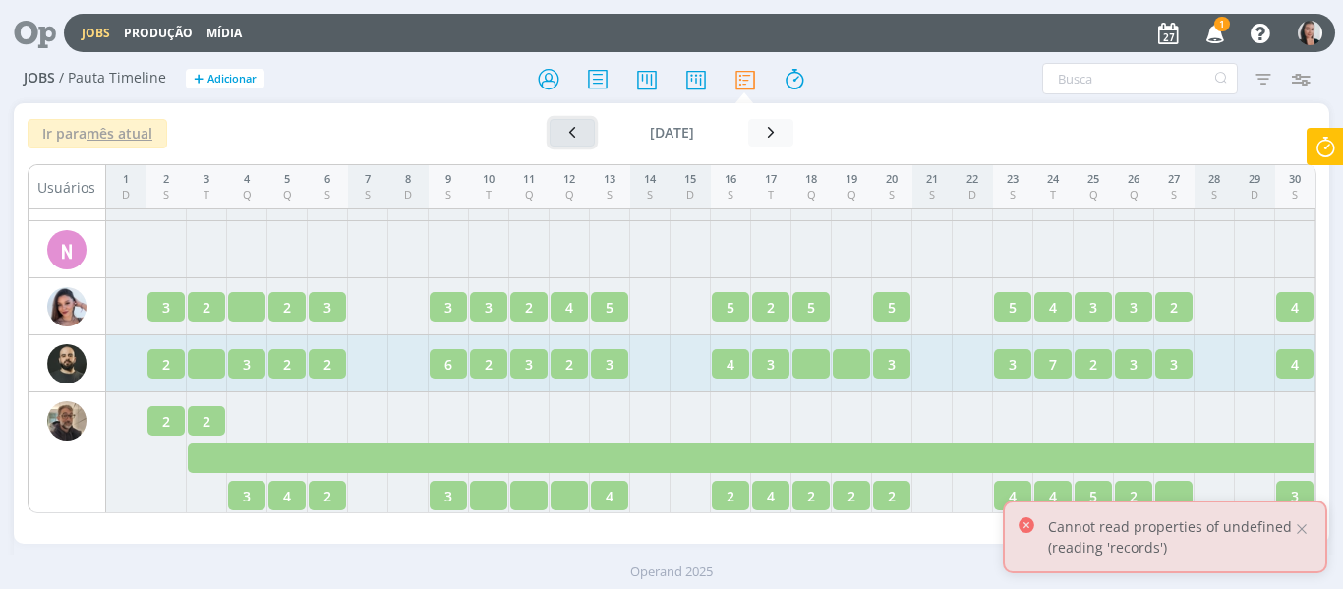
scroll to position [2360, 0]
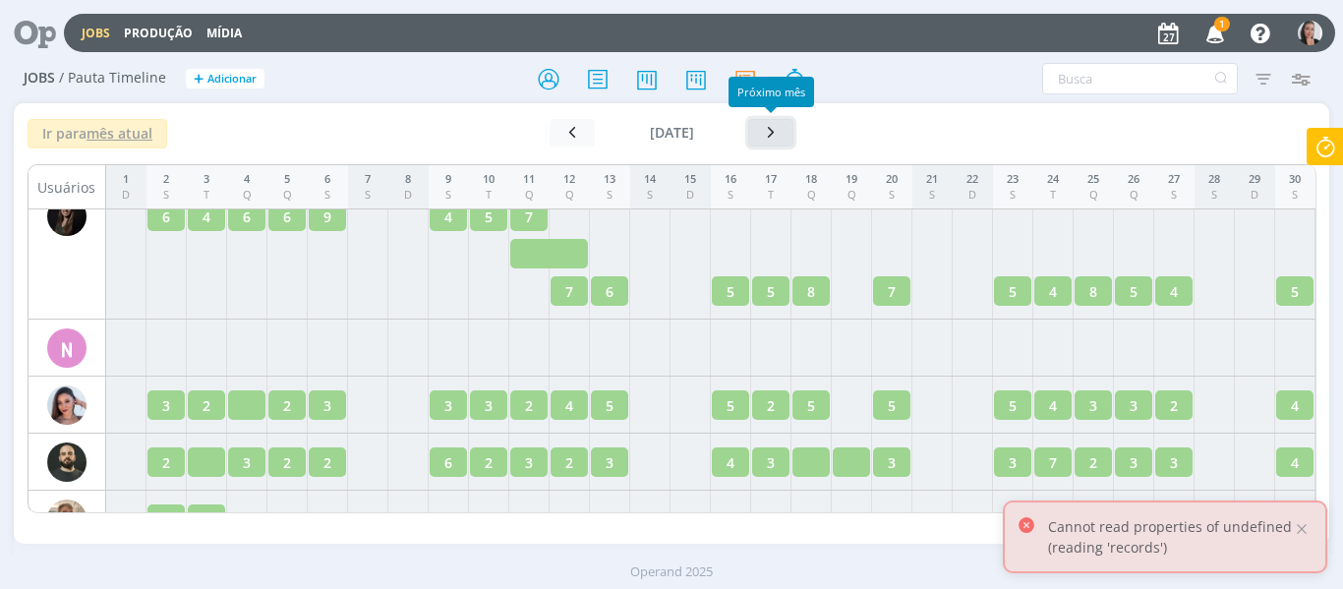
click at [765, 124] on icon "button" at bounding box center [771, 132] width 20 height 19
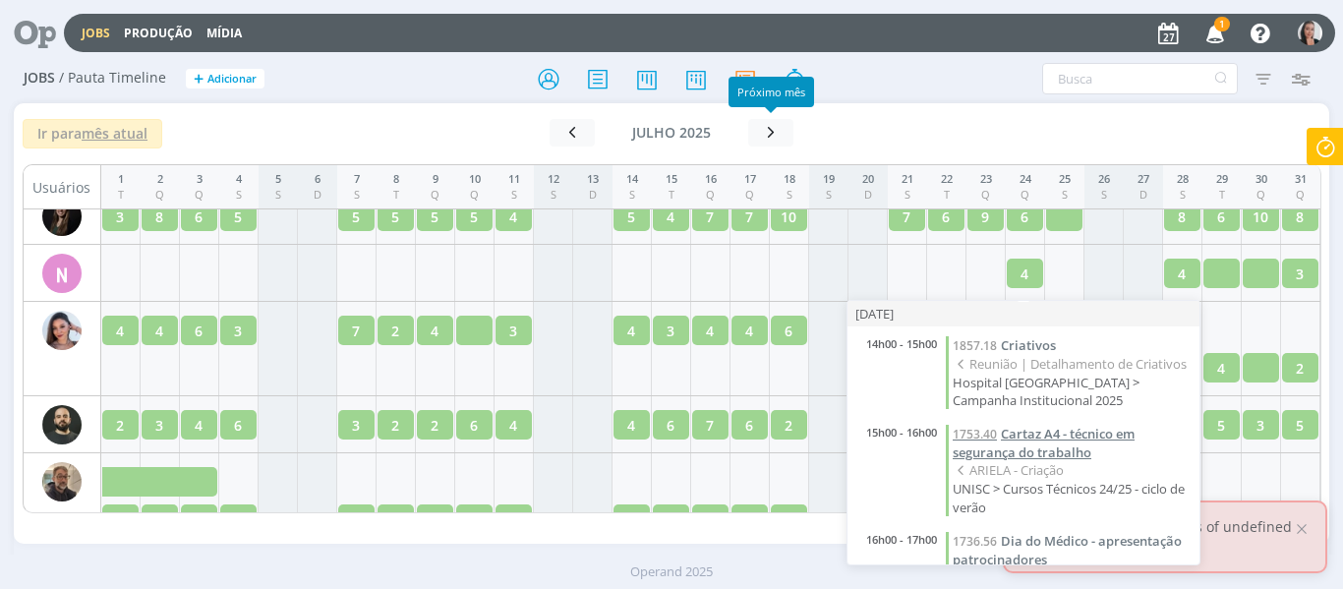
click at [1064, 449] on span "Cartaz A4 - técnico em segurança do trabalho" at bounding box center [1044, 443] width 182 height 36
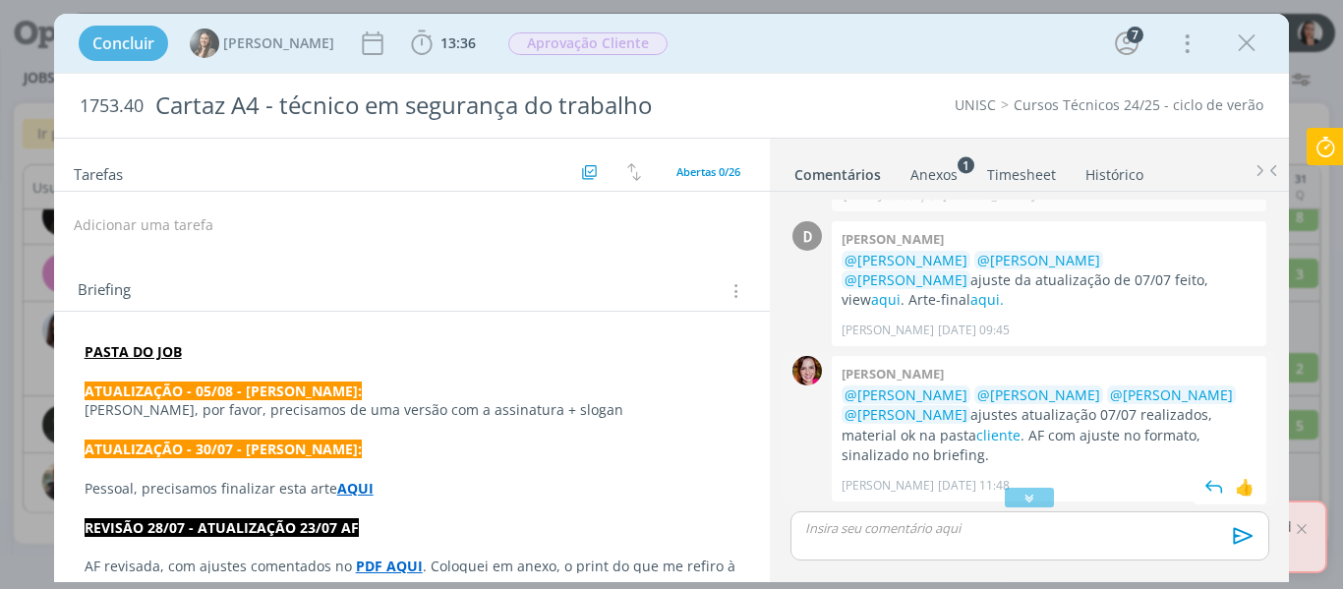
scroll to position [618, 0]
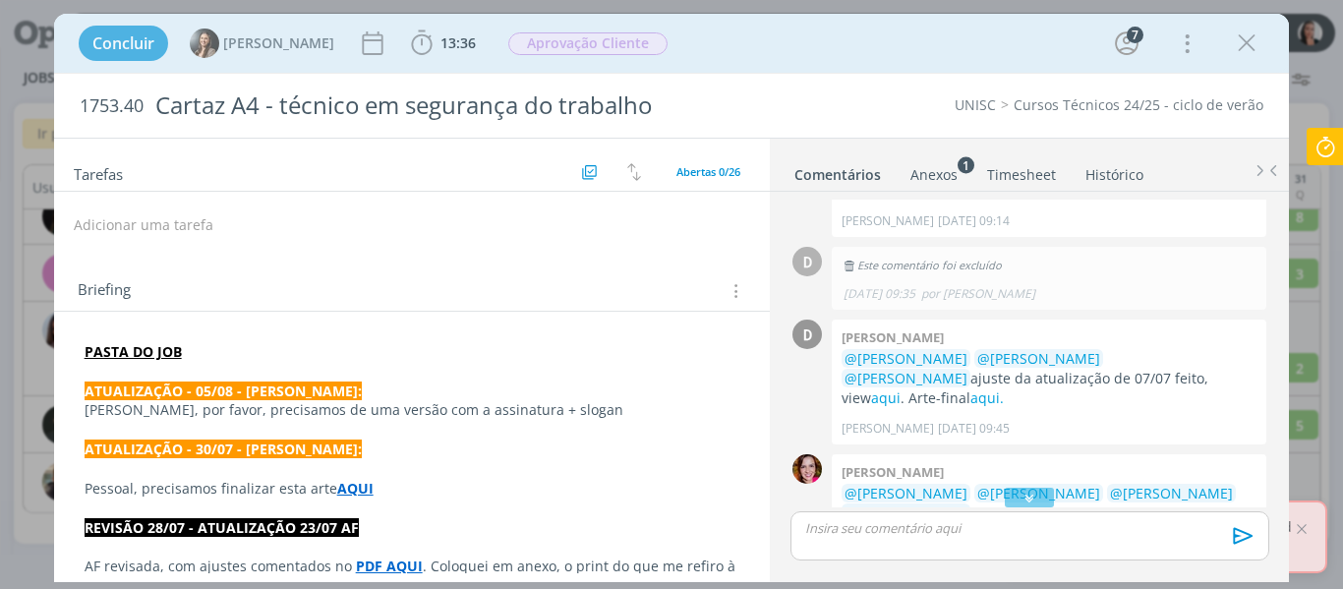
drag, startPoint x: 1253, startPoint y: 49, endPoint x: 172, endPoint y: 21, distance: 1081.0
click at [1253, 49] on icon "dialog" at bounding box center [1246, 43] width 29 height 29
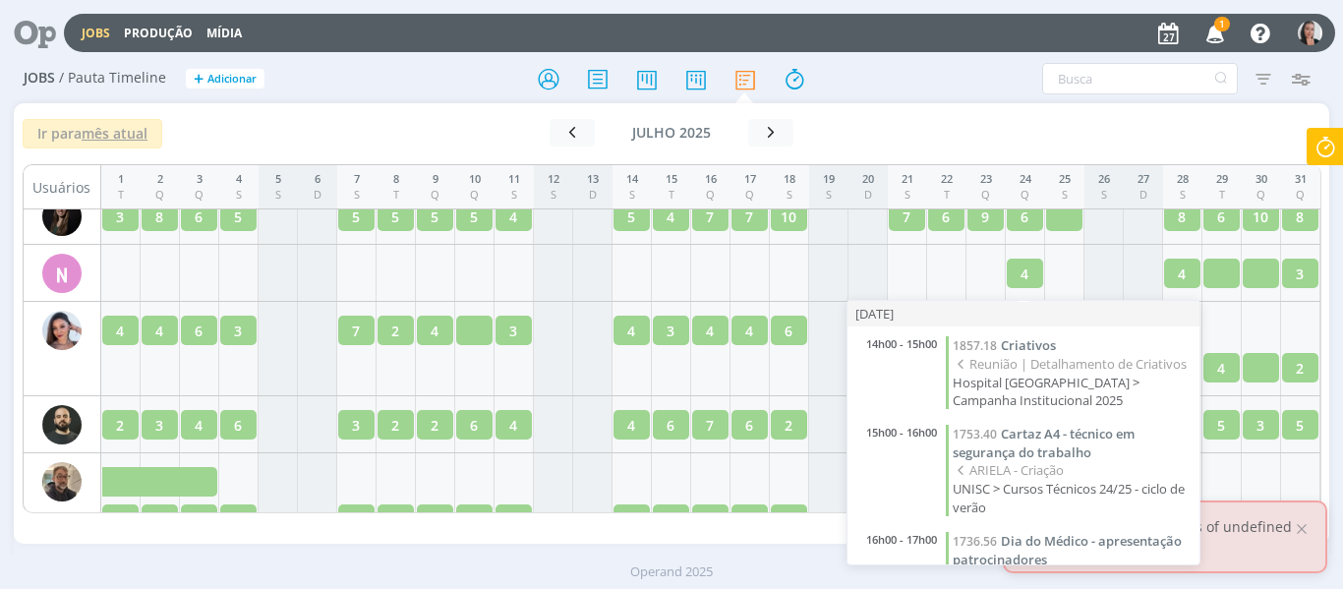
scroll to position [98, 0]
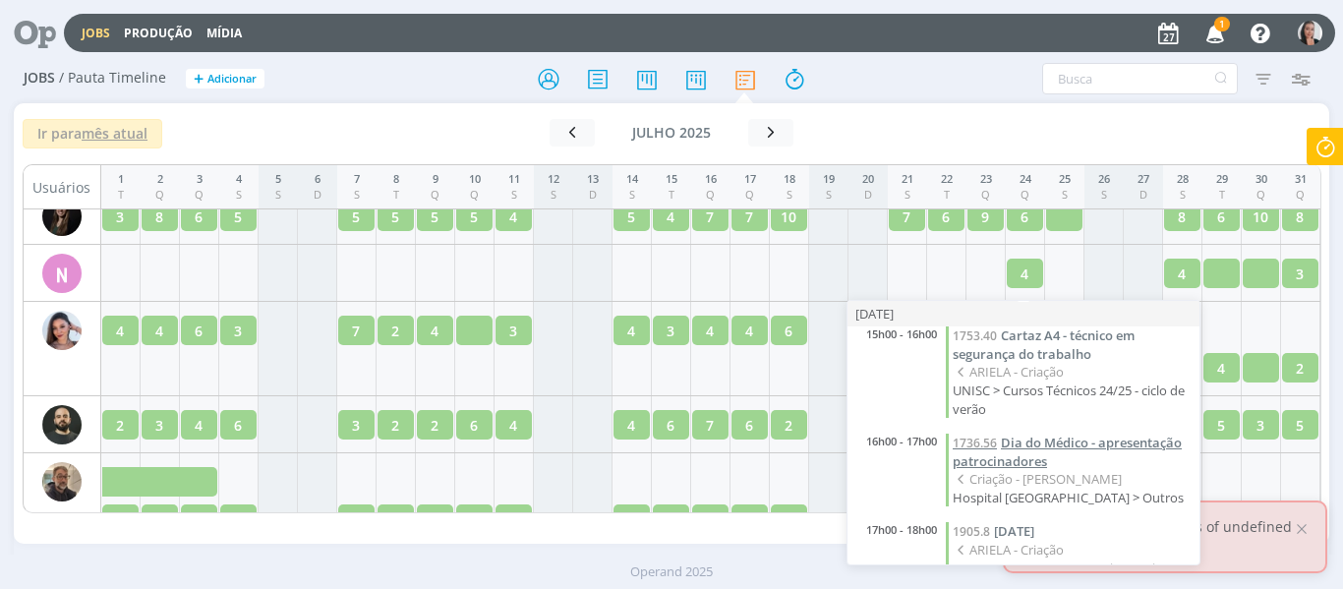
click at [1034, 470] on span "Dia do Médico - apresentação patrocinadores" at bounding box center [1067, 452] width 229 height 36
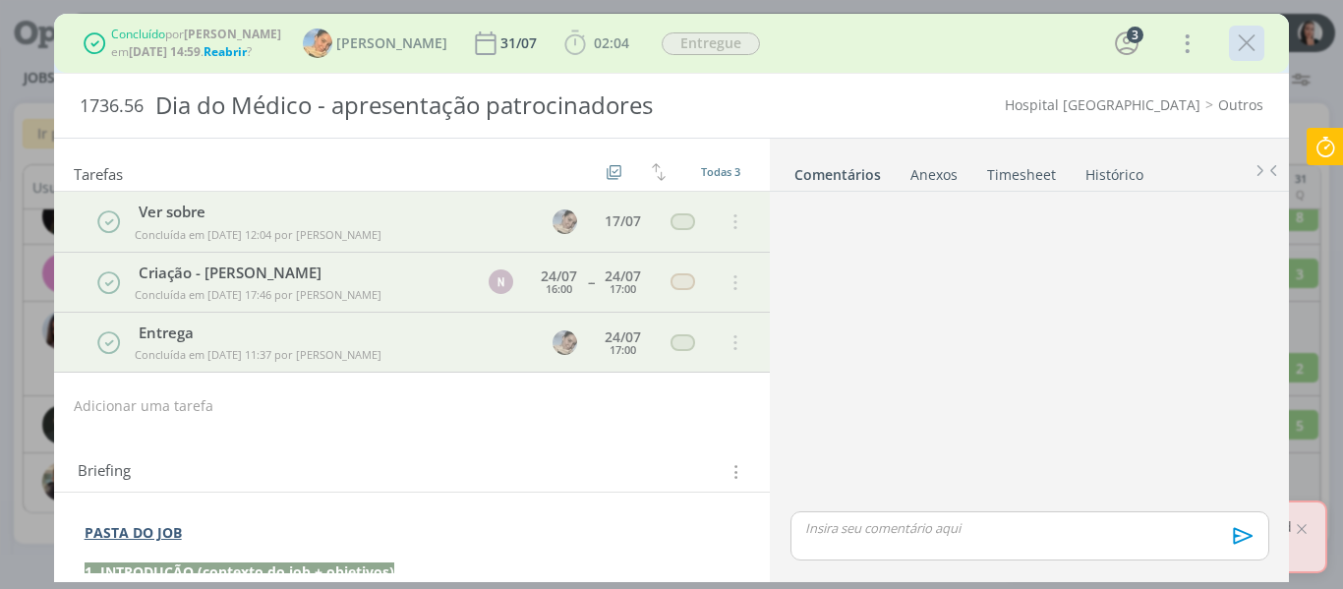
click at [1232, 31] on div "dialog" at bounding box center [1246, 43] width 35 height 35
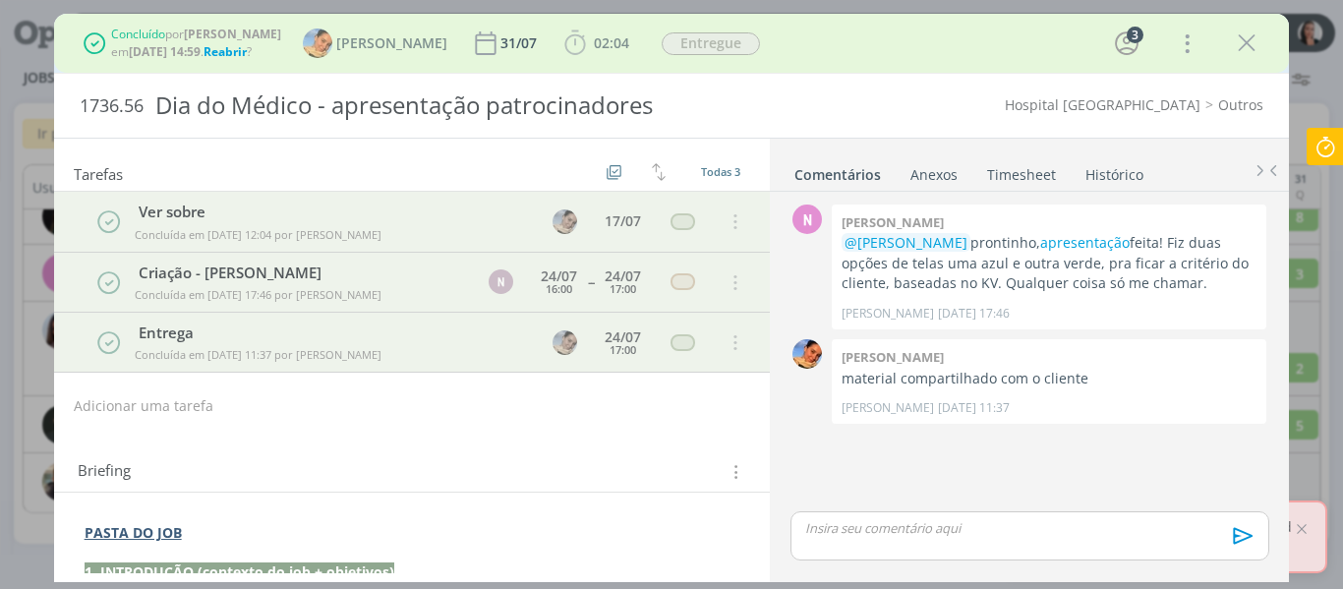
drag, startPoint x: 1247, startPoint y: 41, endPoint x: 960, endPoint y: 211, distance: 333.7
click at [1247, 41] on icon "dialog" at bounding box center [1246, 43] width 29 height 29
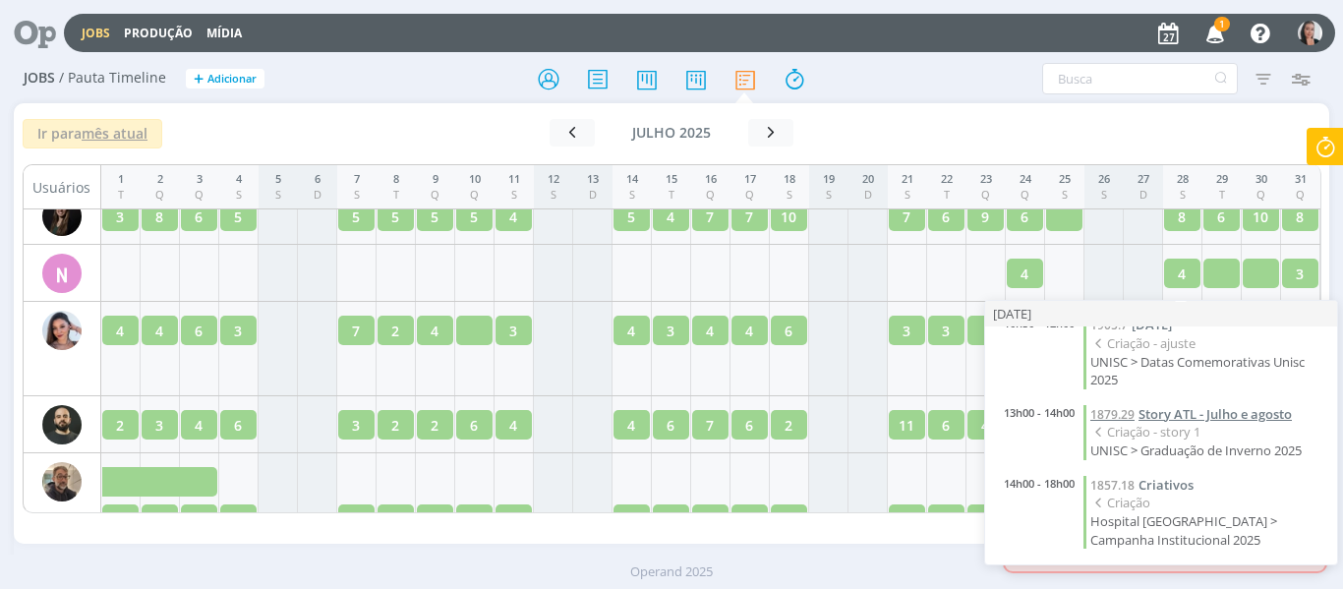
scroll to position [127, 0]
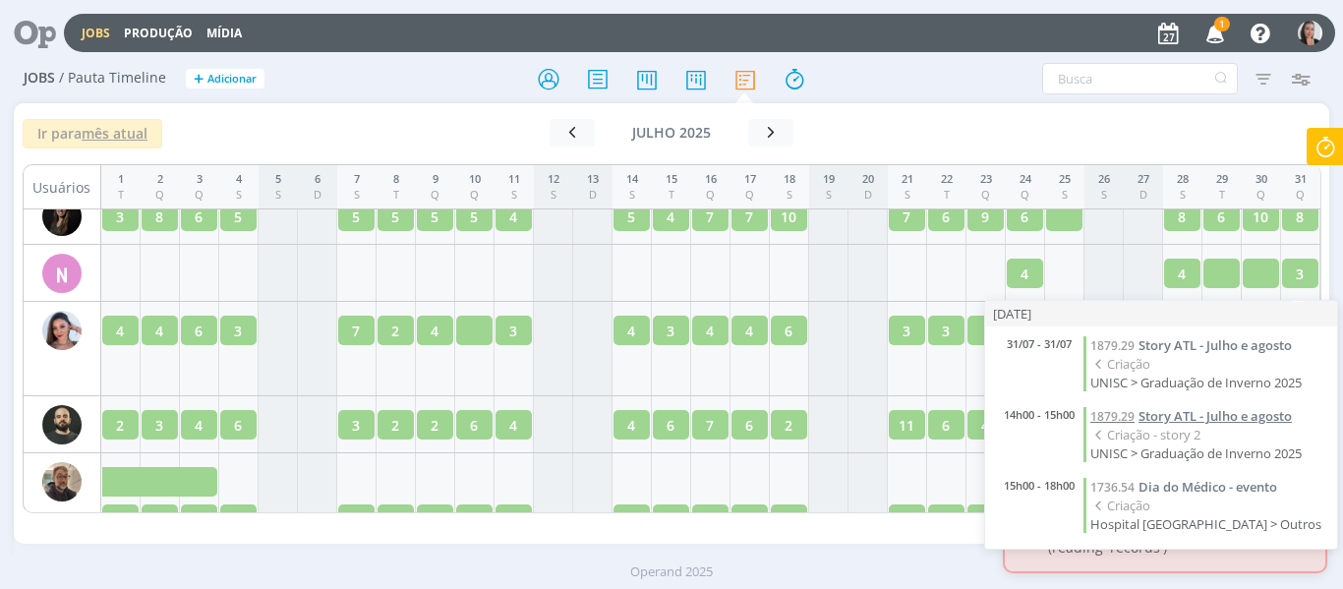
click at [1193, 411] on span "Story ATL - Julho e agosto" at bounding box center [1215, 416] width 153 height 18
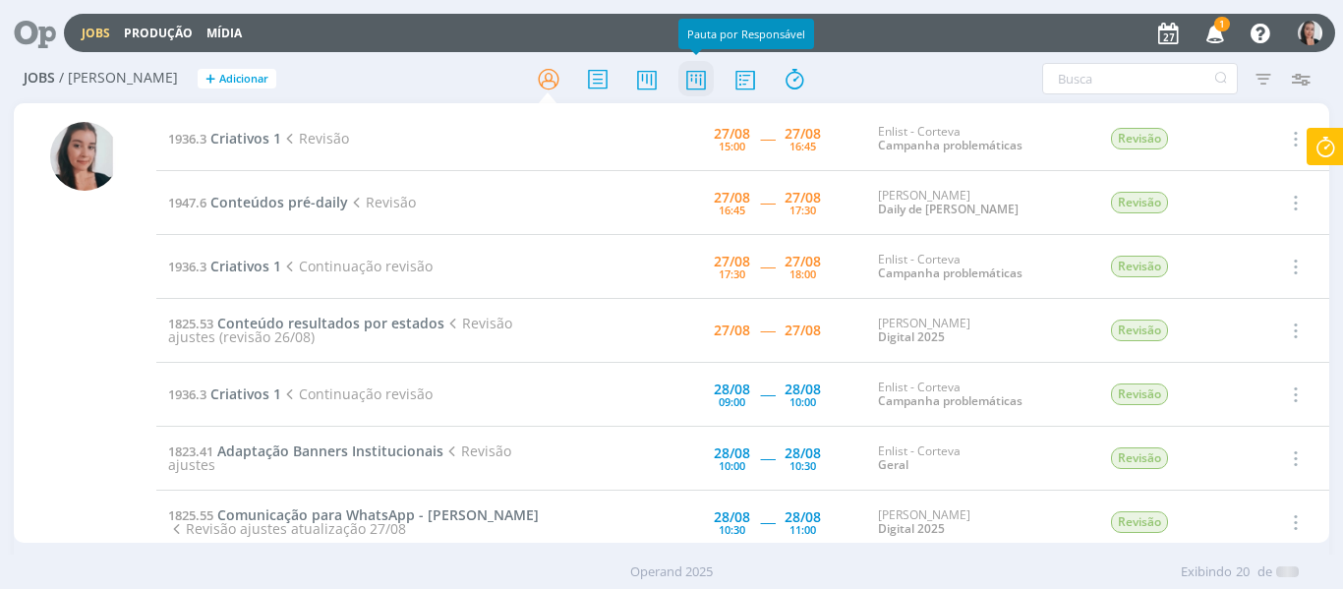
click at [692, 80] on icon at bounding box center [695, 79] width 35 height 38
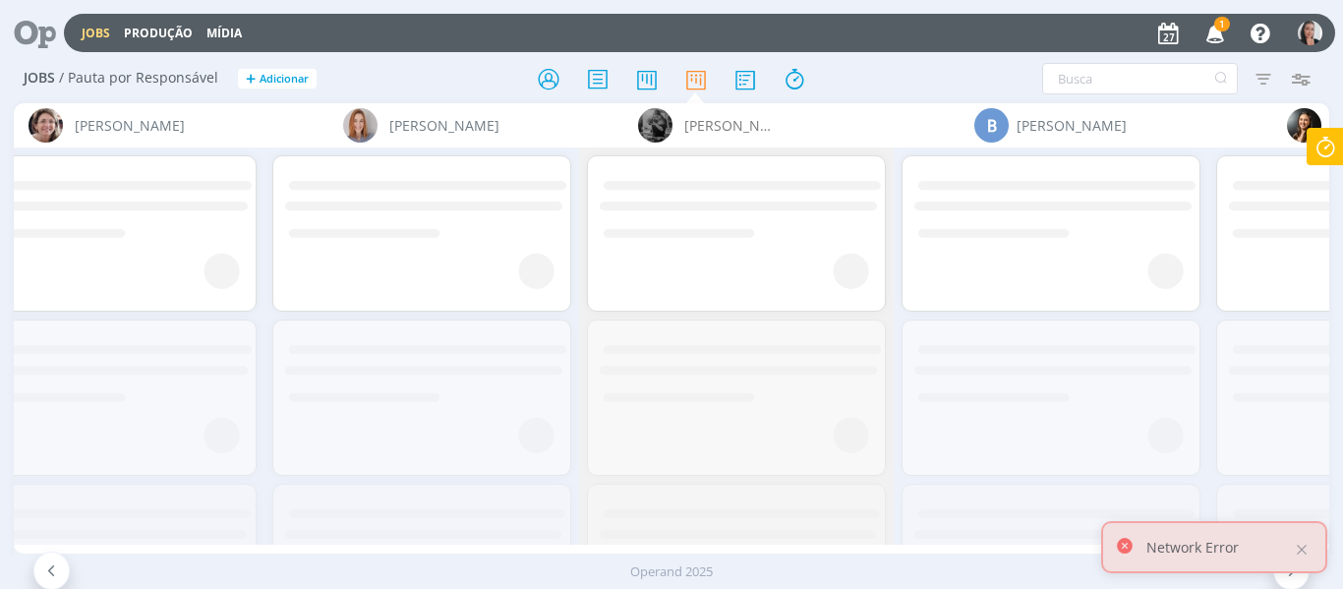
scroll to position [0, 1253]
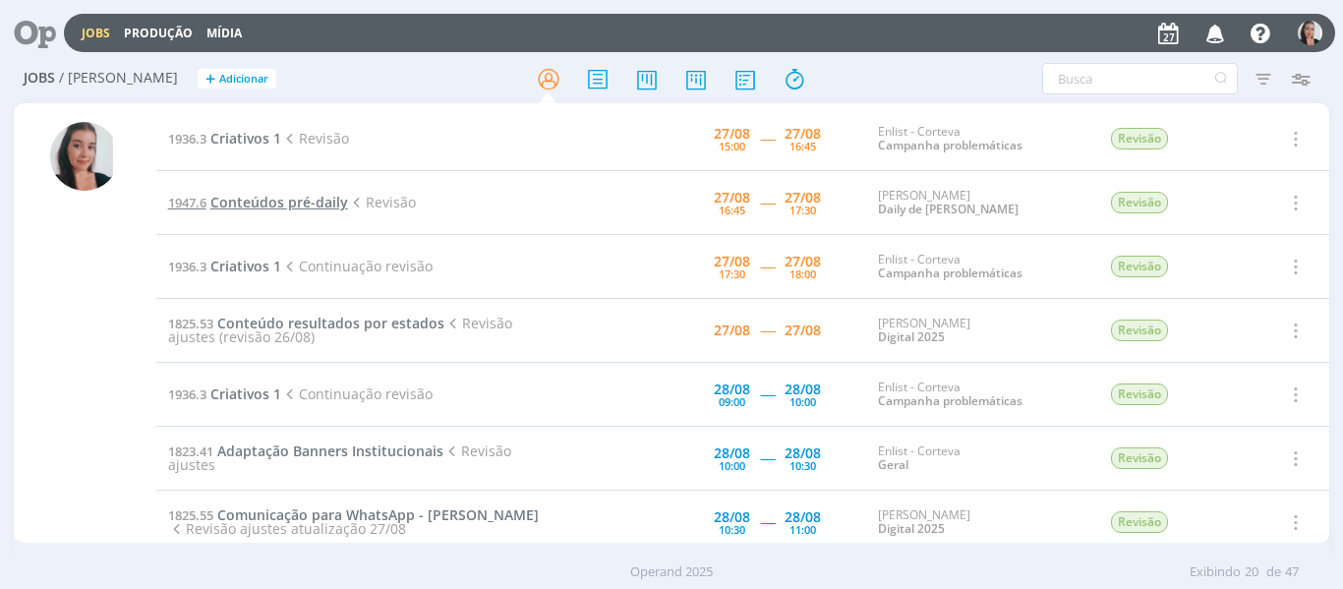
click at [323, 205] on span "Conteúdos pré-daily" at bounding box center [279, 202] width 138 height 19
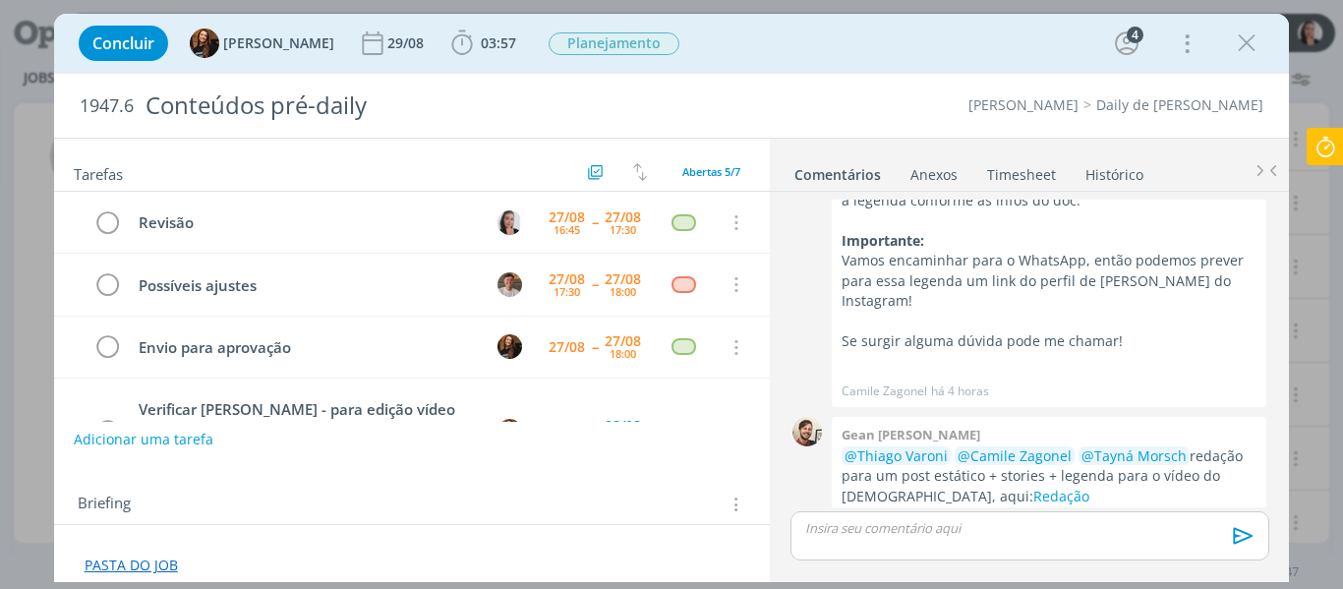
scroll to position [433, 0]
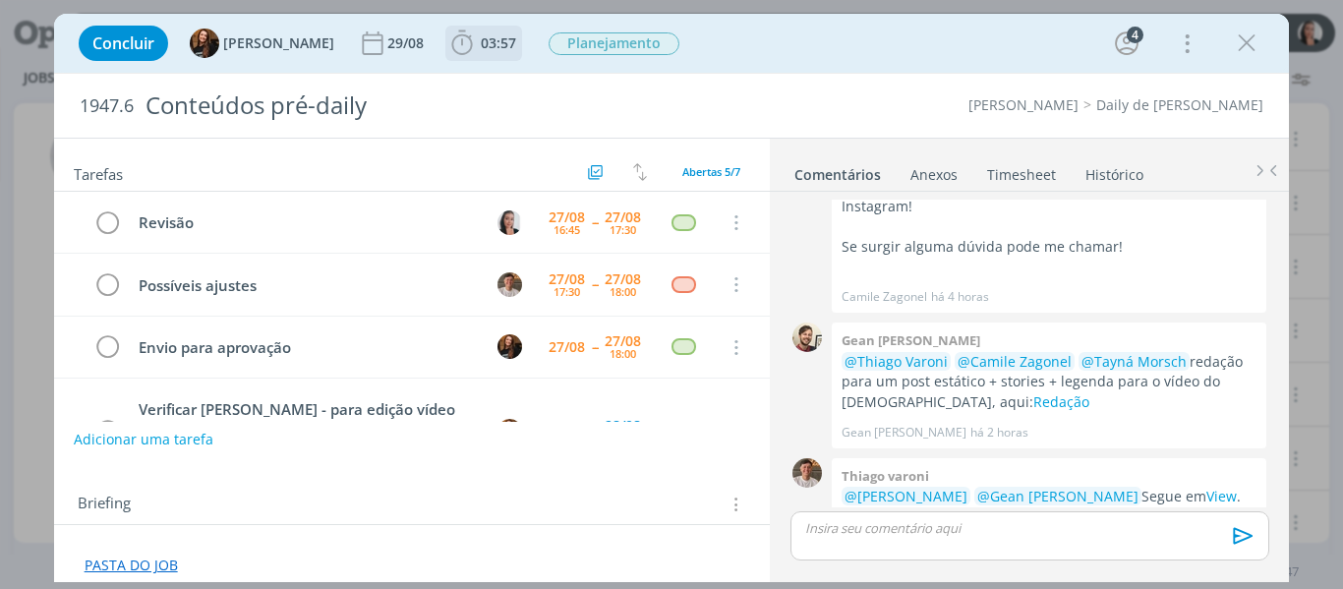
click at [447, 49] on icon "dialog" at bounding box center [461, 43] width 29 height 29
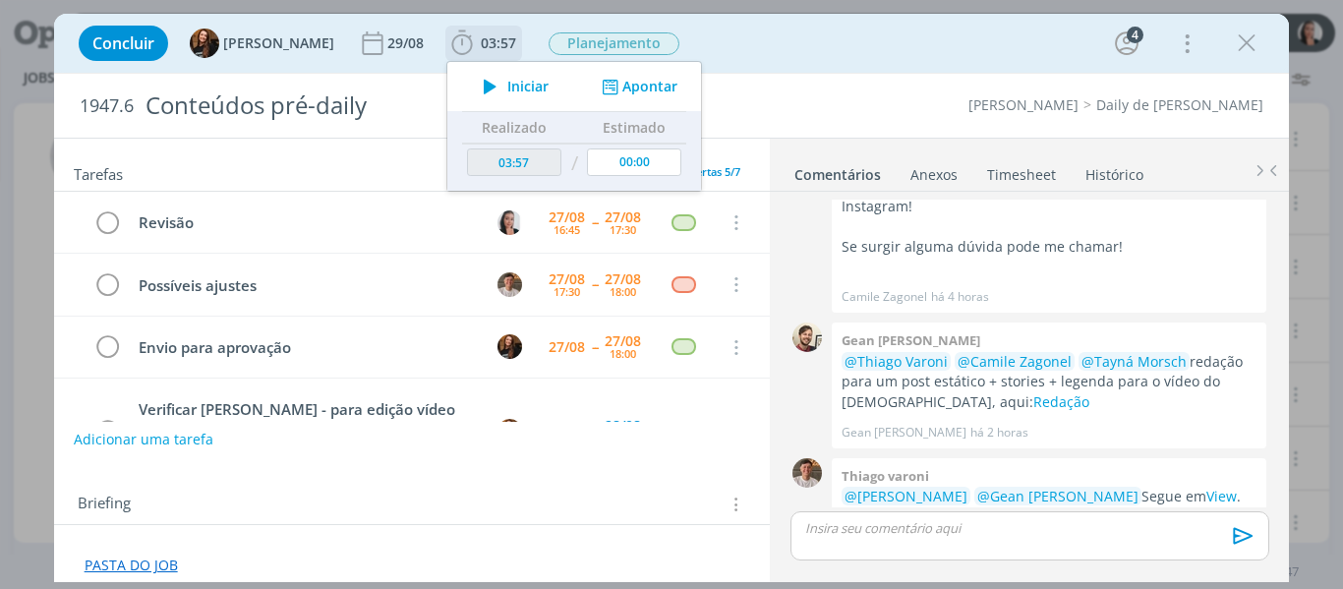
click at [479, 85] on icon "dialog" at bounding box center [490, 87] width 34 height 26
click at [861, 47] on div "Concluir Tayná Morsch 29/08 03:57 Parar Apontar Data * 27/08/2025 Horas * 00:00…" at bounding box center [672, 43] width 1206 height 47
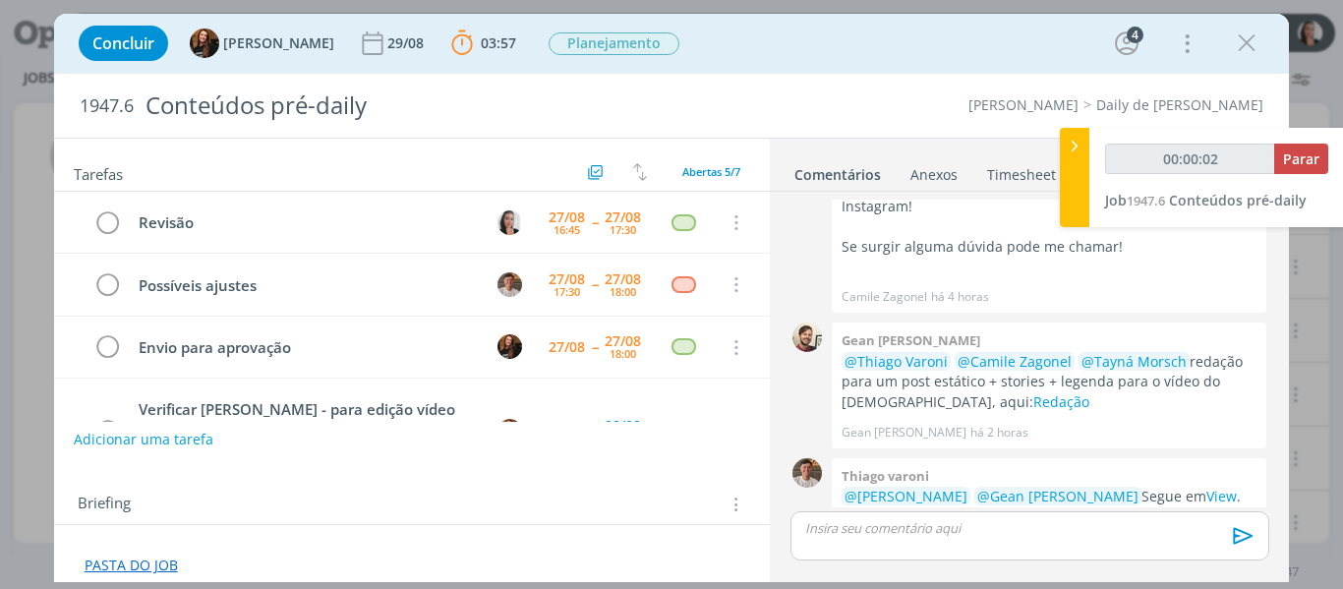
type input "00:00:03"
click at [1069, 170] on div at bounding box center [1074, 177] width 29 height 99
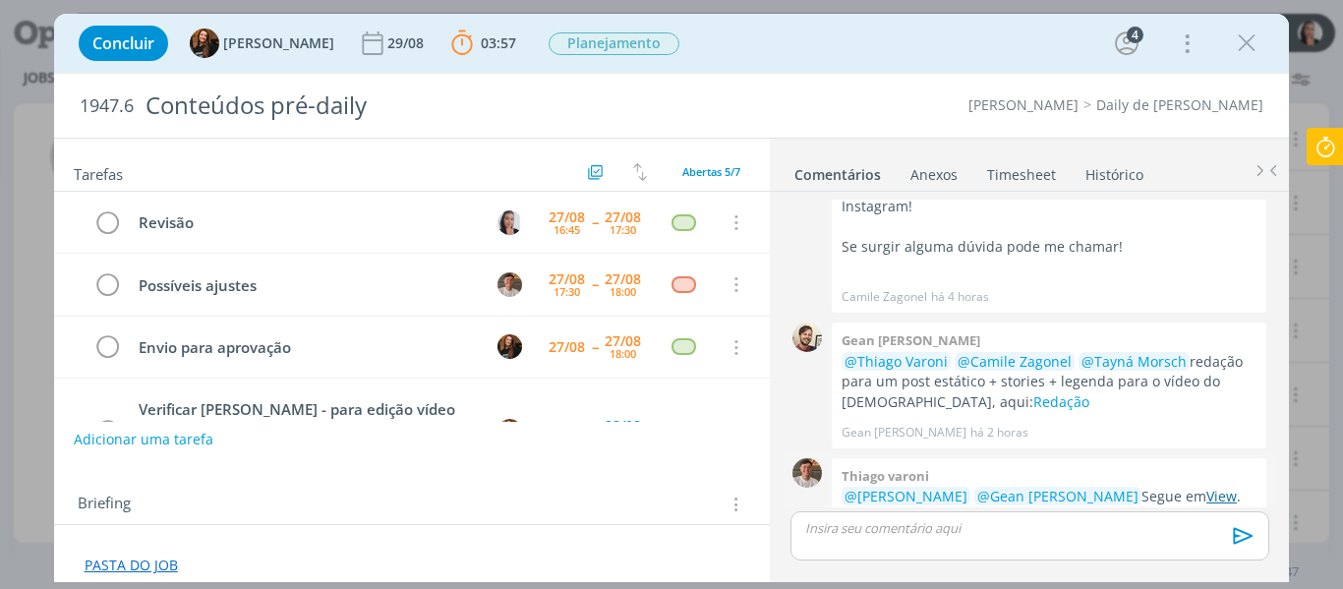
click at [1206, 487] on link "View" at bounding box center [1221, 496] width 30 height 19
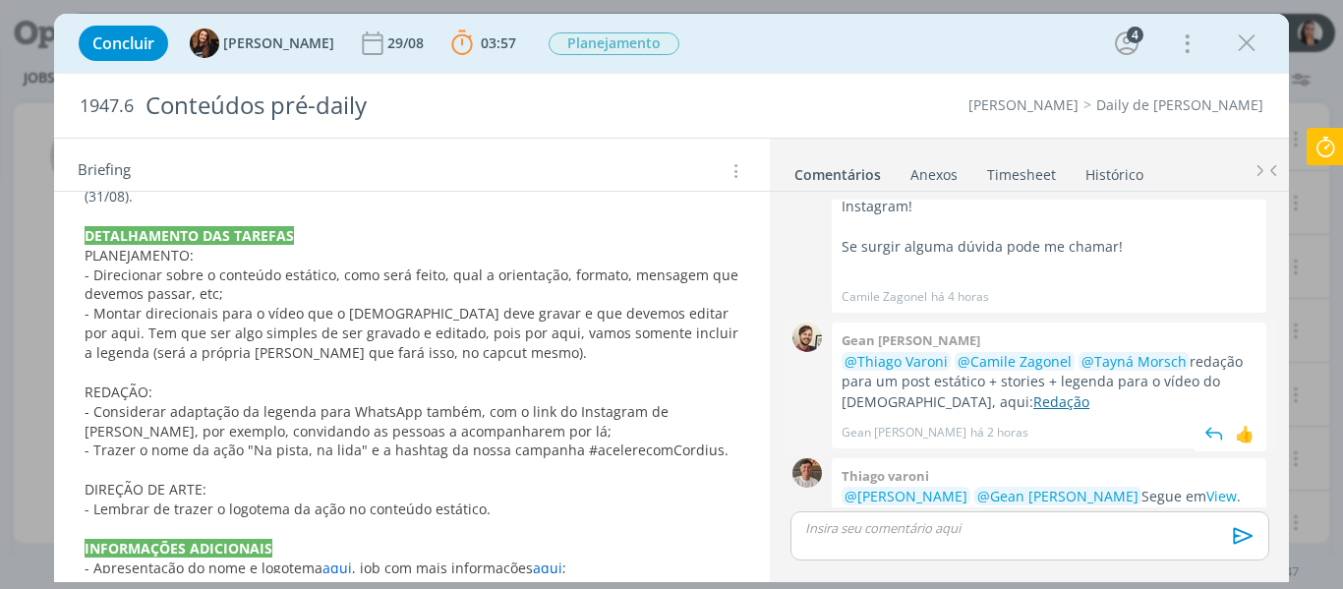
click at [1033, 392] on link "Redação" at bounding box center [1061, 401] width 56 height 19
click at [875, 536] on p "dialog" at bounding box center [1029, 528] width 446 height 18
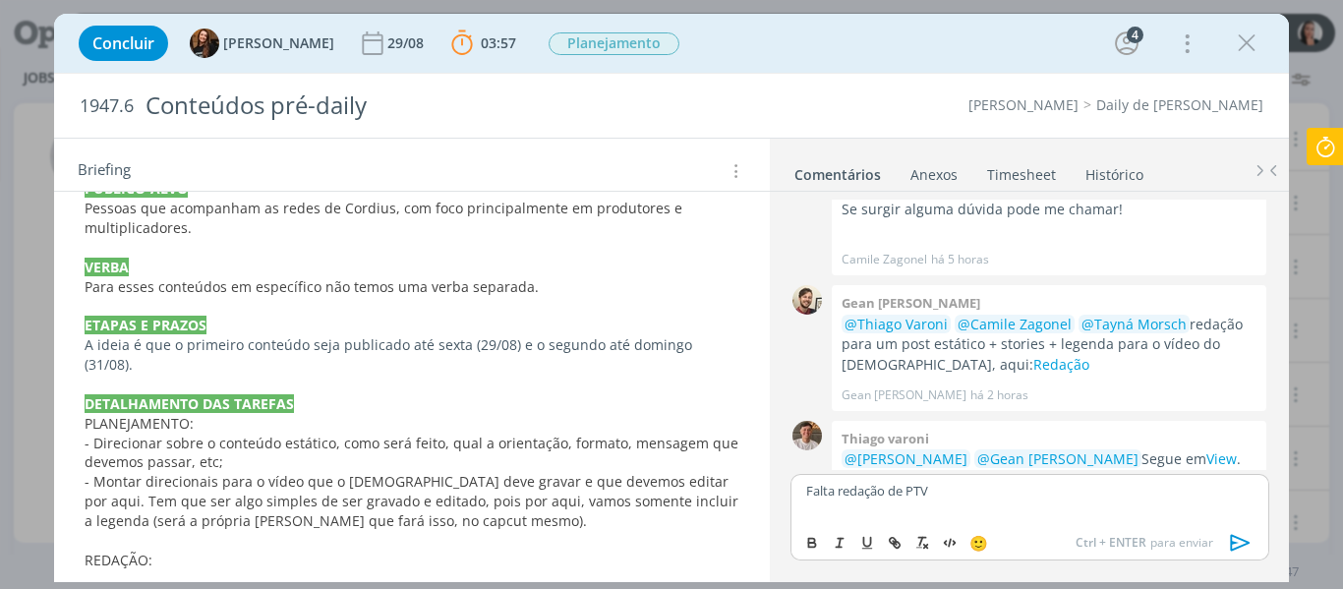
scroll to position [983, 0]
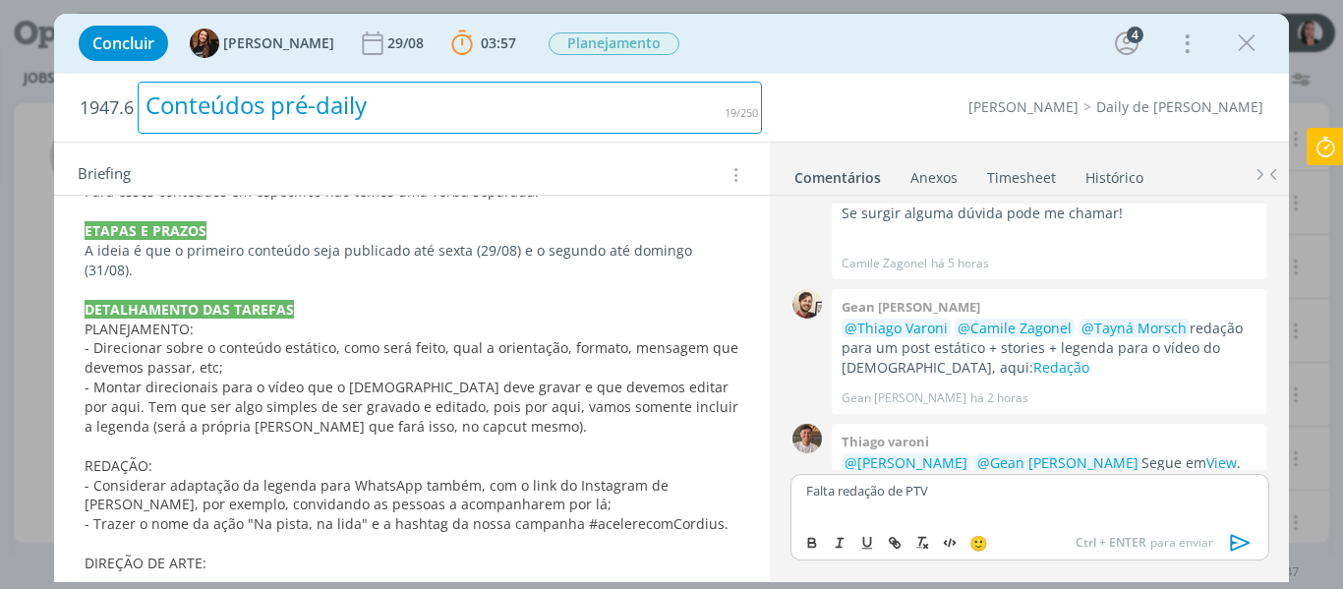
click at [245, 99] on div "Conteúdos pré-daily" at bounding box center [450, 108] width 624 height 52
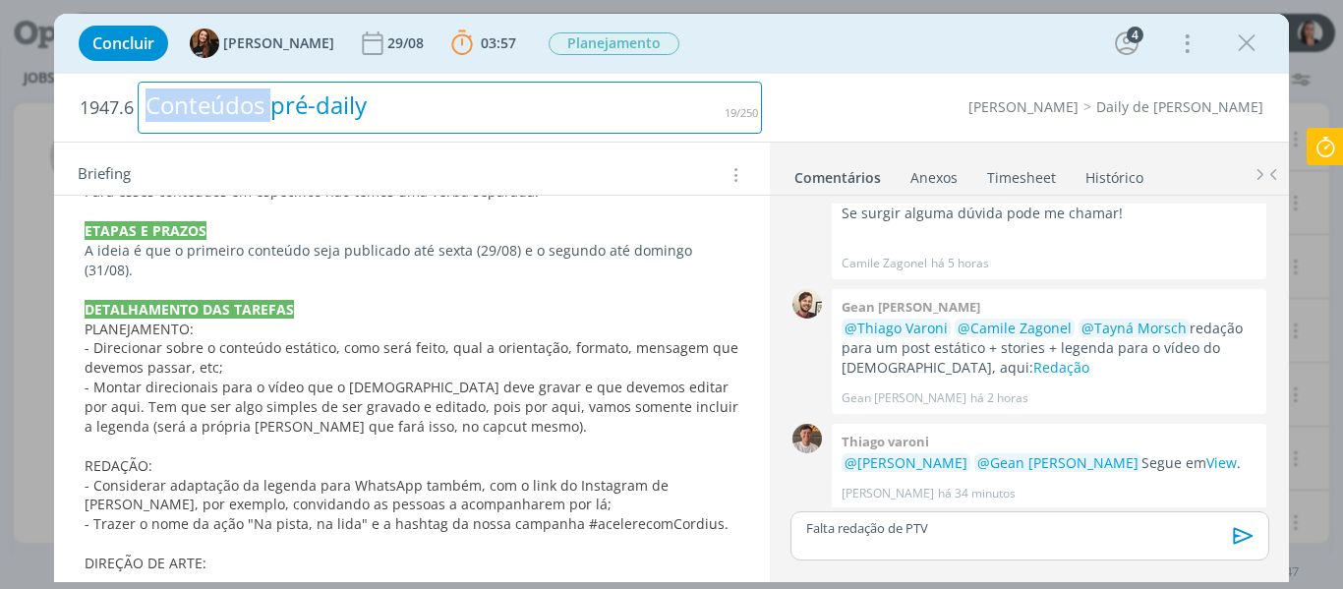
scroll to position [437, 0]
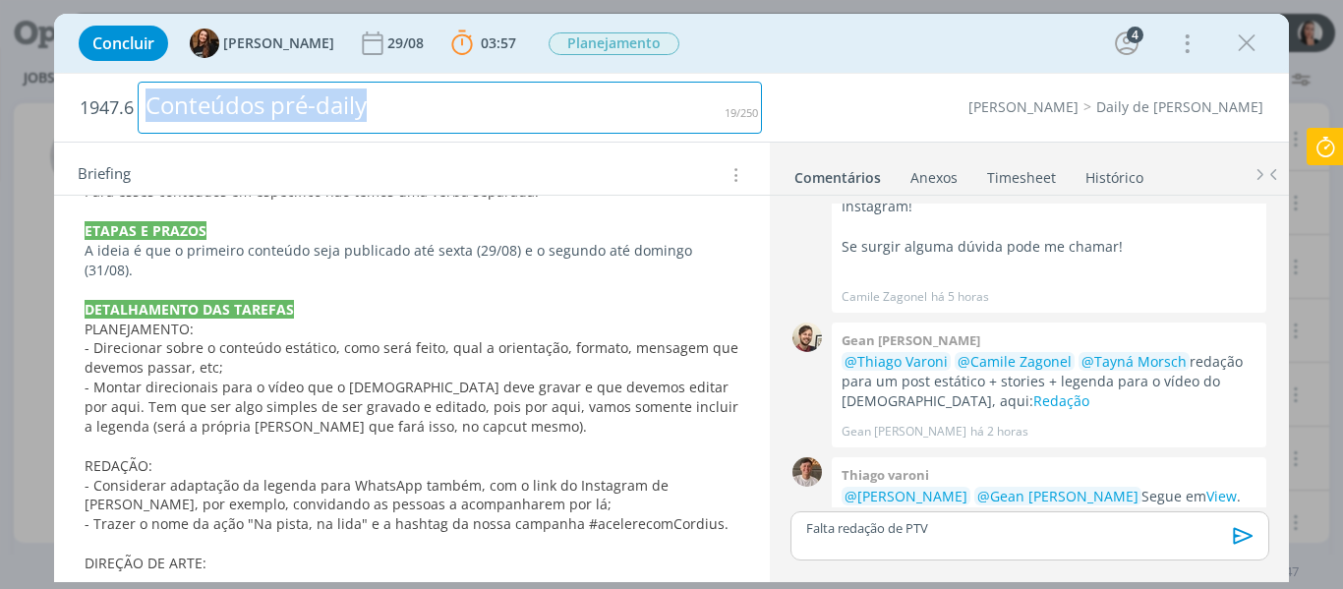
click at [245, 99] on div "Conteúdos pré-daily" at bounding box center [450, 108] width 624 height 52
copy div "Conteúdos pré-daily"
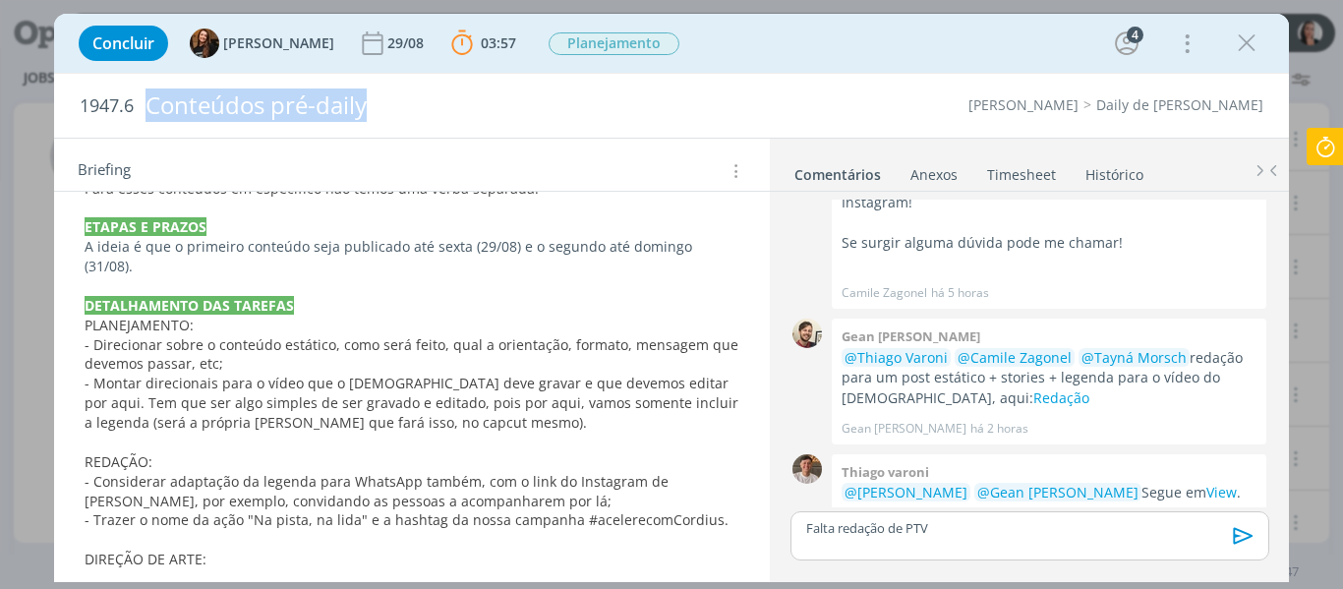
click at [493, 379] on p "- Montar direcionais para o vídeo que o Cristiano deve gravar e que devemos edi…" at bounding box center [413, 403] width 656 height 59
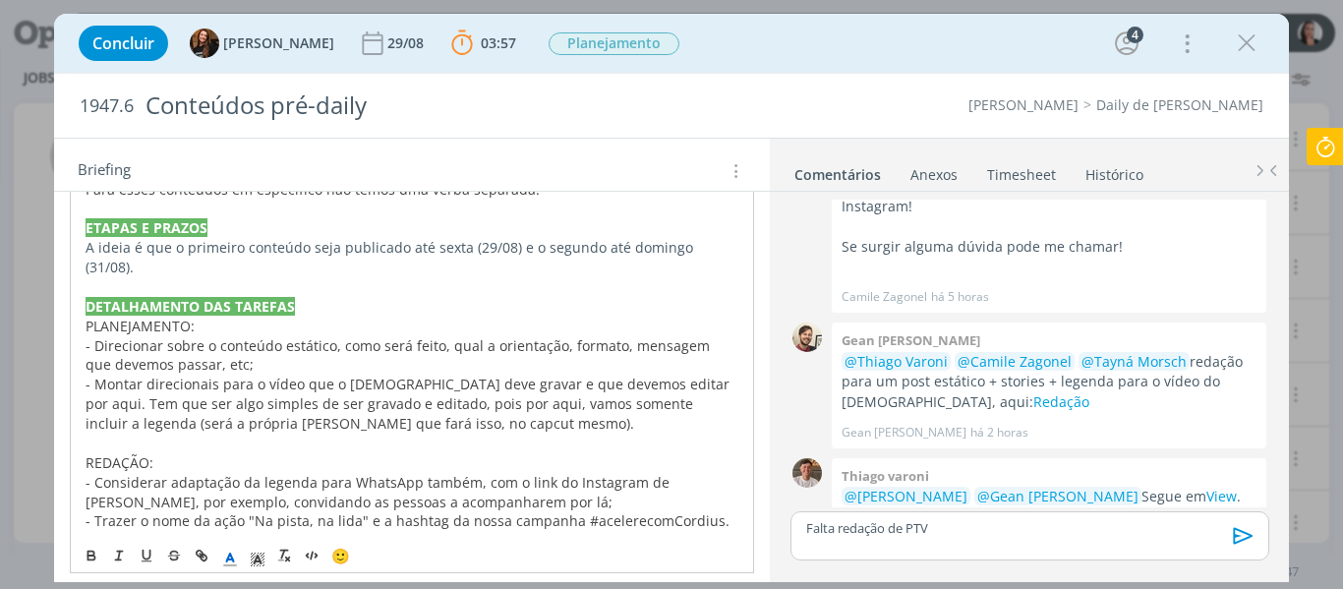
click at [493, 379] on p "- Montar direcionais para o vídeo que o Cristiano deve gravar e que devemos edi…" at bounding box center [413, 404] width 654 height 59
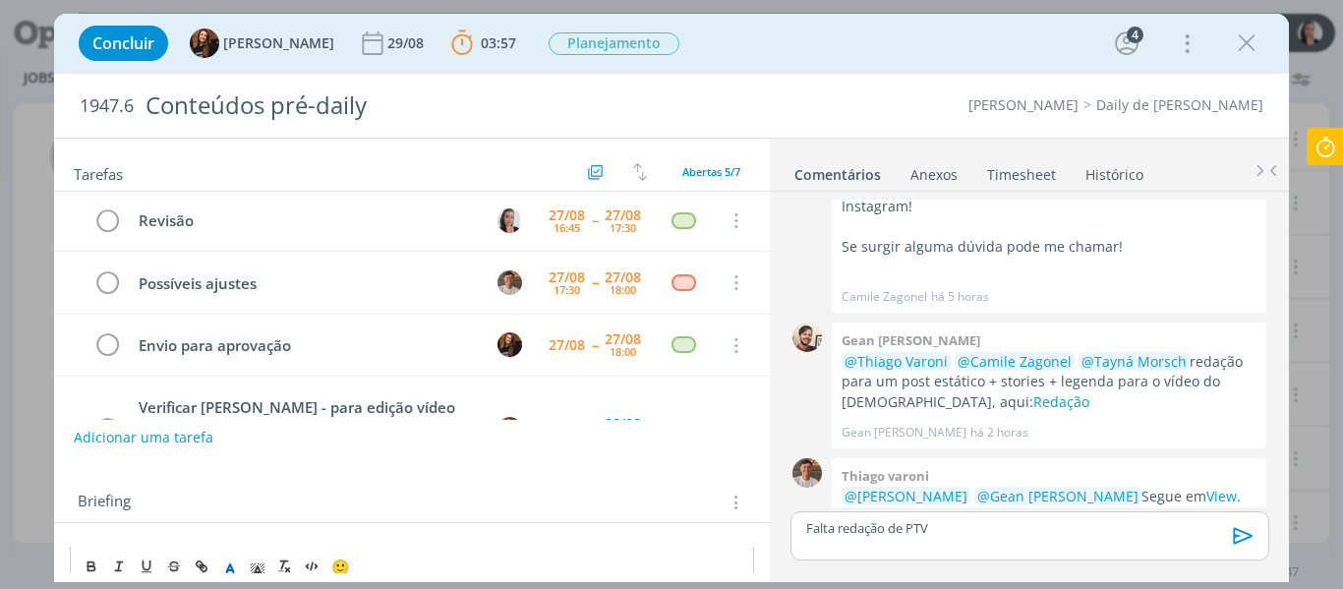
scroll to position [0, 0]
click at [803, 529] on div "Falta redação de PTV" at bounding box center [1030, 535] width 478 height 49
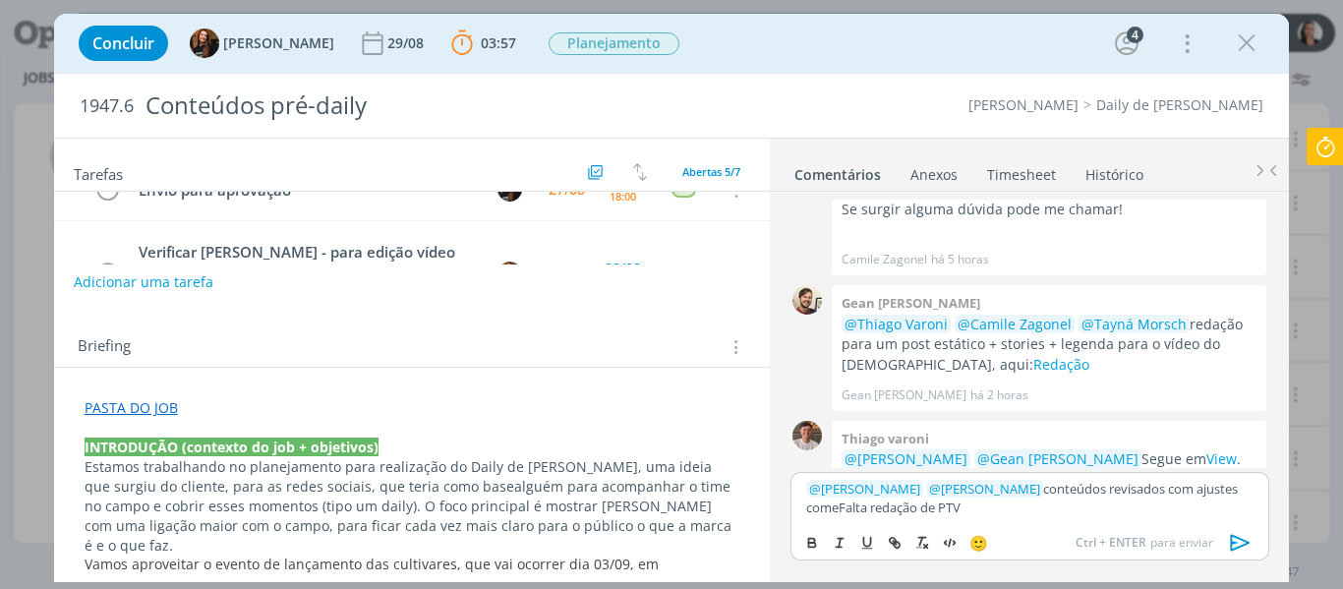
scroll to position [197, 0]
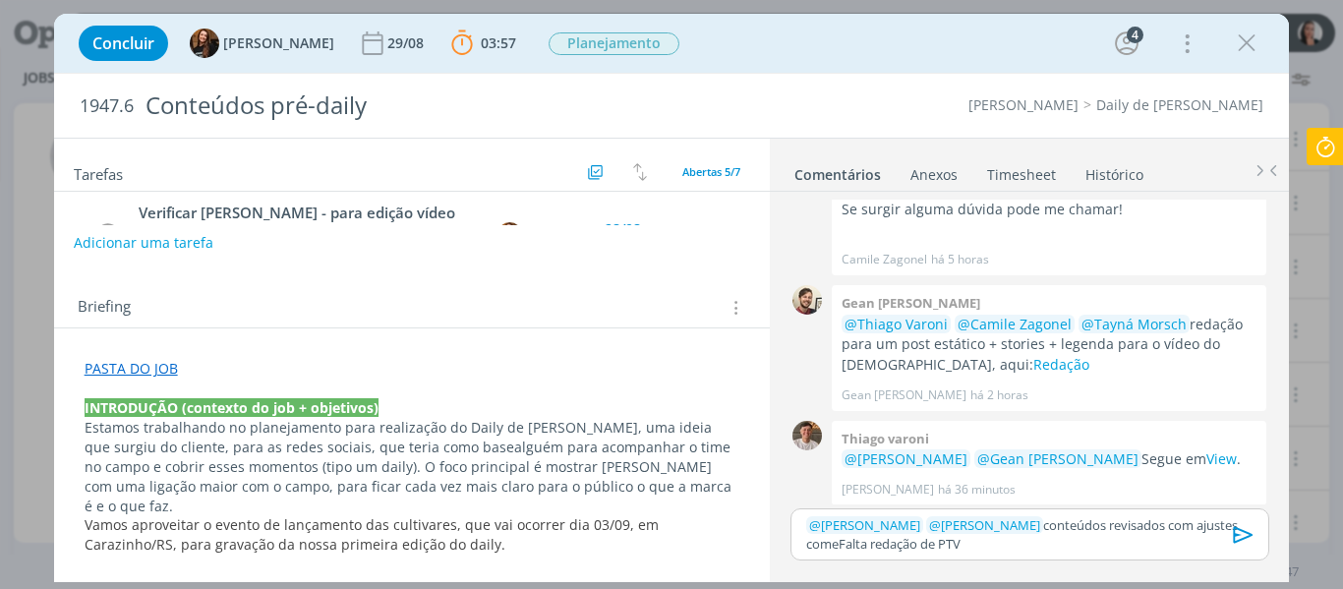
scroll to position [436, 0]
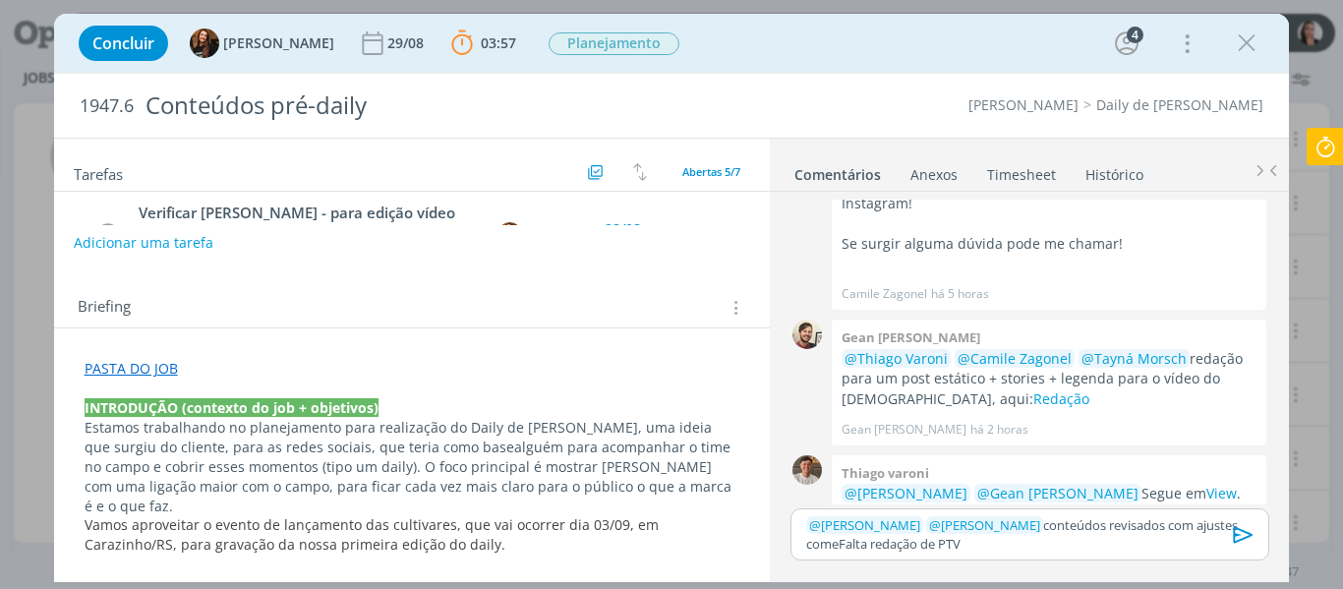
click at [250, 364] on p "PASTA DO JOB" at bounding box center [413, 369] width 656 height 20
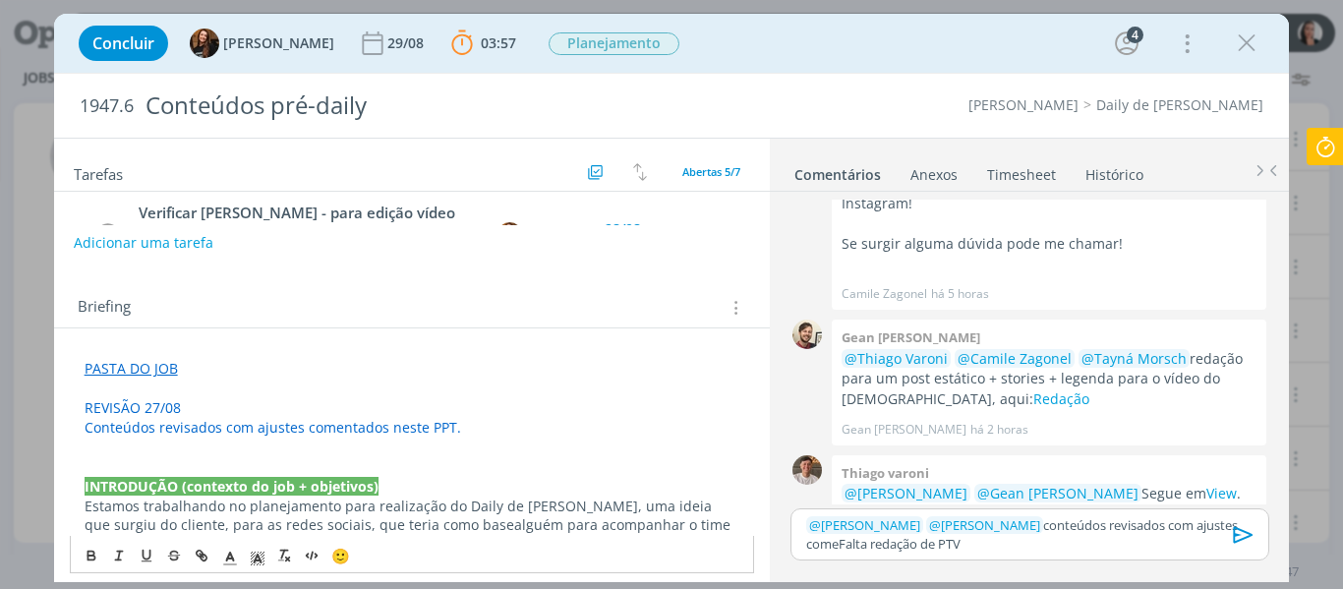
click at [892, 547] on p "﻿ @ Tayná Morsch ﻿ ﻿ @ Isabelle Silva ﻿ conteúdos revisados com ajustes comeFal…" at bounding box center [1029, 534] width 446 height 36
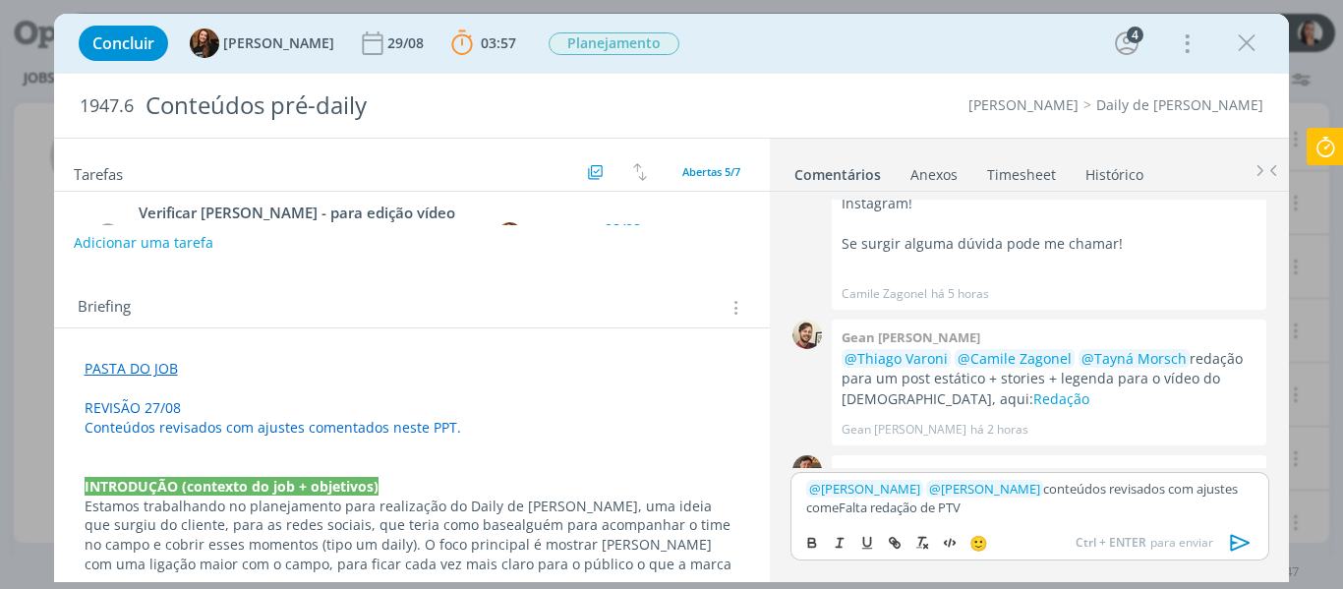
click at [892, 547] on icon "dialog" at bounding box center [895, 543] width 16 height 16
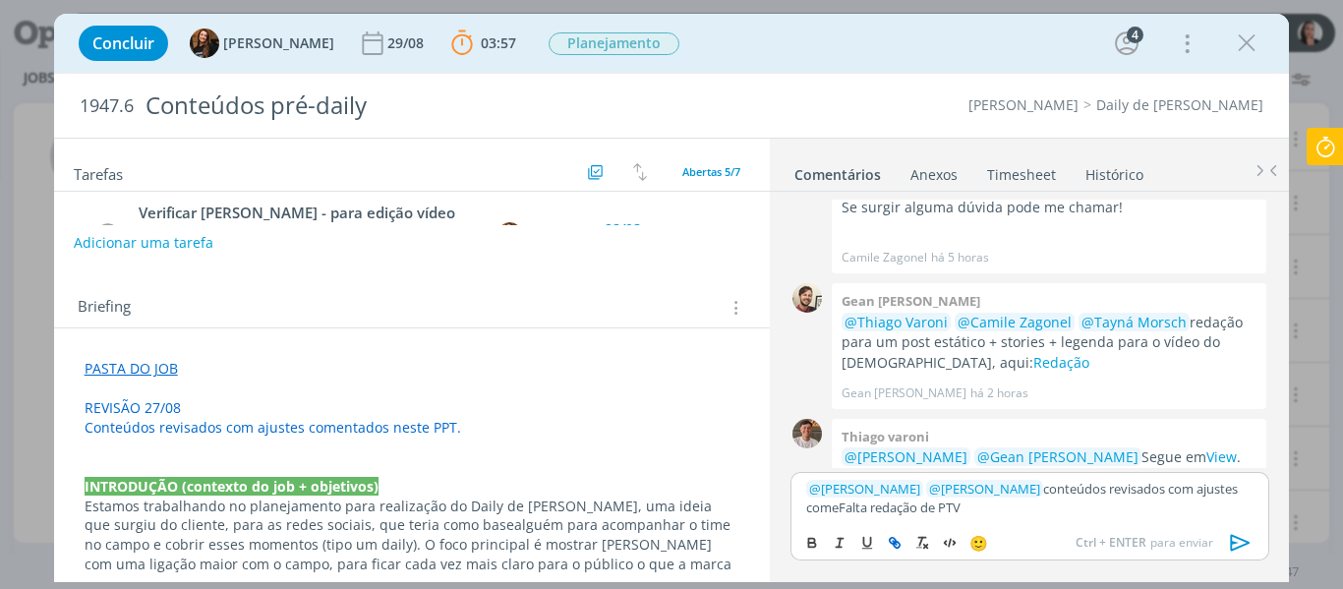
click at [892, 547] on icon "dialog" at bounding box center [895, 543] width 16 height 16
click at [892, 506] on p "﻿ @ Tayná Morsch ﻿ ﻿ @ Isabelle Silva ﻿ conteúdos revisados com ajustes comeFal…" at bounding box center [1029, 498] width 446 height 36
click at [898, 506] on p "﻿ @ Tayná Morsch ﻿ ﻿ @ Isabelle Silva ﻿ conteúdos revisados com ajustes comeFal…" at bounding box center [1029, 498] width 446 height 36
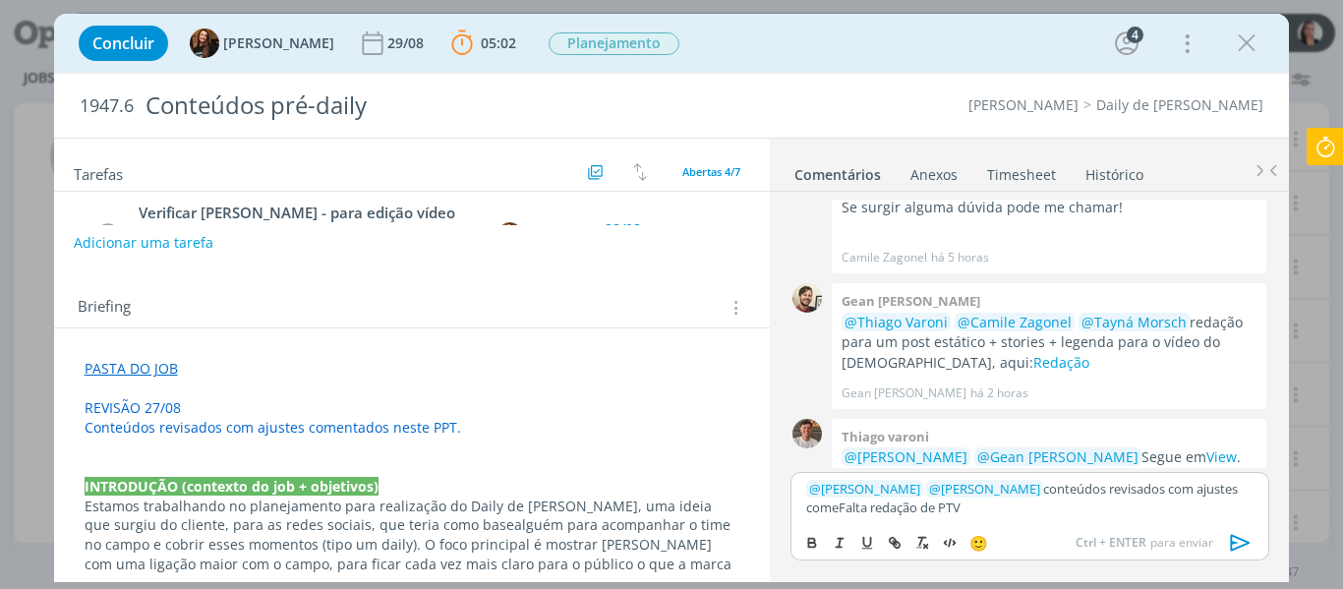
drag, startPoint x: 914, startPoint y: 509, endPoint x: 790, endPoint y: 517, distance: 125.1
click at [790, 517] on div "﻿ @ Tayná Morsch ﻿ ﻿ @ Isabelle Silva ﻿ conteúdos revisados com ajustes comeFal…" at bounding box center [1030, 525] width 494 height 106
click at [284, 436] on span "Conteúdos revisados com ajustes comentados neste PPT." at bounding box center [273, 427] width 377 height 19
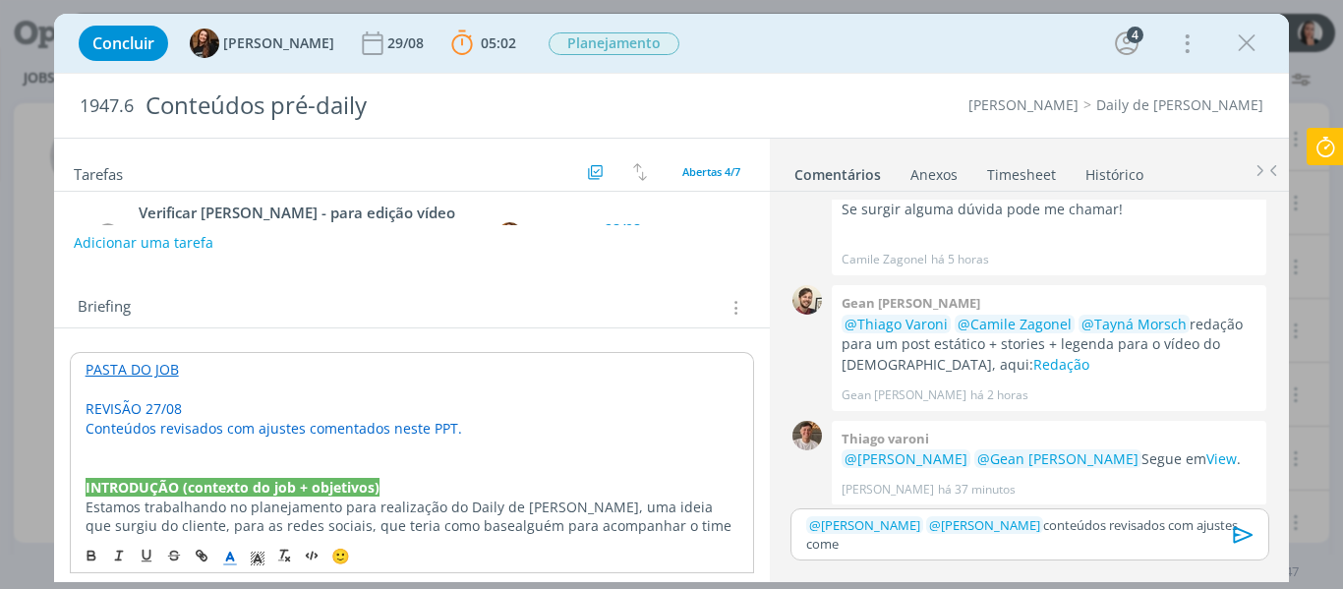
scroll to position [433, 0]
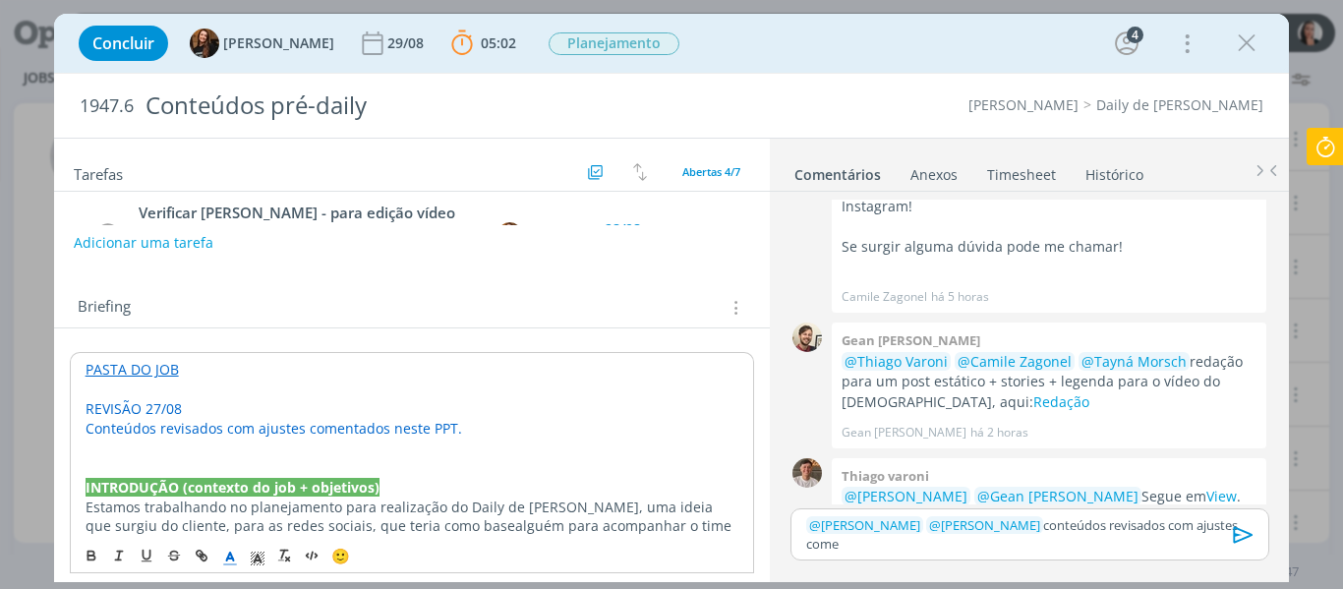
click at [277, 445] on p "dialog" at bounding box center [413, 449] width 654 height 20
click at [197, 446] on span "Falta redação de PTV" at bounding box center [154, 448] width 137 height 19
click at [247, 456] on p "Falta redação de #PTV" at bounding box center [413, 449] width 654 height 20
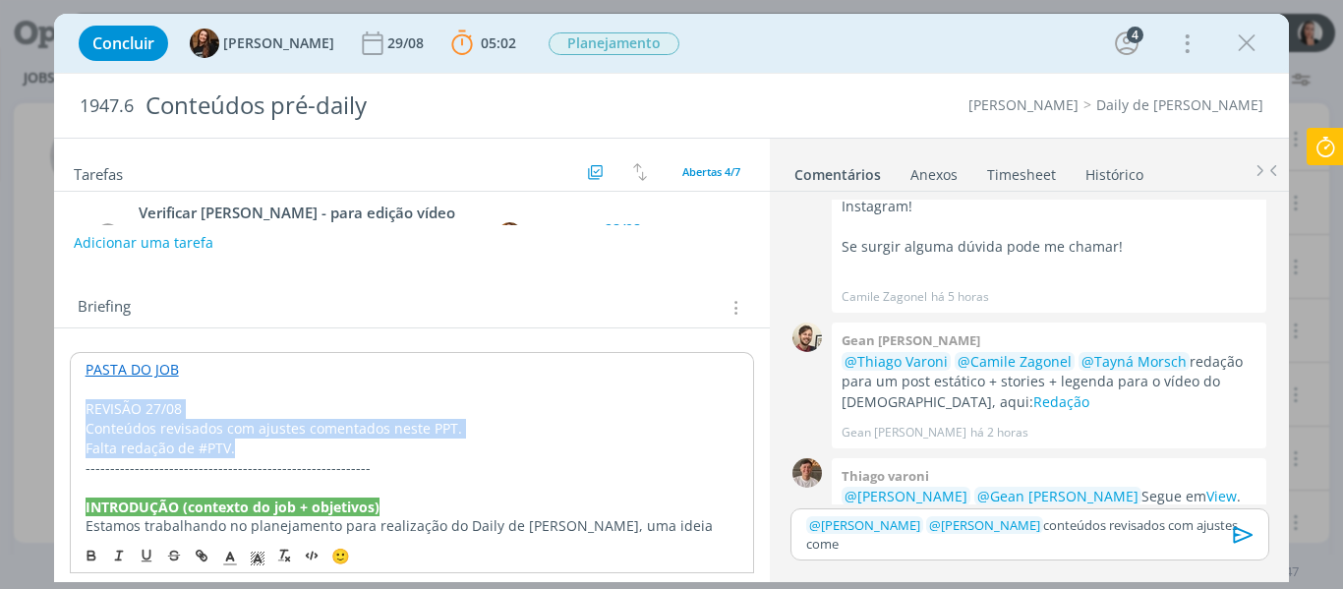
drag, startPoint x: 252, startPoint y: 452, endPoint x: 45, endPoint y: 410, distance: 210.8
click at [45, 410] on div "Concluir Tayná Morsch 29/08 05:02 Parar Apontar Data * 27/08/2025 Horas * 00:00…" at bounding box center [671, 294] width 1343 height 589
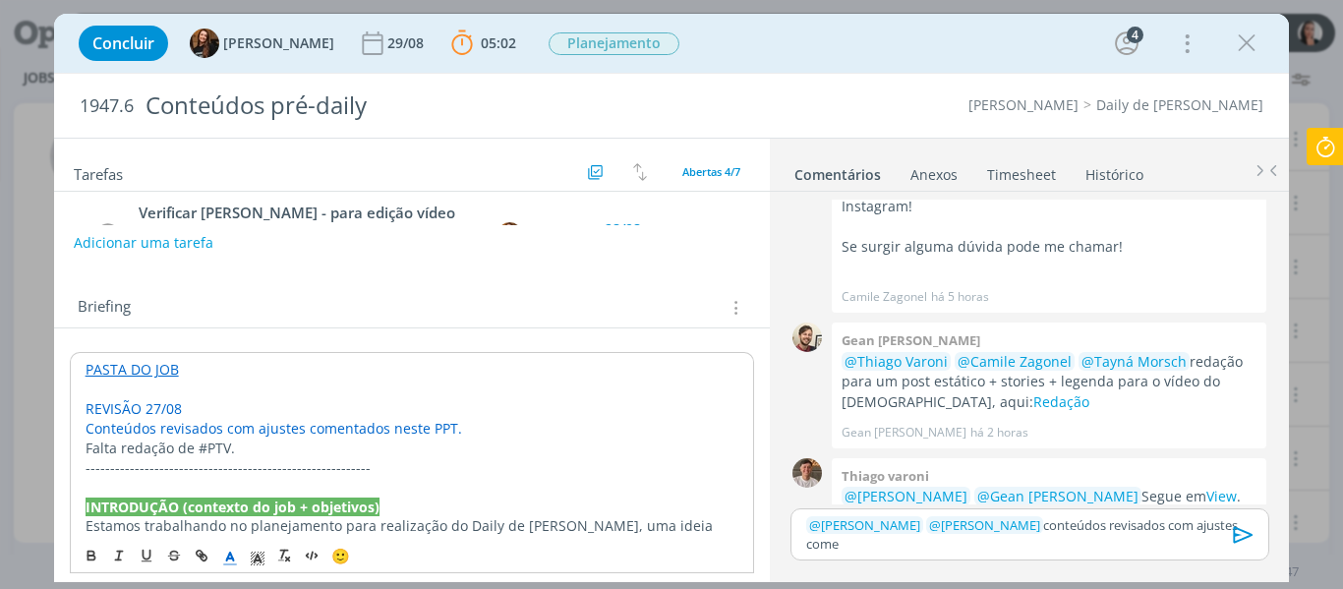
click at [230, 558] on line "dialog" at bounding box center [229, 558] width 5 height 0
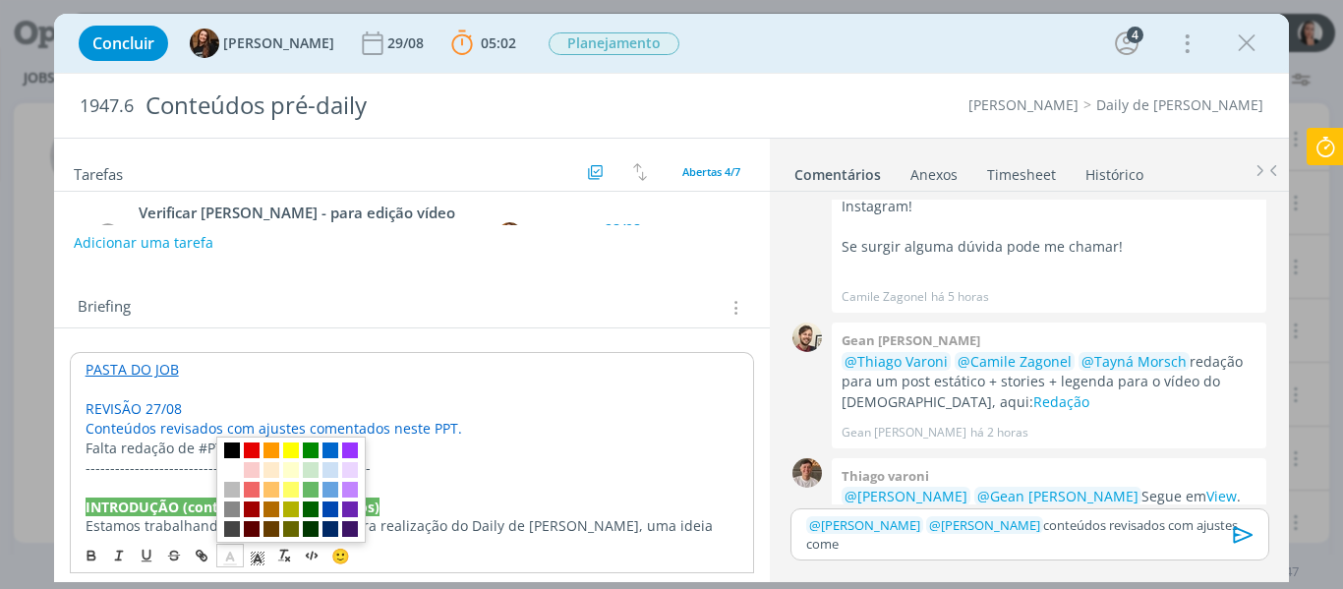
click at [229, 507] on span "dialog" at bounding box center [232, 509] width 16 height 16
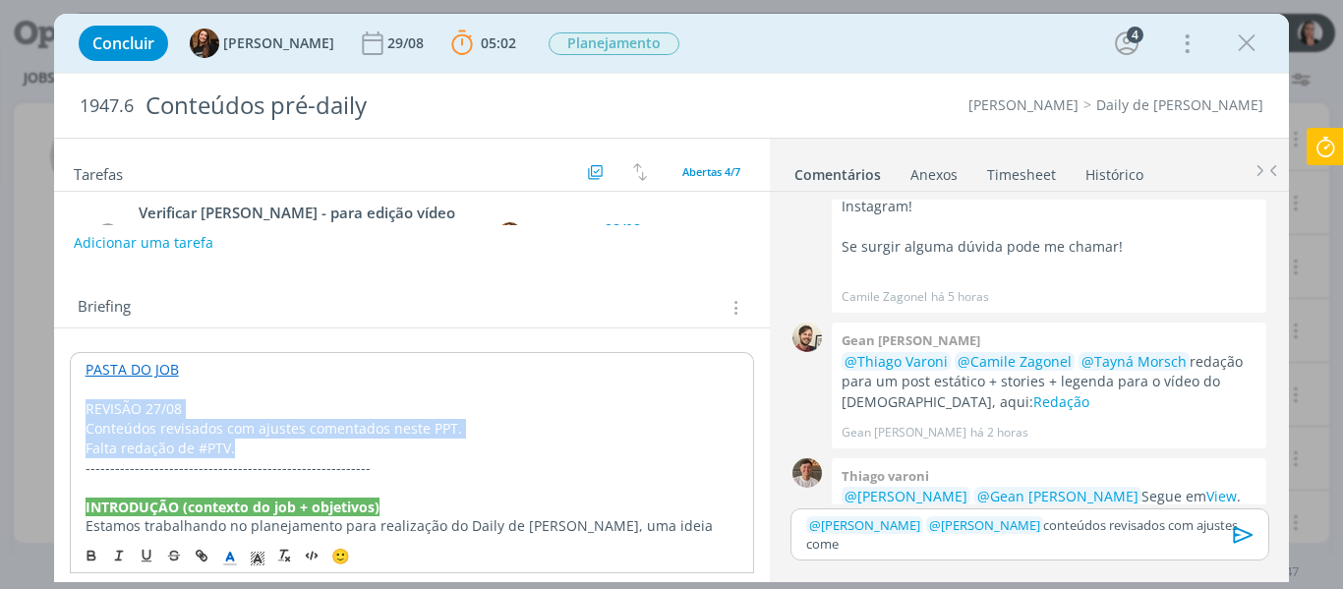
click at [127, 402] on span "REVISÃO 27/08" at bounding box center [134, 408] width 96 height 19
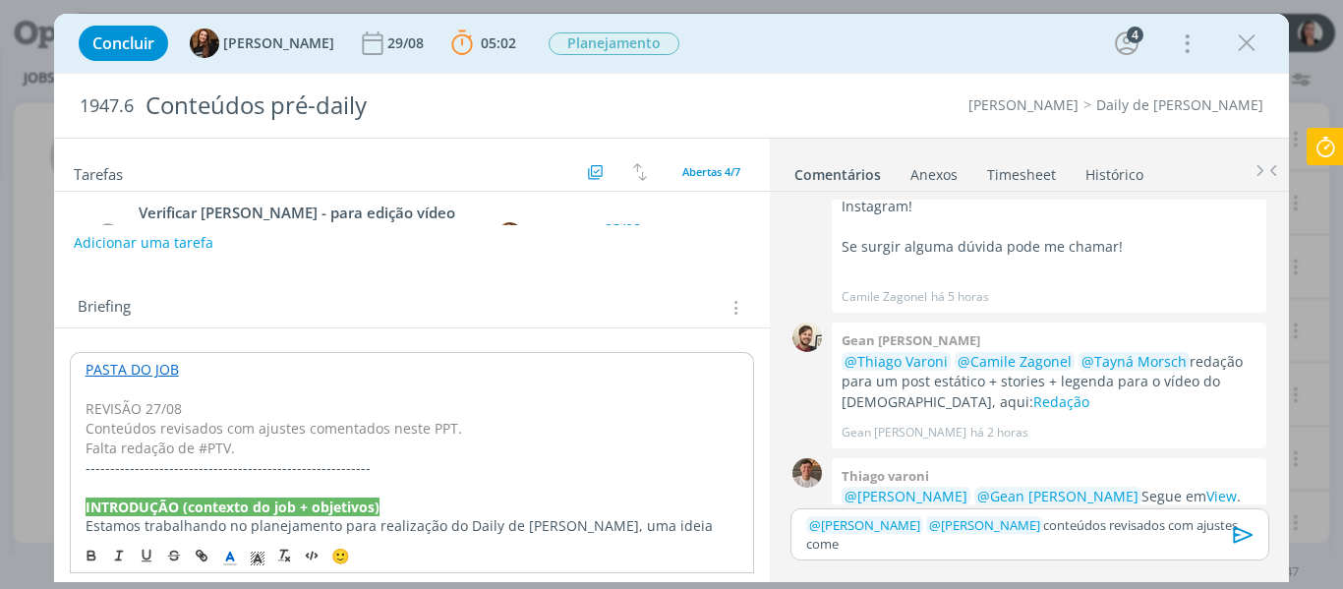
click at [128, 400] on span "REVISÃO 27/08" at bounding box center [134, 408] width 96 height 19
drag, startPoint x: 255, startPoint y: 556, endPoint x: 254, endPoint y: 545, distance: 10.9
click at [256, 556] on icon "dialog" at bounding box center [258, 559] width 18 height 18
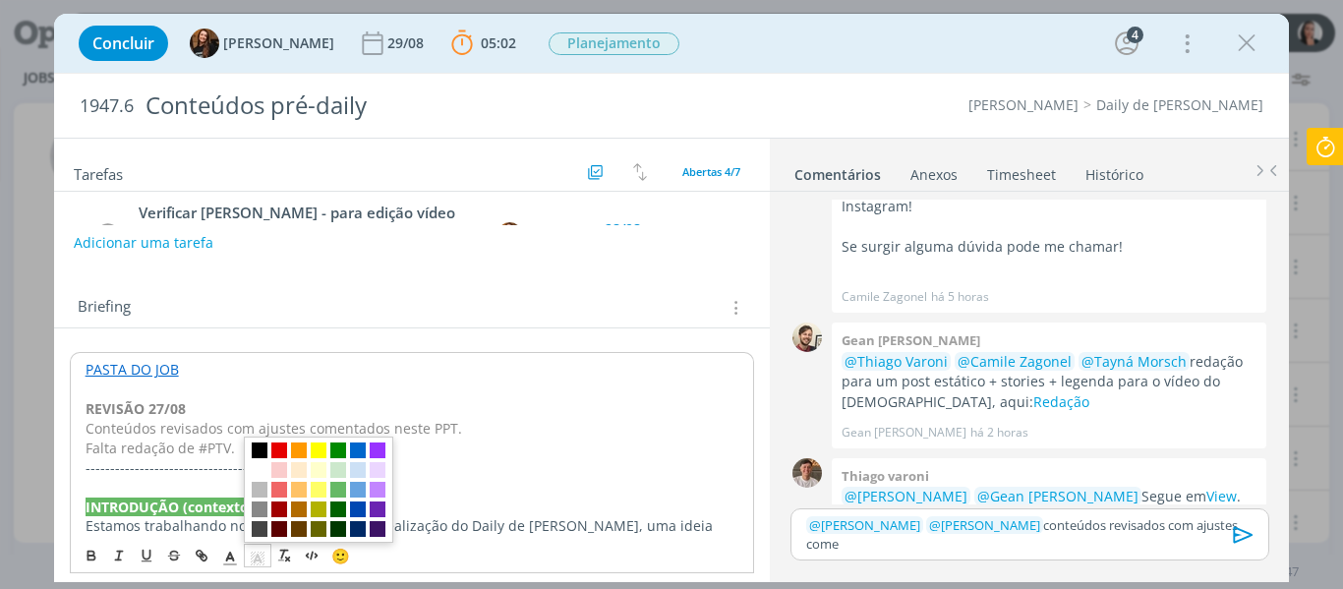
click at [259, 449] on span "dialog" at bounding box center [260, 450] width 16 height 16
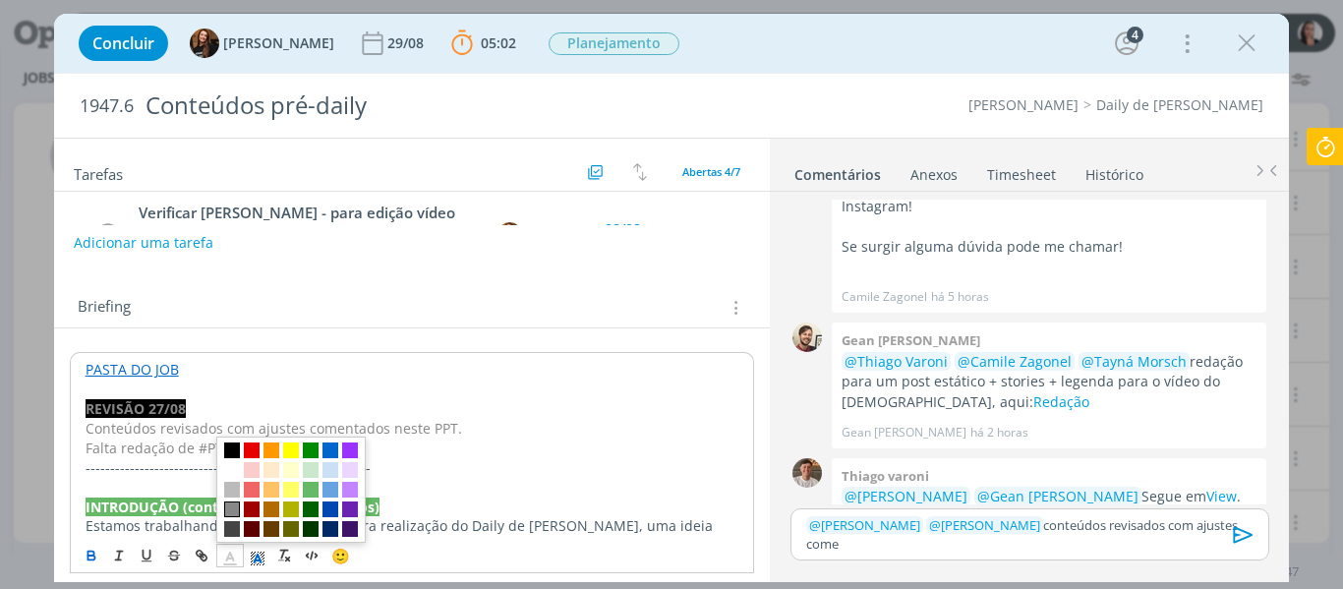
click at [228, 553] on icon "dialog" at bounding box center [230, 559] width 18 height 18
drag, startPoint x: 231, startPoint y: 469, endPoint x: 218, endPoint y: 458, distance: 16.7
click at [230, 469] on span "dialog" at bounding box center [232, 470] width 16 height 16
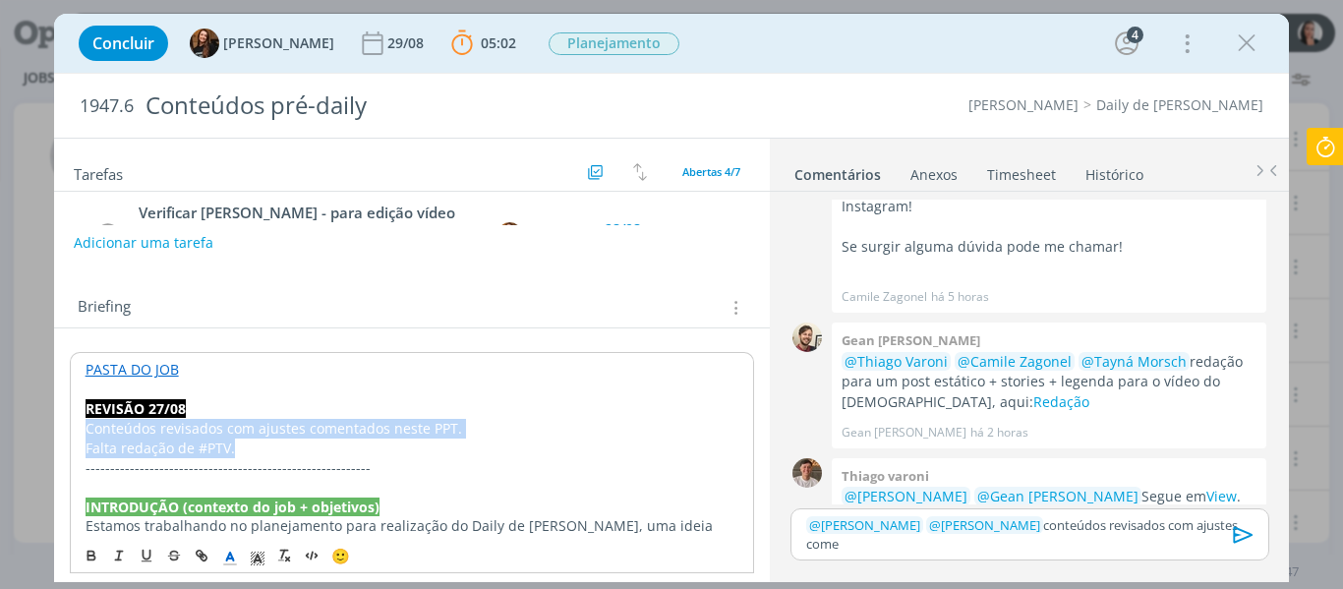
drag, startPoint x: 272, startPoint y: 447, endPoint x: 77, endPoint y: 434, distance: 196.2
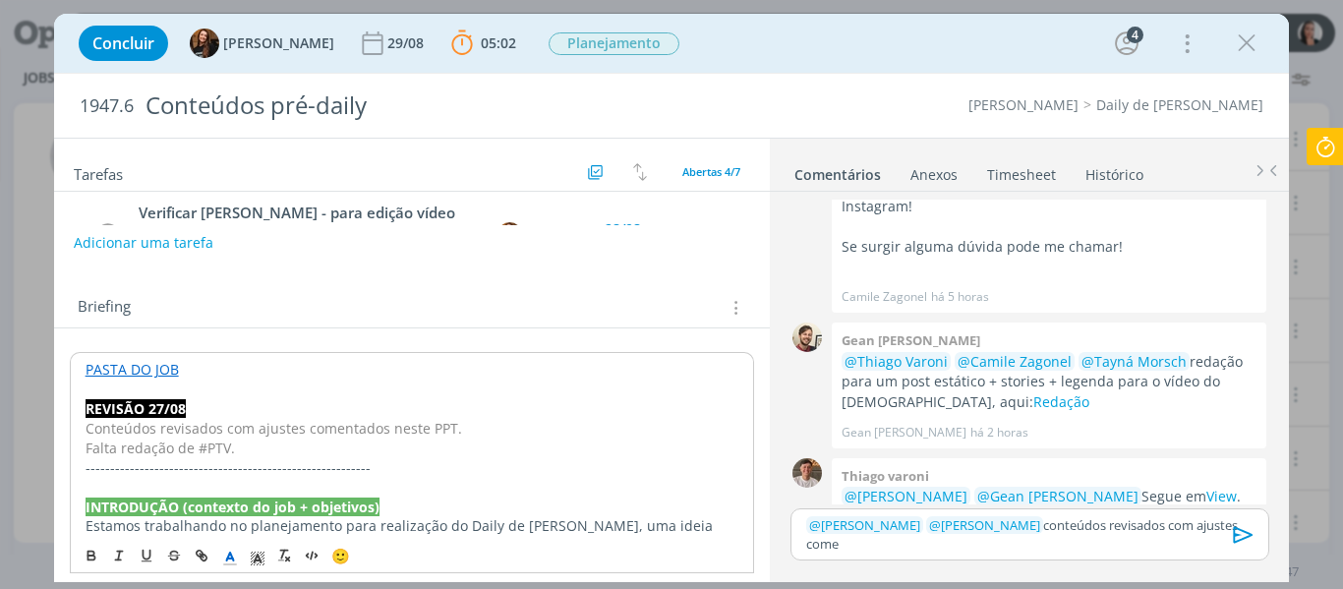
click at [231, 557] on polyline "dialog" at bounding box center [229, 557] width 7 height 8
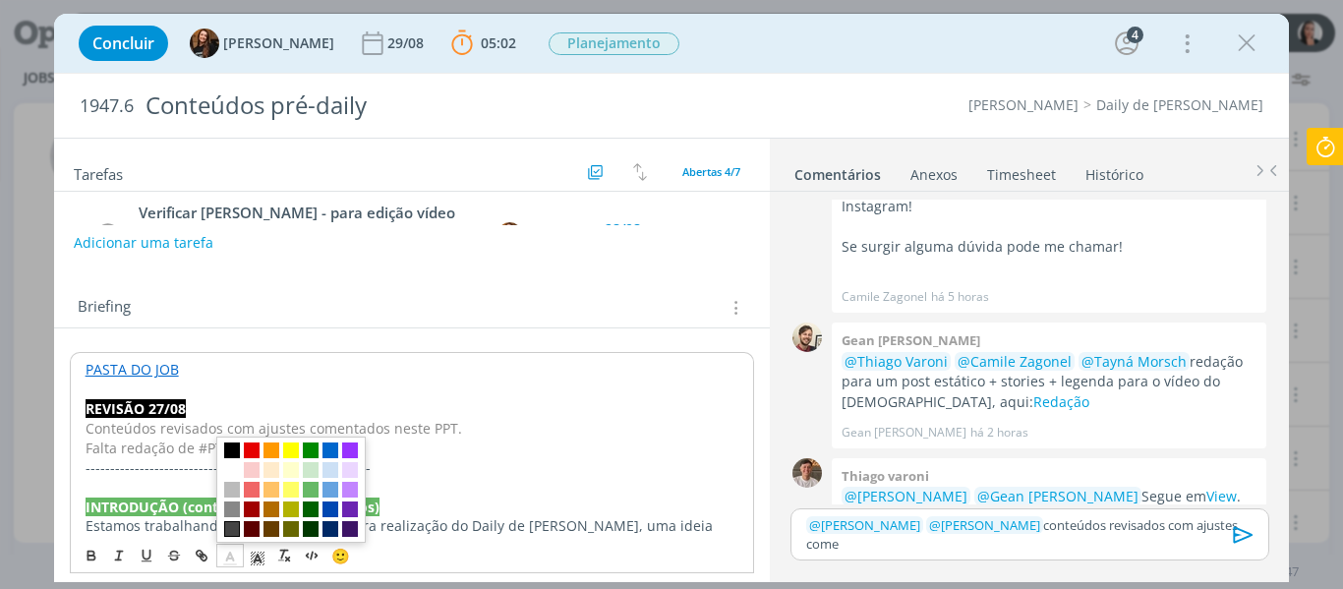
click at [233, 528] on span "dialog" at bounding box center [232, 529] width 16 height 16
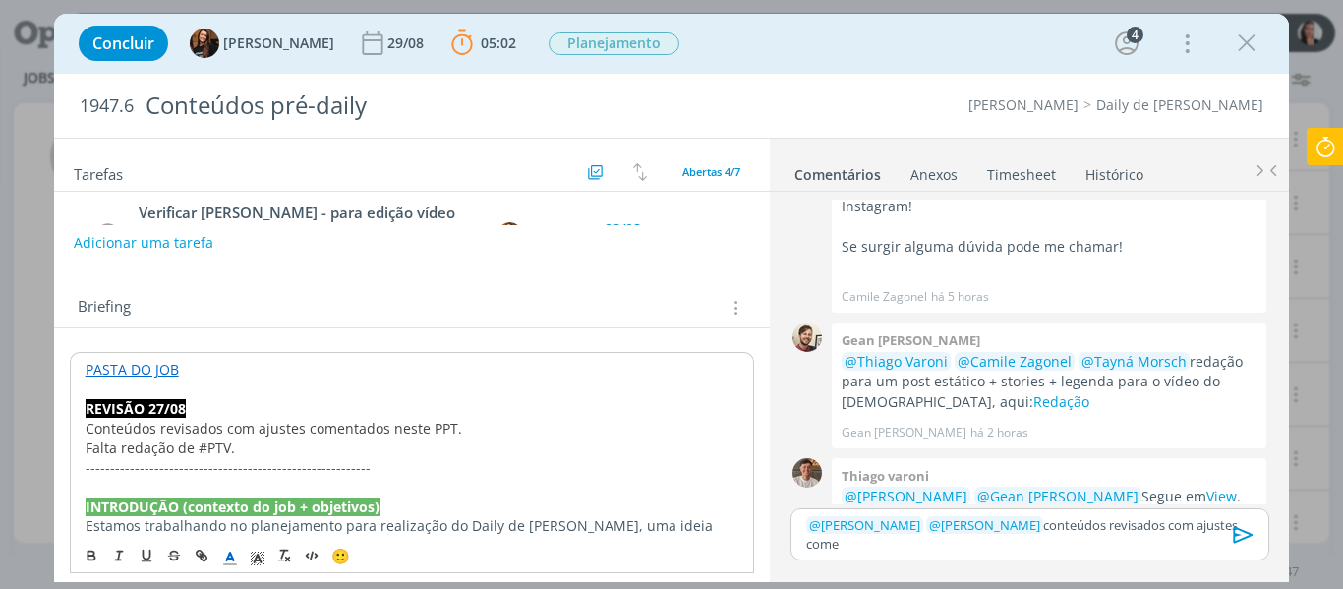
click at [203, 411] on p "REVISÃO 27/08" at bounding box center [413, 409] width 654 height 20
drag, startPoint x: 388, startPoint y: 431, endPoint x: 447, endPoint y: 436, distance: 59.2
click at [447, 436] on span "Conteúdos revisados com ajustes comentados neste PPT." at bounding box center [273, 427] width 377 height 19
click at [198, 549] on icon "dialog" at bounding box center [202, 556] width 16 height 16
paste input "https://sobeae.sharepoint.com/:p:/s/SOBEAE/EYmm79Bx3o9NhH8ngmg90oEBD8-lFBU7fwoJ…"
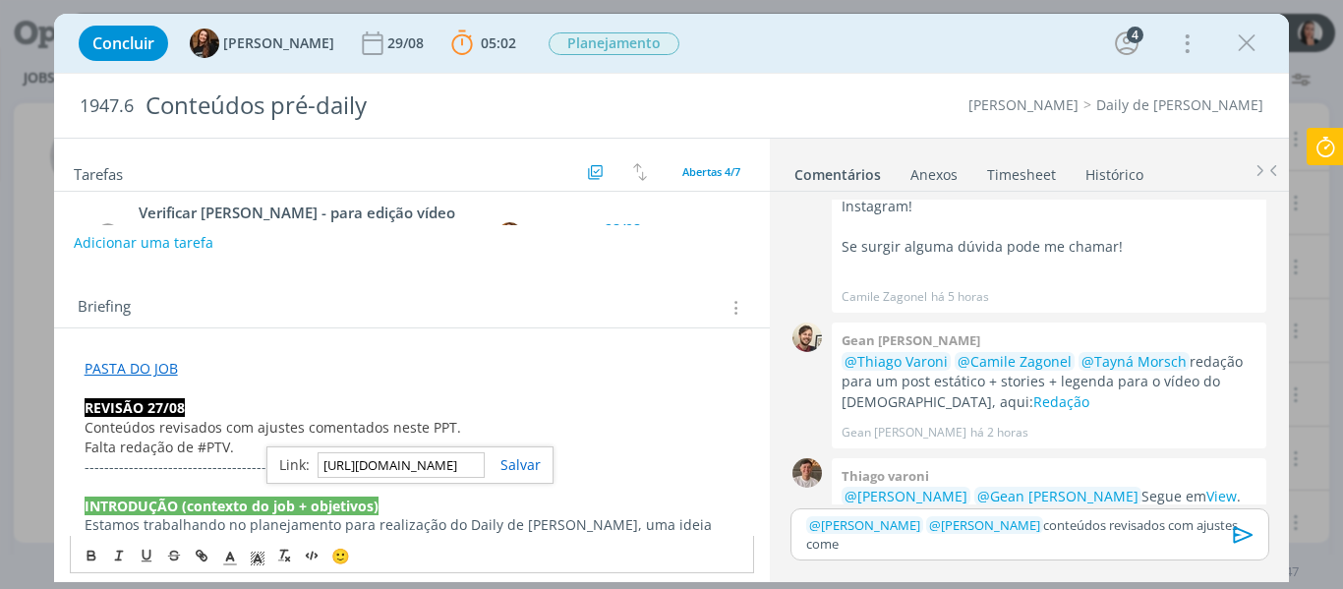
scroll to position [0, 528]
type input "https://sobeae.sharepoint.com/:p:/s/SOBEAE/EYmm79Bx3o9NhH8ngmg90oEBD8-lFBU7fwoJ…"
click at [524, 457] on link "dialog" at bounding box center [513, 464] width 56 height 19
click at [525, 455] on p "Falta redação de #PTV." at bounding box center [413, 448] width 656 height 20
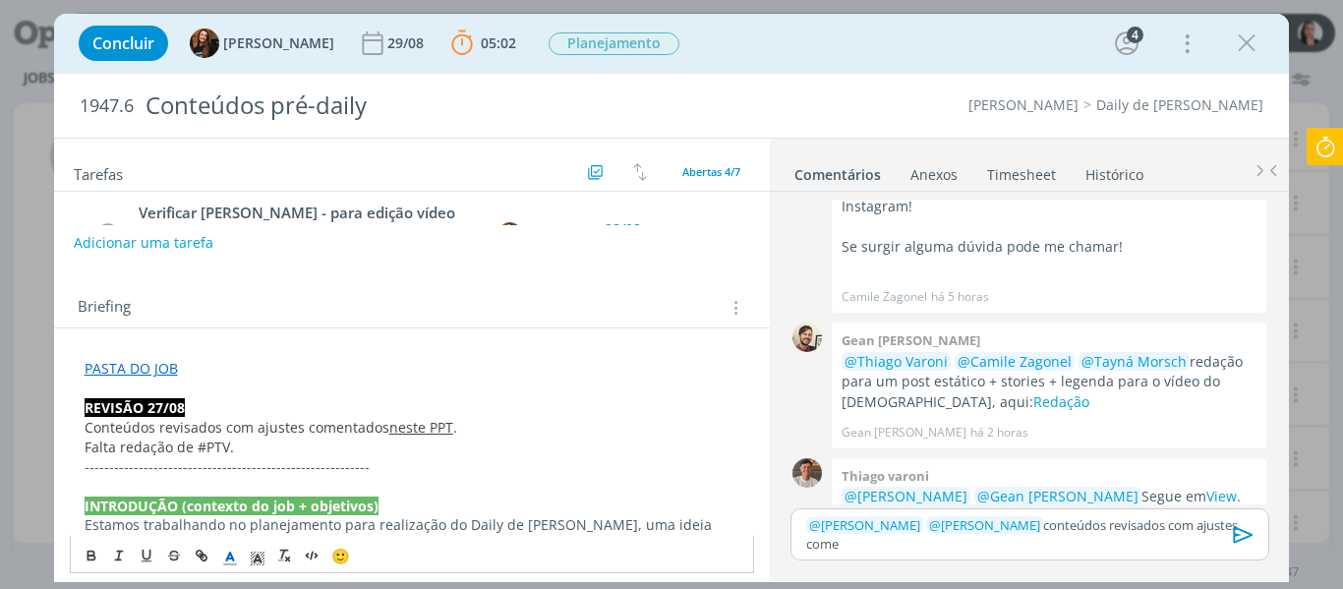
click at [1116, 539] on div "﻿ @ Tayná Morsch ﻿ ﻿ @ Isabelle Silva ﻿ conteúdos revisados com ajustes come" at bounding box center [1030, 534] width 478 height 52
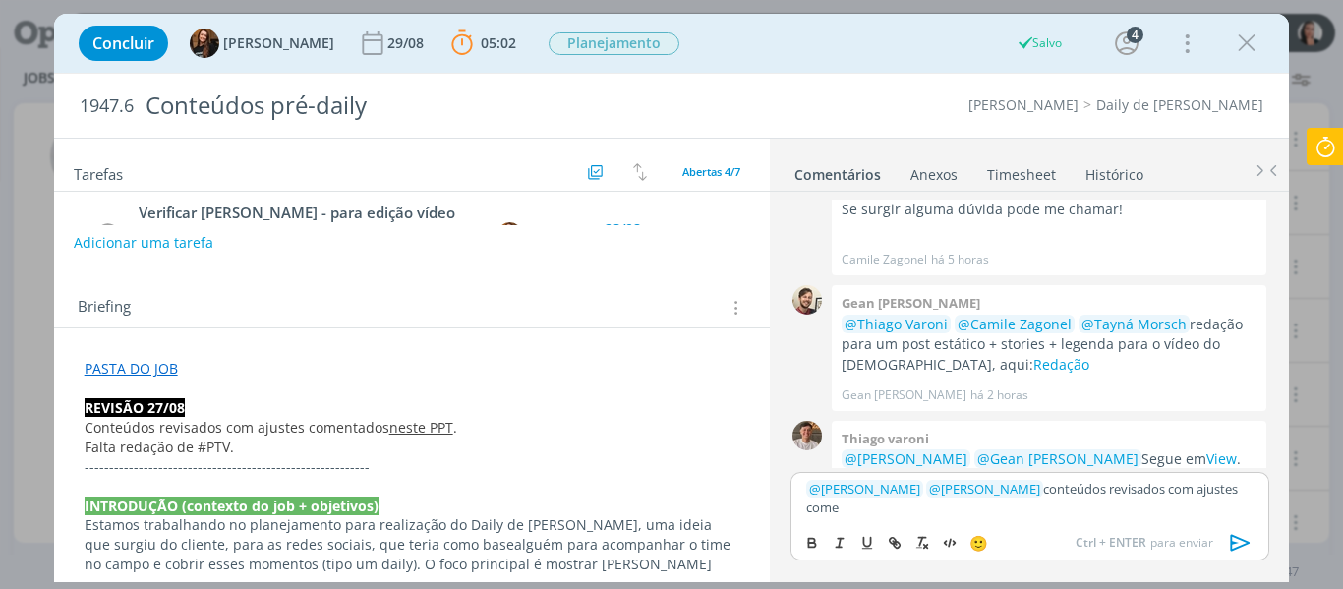
click at [1214, 496] on p "﻿ @ Tayná Morsch ﻿ ﻿ @ Isabelle Silva ﻿ conteúdos revisados com ajustes come" at bounding box center [1029, 498] width 446 height 36
click at [1014, 481] on p "﻿ @ Tayná Morsch ﻿ ﻿ @ Isabelle Silva ﻿ conteúdos revisados com ajustes no brie…" at bounding box center [1029, 498] width 446 height 36
click at [1242, 546] on icon "dialog" at bounding box center [1240, 543] width 20 height 17
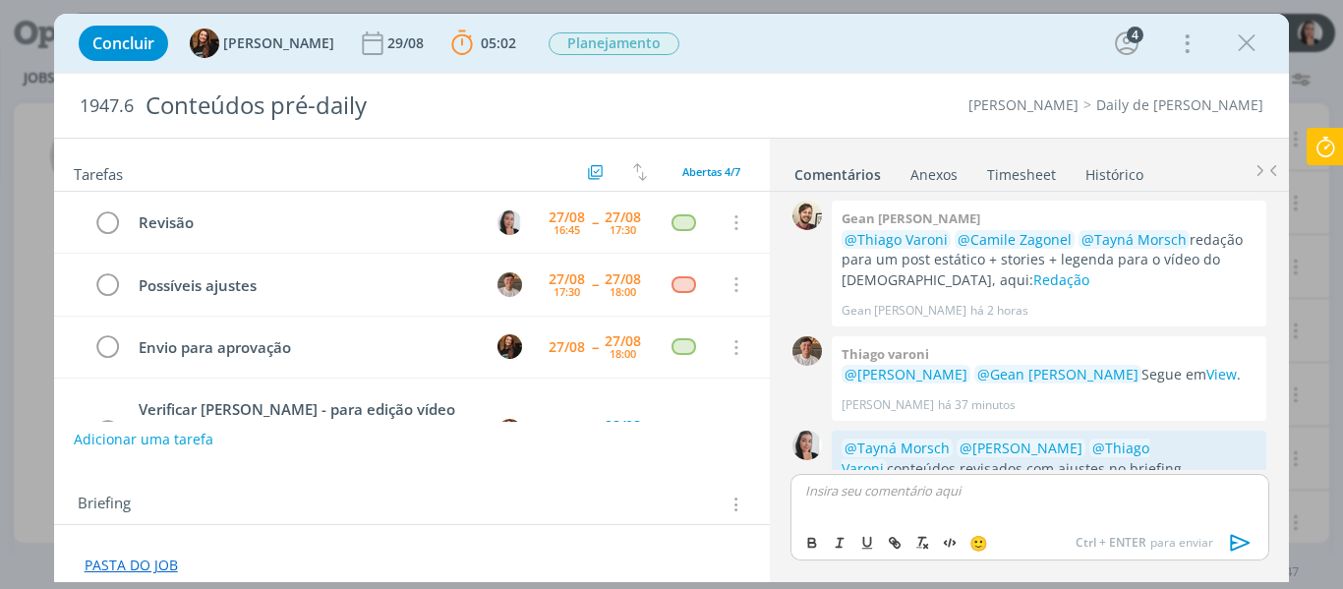
scroll to position [563, 0]
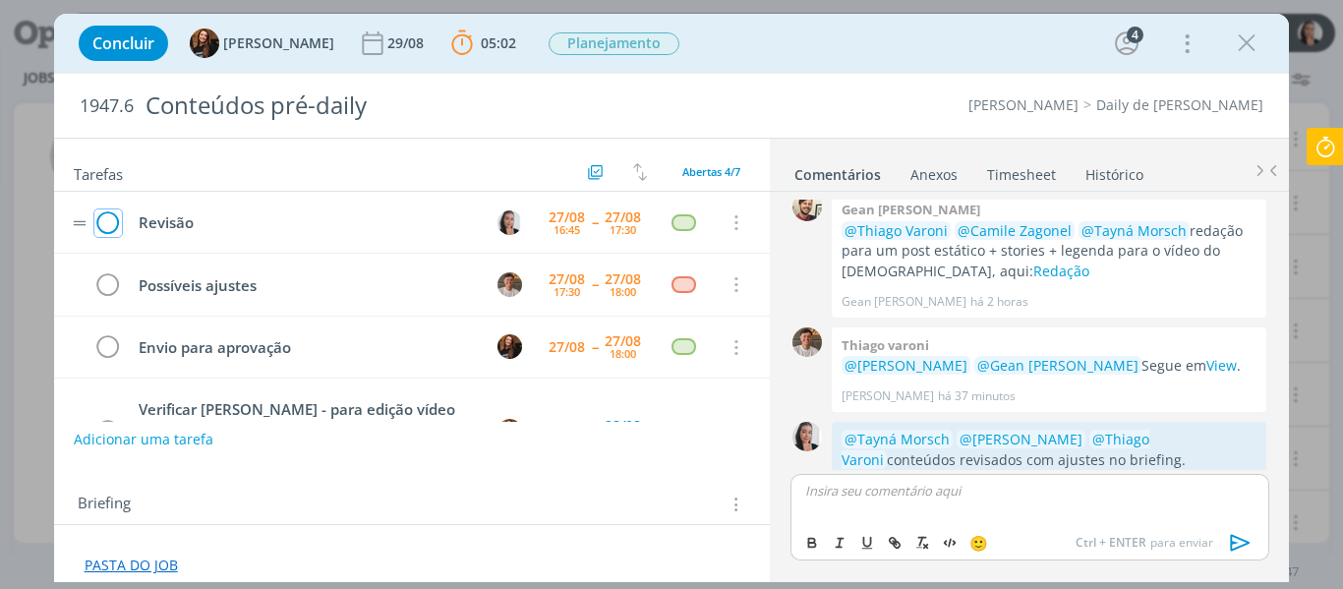
click at [108, 223] on icon "dialog" at bounding box center [108, 222] width 28 height 29
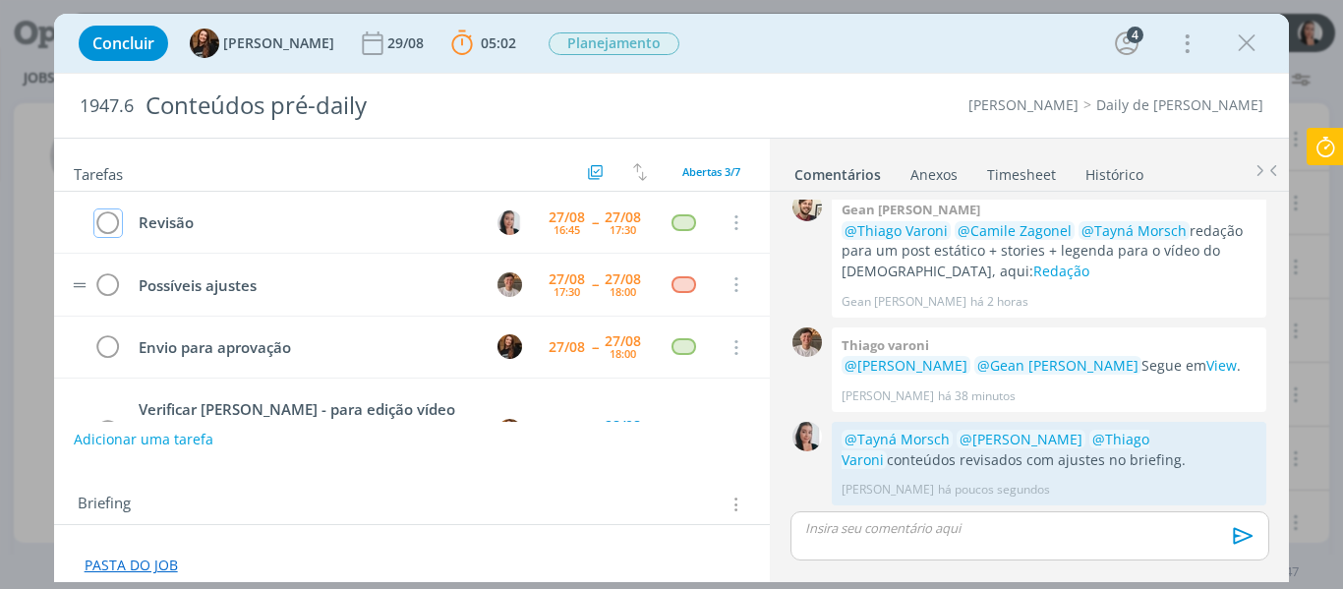
scroll to position [526, 0]
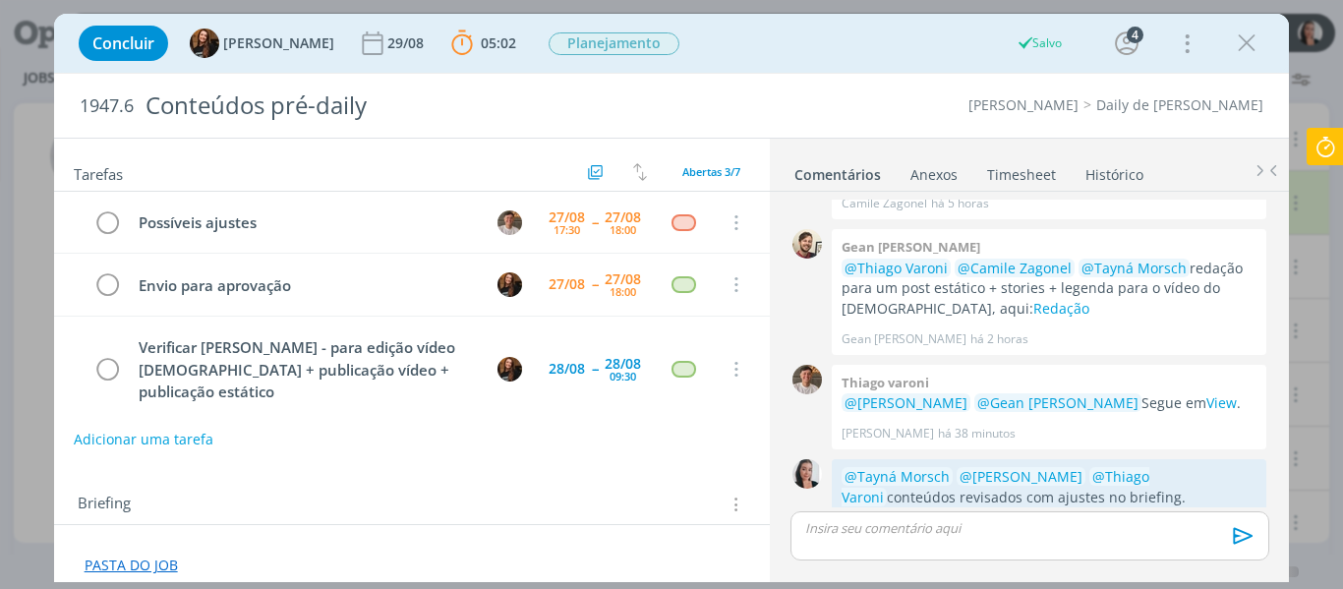
click at [1322, 151] on icon at bounding box center [1325, 147] width 35 height 38
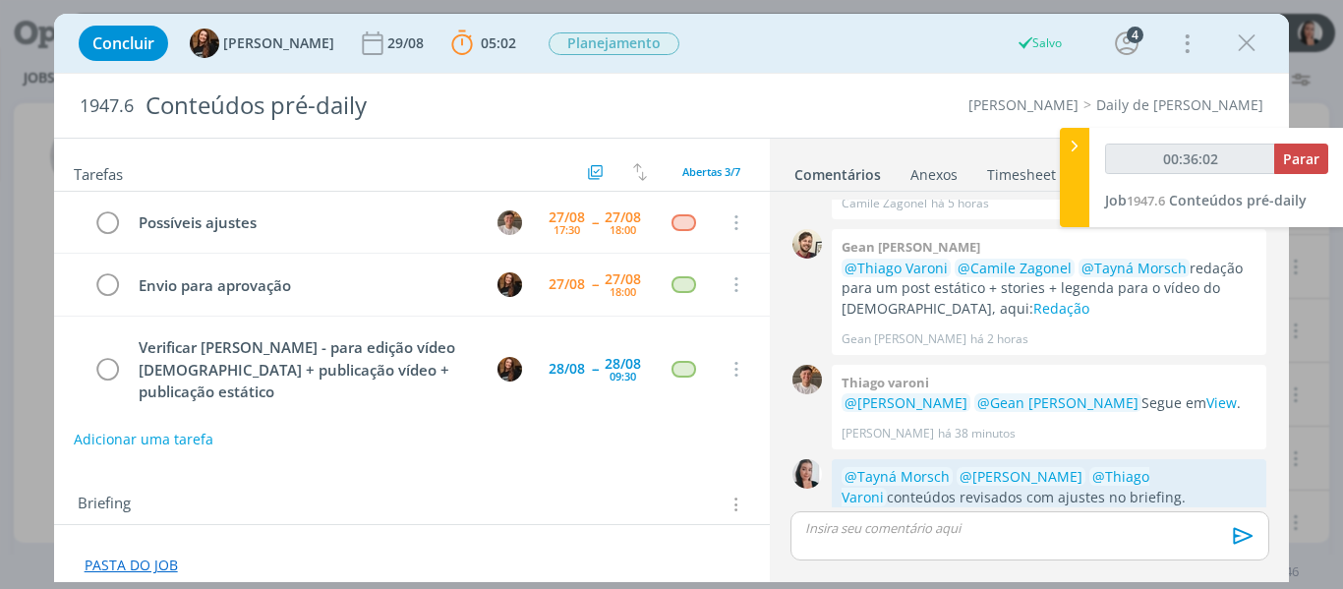
type input "00:36:03"
click at [1293, 156] on span "Parar" at bounding box center [1301, 158] width 36 height 19
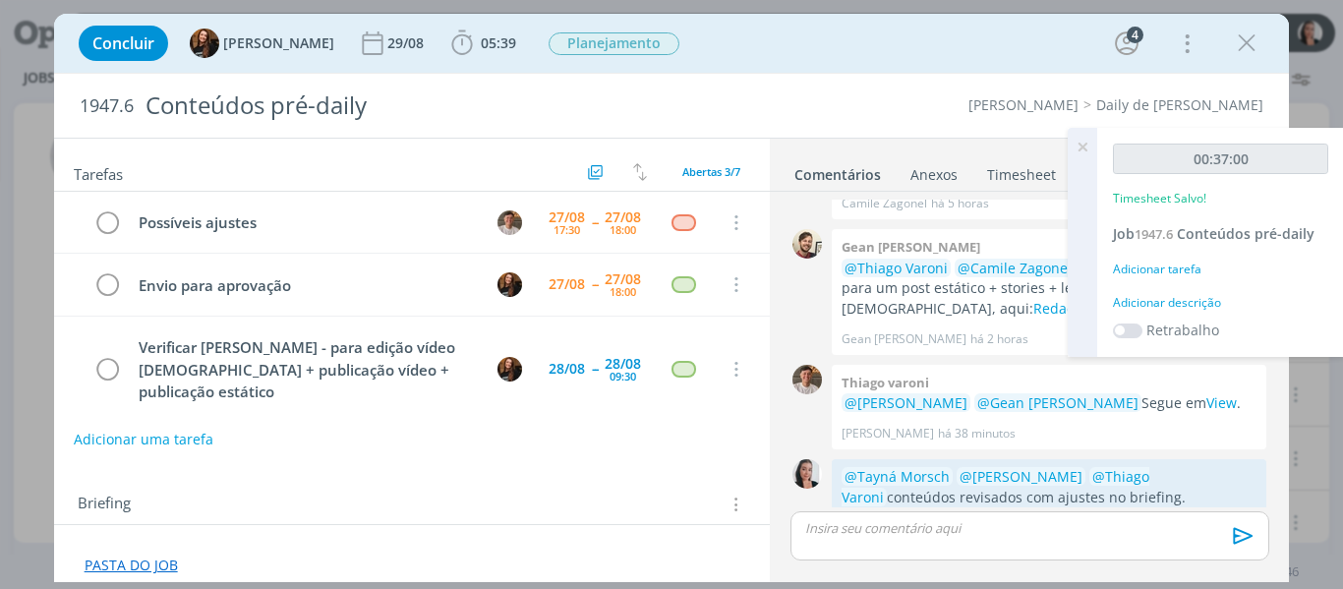
click at [1191, 303] on div "Adicionar descrição" at bounding box center [1220, 303] width 215 height 18
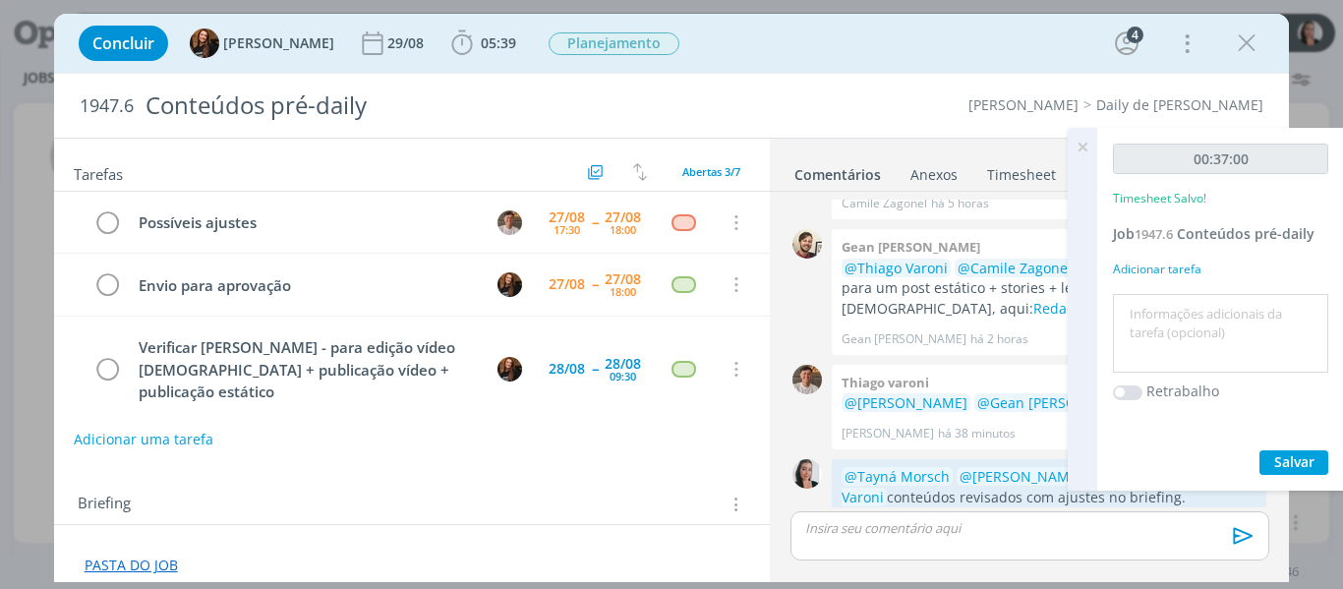
click at [1194, 314] on textarea at bounding box center [1221, 334] width 206 height 70
type textarea "revisão conteúdos ( lay + legendas)"
click at [1290, 457] on span "Salvar" at bounding box center [1294, 461] width 40 height 19
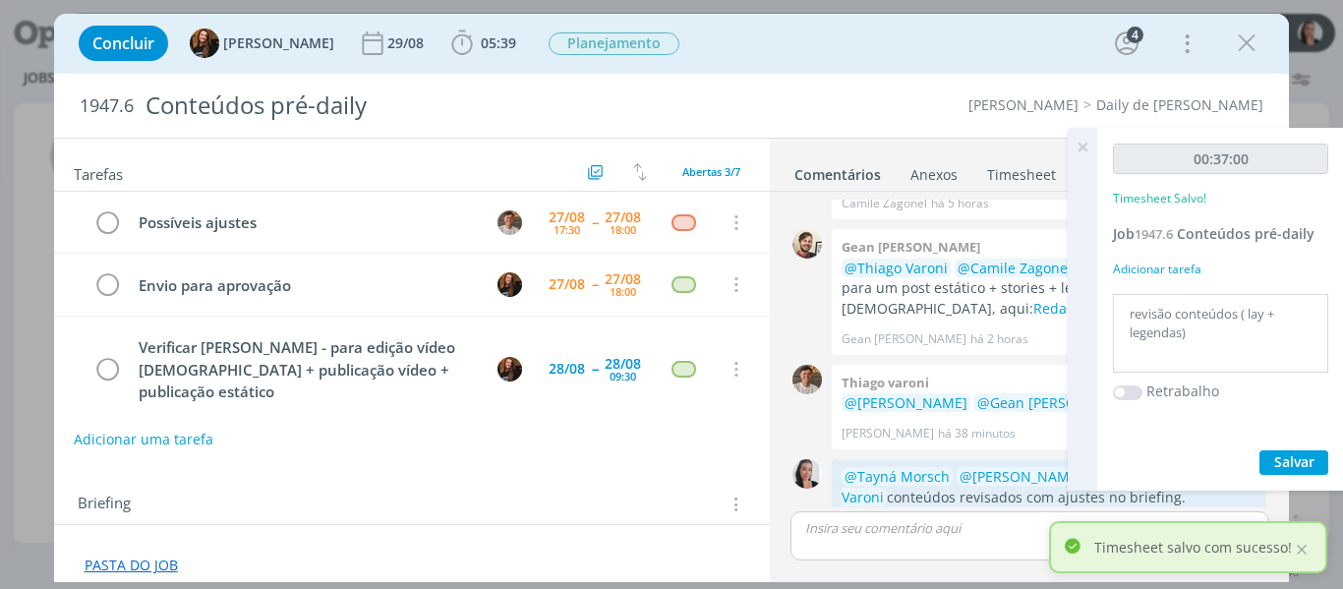
click at [1087, 142] on icon at bounding box center [1082, 147] width 35 height 38
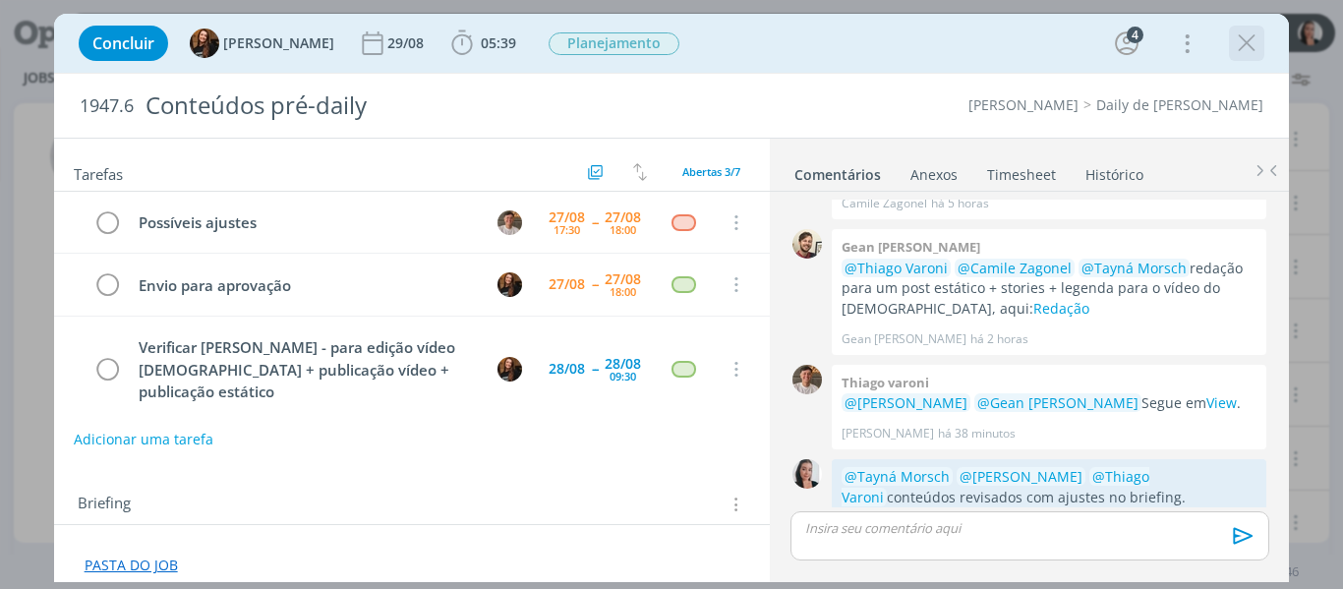
click at [1253, 41] on icon "dialog" at bounding box center [1246, 43] width 29 height 29
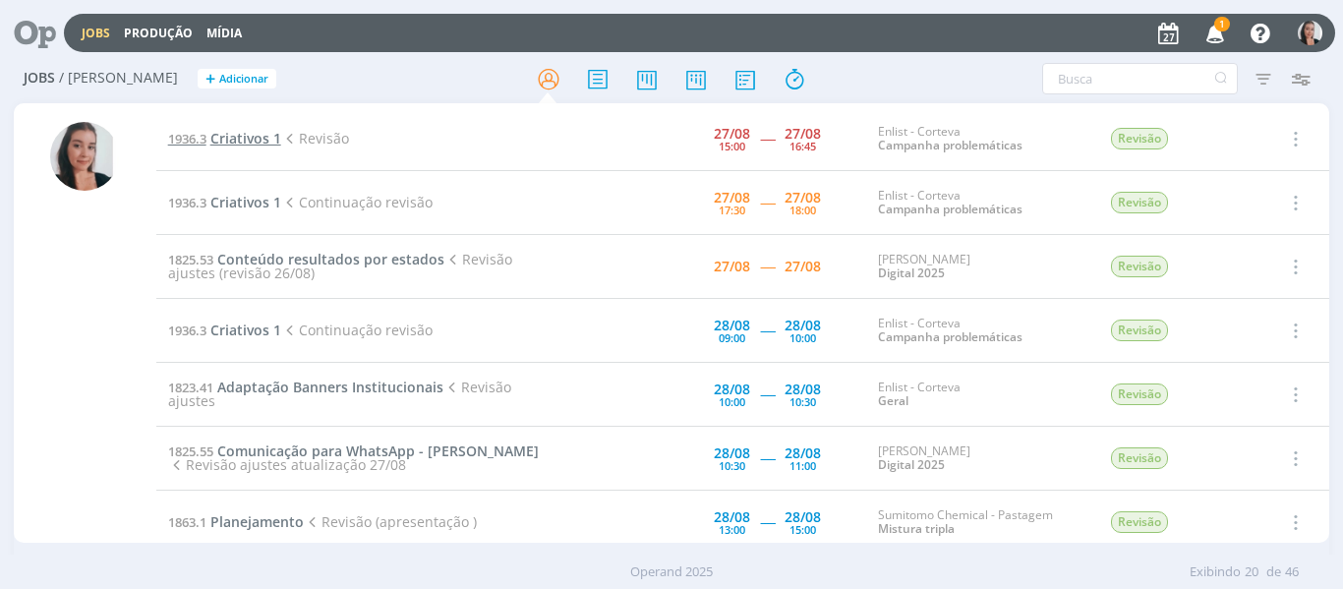
click at [264, 138] on span "Criativos 1" at bounding box center [245, 138] width 71 height 19
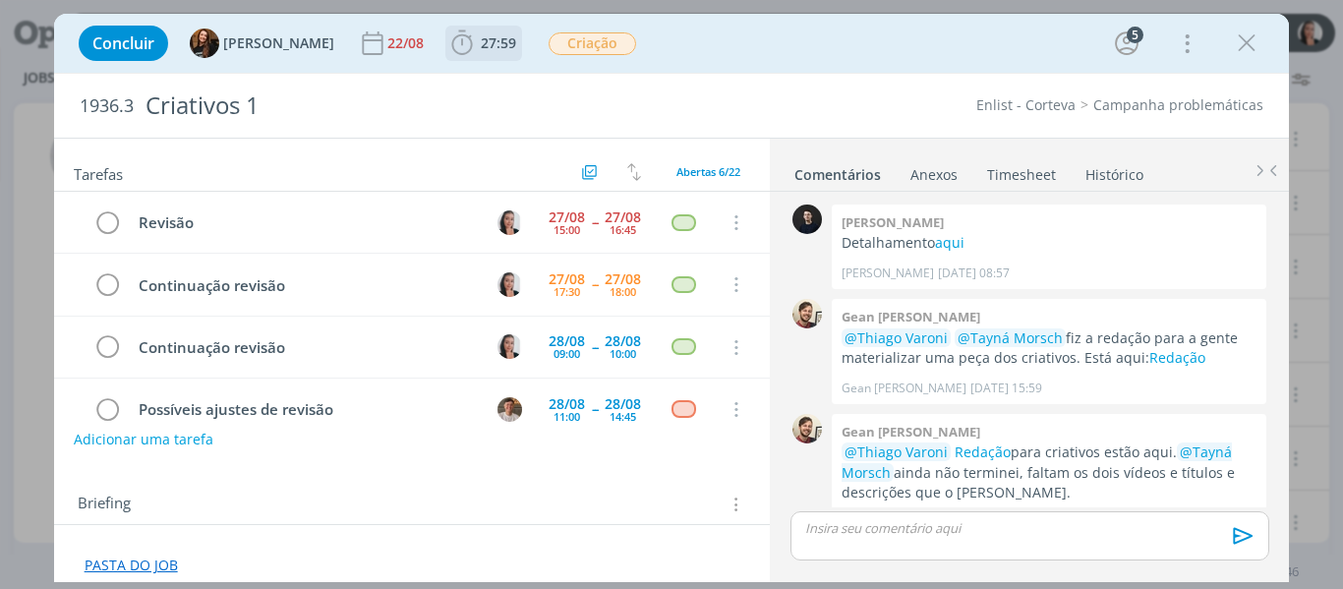
scroll to position [326, 0]
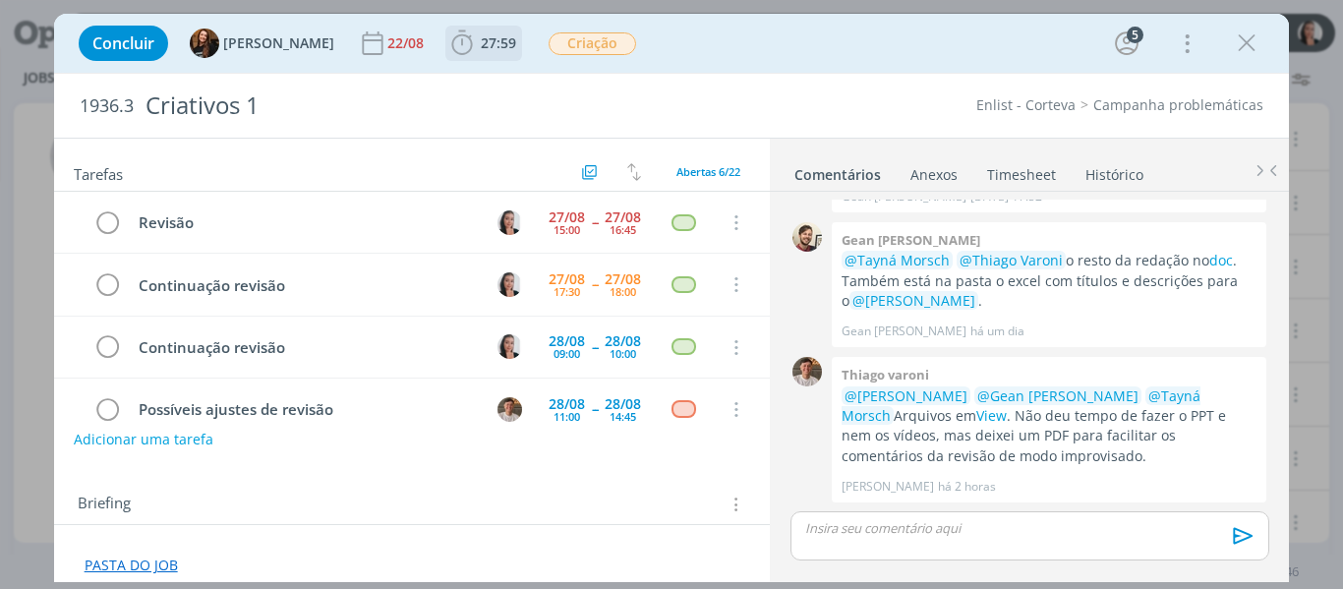
click at [447, 39] on icon "dialog" at bounding box center [461, 43] width 29 height 29
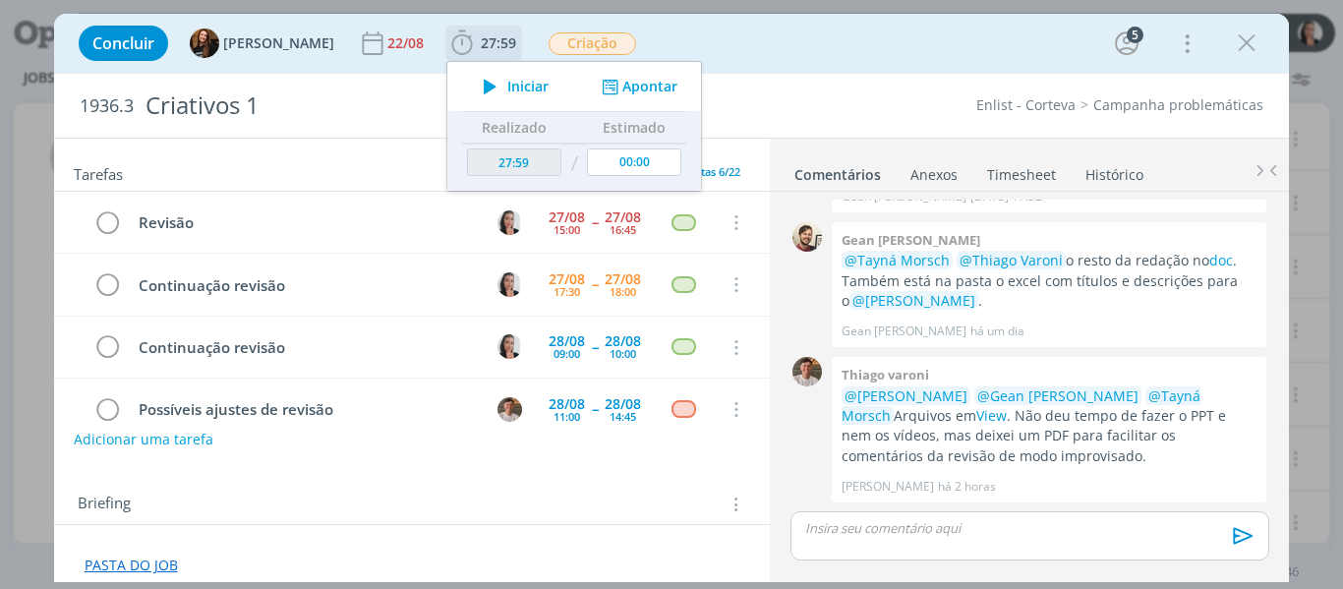
click at [479, 84] on icon "dialog" at bounding box center [490, 87] width 34 height 26
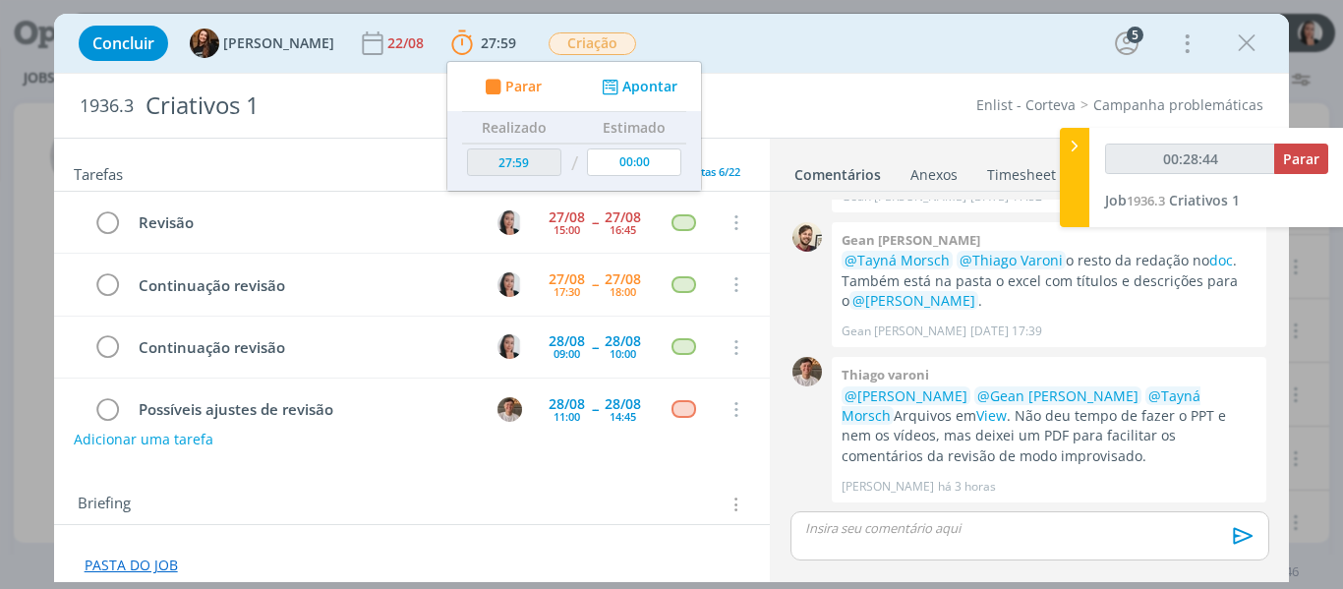
click at [818, 42] on div "Concluir Tayná Morsch 22/08 27:59 Parar Apontar Data * 27/08/2025 Horas * 00:00…" at bounding box center [672, 43] width 1206 height 47
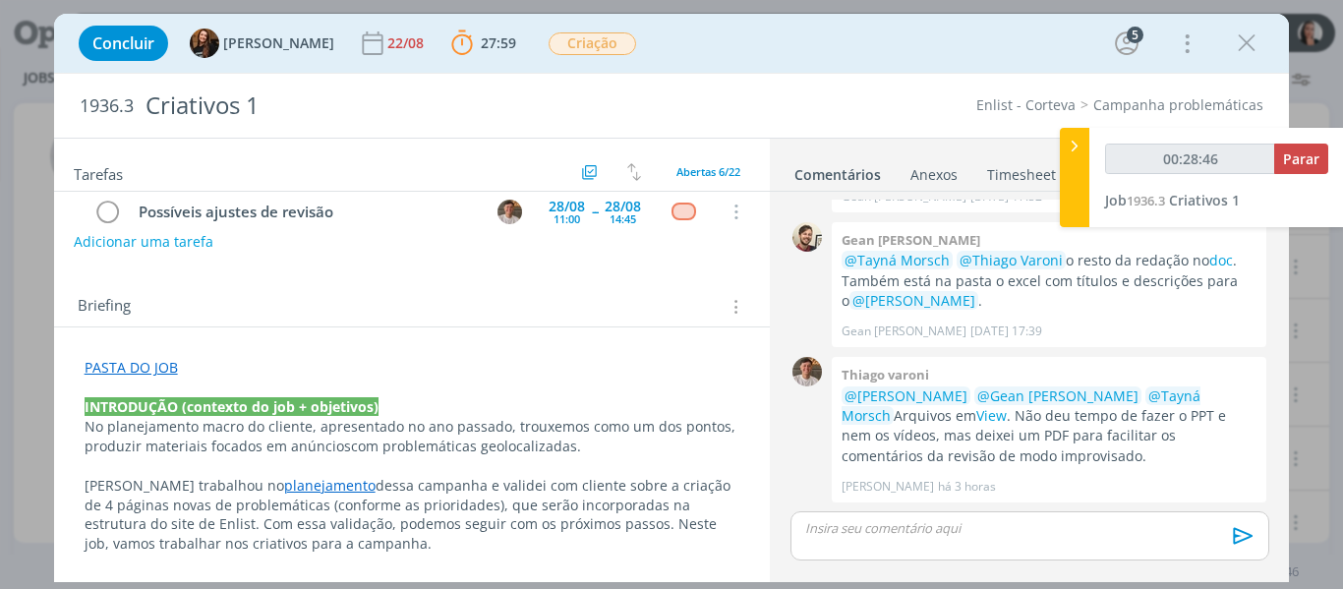
scroll to position [295, 0]
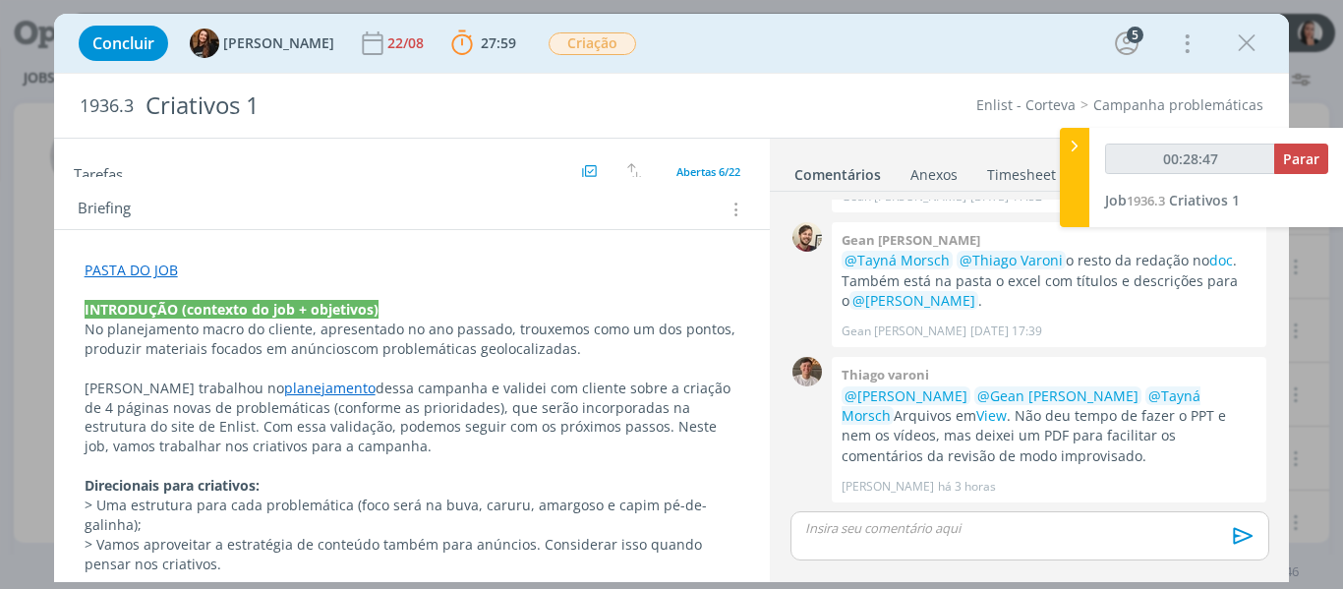
click at [187, 267] on p "PASTA DO JOB" at bounding box center [413, 271] width 656 height 20
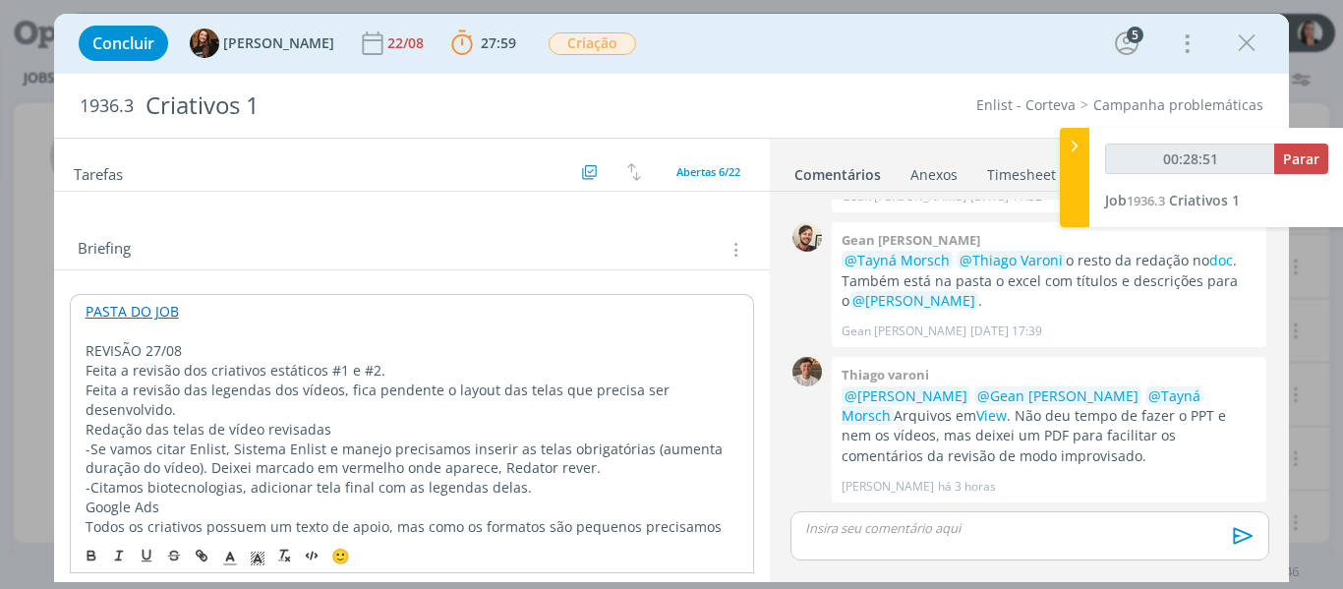
scroll to position [219, 0]
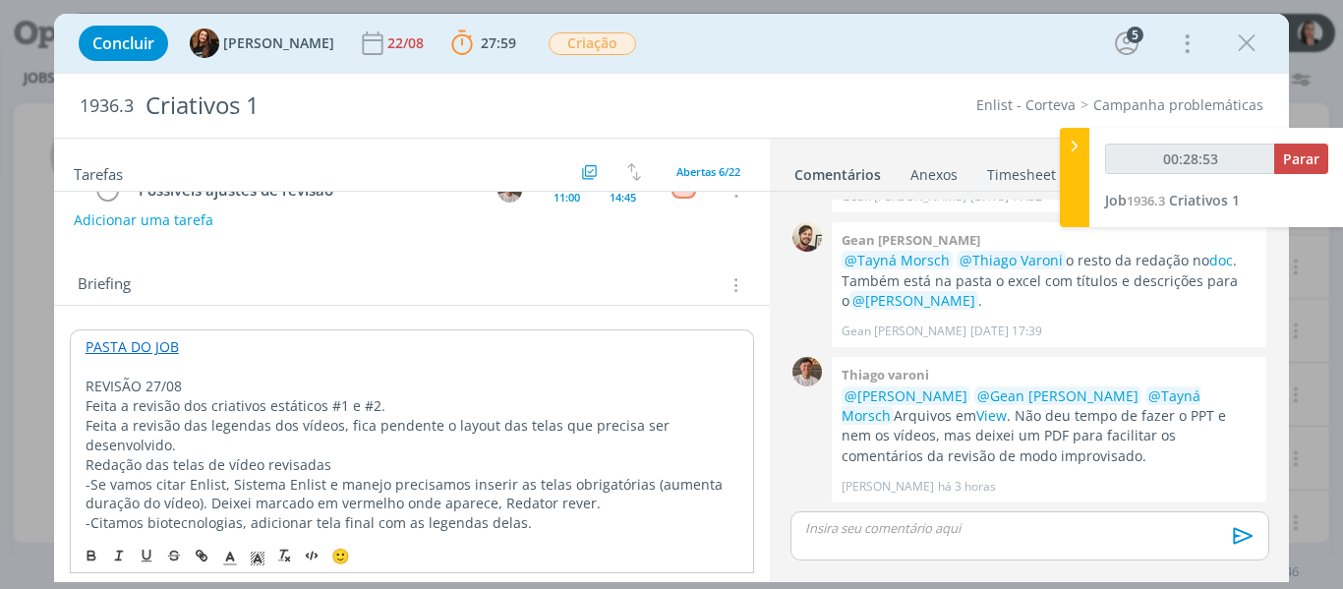
click at [156, 384] on p "REVISÃO 27/08" at bounding box center [413, 387] width 654 height 20
click at [256, 559] on polyline "dialog" at bounding box center [257, 559] width 7 height 8
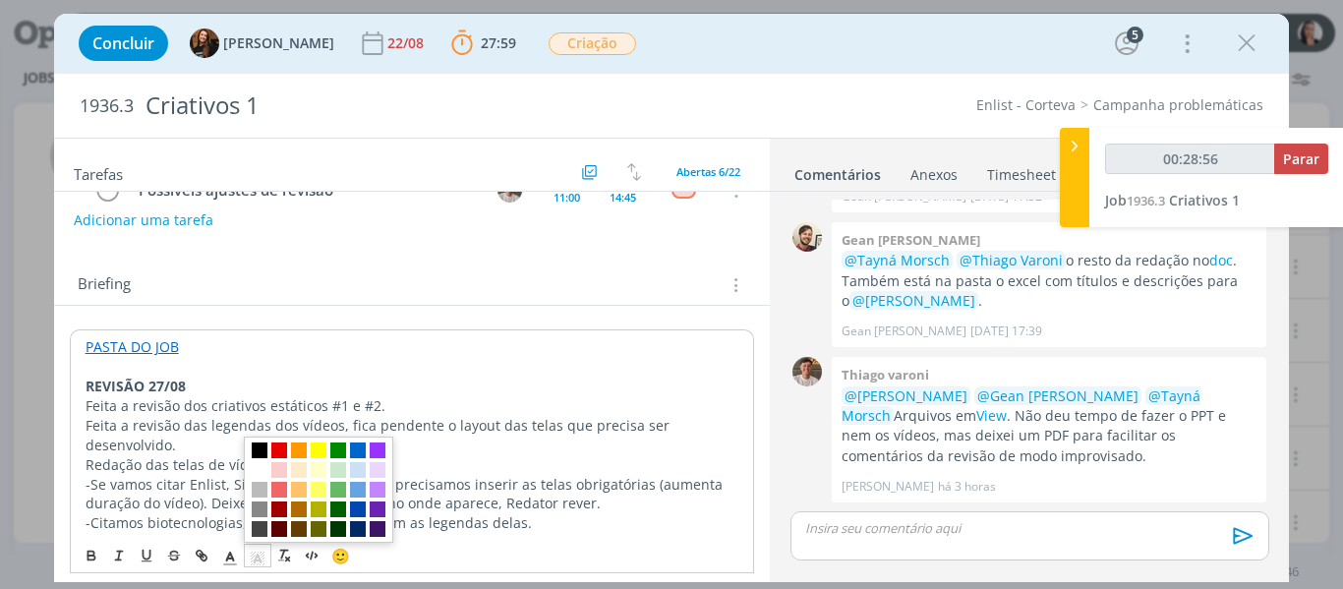
click at [264, 446] on span "dialog" at bounding box center [260, 450] width 16 height 16
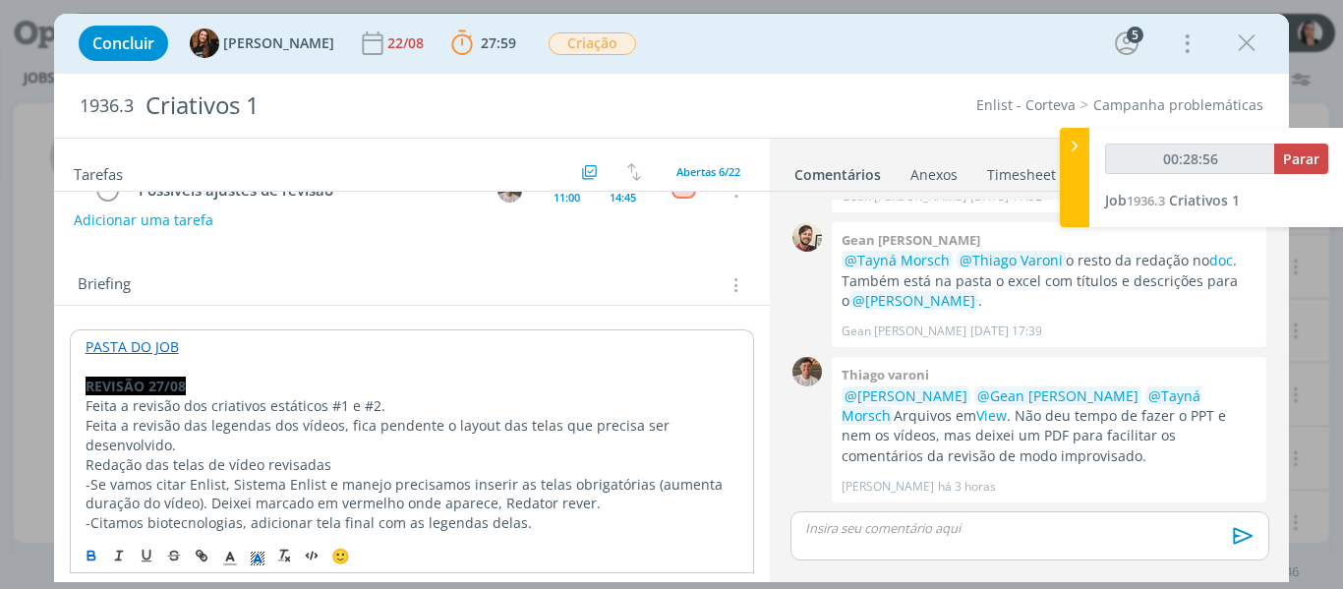
drag, startPoint x: 235, startPoint y: 552, endPoint x: 237, endPoint y: 525, distance: 26.6
click at [236, 552] on icon "dialog" at bounding box center [230, 559] width 18 height 18
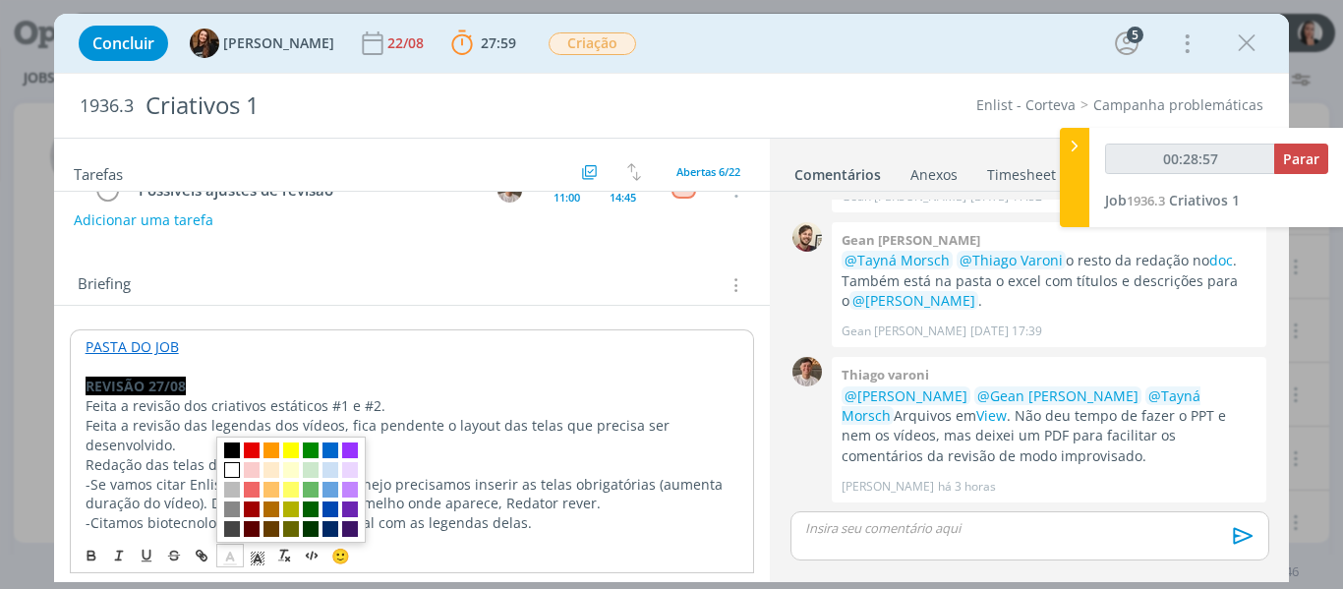
click at [236, 473] on span "dialog" at bounding box center [232, 470] width 16 height 16
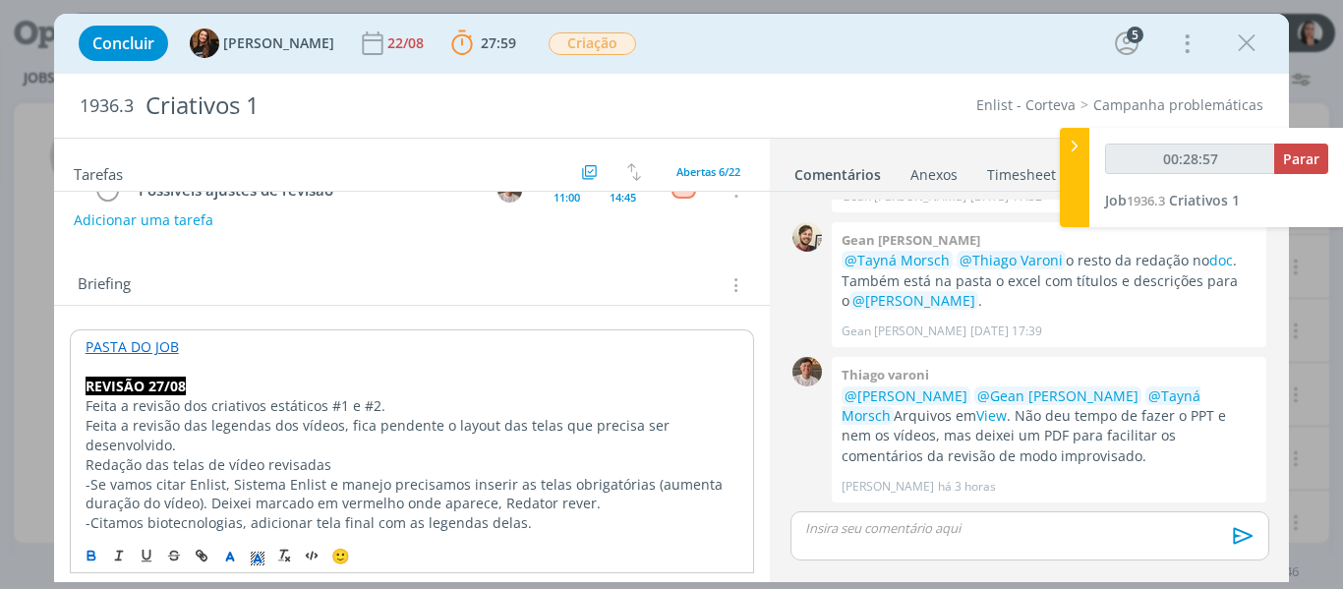
click at [250, 431] on p "Feita a revisão das legendas dos vídeos, fica pendente o layout das telas que p…" at bounding box center [413, 435] width 654 height 39
click at [406, 403] on p "Feita a revisão dos criativos estáticos #1 e #2." at bounding box center [413, 406] width 654 height 20
click at [165, 409] on p "Feita a revisão dos criativos estáticos #1 e #2." at bounding box center [413, 406] width 654 height 20
click at [86, 407] on p "Feita a revisão dos criativos estáticos #1 e #2." at bounding box center [413, 406] width 654 height 20
click at [335, 437] on p "Feita a revisão das legendas dos vídeos, fica pendente o layout das telas que p…" at bounding box center [413, 435] width 654 height 39
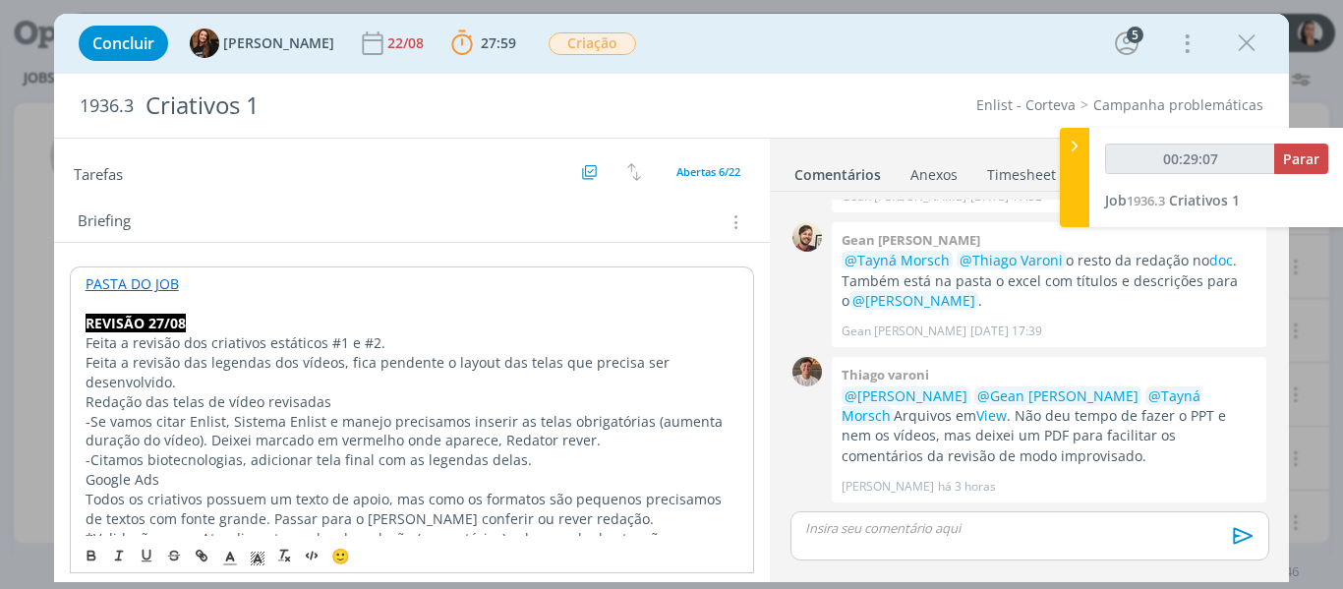
scroll to position [318, 0]
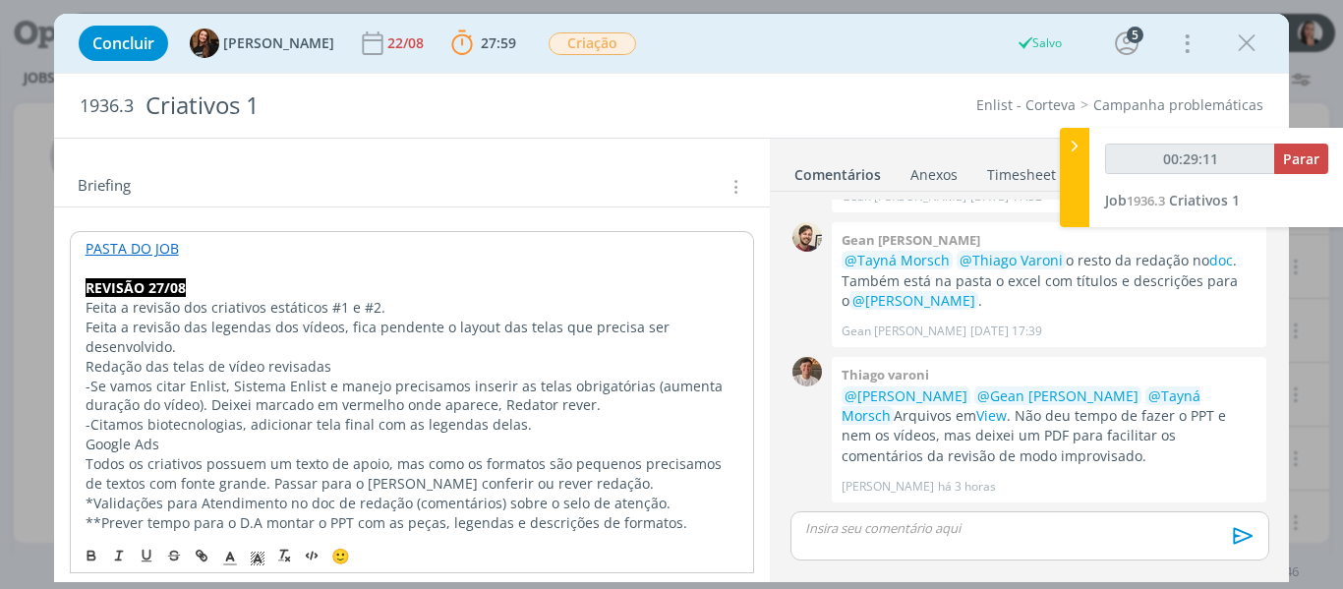
click at [198, 327] on p "Feita a revisão das legendas dos vídeos, fica pendente o layout das telas que p…" at bounding box center [413, 337] width 654 height 39
type input "00:29:12"
click at [242, 350] on p "Feita a revisão da redação e legendas dos vídeos, fica pendente o layout das te…" at bounding box center [413, 337] width 654 height 39
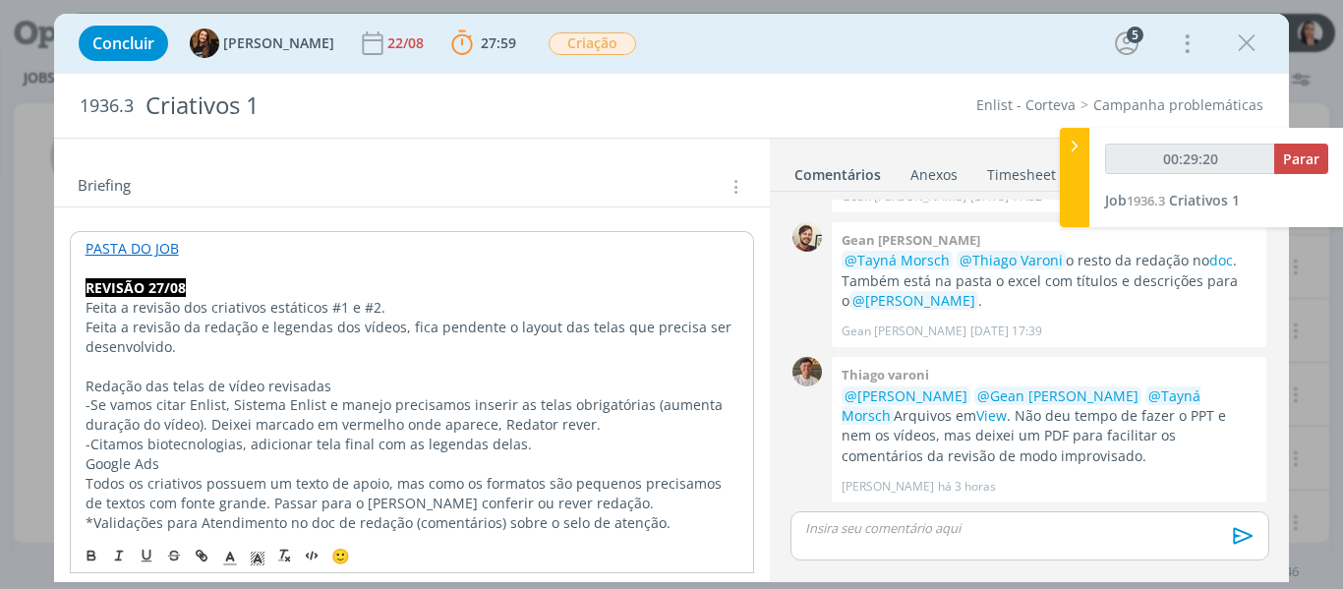
click at [245, 401] on p "-Se vamos citar Enlist, Sistema Enlist e manejo precisamos inserir as telas obr…" at bounding box center [413, 414] width 654 height 39
click at [199, 418] on p "-Se vamos citar Enlist, Sistema Enlist e manejo precisamos inserir as telas obr…" at bounding box center [413, 414] width 654 height 39
click at [208, 425] on p "-Se vamos citar Enlist, Sistema Enlist e manejo precisamos inserir as telas obr…" at bounding box center [413, 414] width 654 height 39
click at [178, 337] on p "Feita a revisão da redação e legendas dos vídeos, fica pendente o layout das te…" at bounding box center [413, 337] width 654 height 39
click at [349, 347] on p "Feita a revisão da redação e legendas dos vídeos, fica pendente o layout das te…" at bounding box center [413, 337] width 654 height 39
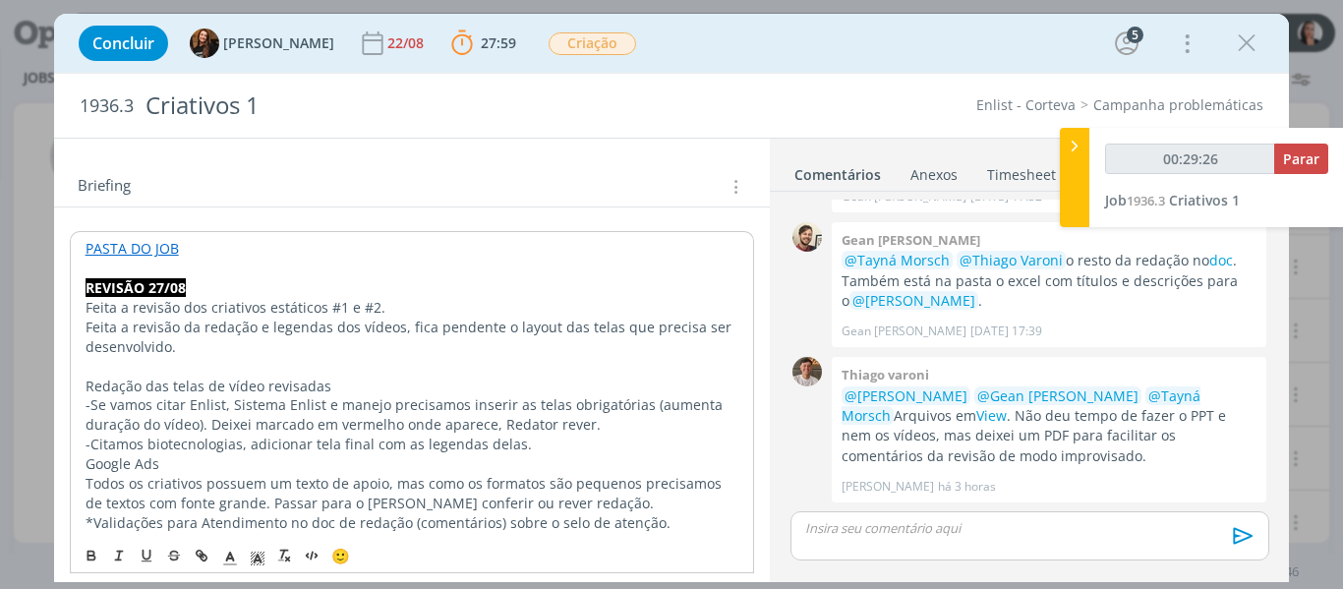
click at [389, 313] on p "Feita a revisão dos criativos estáticos #1 e #2." at bounding box center [413, 308] width 654 height 20
click at [275, 383] on p "Redação das telas de vídeo revisadas" at bounding box center [413, 386] width 656 height 20
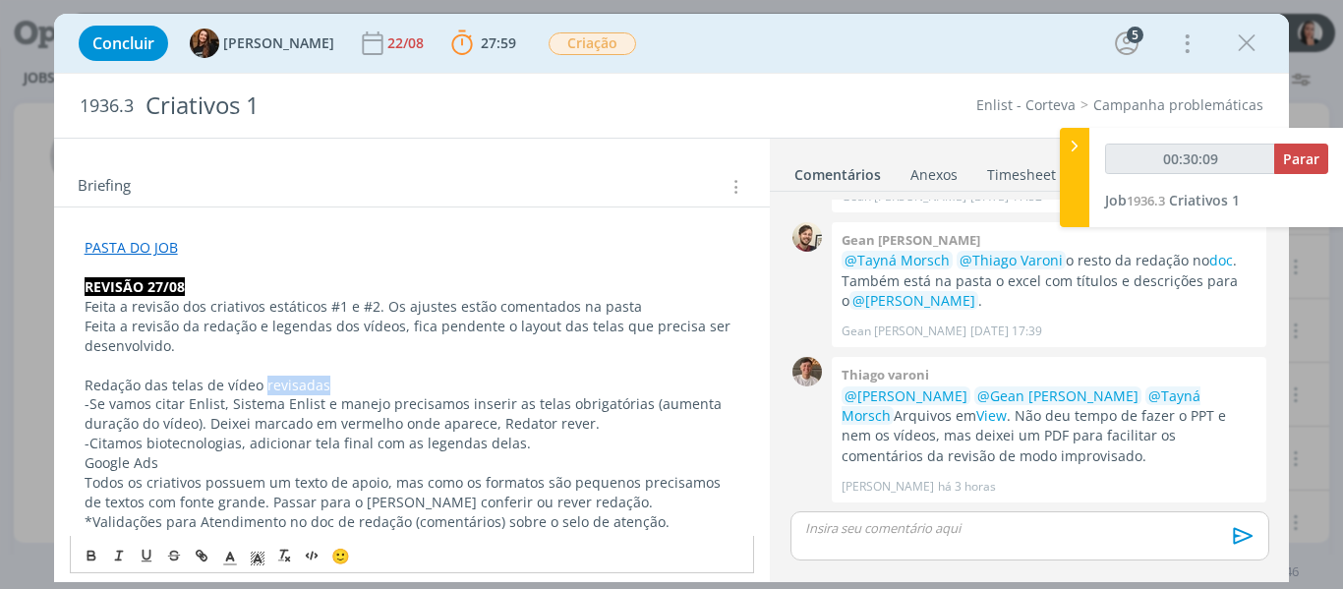
click at [275, 383] on p "Redação das telas de vídeo revisadas" at bounding box center [413, 386] width 656 height 20
click at [275, 383] on strong "Redação das telas de vídeo revisadas" at bounding box center [210, 385] width 251 height 19
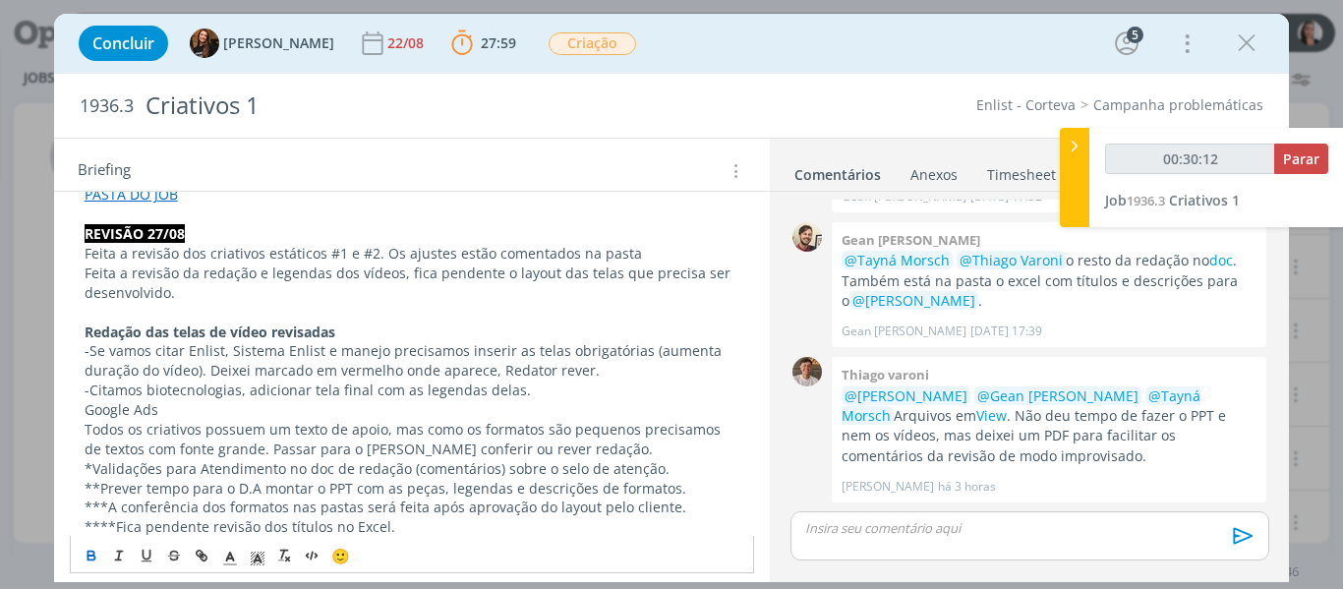
scroll to position [416, 0]
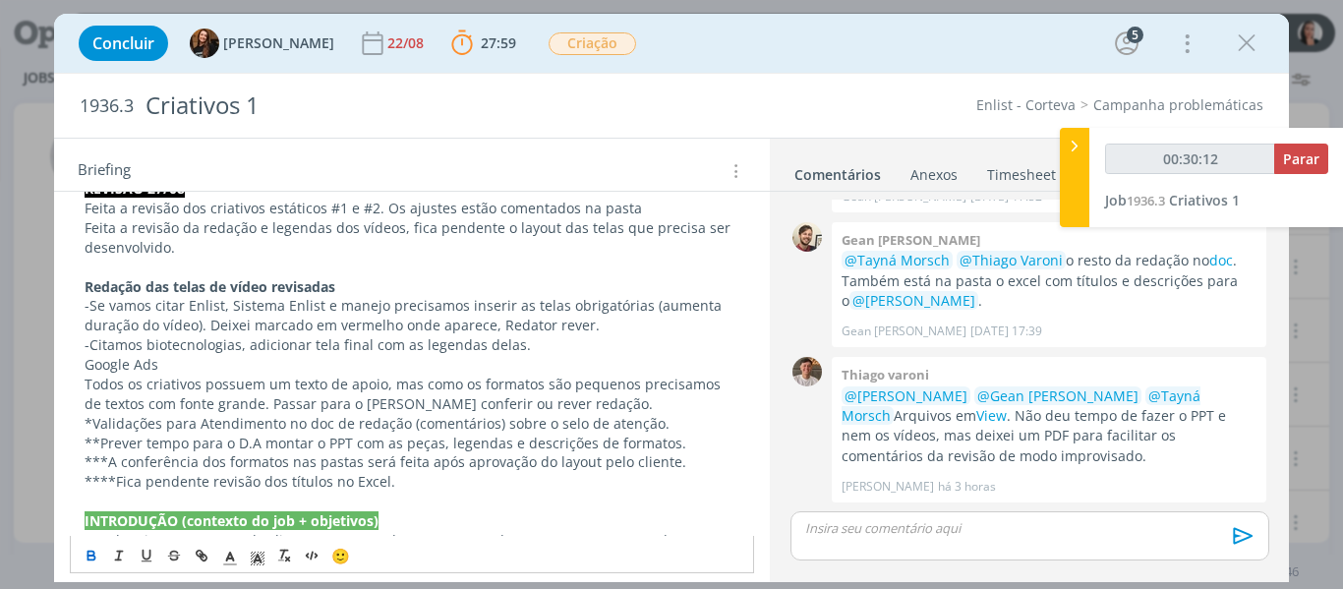
click at [329, 352] on p "-Citamos biotecnologias, adicionar tela final com as legendas delas." at bounding box center [413, 345] width 656 height 20
click at [415, 335] on p "-Citamos biotecnologias, adicionar tela final com as legendas delas." at bounding box center [413, 345] width 656 height 20
click at [249, 331] on p "-Se vamos citar Enlist, Sistema Enlist e manejo precisamos inserir as telas obr…" at bounding box center [413, 315] width 656 height 39
click at [361, 322] on p "-Se vamos citar Enlist, Sistema Enlist e manejo precisamos inserir as telas obr…" at bounding box center [413, 315] width 656 height 39
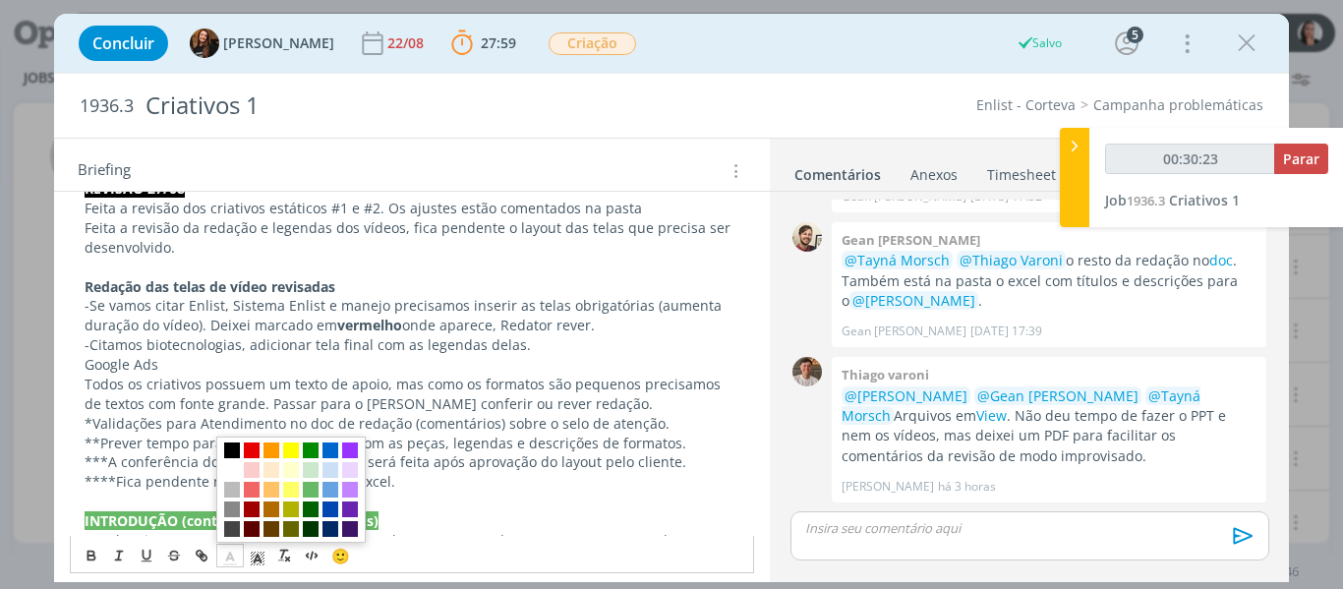
click at [234, 550] on icon "dialog" at bounding box center [230, 559] width 18 height 18
click at [247, 449] on span "dialog" at bounding box center [252, 450] width 16 height 16
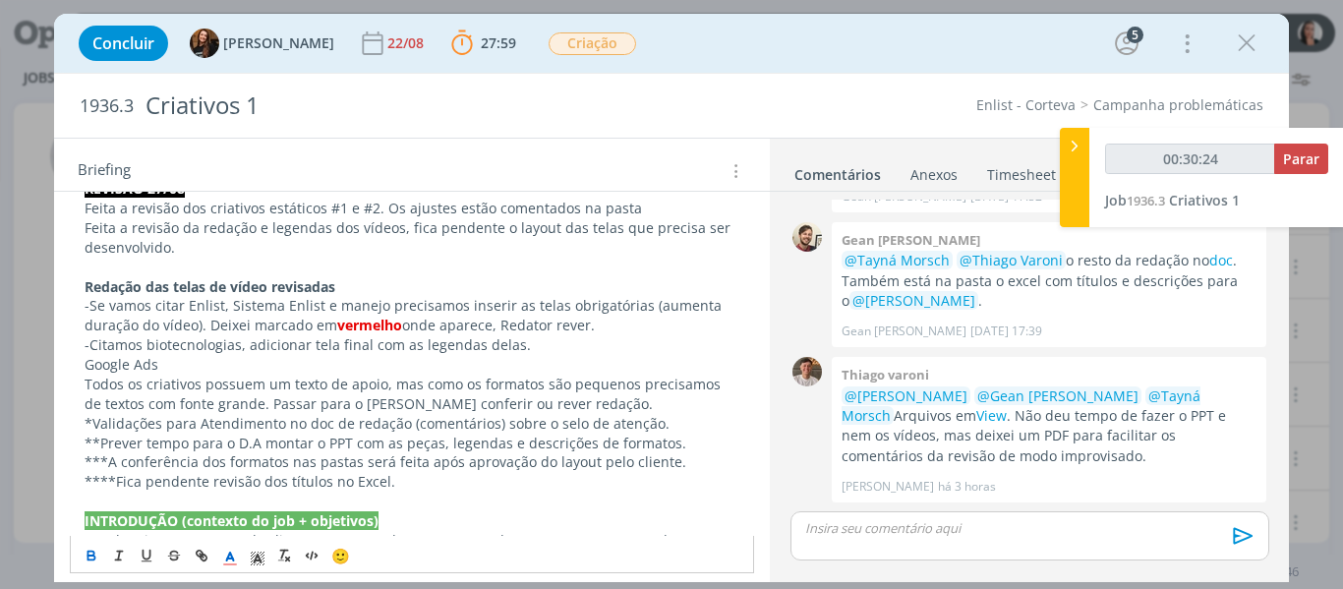
click at [310, 378] on p "Todos os criativos possuem um texto de apoio, mas como os formatos são pequenos…" at bounding box center [413, 394] width 656 height 39
click at [471, 394] on p "Todos os criativos possuem um texto de apoio, mas como os formatos são pequenos…" at bounding box center [413, 394] width 656 height 39
click at [462, 347] on p "-Citamos biotecnologias, adicionar tela final com as legendas delas." at bounding box center [413, 345] width 656 height 20
click at [474, 319] on p "-Se vamos citar Enlist, Sistema Enlist e manejo precisamos inserir as telas obr…" at bounding box center [413, 315] width 656 height 39
click at [509, 325] on p "-Se vamos citar Enlist, Sistema Enlist e manejo precisamos inserir as telas obr…" at bounding box center [413, 315] width 656 height 39
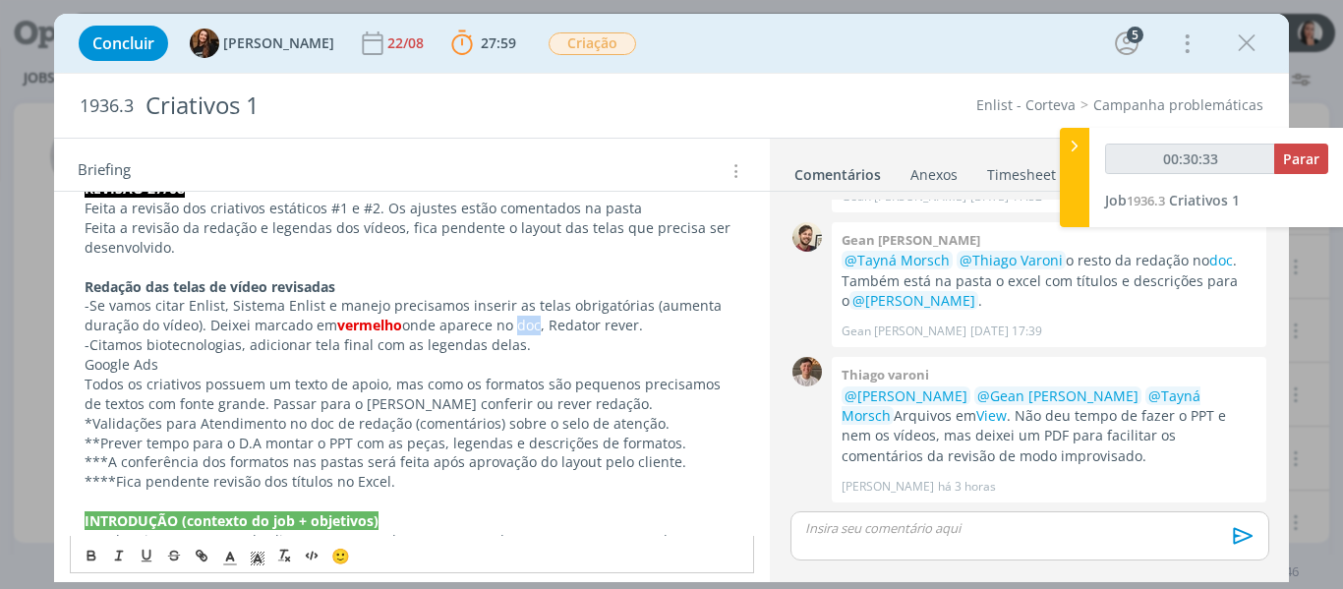
click at [509, 325] on p "-Se vamos citar Enlist, Sistema Enlist e manejo precisamos inserir as telas obr…" at bounding box center [413, 315] width 656 height 39
type input "00:30:35"
click at [206, 556] on icon "dialog" at bounding box center [204, 558] width 6 height 6
type input "doc"
type input "00:30:36"
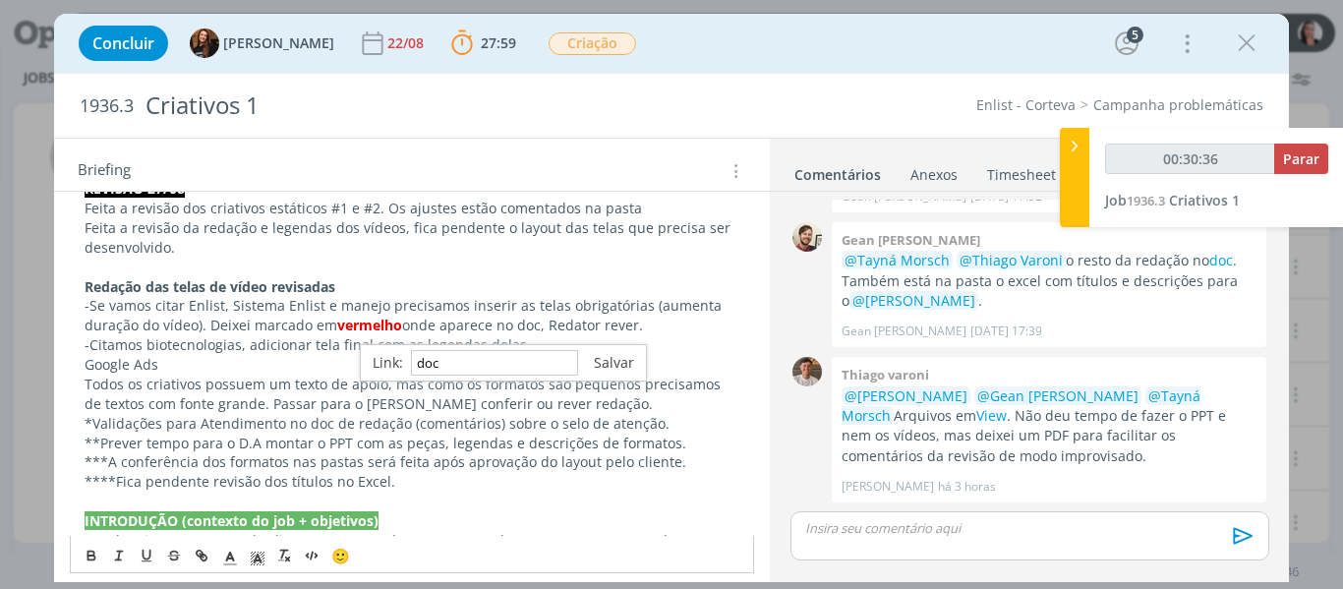
paste input "https://sobeae.sharepoint.com/:w:/r/sites/SOBEAE/_layouts/15/Doc.aspx?sourcedoc…"
type input "https://sobeae.sharepoint.com/:w:/r/sites/SOBEAE/_layouts/15/Doc.aspx?sourcedoc…"
type input "00:30:37"
type input "https://sobeae.sharepoint.com/:w:/r/sites/SOBEAE/_layouts/15/Doc.aspx?sourcedoc…"
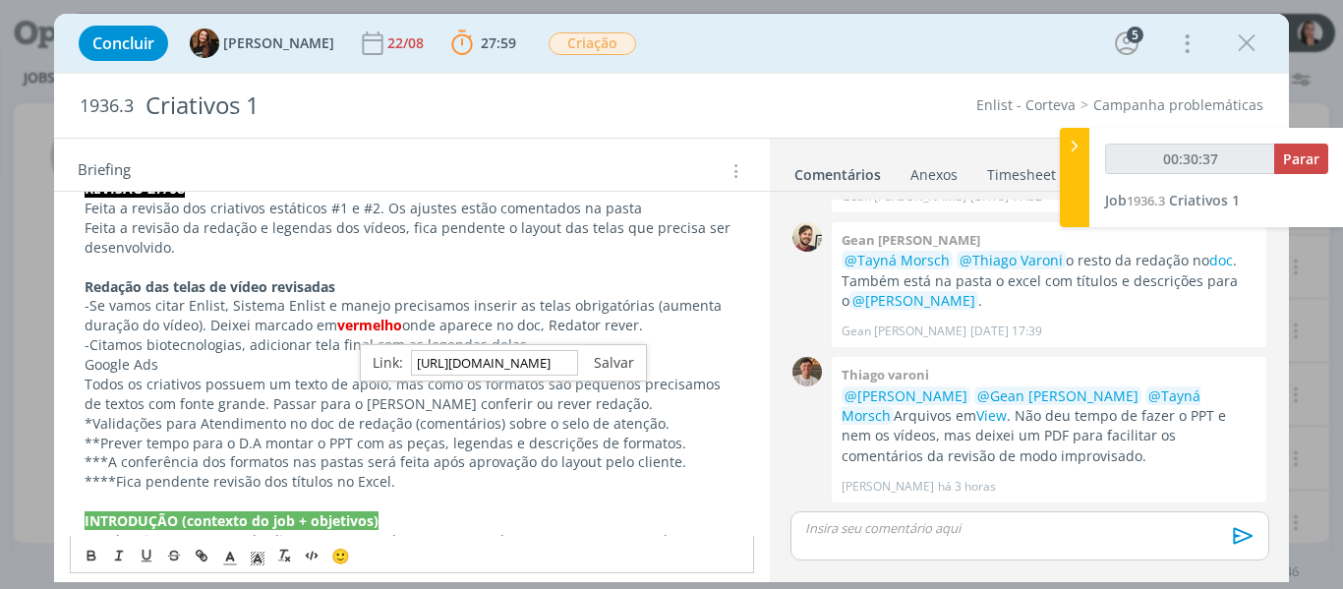
click at [616, 359] on link "dialog" at bounding box center [606, 362] width 56 height 19
click at [620, 342] on p "-Citamos biotecnologias, adicionar tela final com as legendas delas." at bounding box center [413, 345] width 656 height 20
click at [629, 334] on p "-Se vamos citar Enlist, Sistema Enlist e manejo precisamos inserir as telas obr…" at bounding box center [413, 315] width 656 height 39
click at [456, 362] on p "Google Ads" at bounding box center [413, 365] width 656 height 20
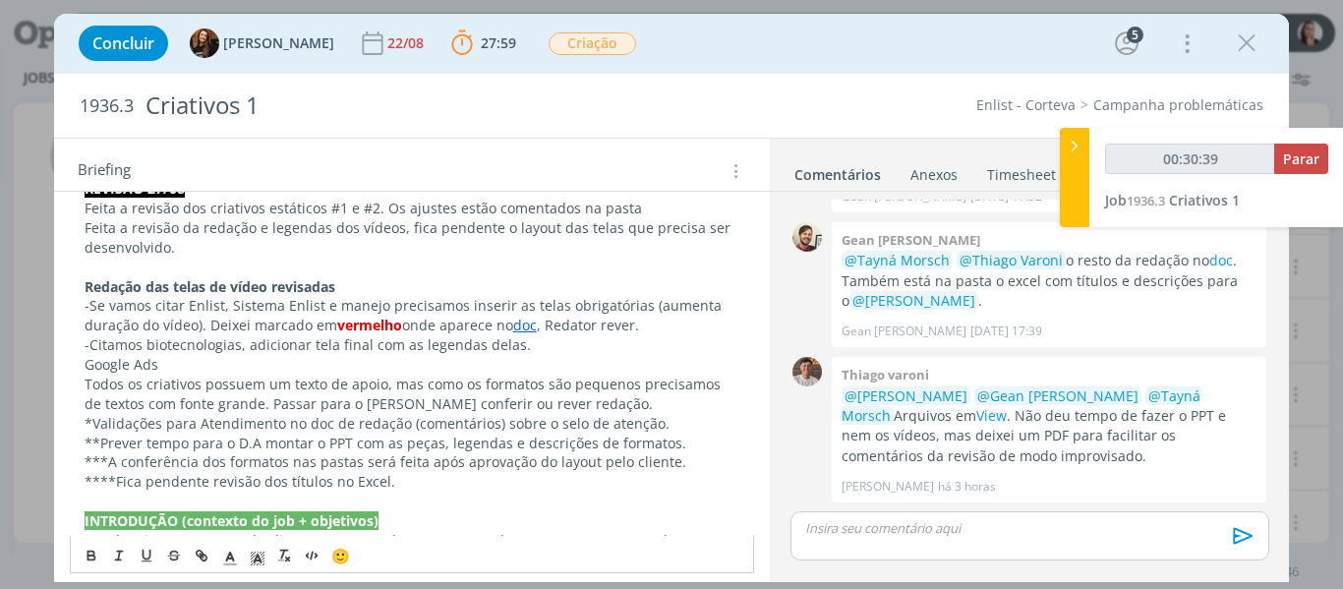
click at [356, 360] on p "Google Ads" at bounding box center [413, 365] width 656 height 20
click at [397, 376] on p "Todos os criativos possuem um texto de apoio, mas como os formatos são pequenos…" at bounding box center [413, 394] width 656 height 39
click at [567, 344] on p "-Citamos biotecnologias, adicionar tela final com as legendas delas." at bounding box center [413, 345] width 656 height 20
click at [228, 340] on p "-Citamos biotecnologias, adicionar tela final com as legendas delas." at bounding box center [413, 345] width 656 height 20
click at [99, 342] on p "-Citamos biotecnologias, adicionar tela final com as legendas delas." at bounding box center [413, 345] width 656 height 20
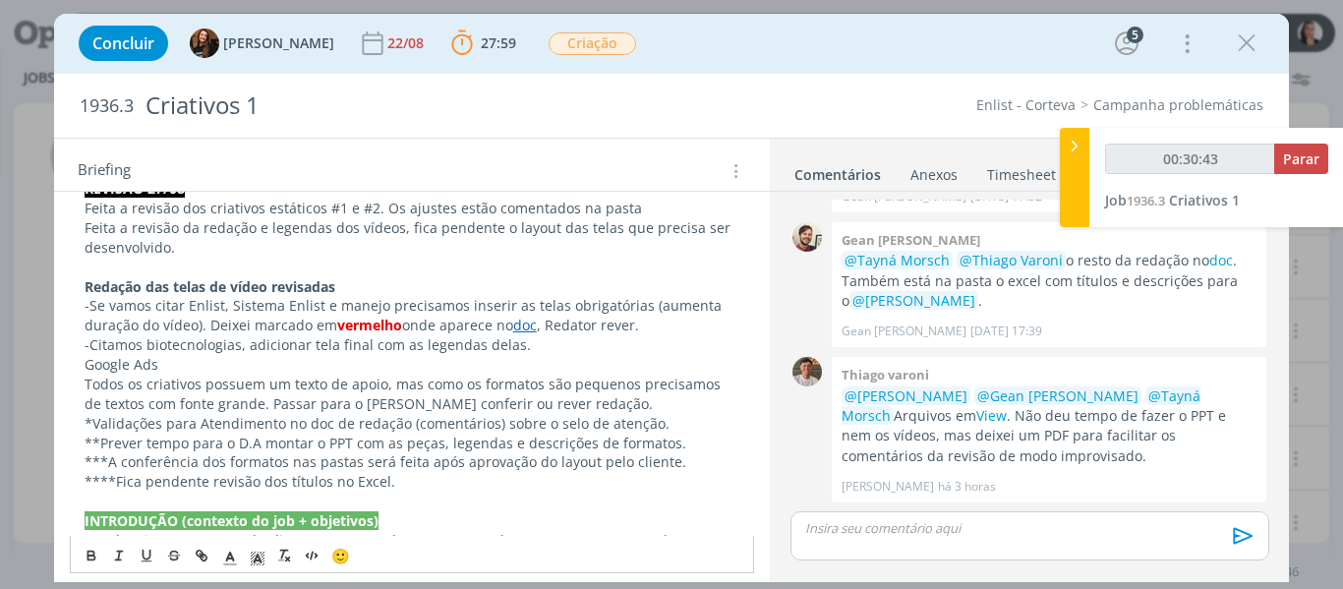
click at [93, 342] on p "-Citamos biotecnologias, adicionar tela final com as legendas delas." at bounding box center [413, 345] width 656 height 20
click at [89, 345] on p "-Citamos biotecnologias, adicionar tela final com as legendas delas." at bounding box center [413, 345] width 656 height 20
click at [409, 347] on p "-Citamos biotecnologias, adicionar tela final com as legendas delas." at bounding box center [413, 345] width 656 height 20
click at [529, 348] on p "-Citamos biotecnologias, adicionar tela final com as legendas delas." at bounding box center [413, 345] width 656 height 20
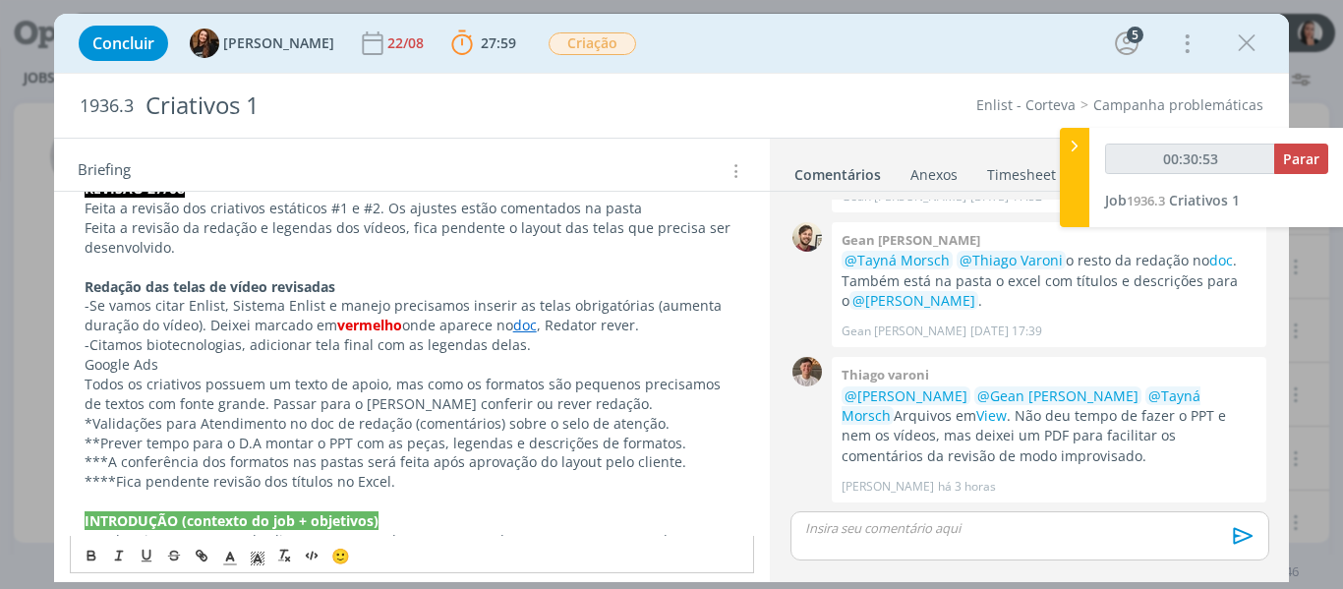
click at [529, 348] on p "-Citamos biotecnologias, adicionar tela final com as legendas delas." at bounding box center [413, 345] width 656 height 20
click at [509, 346] on p "-Citamos biotecnologias, adicionar tela final com as legendas delas." at bounding box center [413, 345] width 656 height 20
click at [730, 344] on p "-Citamos biotecnologias, adicionar tela final com as legendas delas ou incluir …" at bounding box center [413, 345] width 656 height 20
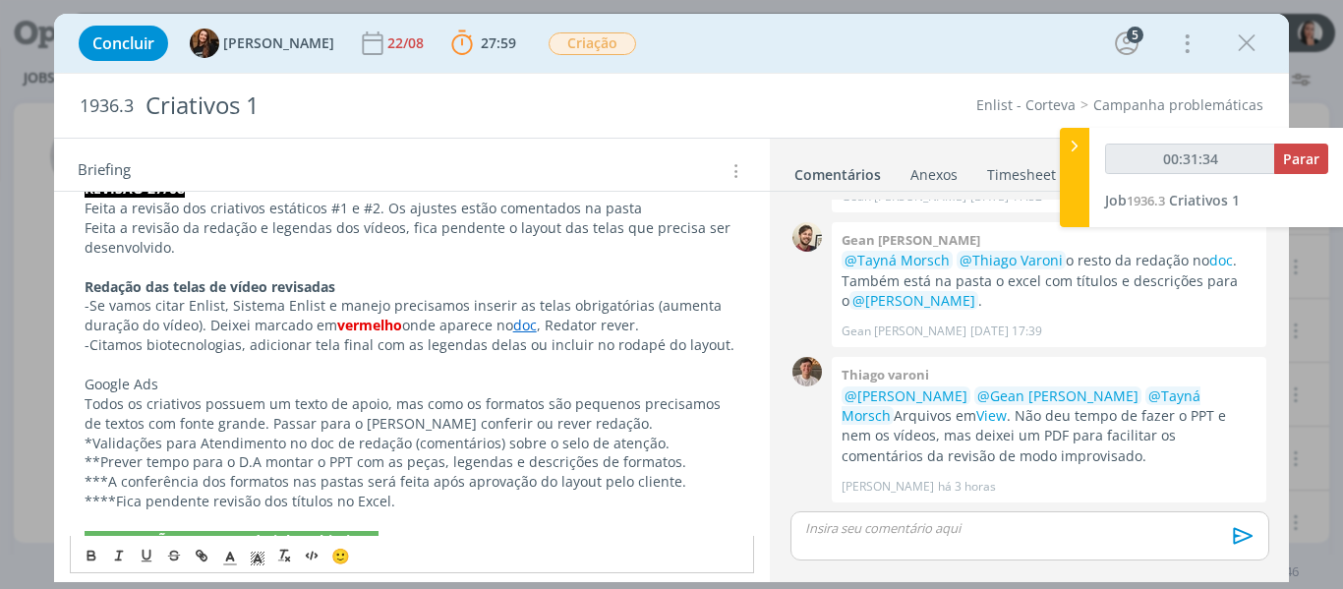
click at [144, 387] on p "Google Ads" at bounding box center [413, 385] width 656 height 20
click at [144, 387] on strong "Google Ads" at bounding box center [123, 384] width 77 height 19
click at [88, 383] on strong "Google Ads" at bounding box center [123, 384] width 77 height 19
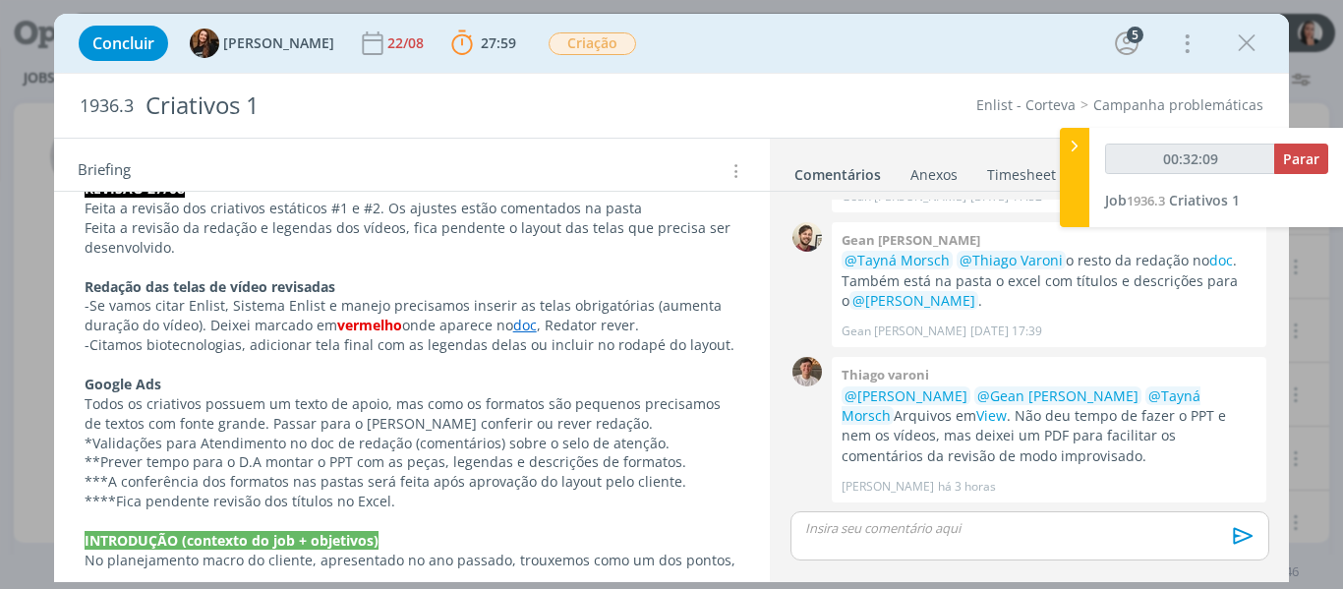
click at [164, 382] on p "Google Ads" at bounding box center [413, 385] width 656 height 20
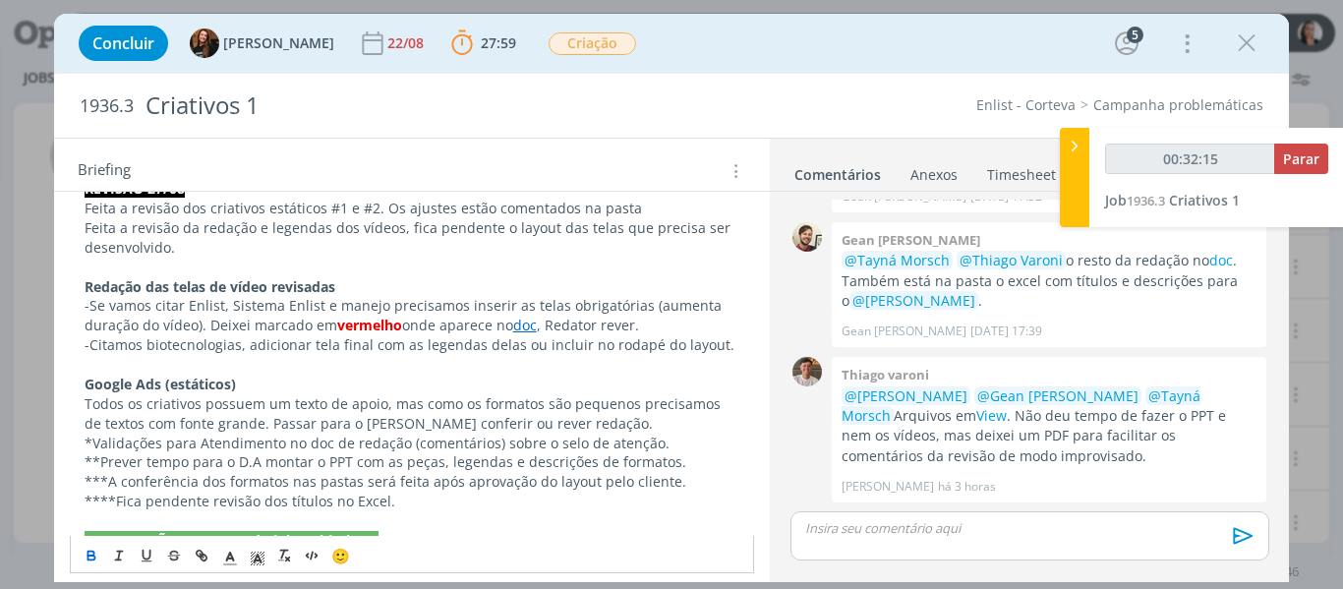
click at [376, 417] on p "Todos os criativos possuem um texto de apoio, mas como os formatos são pequenos…" at bounding box center [413, 413] width 656 height 39
click at [558, 412] on p "Todos os criativos possuem um texto de apoio, mas como os formatos são pequenos…" at bounding box center [413, 413] width 656 height 39
click at [550, 422] on p "Todos os criativos possuem um texto de apoio, mas como os formatos são pequenos…" at bounding box center [413, 413] width 656 height 39
drag, startPoint x: 609, startPoint y: 424, endPoint x: 608, endPoint y: 413, distance: 10.9
click at [609, 423] on p "Todos os criativos possuem um texto de apoio, mas como os formatos são pequenos…" at bounding box center [413, 413] width 656 height 39
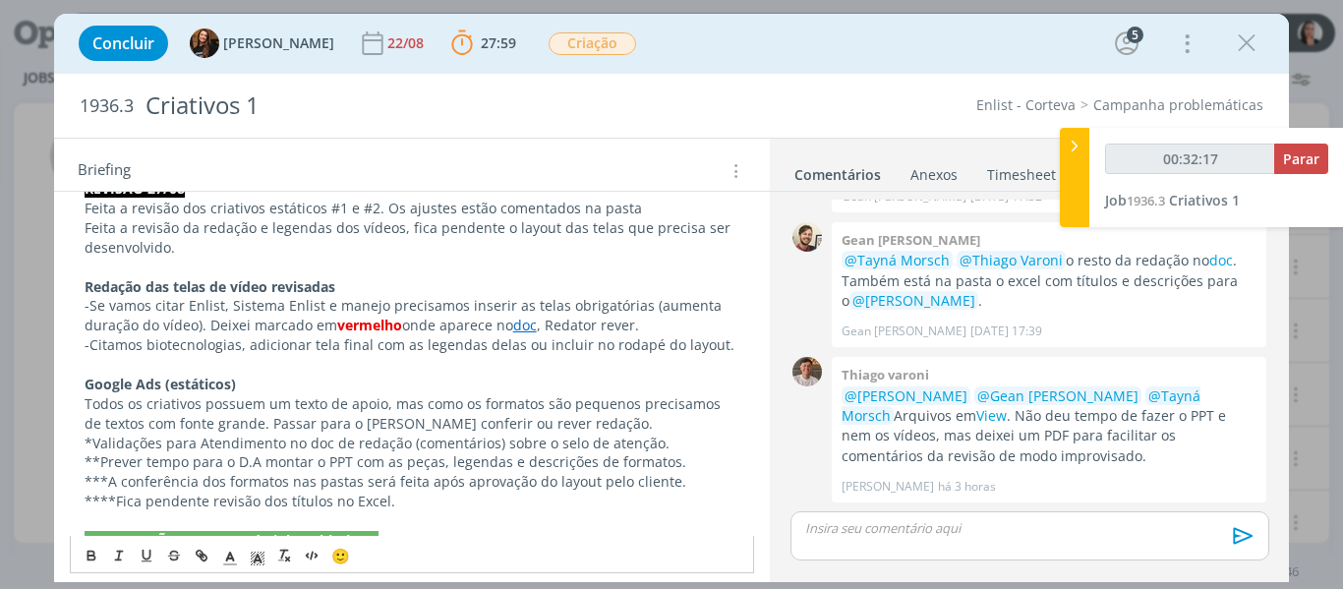
click at [608, 413] on p "Todos os criativos possuem um texto de apoio, mas como os formatos são pequenos…" at bounding box center [413, 413] width 656 height 39
click at [574, 425] on p "Todos os criativos possuem um texto de apoio, mas como os formatos são pequenos…" at bounding box center [413, 413] width 656 height 39
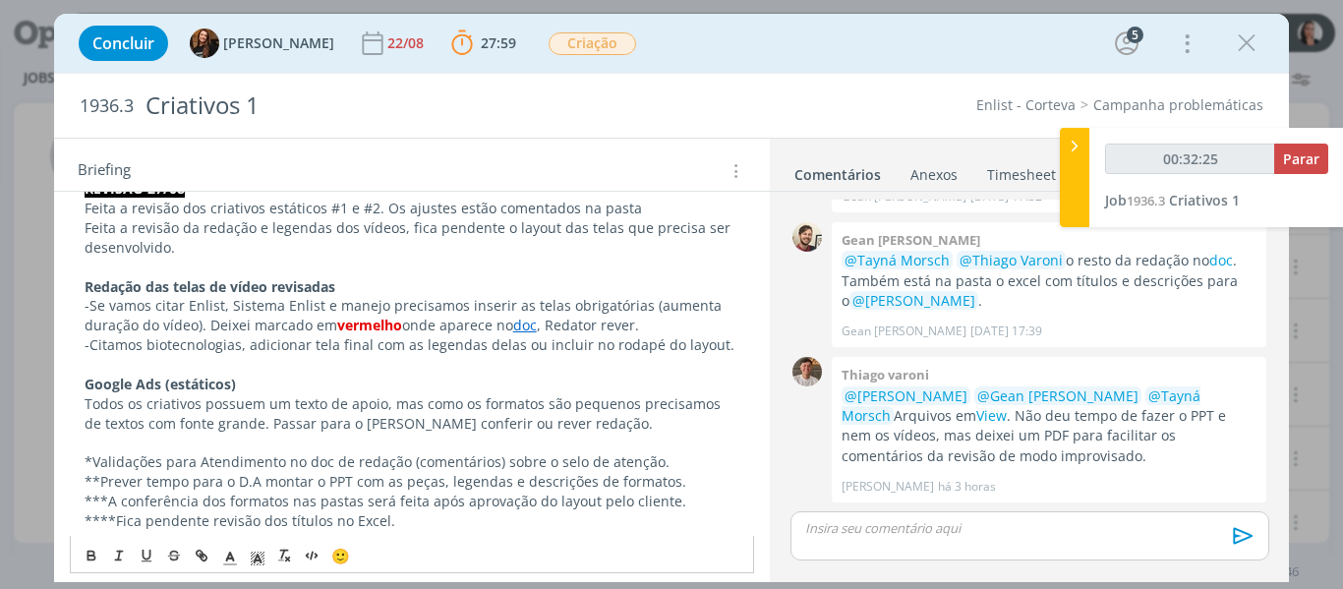
scroll to position [514, 0]
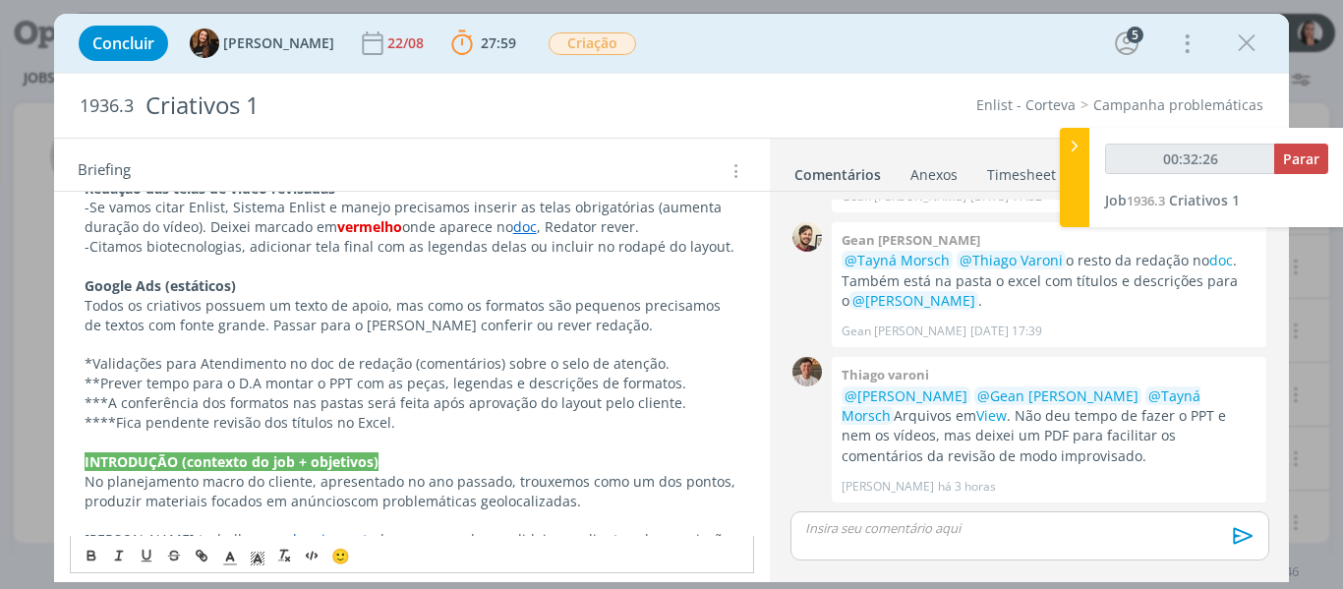
click at [262, 379] on p "**Prever tempo para o D.A montar o PPT com as peças, legendas e descrições de f…" at bounding box center [413, 384] width 656 height 20
click at [371, 379] on p "**Prever tempo para o D.A montar o PPT com as peças, legendas e descrições de f…" at bounding box center [413, 384] width 656 height 20
click at [541, 379] on p "**Prever tempo para o D.A montar o PPT com as peças, legendas e descrições de f…" at bounding box center [413, 384] width 656 height 20
drag, startPoint x: 306, startPoint y: 362, endPoint x: 403, endPoint y: 354, distance: 97.7
click at [403, 354] on p "*Validações para Atendimento no doc de redação (comentários) sobre o selo de at…" at bounding box center [413, 364] width 656 height 20
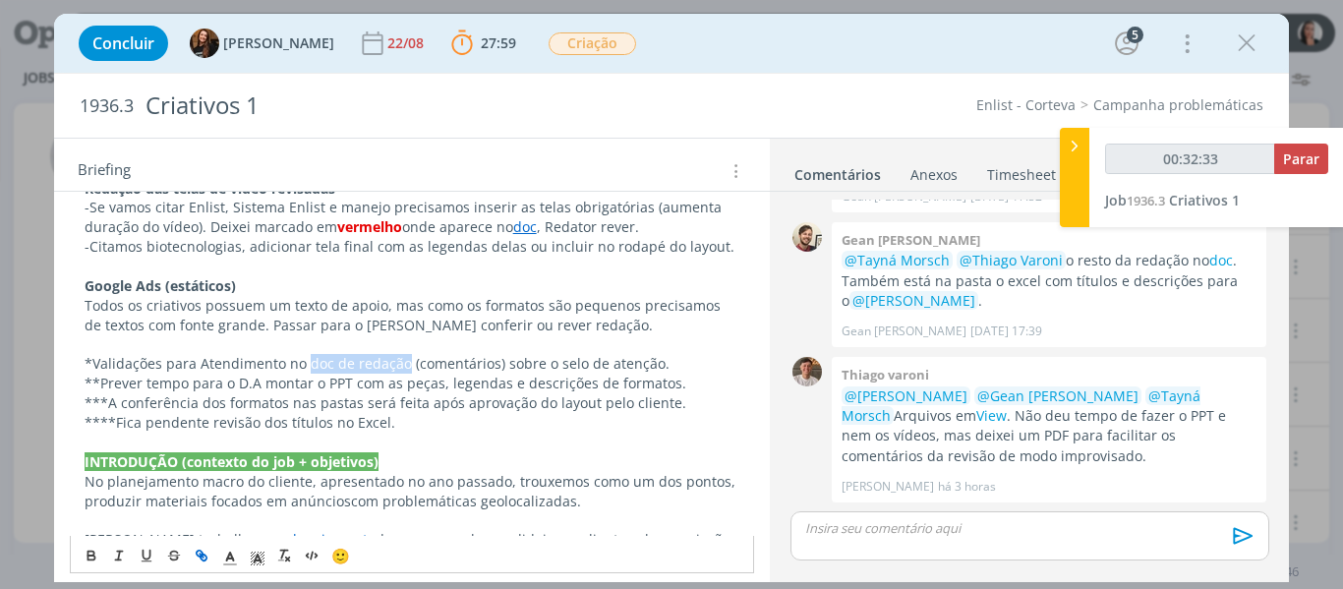
type input "00:32:34"
click at [206, 558] on icon "dialog" at bounding box center [204, 558] width 6 height 6
paste input "https://sobeae.sharepoint.com/:w:/r/sites/SOBEAE/_layouts/15/Doc.aspx?sourcedoc…"
type input "https://sobeae.sharepoint.com/:w:/r/sites/SOBEAE/_layouts/15/Doc.aspx?sourcedoc…"
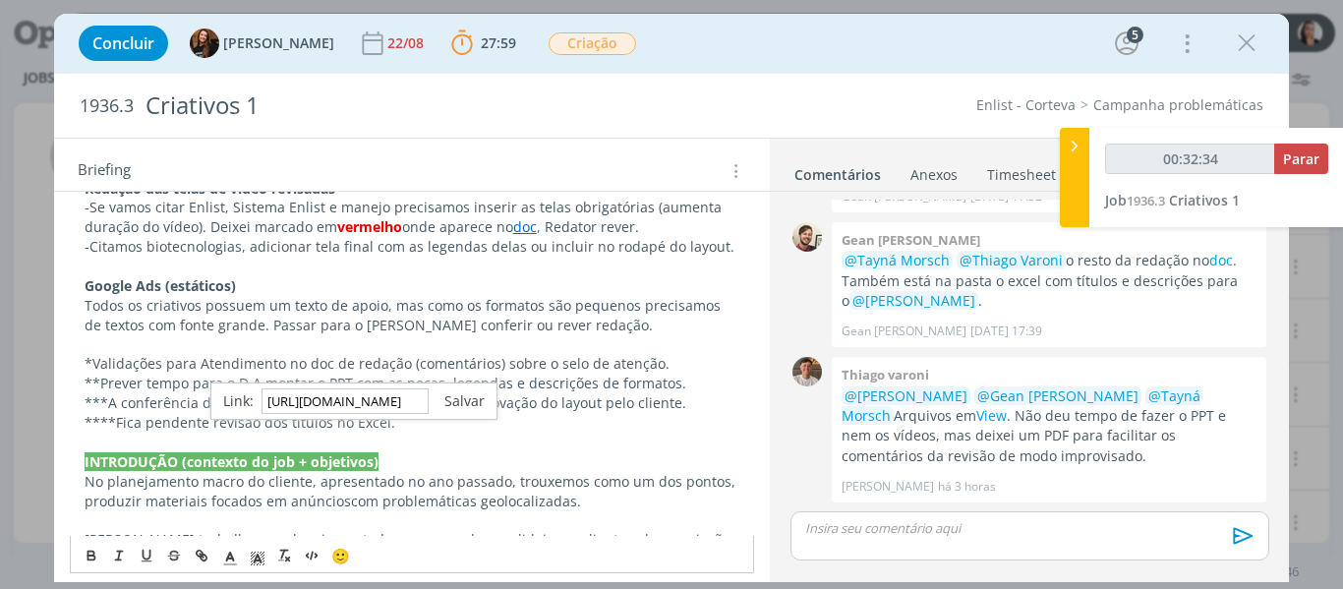
type input "00:32:35"
type input "https://sobeae.sharepoint.com/:w:/r/sites/SOBEAE/_layouts/15/Doc.aspx?sourcedoc…"
click at [458, 395] on link "dialog" at bounding box center [457, 400] width 56 height 19
click at [508, 368] on p "*Validações para Atendimento no doc de redação (comentários) sobre o selo de at…" at bounding box center [413, 364] width 656 height 20
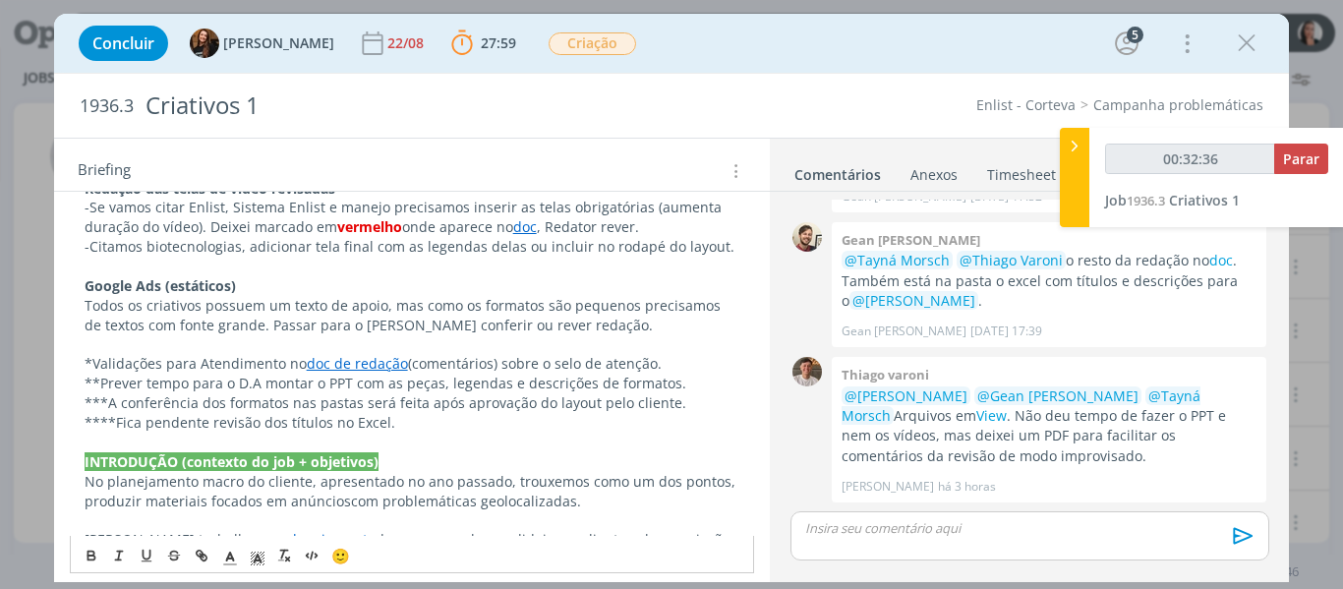
click at [561, 388] on p "**Prever tempo para o D.A montar o PPT com as peças, legendas e descrições de f…" at bounding box center [413, 384] width 656 height 20
click at [645, 383] on p "**Prever tempo para o D.A montar o PPT com as peças, legendas e descrições de f…" at bounding box center [413, 384] width 656 height 20
click at [335, 409] on p "***A conferência dos formatos nas pastas será feita após aprovação do layout pe…" at bounding box center [413, 403] width 656 height 20
click at [328, 399] on p "***A conferência dos formatos nas pastas será feita após aprovação do layout pe…" at bounding box center [413, 403] width 656 height 20
click at [459, 415] on p "****Fica pendente revisão dos títulos no Excel." at bounding box center [413, 423] width 656 height 20
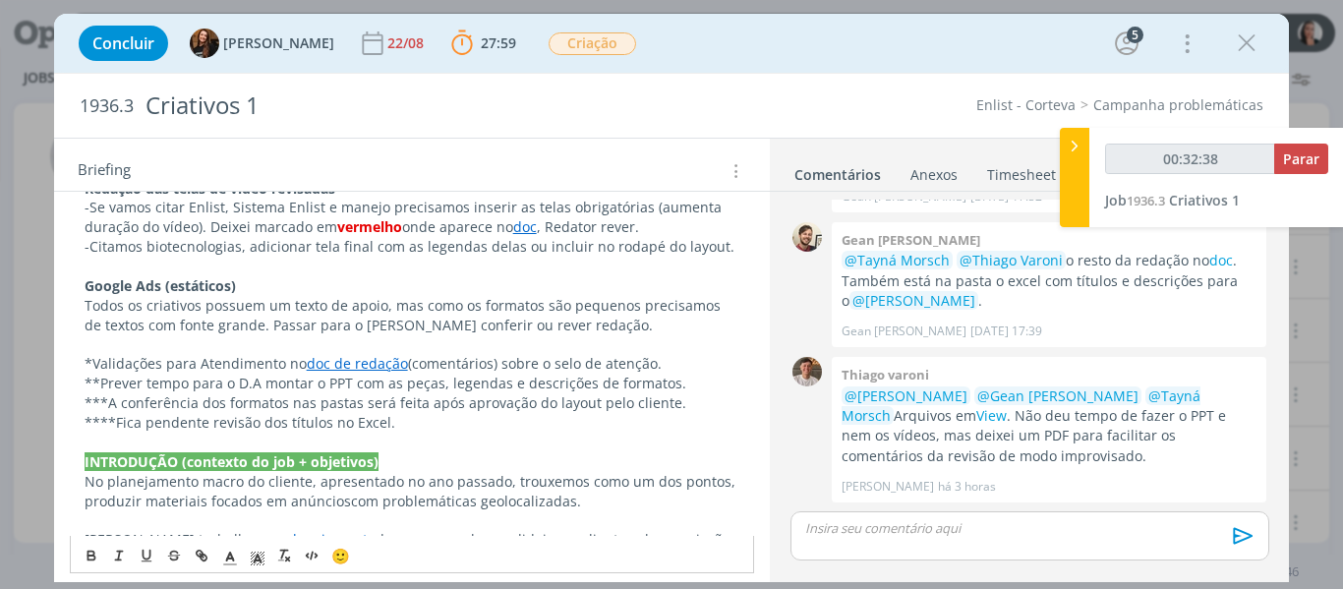
click at [533, 402] on p "***A conferência dos formatos nas pastas será feita após aprovação do layout pe…" at bounding box center [413, 403] width 656 height 20
click at [652, 404] on p "***A conferência dos formatos nas pastas será feita após aprovação do layout pe…" at bounding box center [413, 403] width 656 height 20
click at [286, 399] on p "***A conferência dos formatos nas pastas será feita após aprovação do layout pe…" at bounding box center [413, 403] width 656 height 20
click at [548, 403] on p "***A conferência dos formatos nas pastas será feita após aprovação do layout pe…" at bounding box center [413, 403] width 656 height 20
click at [538, 398] on p "***A conferência dos formatos nas pastas será feita após aprovação do layout pe…" at bounding box center [413, 403] width 656 height 20
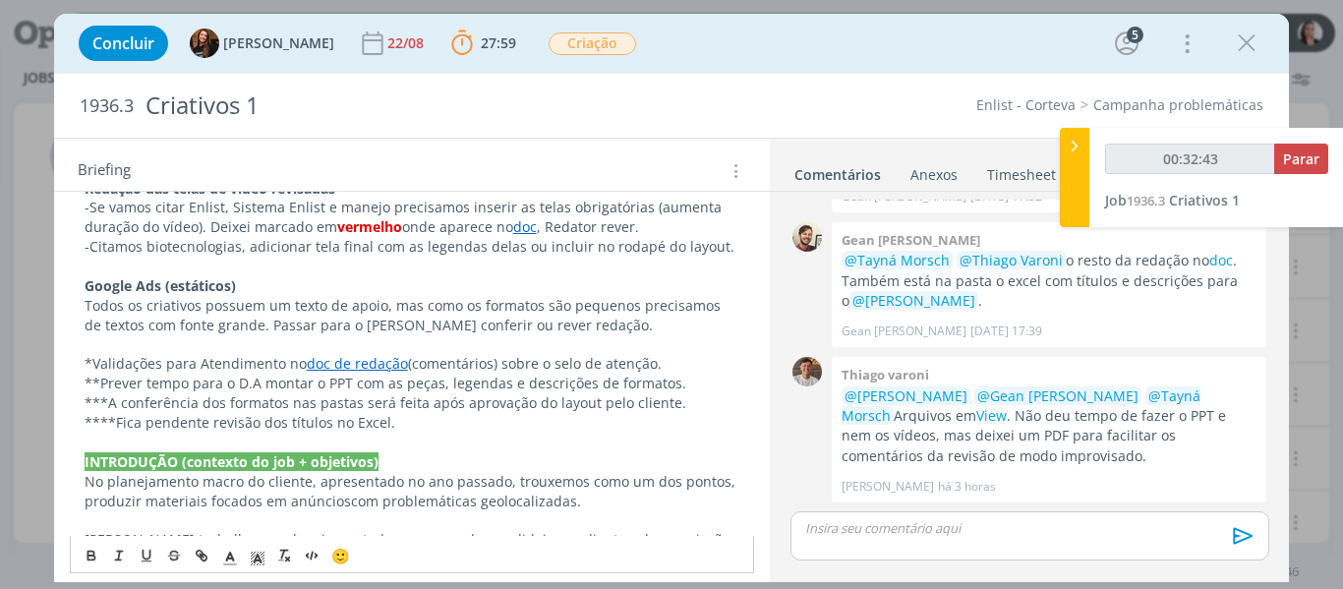
click at [267, 400] on p "***A conferência dos formatos nas pastas será feita após aprovação do layout pe…" at bounding box center [413, 403] width 656 height 20
click at [400, 424] on p "****Fica pendente revisão dos títulos no Excel." at bounding box center [413, 423] width 656 height 20
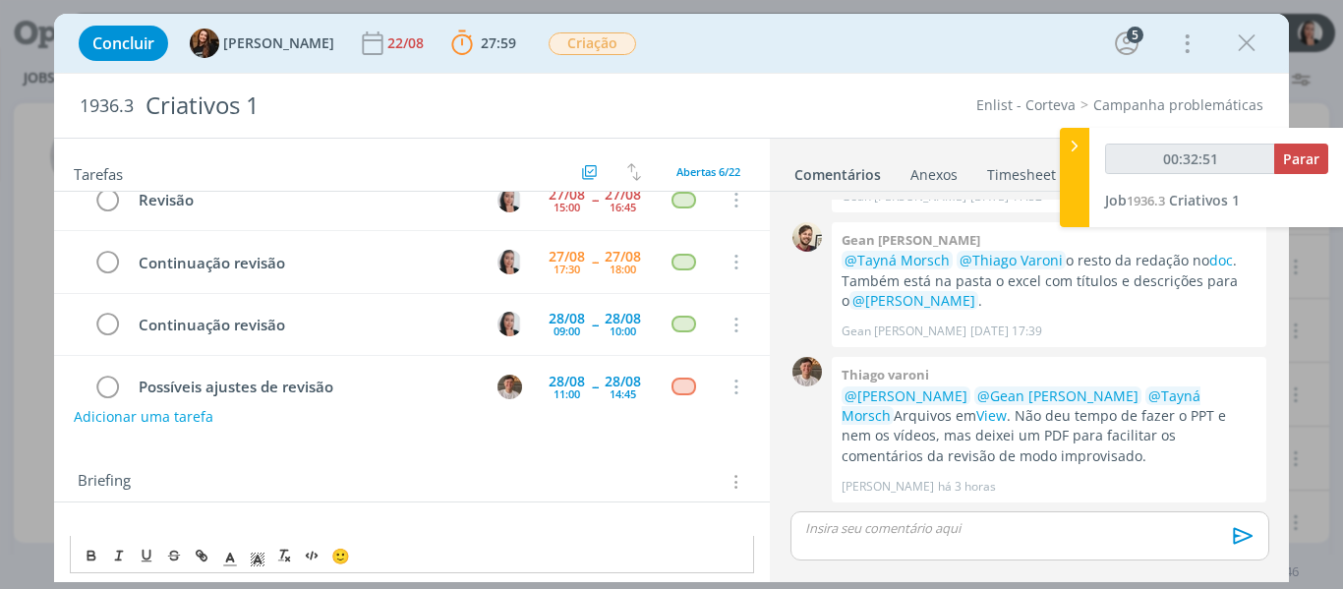
scroll to position [0, 0]
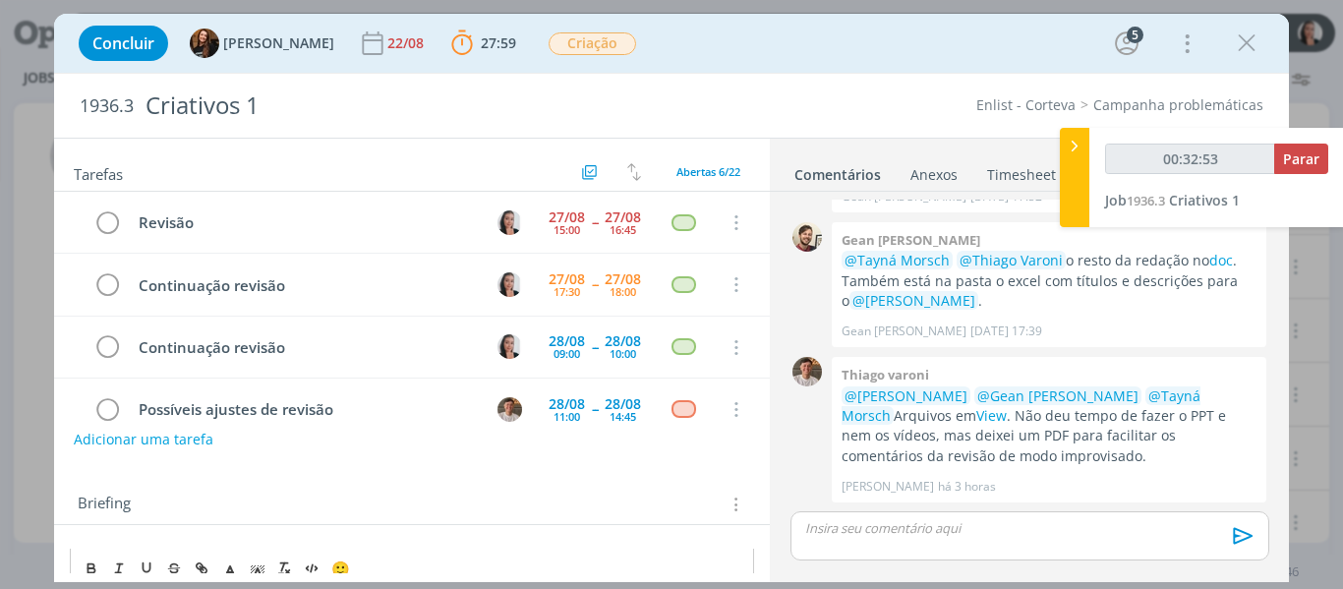
type input "00:32:54"
drag, startPoint x: 1085, startPoint y: 147, endPoint x: 962, endPoint y: 45, distance: 159.3
click at [1085, 147] on div at bounding box center [1074, 177] width 29 height 99
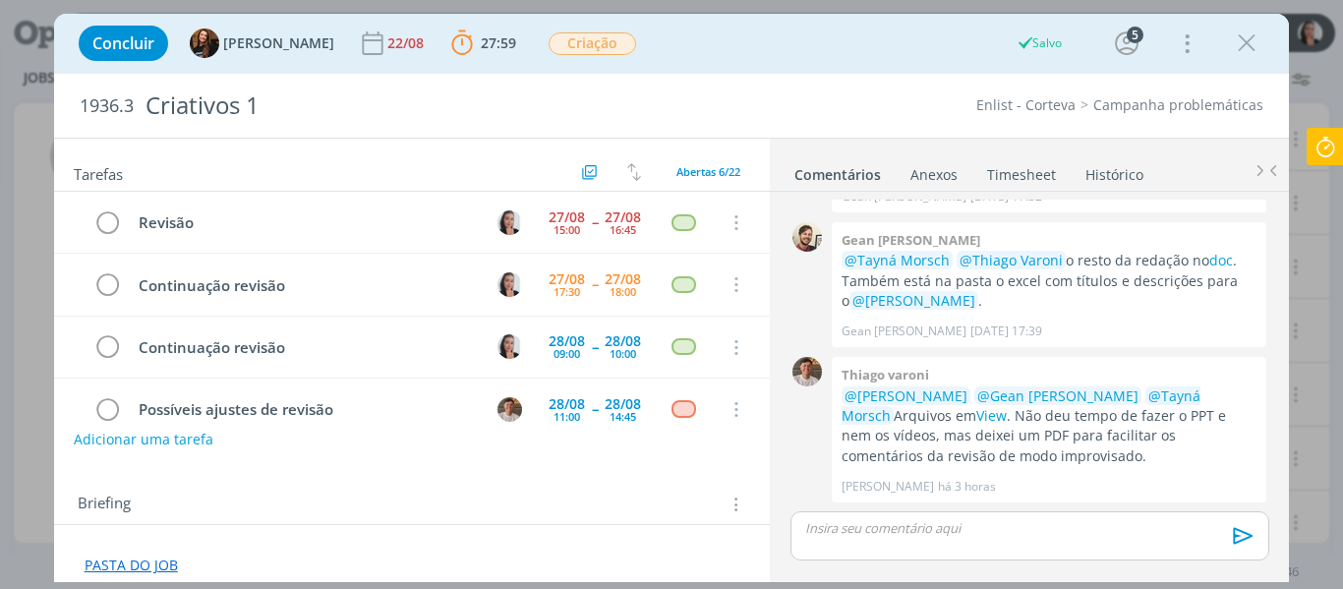
click at [882, 533] on p "dialog" at bounding box center [1029, 528] width 446 height 18
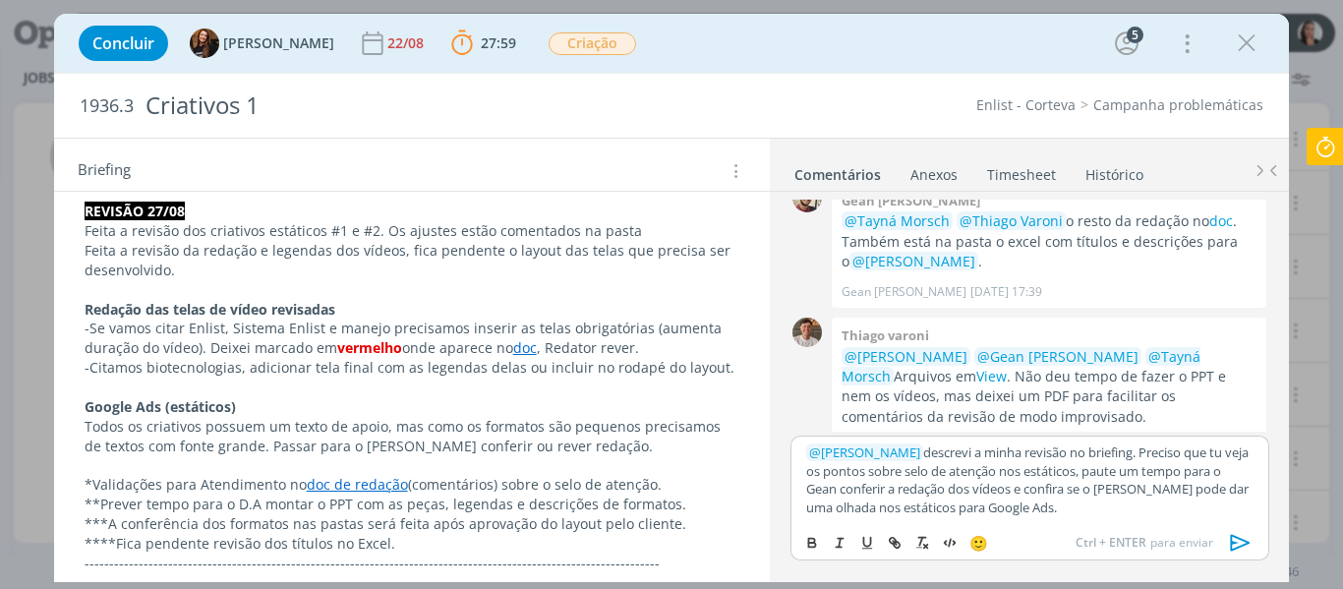
scroll to position [402, 0]
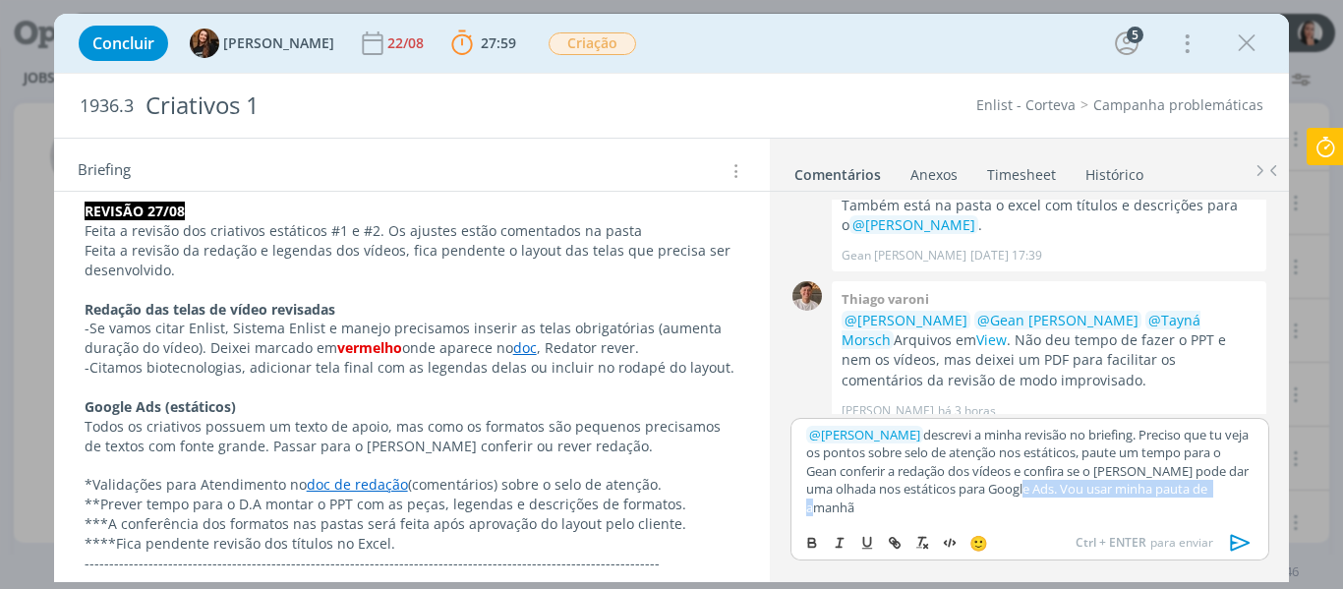
drag, startPoint x: 1244, startPoint y: 509, endPoint x: 1033, endPoint y: 518, distance: 210.6
click at [1033, 518] on div "﻿ @ Tayná Morsch ﻿ descrevi a minha revisão no briefing. Preciso que tu veja os…" at bounding box center [1030, 470] width 478 height 105
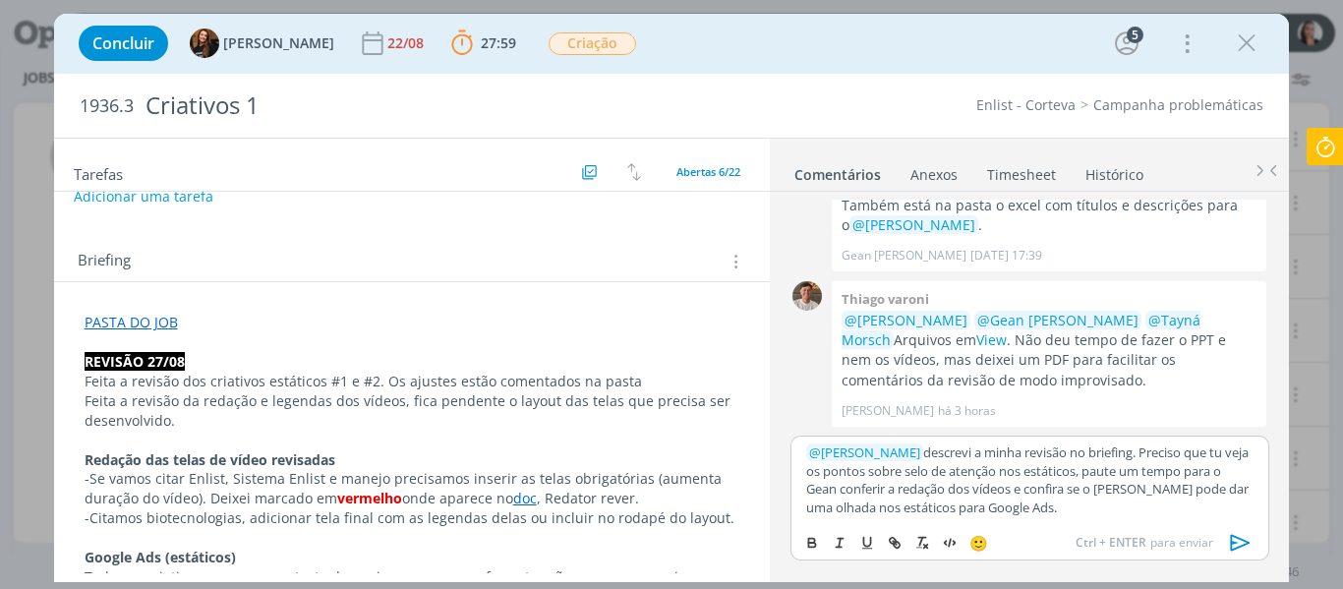
scroll to position [197, 0]
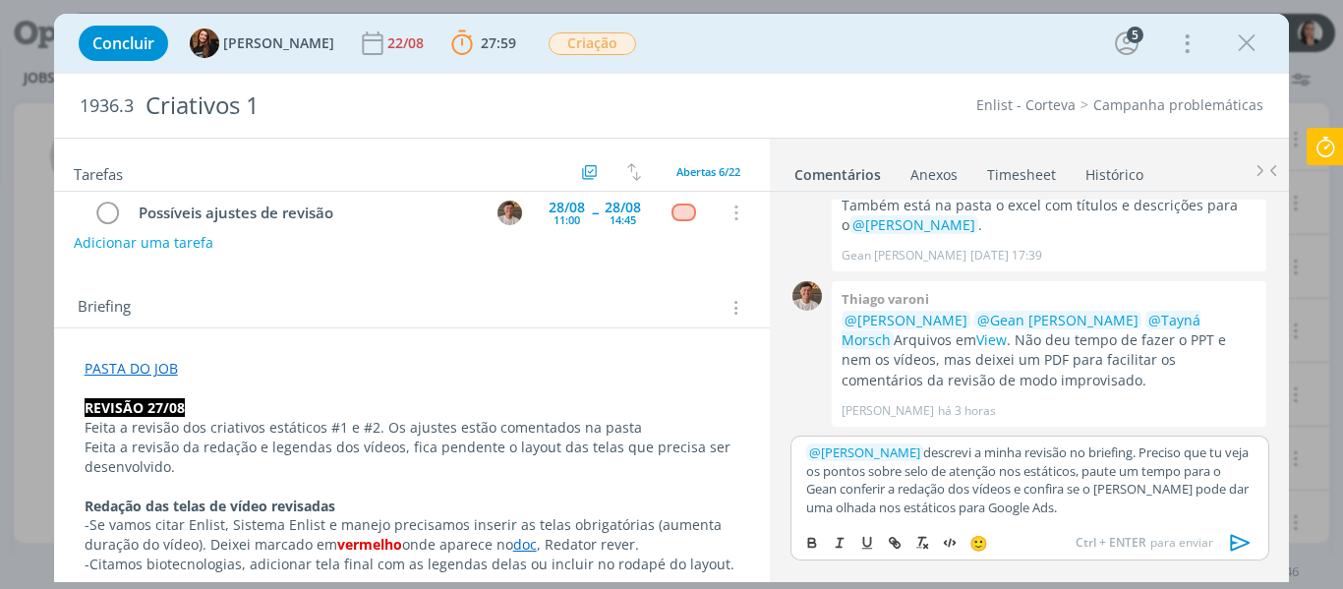
click at [1240, 544] on icon "dialog" at bounding box center [1240, 542] width 29 height 29
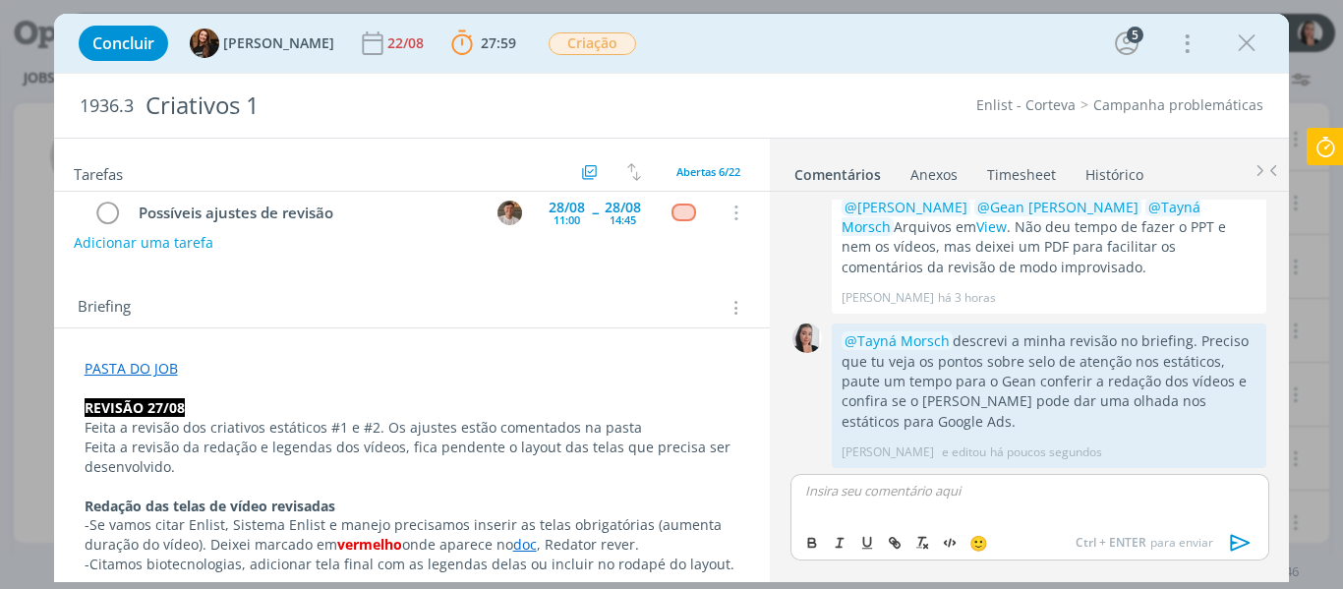
scroll to position [518, 0]
click at [1012, 36] on div "Concluir Tayná Morsch 22/08 27:59 Parar Apontar Data * 27/08/2025 Horas * 00:00…" at bounding box center [672, 43] width 1206 height 47
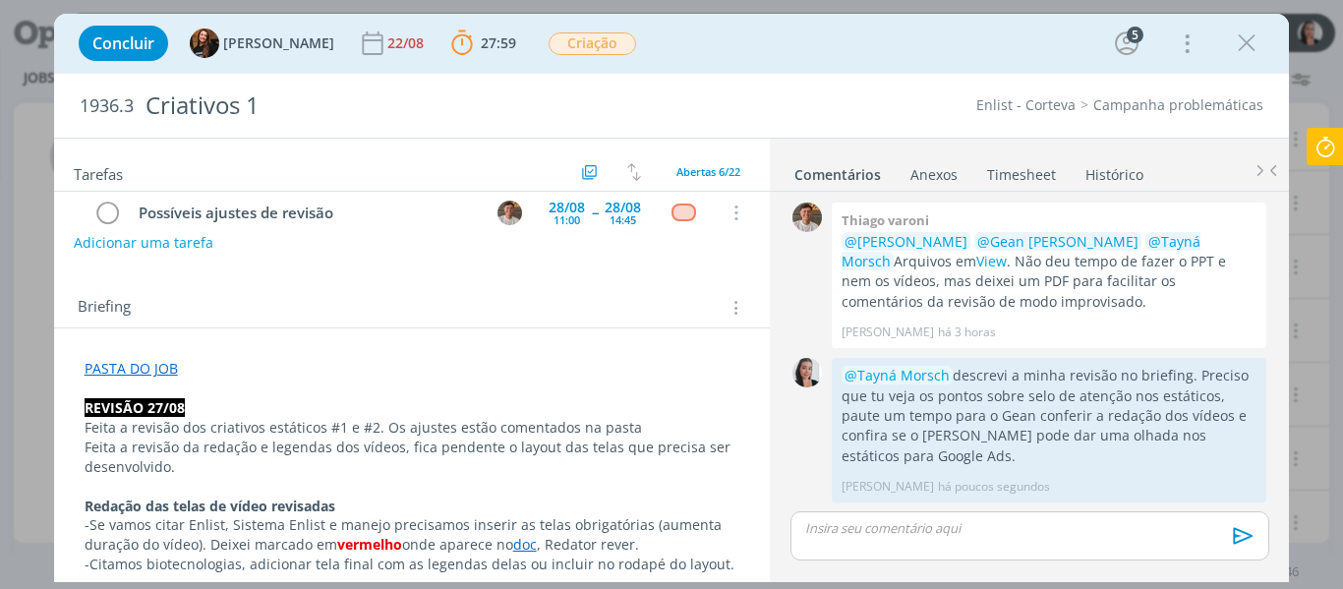
scroll to position [481, 0]
click at [656, 426] on p "Feita a revisão dos criativos estáticos #1 e #2. Os ajustes estão comentados na…" at bounding box center [413, 428] width 656 height 20
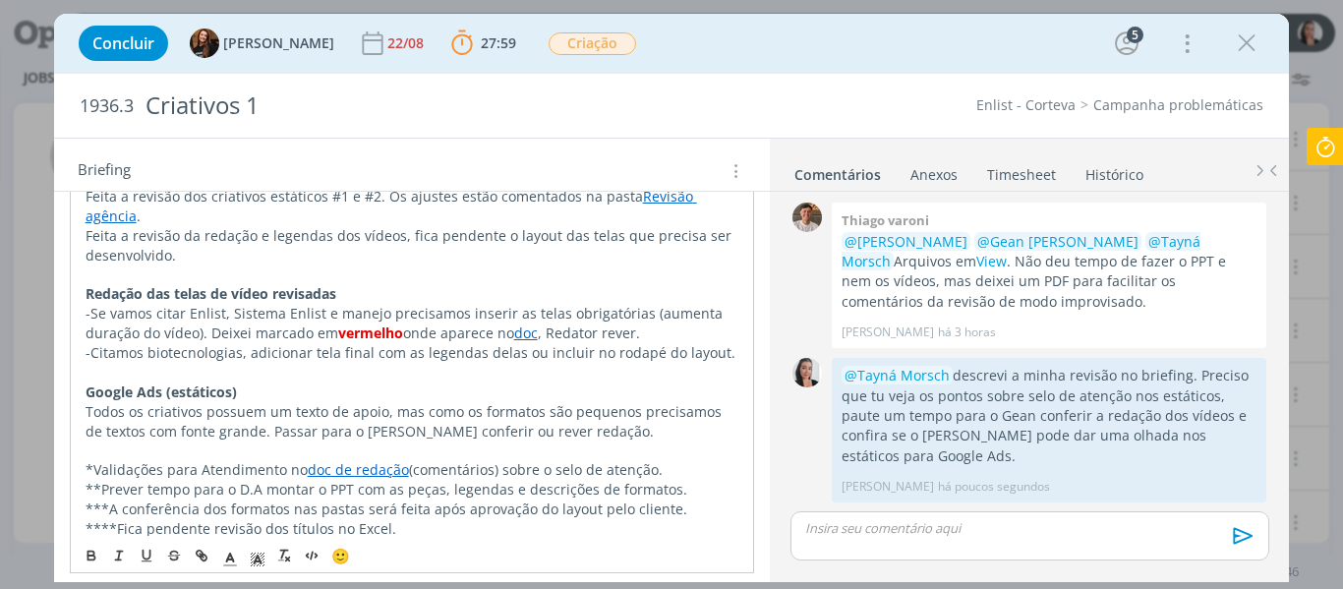
scroll to position [393, 0]
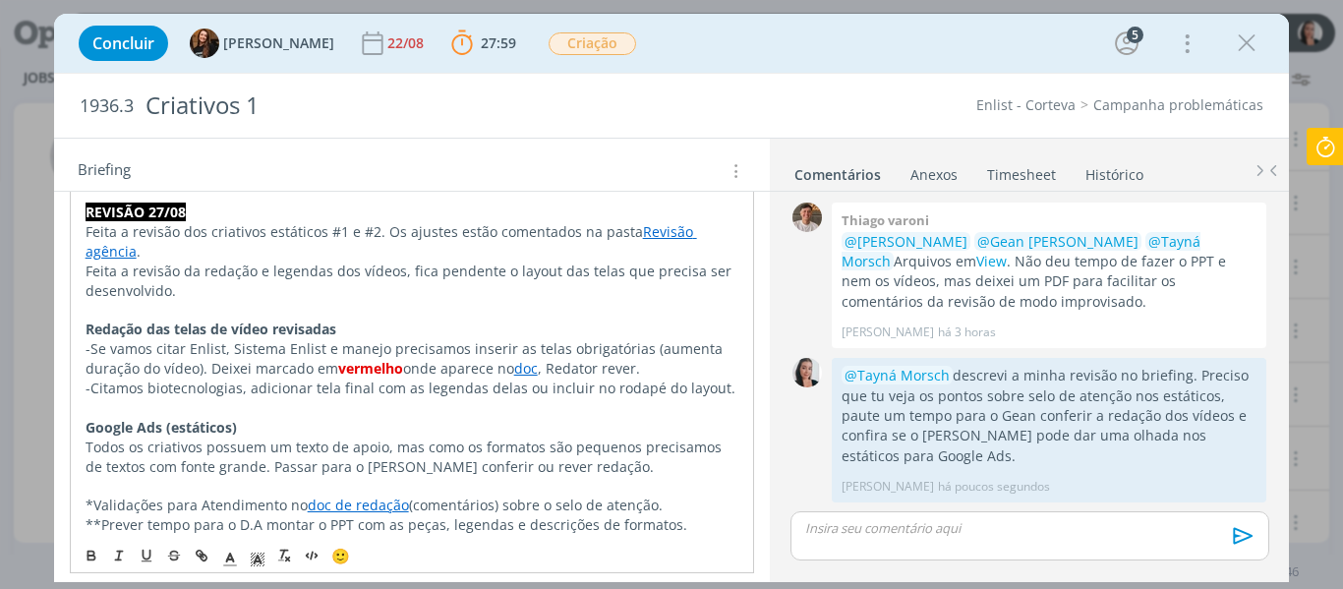
click at [935, 525] on p "dialog" at bounding box center [1029, 528] width 446 height 18
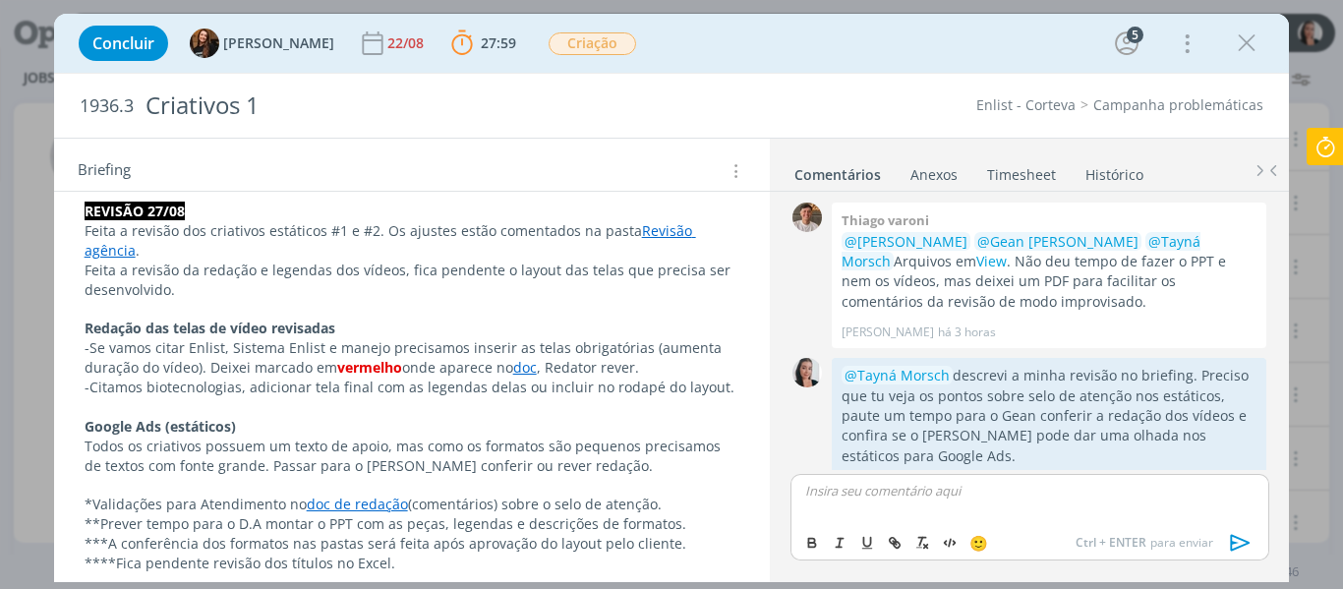
scroll to position [518, 0]
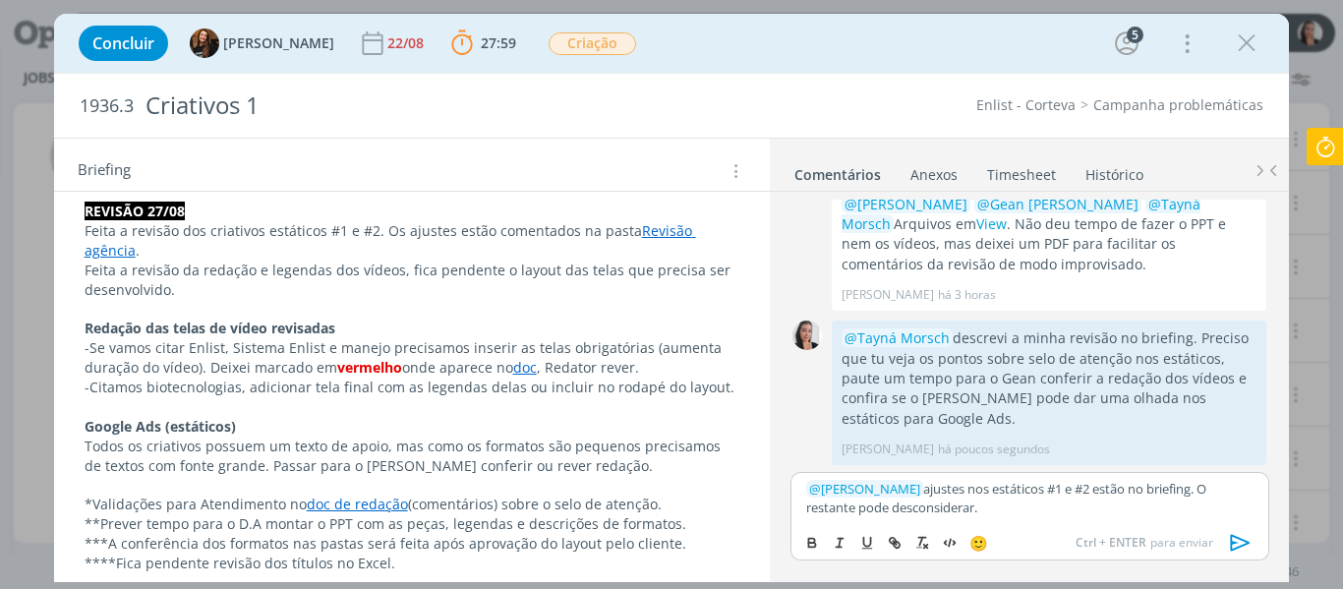
click at [614, 366] on p "-Se vamos citar Enlist, Sistema Enlist e manejo precisamos inserir as telas obr…" at bounding box center [413, 357] width 656 height 39
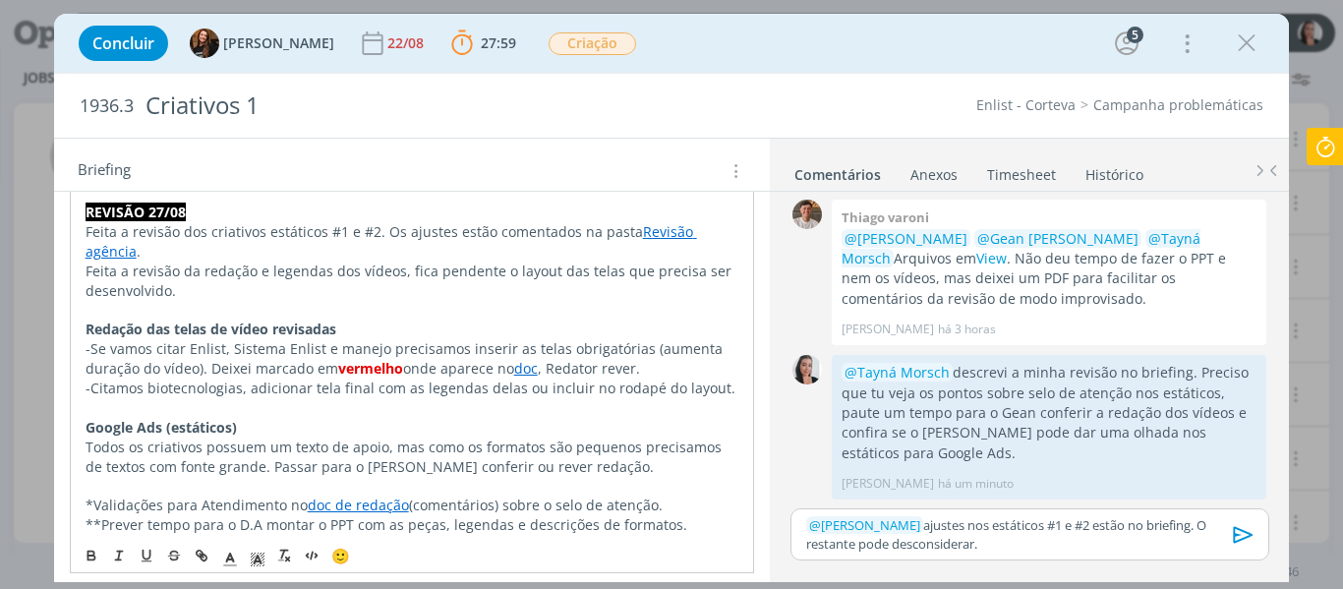
click at [549, 368] on p "-Se vamos citar Enlist, Sistema Enlist e manejo precisamos inserir as telas obr…" at bounding box center [413, 358] width 654 height 39
click at [537, 371] on p "-Se vamos citar Enlist, Sistema Enlist e manejo precisamos inserir as telas obr…" at bounding box center [413, 358] width 654 height 39
click at [543, 377] on p "-Se vamos citar Enlist, Sistema Enlist e manejo precisamos inserir as telas obr…" at bounding box center [413, 358] width 654 height 39
click at [583, 413] on p "dialog" at bounding box center [413, 408] width 654 height 20
click at [581, 412] on p "dialog" at bounding box center [413, 408] width 654 height 20
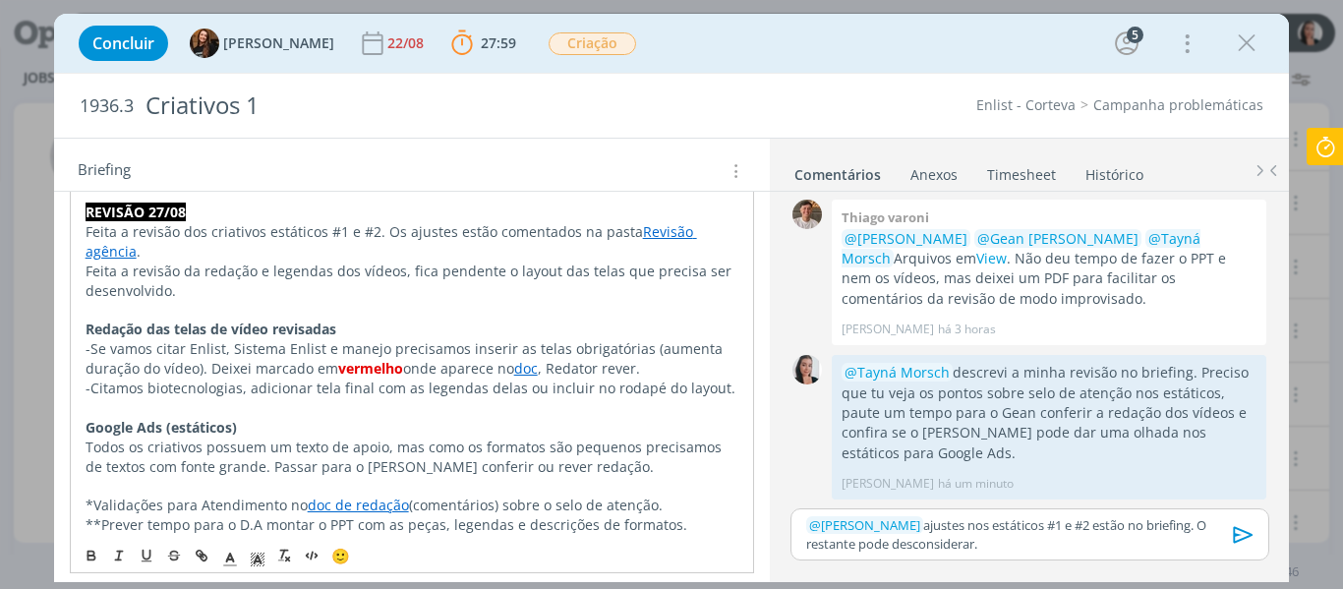
click at [587, 405] on p "dialog" at bounding box center [413, 408] width 654 height 20
click at [600, 397] on p "-Citamos biotecnologias, adicionar tela final com as legendas delas ou incluir …" at bounding box center [413, 389] width 654 height 20
click at [640, 386] on p "-Citamos biotecnologias, adicionar tela final com as legendas delas ou incluir …" at bounding box center [413, 389] width 654 height 20
click at [980, 549] on p "﻿ @ Thiago Varoni ﻿ ajustes nos estáticos #1 e #2 estão no briefing. O restante…" at bounding box center [1029, 534] width 446 height 36
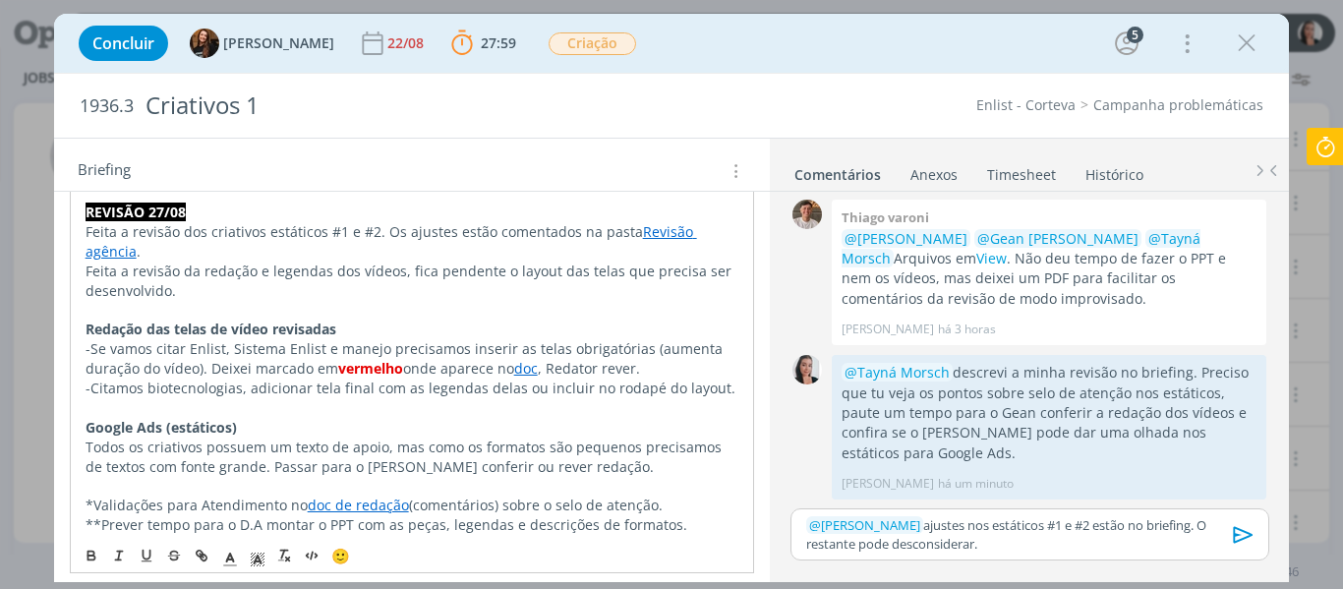
scroll to position [520, 0]
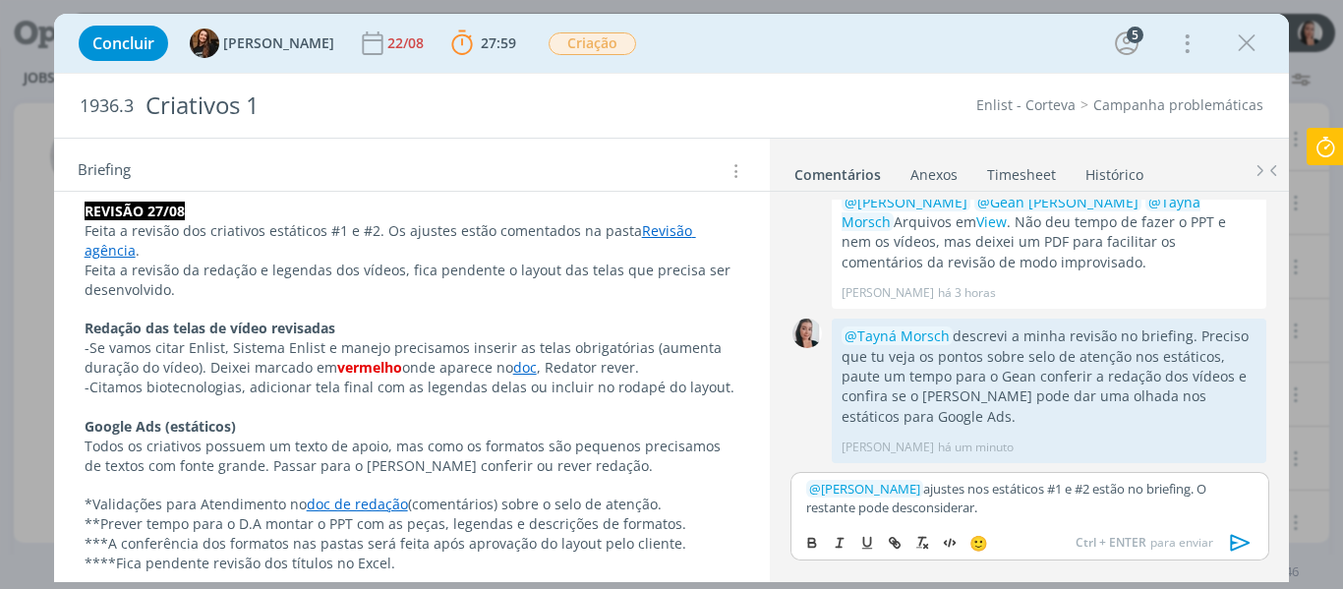
click at [1042, 510] on p "﻿ @ Thiago Varoni ﻿ ajustes nos estáticos #1 e #2 estão no briefing. O restante…" at bounding box center [1029, 498] width 446 height 36
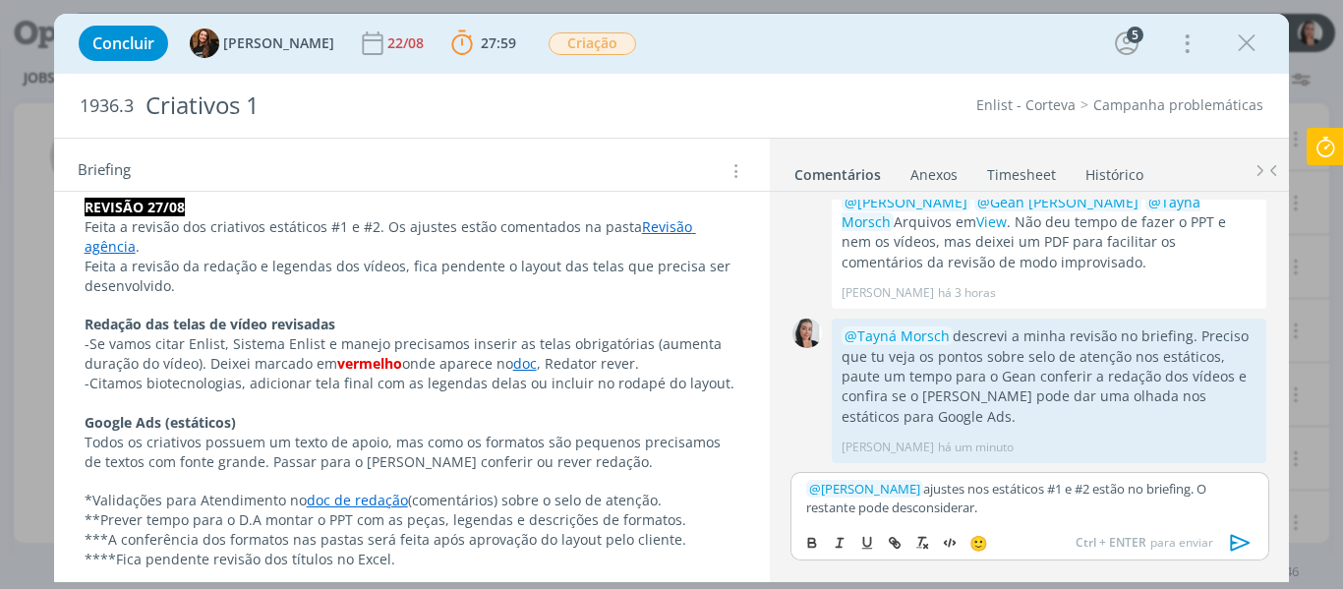
scroll to position [393, 0]
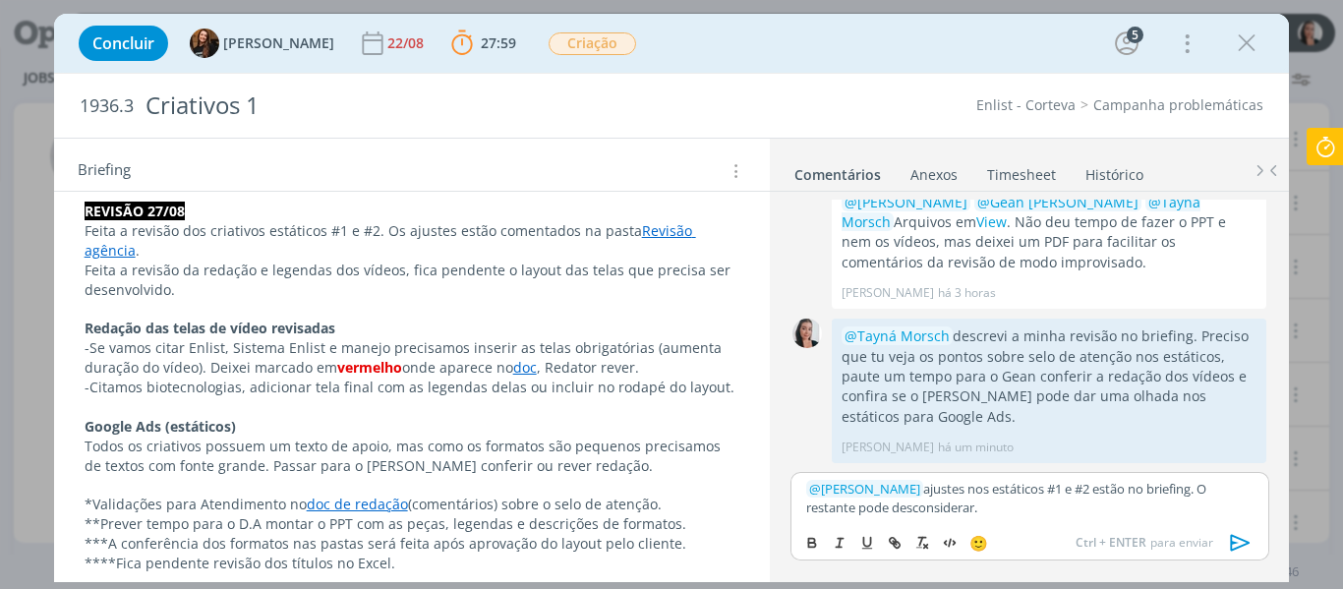
drag, startPoint x: 1193, startPoint y: 490, endPoint x: 1197, endPoint y: 511, distance: 22.0
click at [1197, 511] on p "﻿ @ Thiago Varoni ﻿ ajustes nos estáticos #1 e #2 estão no briefing. O restante…" at bounding box center [1029, 498] width 446 height 36
click at [254, 268] on p "Feita a revisão da redação e legendas dos vídeos, fica pendente o layout das te…" at bounding box center [413, 280] width 656 height 39
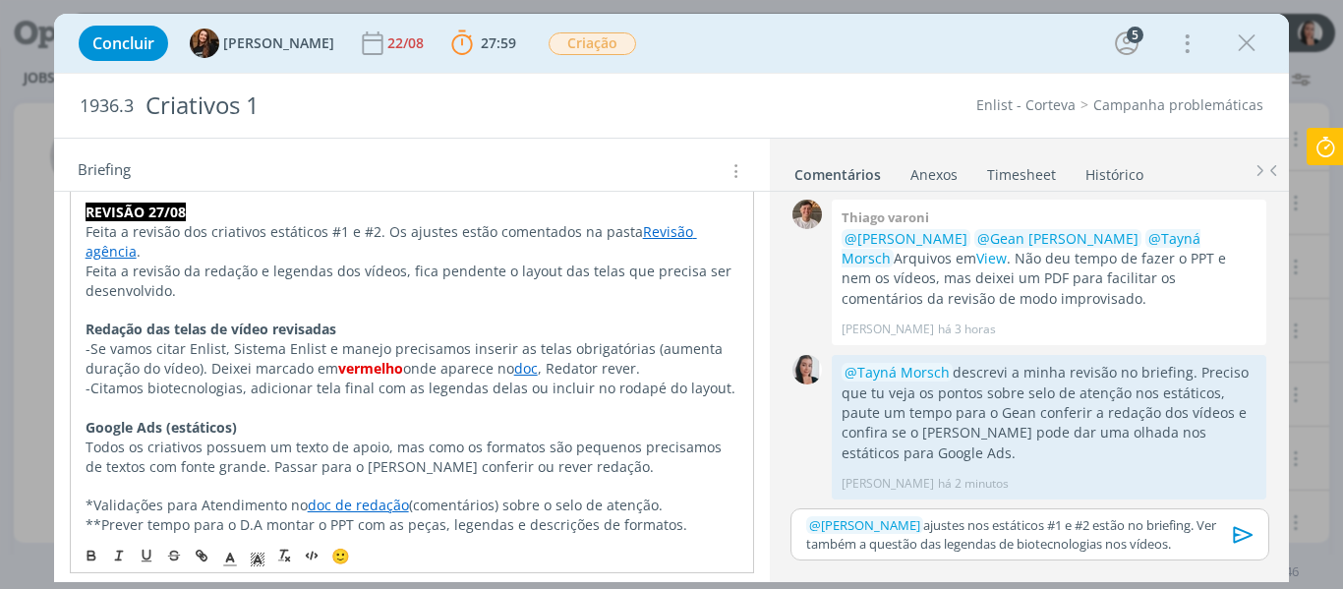
scroll to position [484, 0]
click at [1245, 534] on icon "dialog" at bounding box center [1243, 534] width 29 height 29
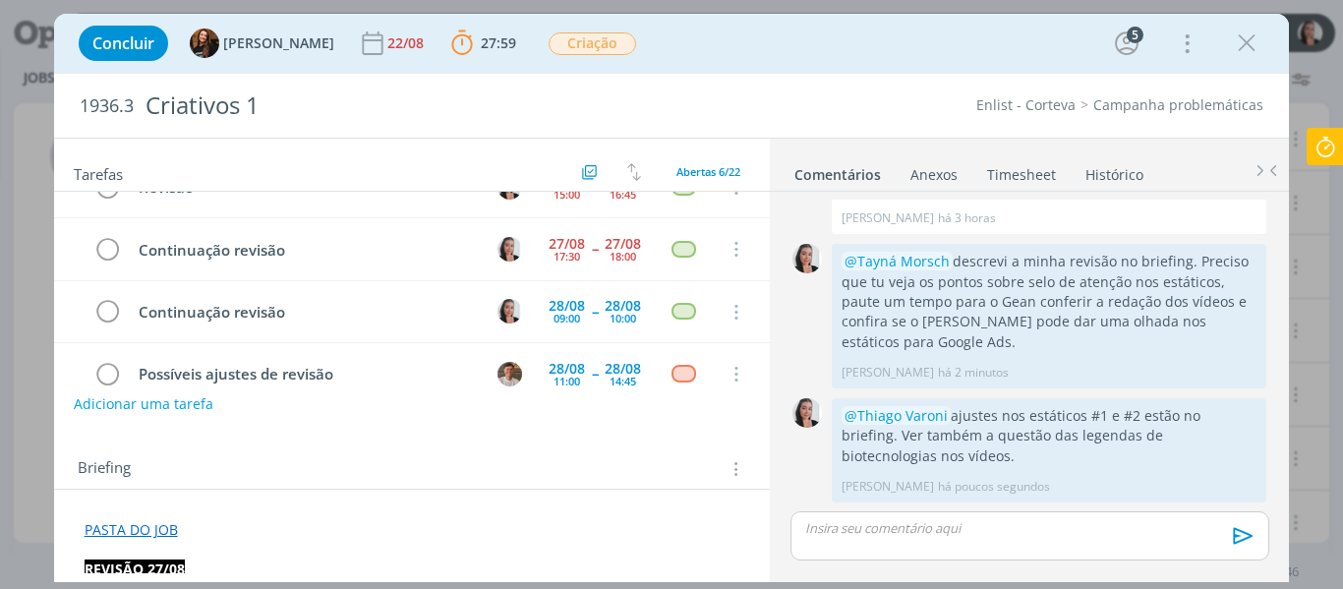
scroll to position [0, 0]
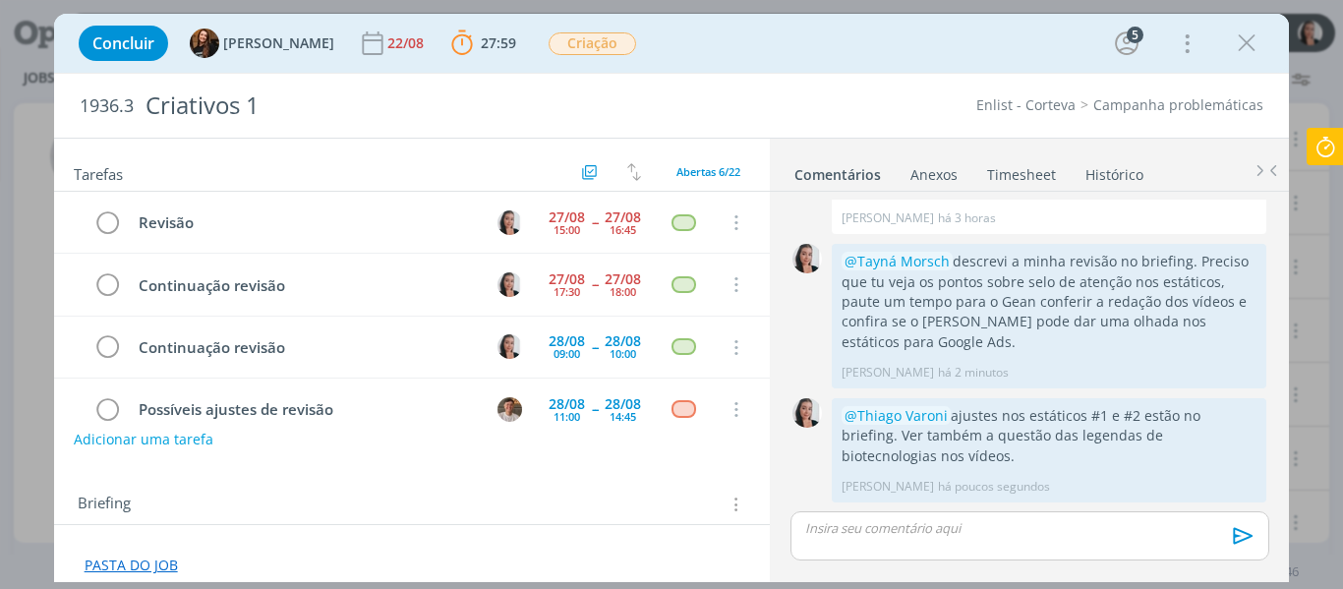
click at [742, 29] on div "Concluir Tayná Morsch 22/08 27:59 Parar Apontar Data * 27/08/2025 Horas * 00:00…" at bounding box center [672, 43] width 1206 height 47
click at [110, 217] on icon "dialog" at bounding box center [108, 222] width 28 height 29
click at [108, 221] on icon "dialog" at bounding box center [108, 222] width 28 height 29
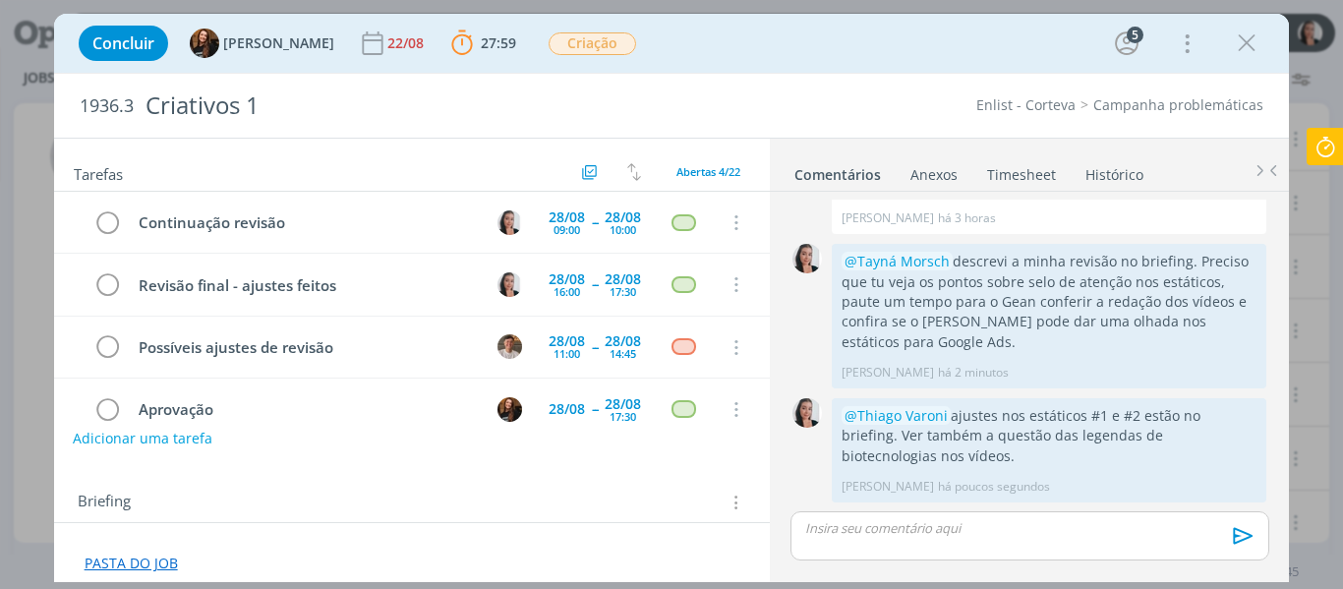
click at [182, 436] on button "Adicionar uma tarefa" at bounding box center [143, 438] width 140 height 33
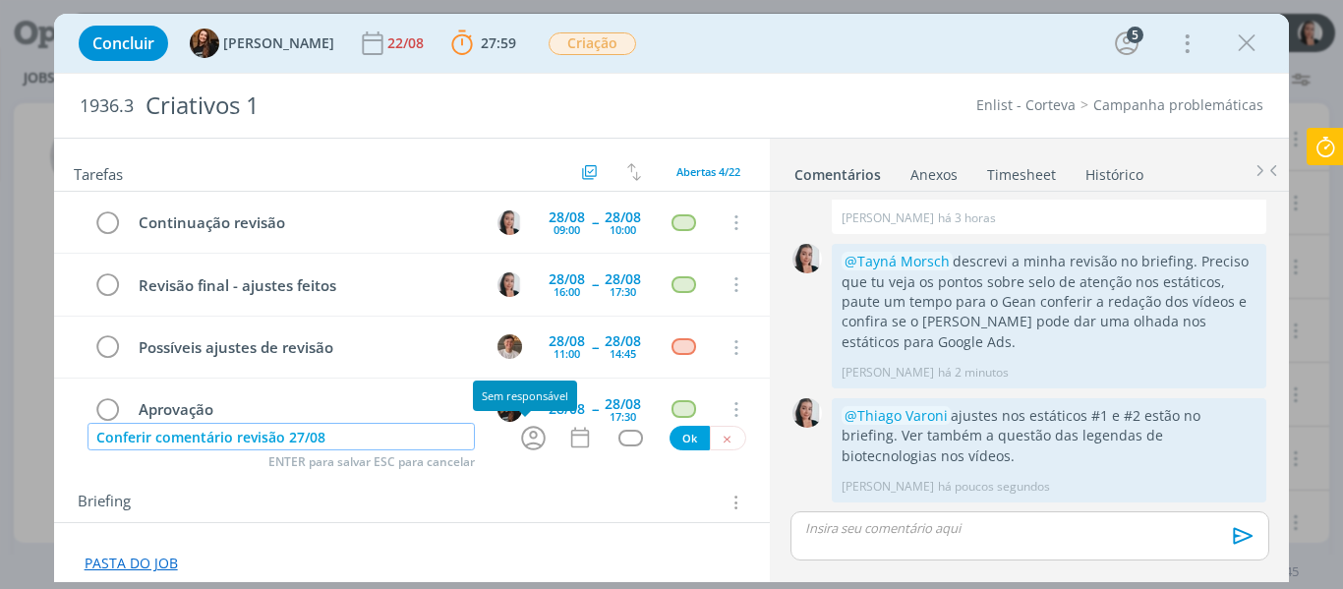
click at [530, 440] on icon "dialog" at bounding box center [533, 438] width 30 height 30
type input "Conferir comentário revisão 27/08"
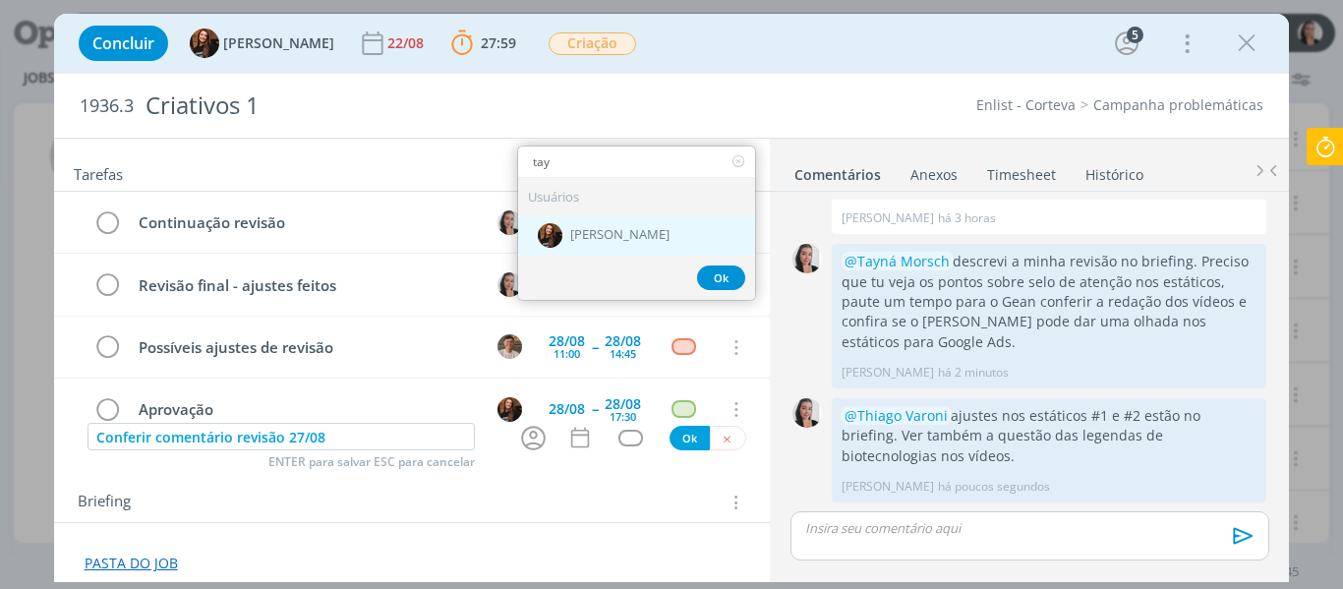
type input "tay"
click at [606, 225] on div "[PERSON_NAME]" at bounding box center [636, 234] width 237 height 40
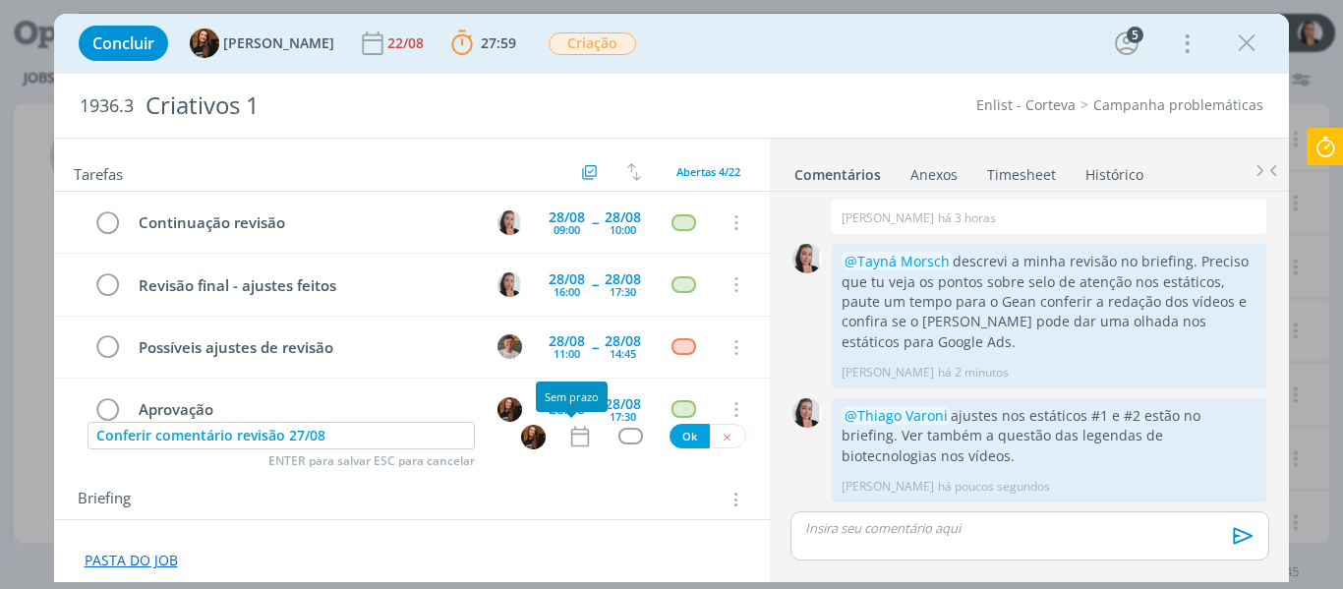
click at [572, 437] on icon "dialog" at bounding box center [580, 437] width 26 height 26
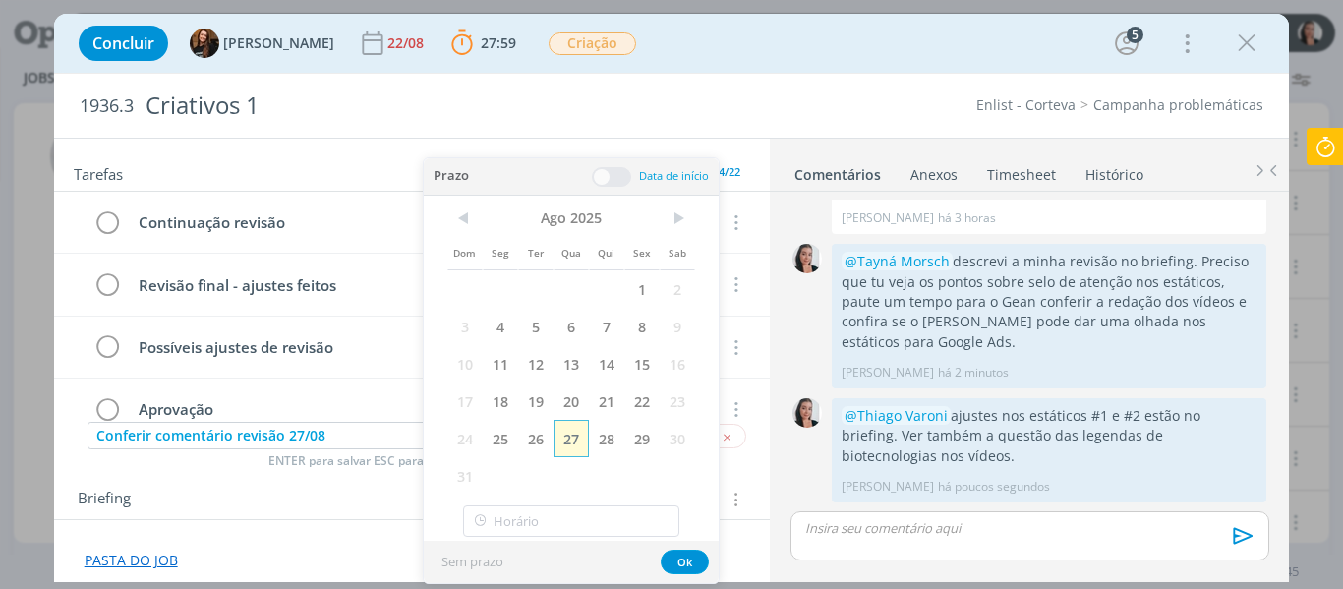
click at [566, 435] on span "27" at bounding box center [571, 438] width 35 height 37
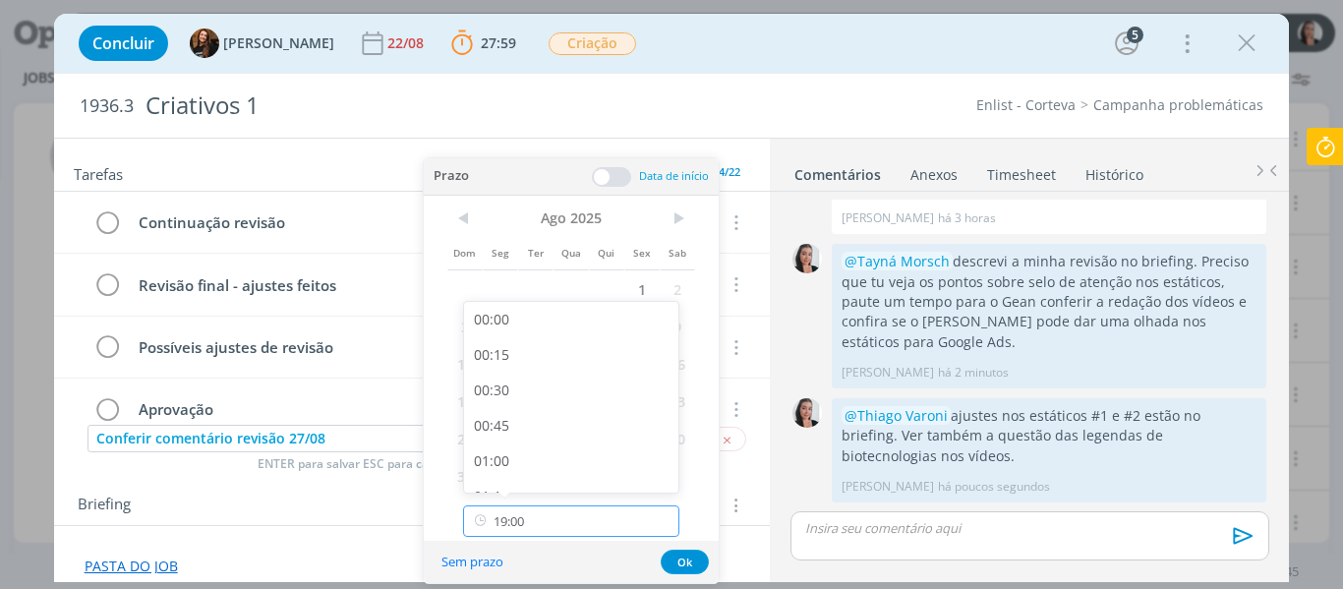
click at [538, 533] on input "19:00" at bounding box center [571, 520] width 216 height 31
click at [491, 468] on div "19:00" at bounding box center [574, 468] width 220 height 35
click at [555, 520] on input "19:00" at bounding box center [571, 520] width 216 height 31
click at [504, 332] on div "18:00" at bounding box center [574, 327] width 220 height 35
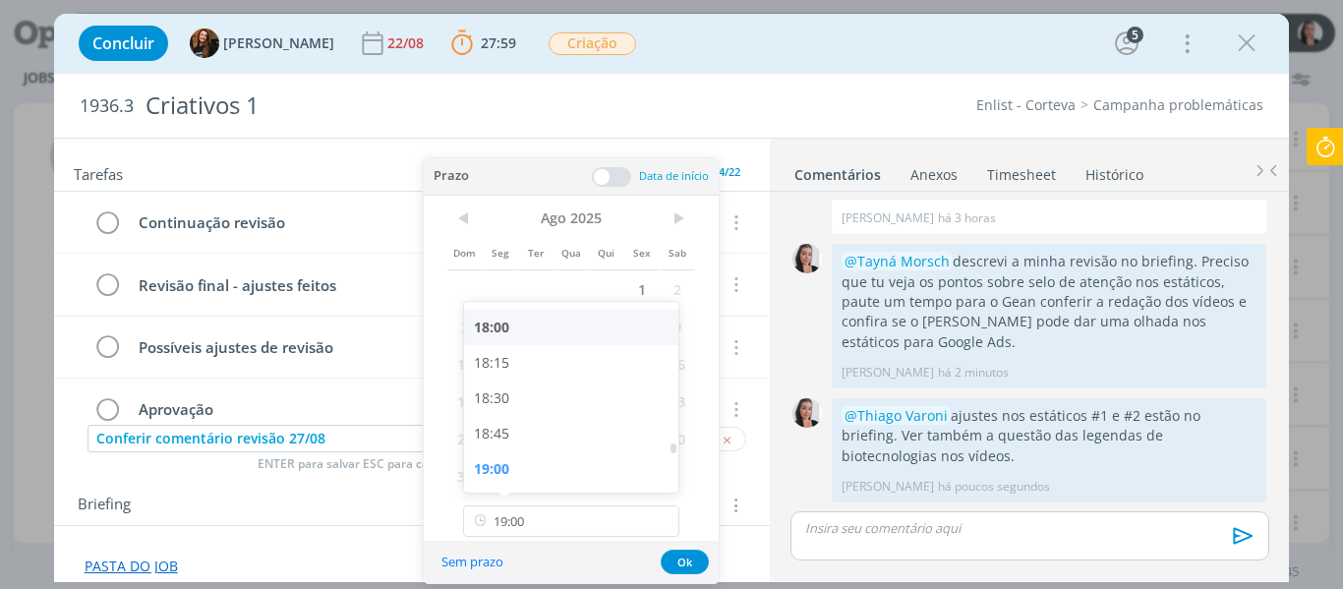
type input "18:00"
click at [686, 565] on button "Ok" at bounding box center [685, 562] width 48 height 25
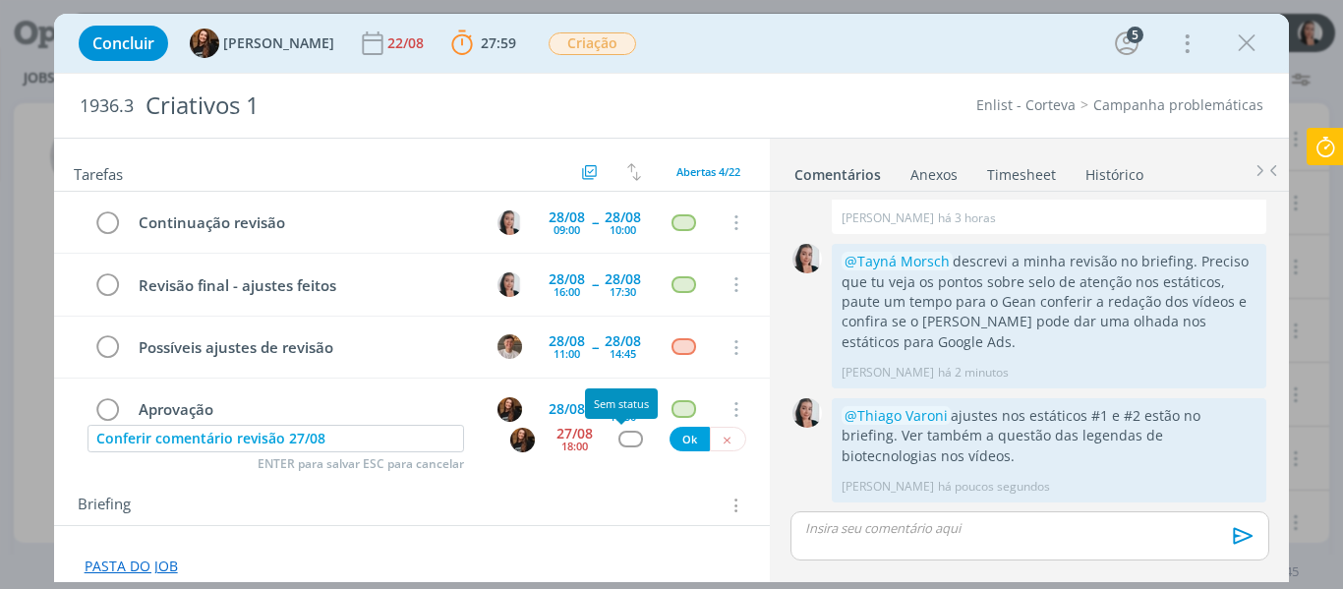
click at [630, 444] on div "dialog" at bounding box center [630, 439] width 25 height 17
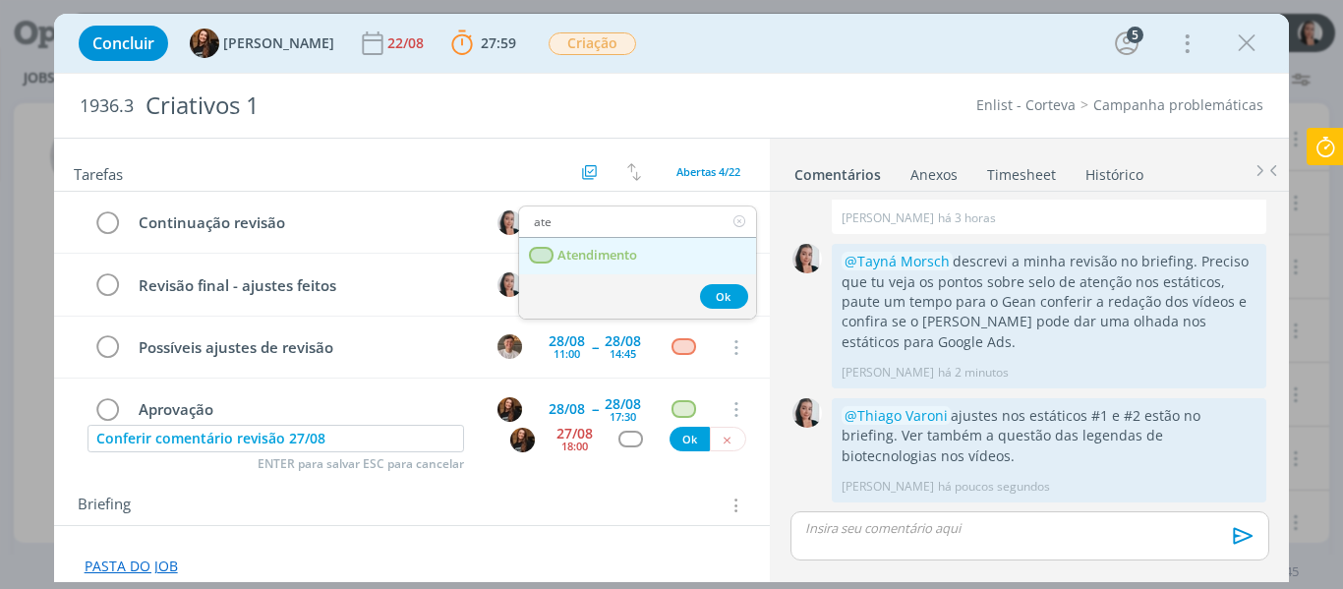
type input "ate"
drag, startPoint x: 579, startPoint y: 259, endPoint x: 616, endPoint y: 292, distance: 49.4
click at [579, 259] on span "Atendimento" at bounding box center [598, 256] width 80 height 16
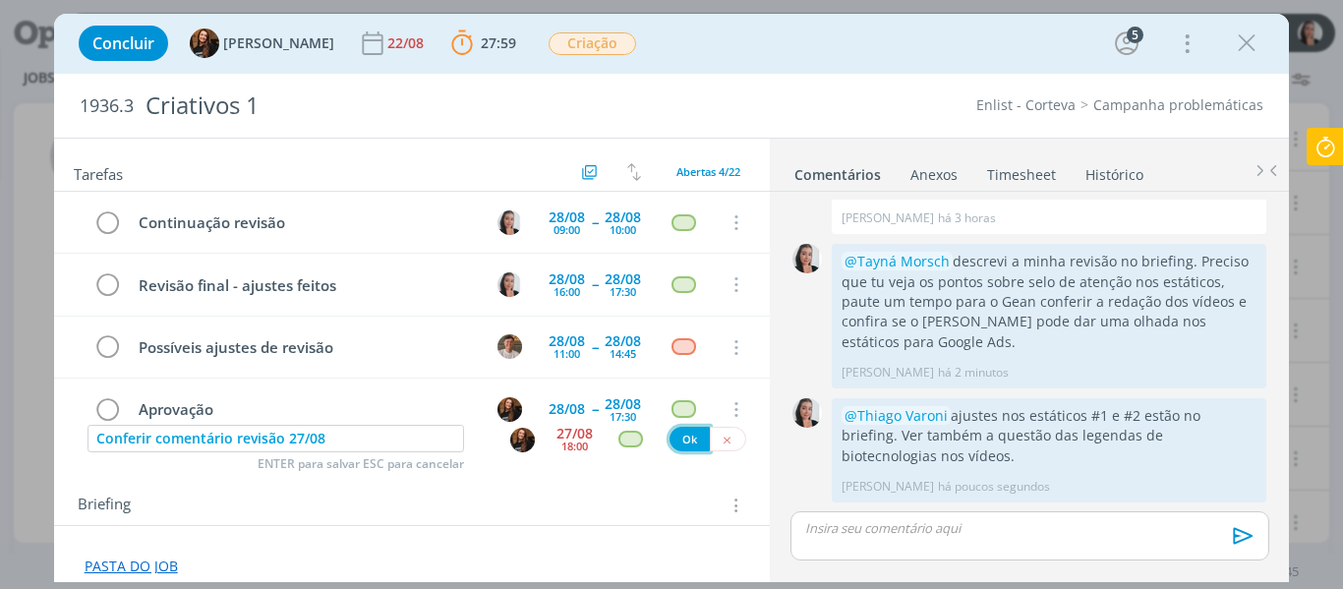
click at [682, 442] on button "Ok" at bounding box center [690, 439] width 40 height 25
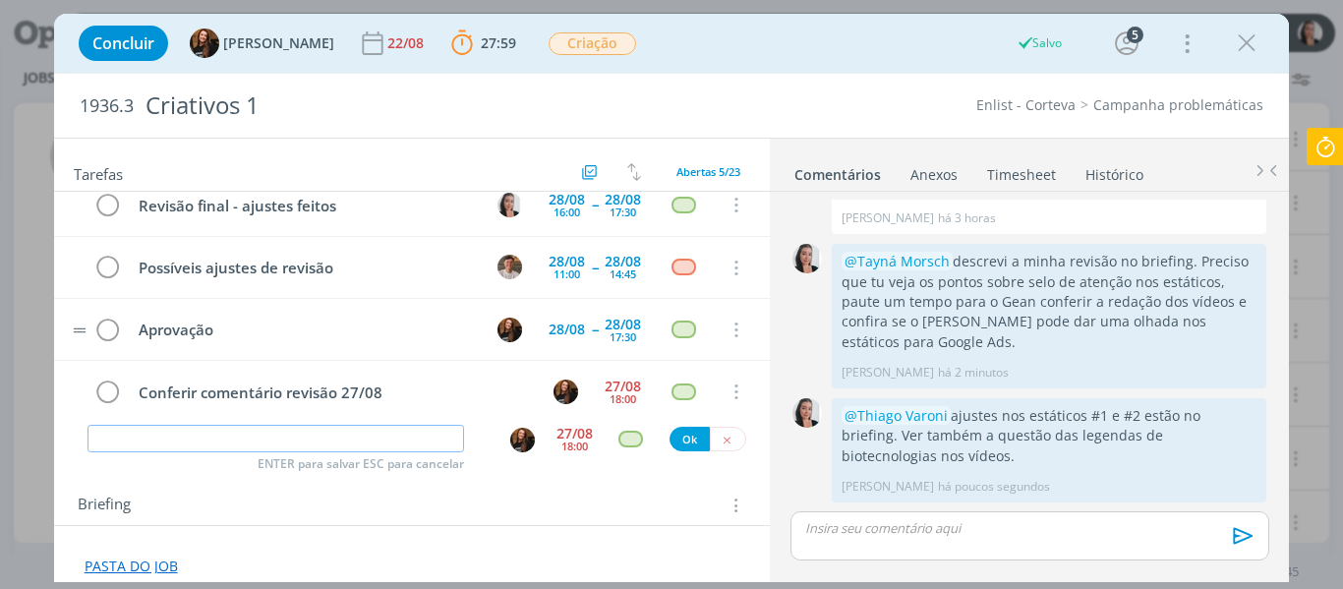
scroll to position [0, 0]
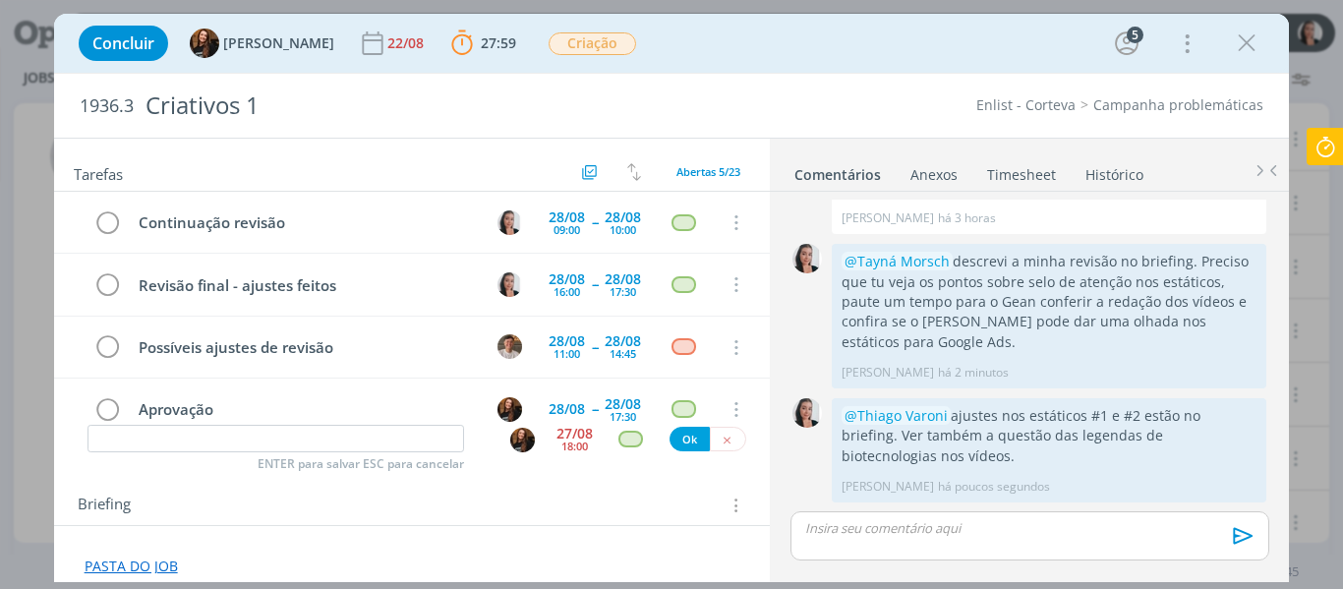
click at [1331, 150] on icon at bounding box center [1325, 147] width 35 height 38
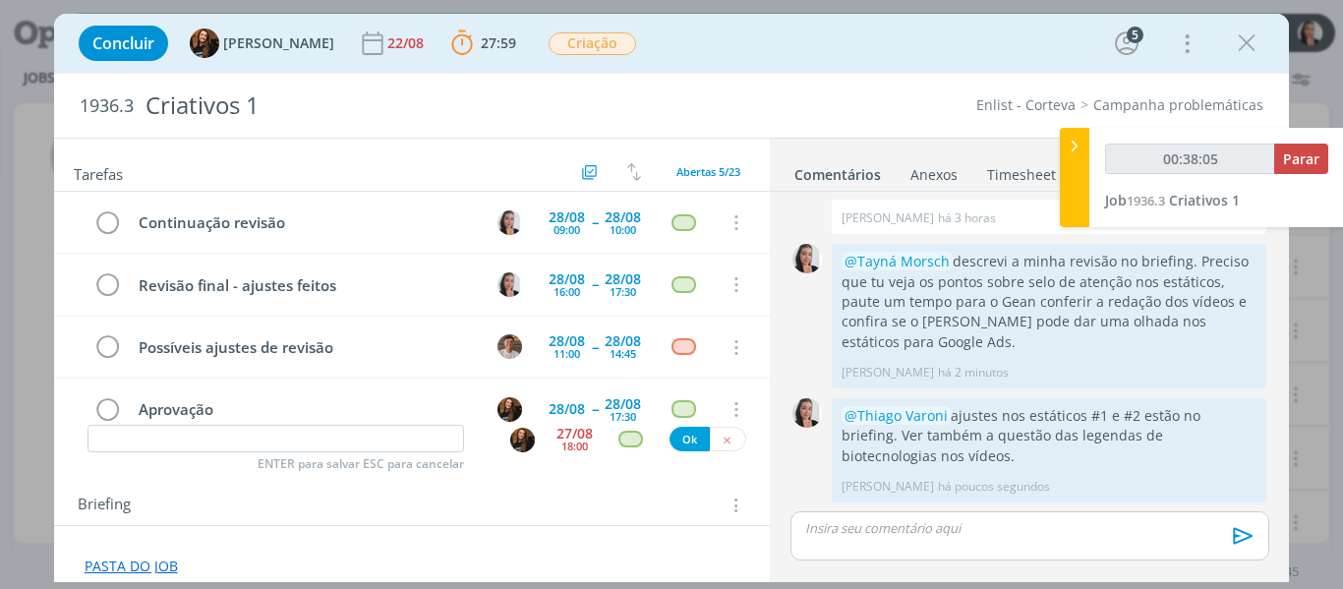
type input "00:38:06"
click at [1307, 156] on span "Parar" at bounding box center [1301, 158] width 36 height 19
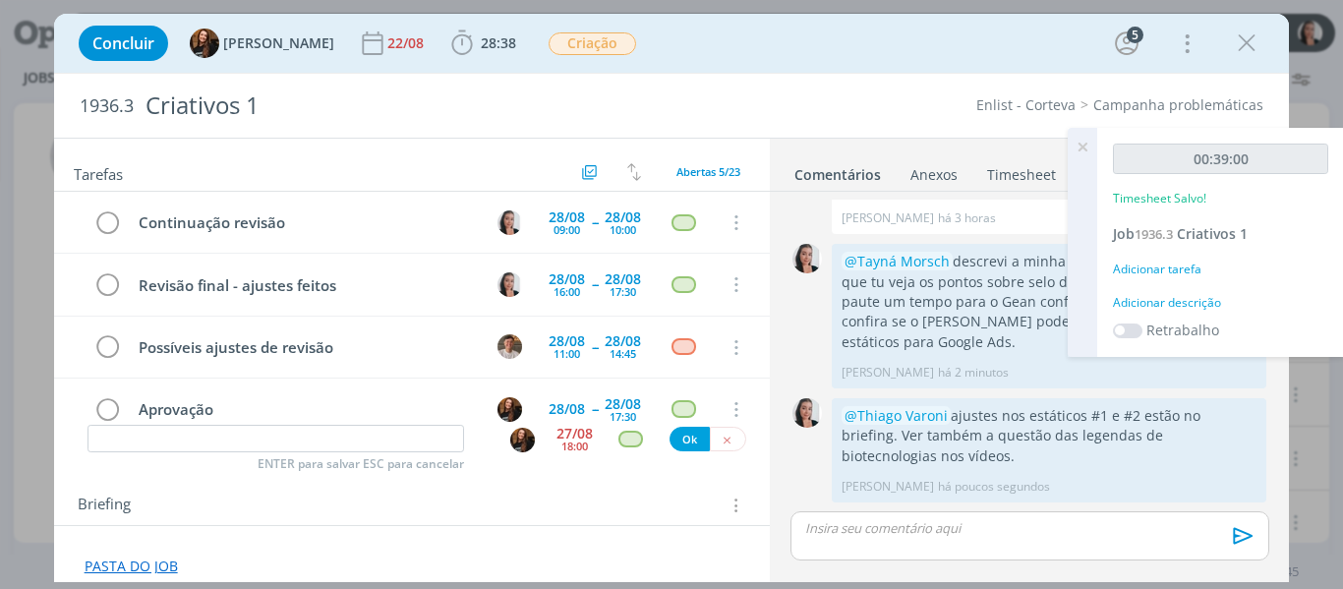
click at [1192, 302] on div "Adicionar descrição" at bounding box center [1220, 303] width 215 height 18
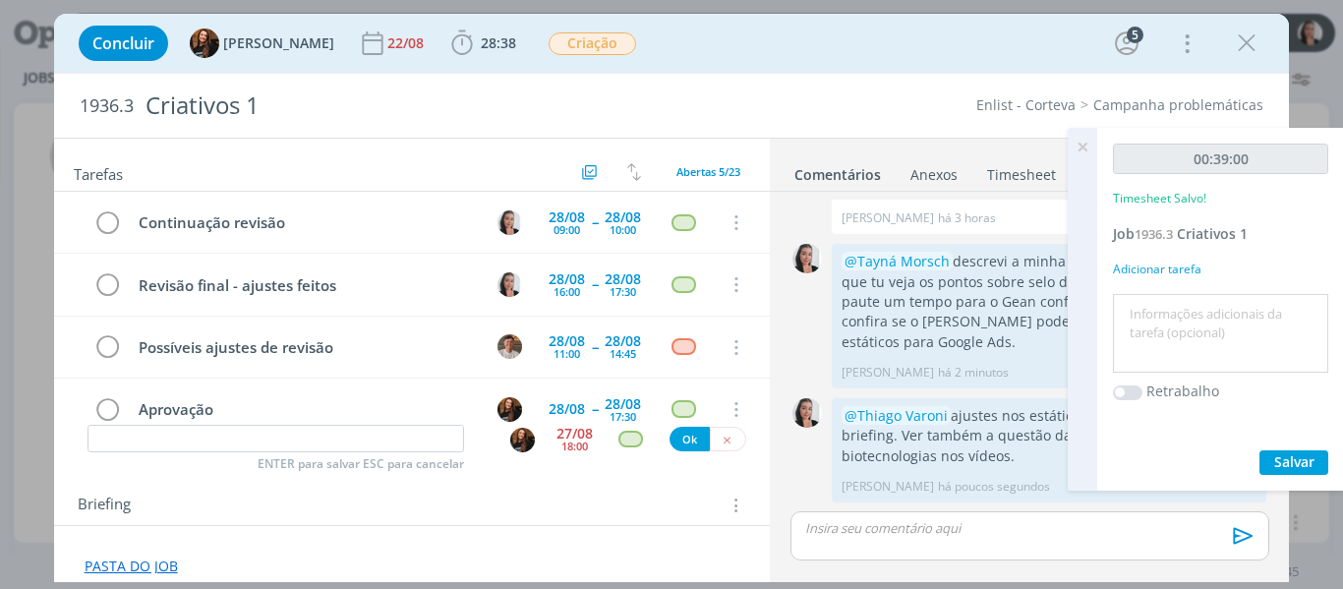
click at [1192, 308] on textarea at bounding box center [1221, 334] width 206 height 70
type textarea "revisão criativos (lay + legendas + redação de telas vídeos)"
drag, startPoint x: 1287, startPoint y: 461, endPoint x: 1257, endPoint y: 424, distance: 48.2
click at [1288, 461] on span "Salvar" at bounding box center [1294, 461] width 40 height 19
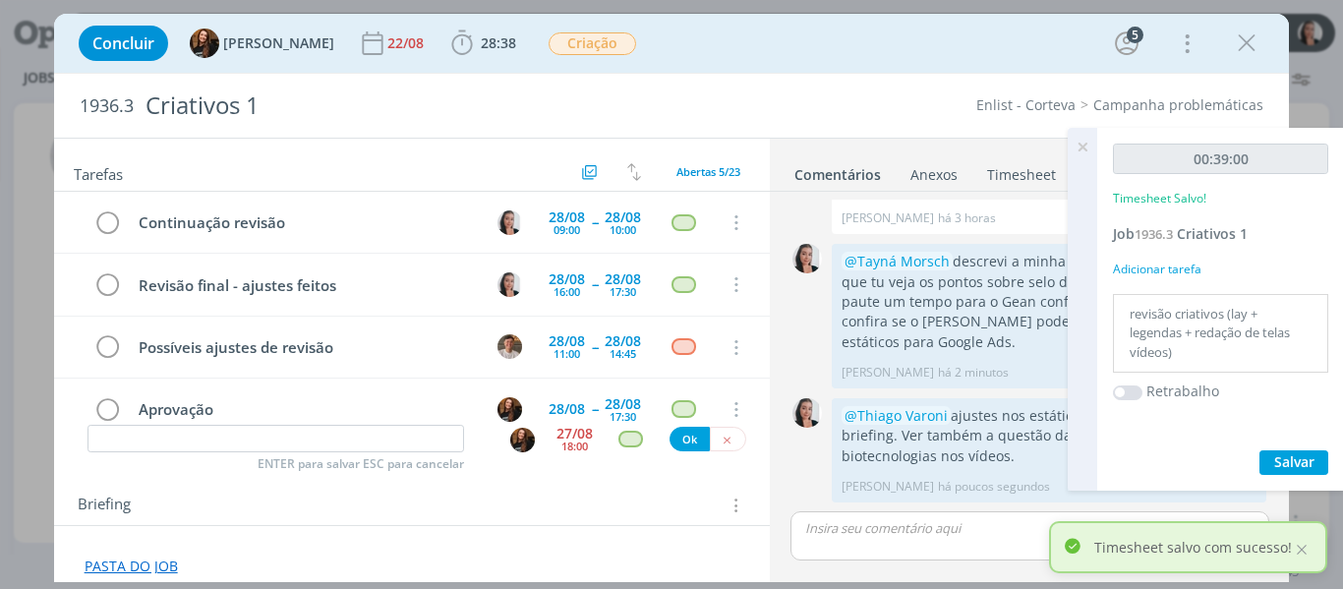
click at [1087, 149] on icon at bounding box center [1082, 147] width 35 height 38
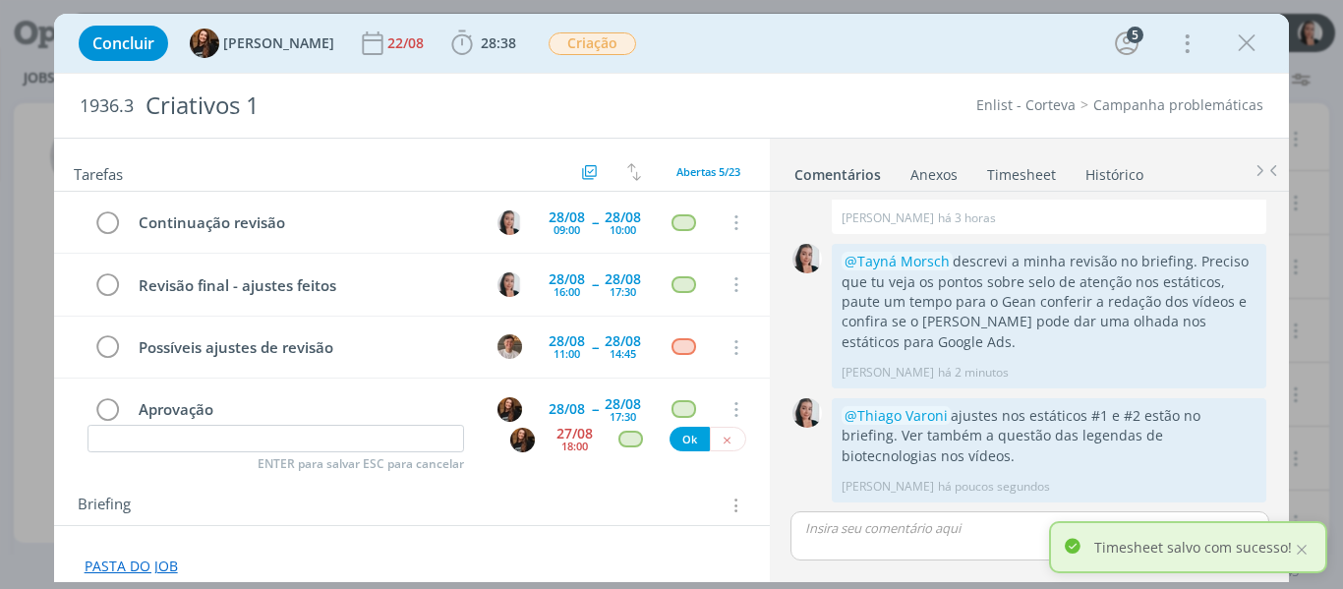
click at [1007, 176] on link "Timesheet" at bounding box center [1021, 170] width 71 height 29
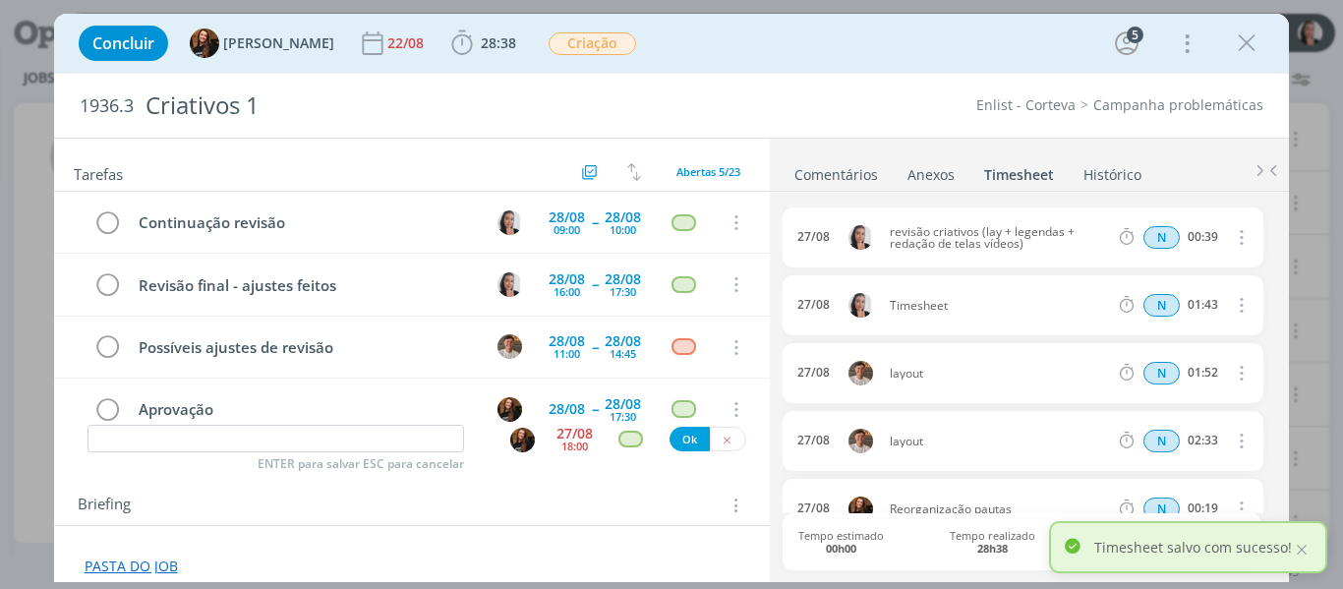
click at [1240, 308] on icon "dialog" at bounding box center [1241, 305] width 22 height 24
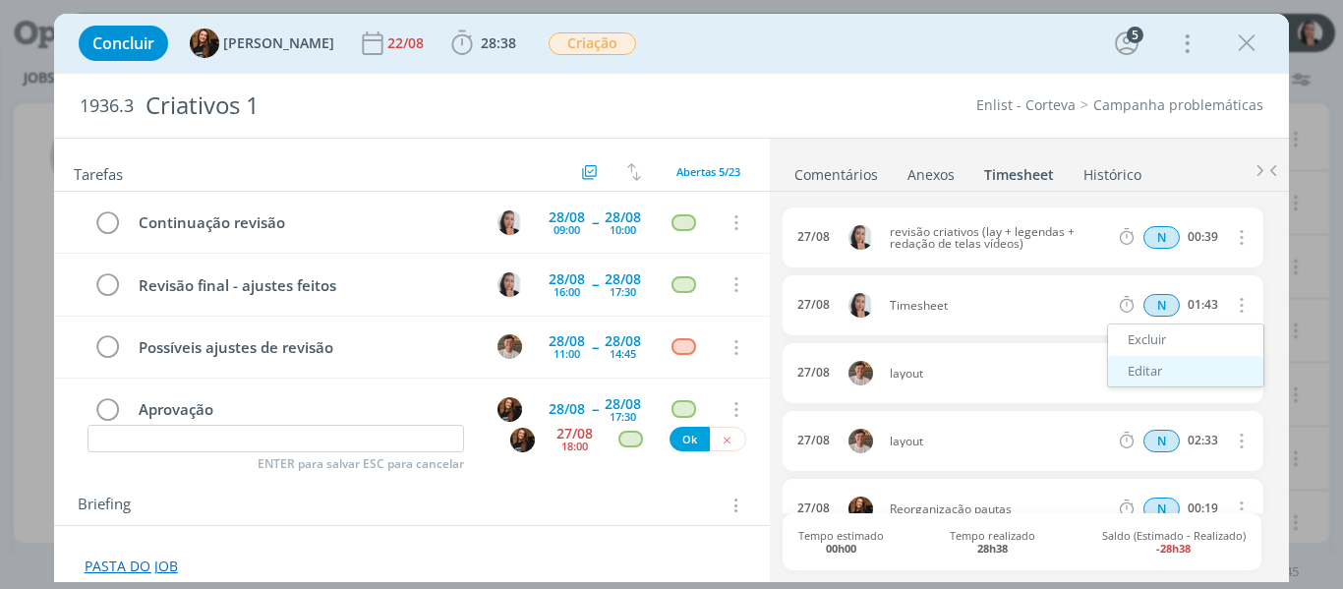
click at [1174, 365] on link "Editar" at bounding box center [1185, 371] width 155 height 31
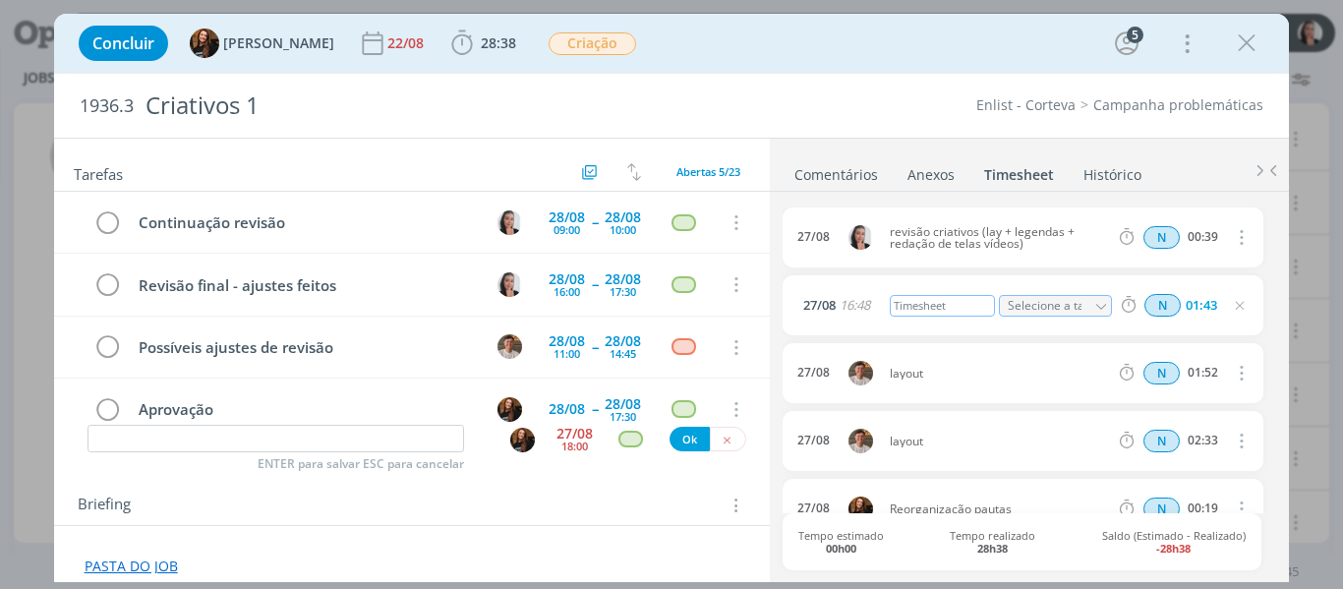
click at [928, 303] on div "Timesheet" at bounding box center [943, 306] width 106 height 22
click at [928, 302] on div "Timesheet" at bounding box center [943, 306] width 106 height 22
click at [821, 163] on link "Comentários" at bounding box center [836, 170] width 86 height 29
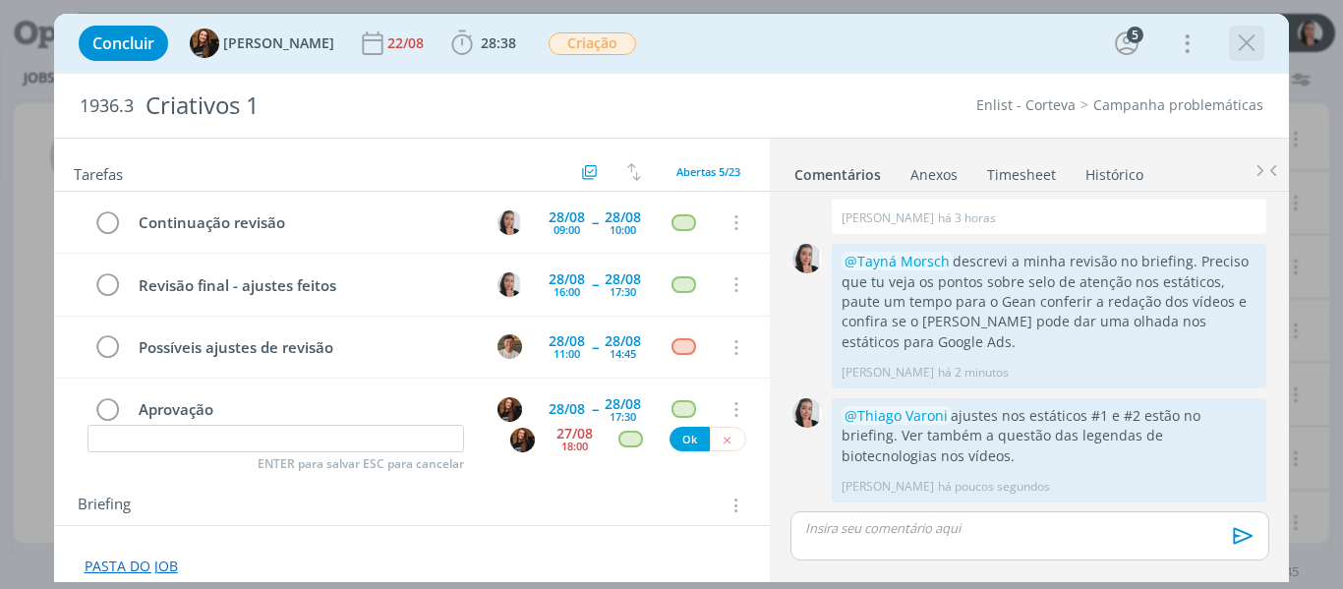
click at [1245, 44] on icon "dialog" at bounding box center [1246, 43] width 29 height 29
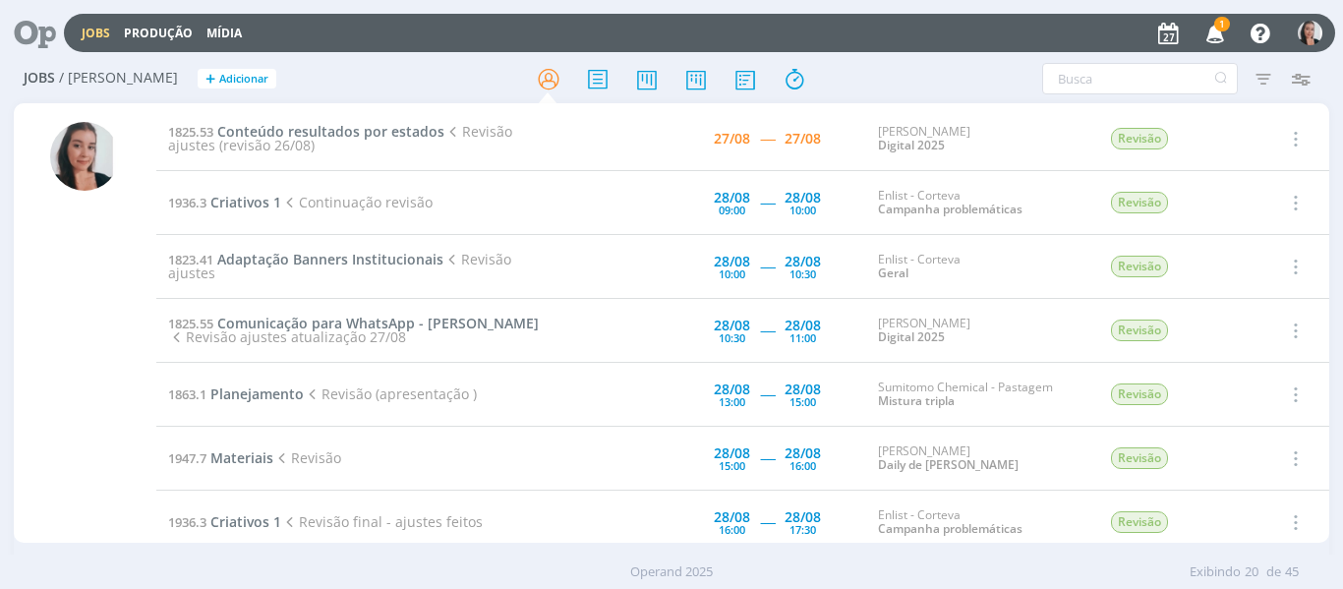
click at [1219, 26] on span "1" at bounding box center [1222, 24] width 16 height 15
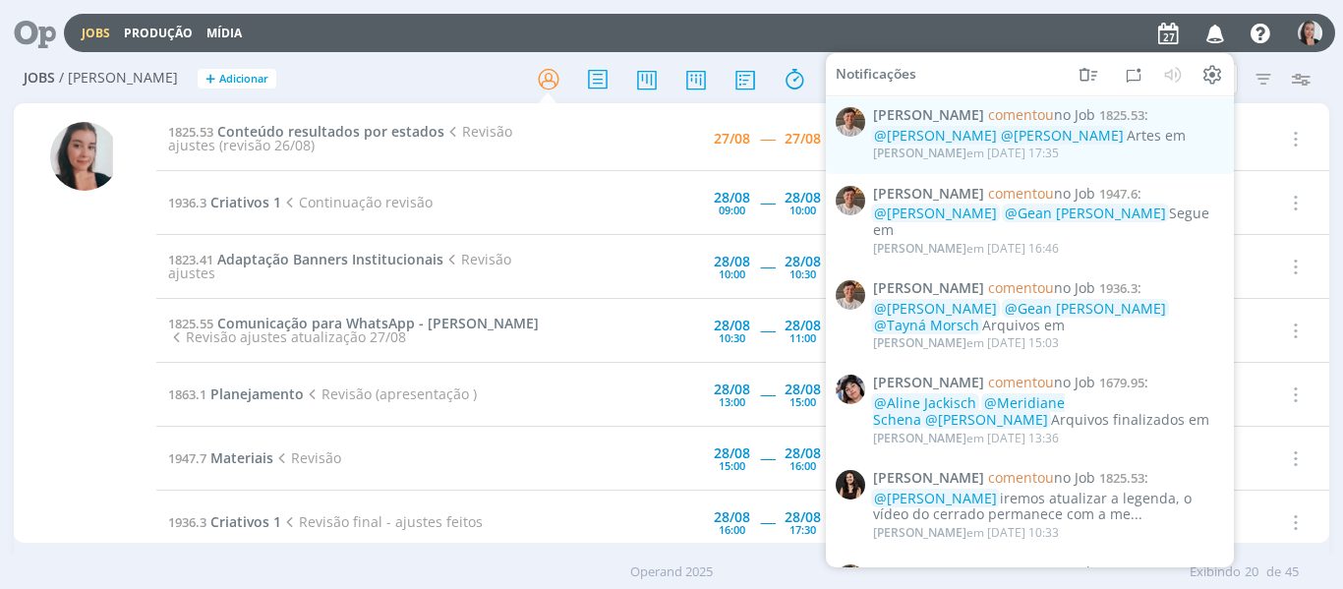
click at [1219, 26] on icon "button" at bounding box center [1216, 32] width 34 height 33
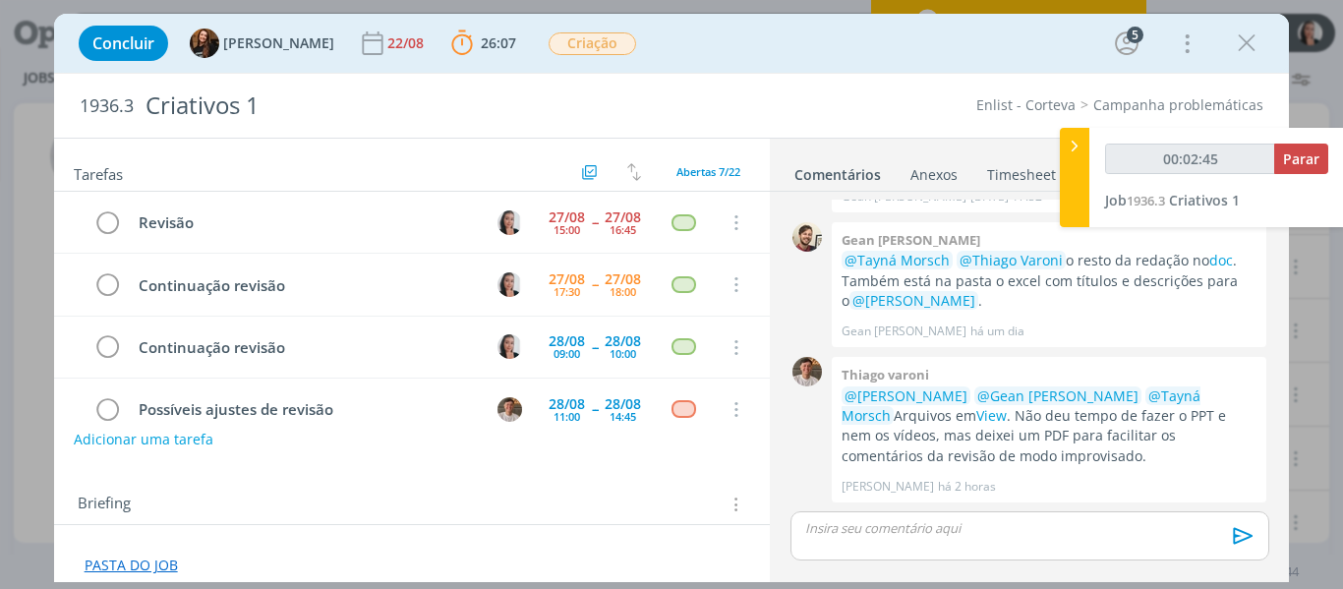
type input "00:02:46"
click at [1062, 152] on div at bounding box center [1074, 177] width 29 height 99
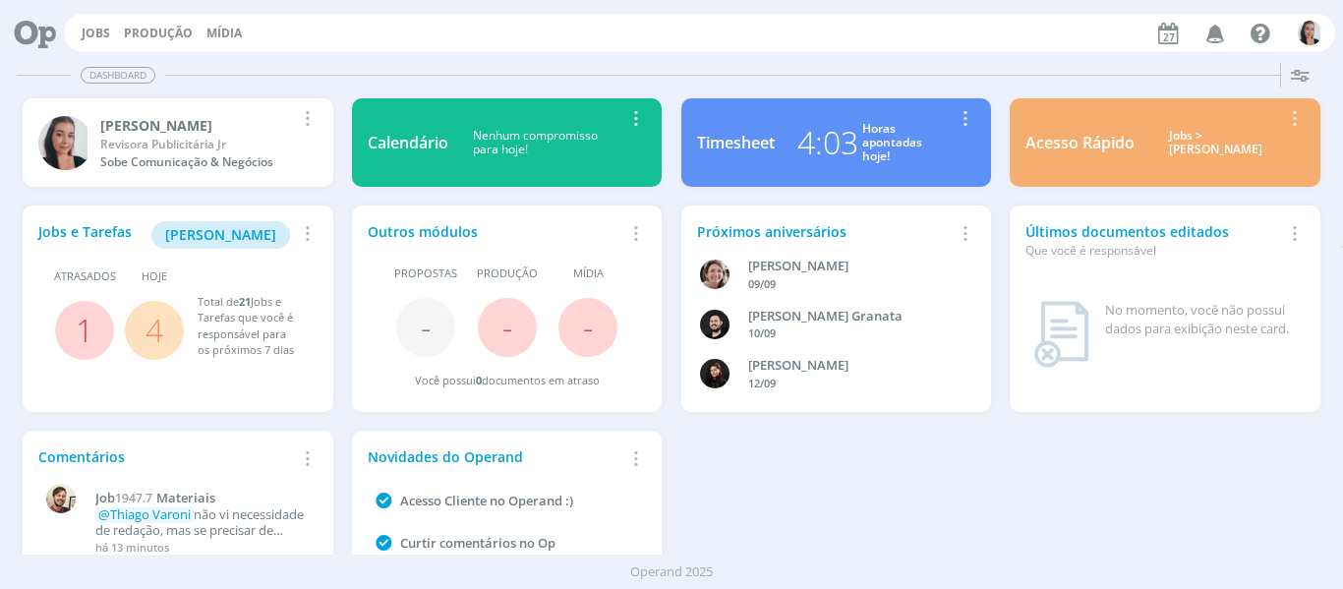
scroll to position [107, 0]
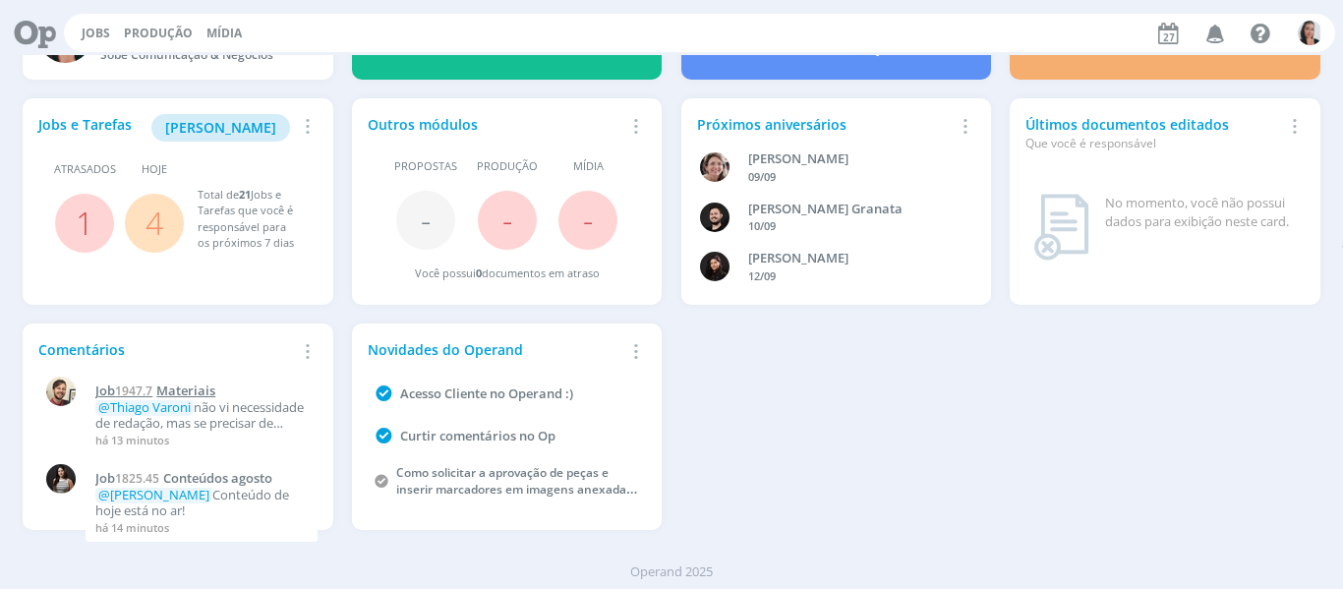
click at [184, 390] on span "Materiais" at bounding box center [185, 391] width 59 height 18
